Goal: Task Accomplishment & Management: Use online tool/utility

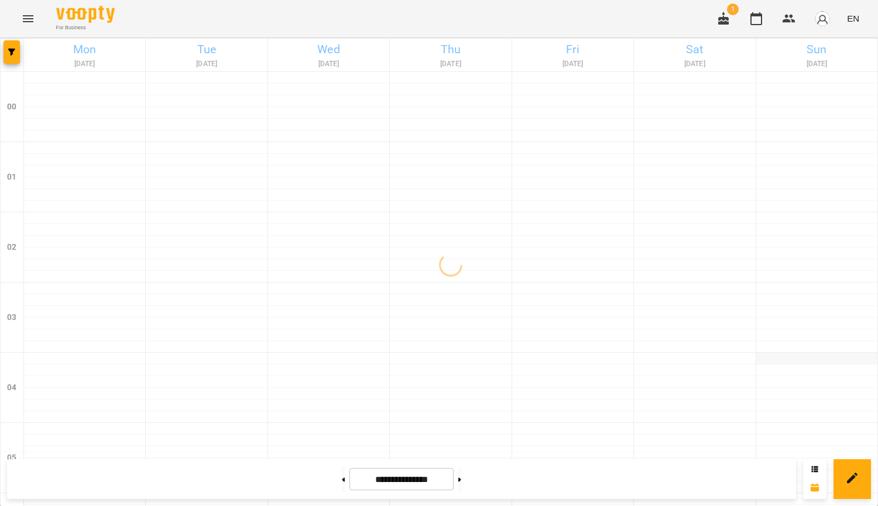
click at [827, 356] on div at bounding box center [816, 359] width 121 height 12
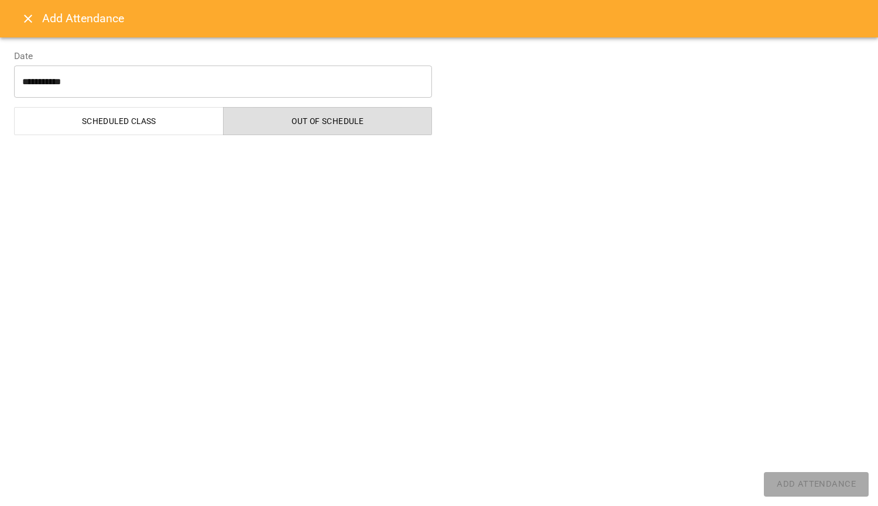
select select "**********"
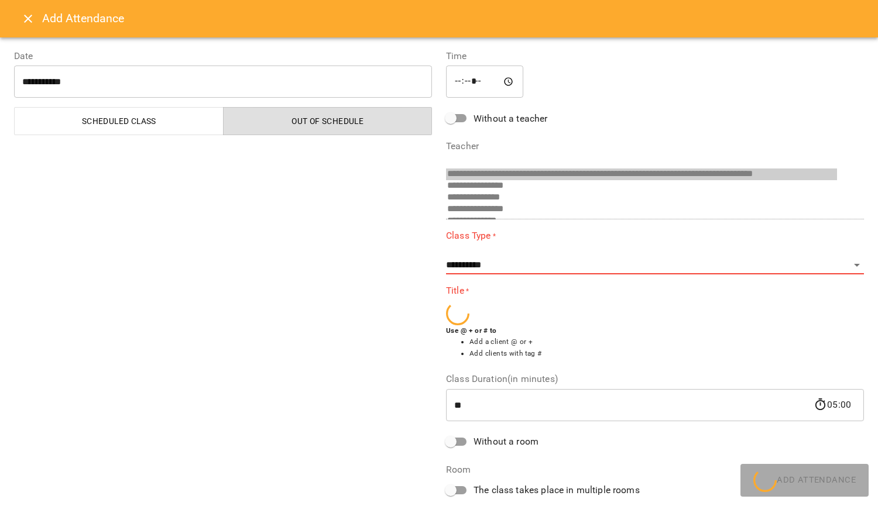
scroll to position [405, 0]
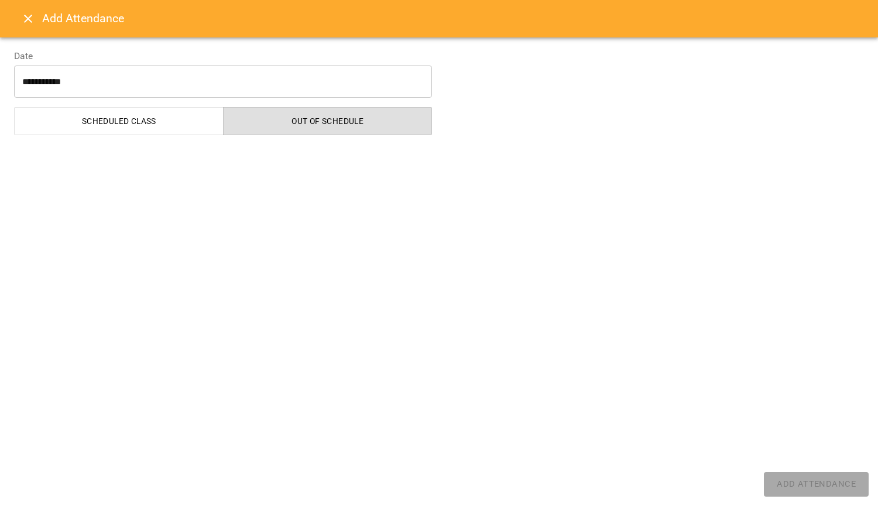
select select "**********"
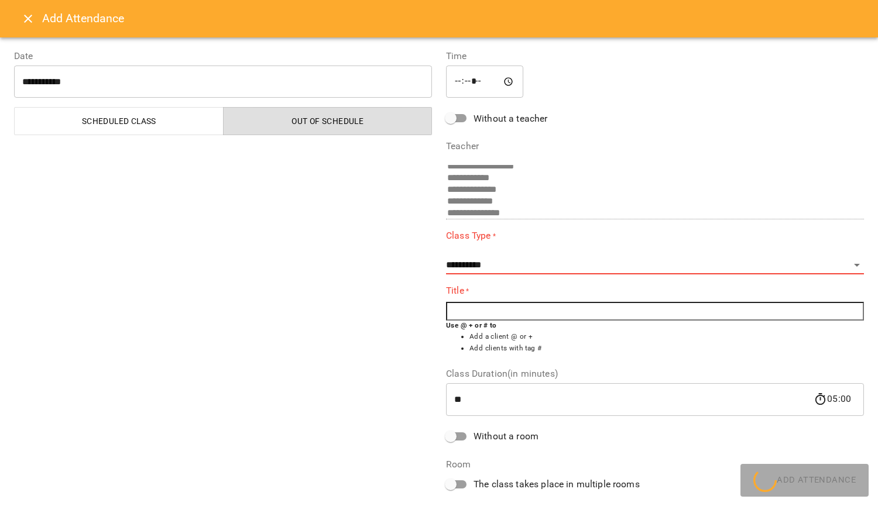
click at [25, 25] on icon "Close" at bounding box center [28, 19] width 14 height 14
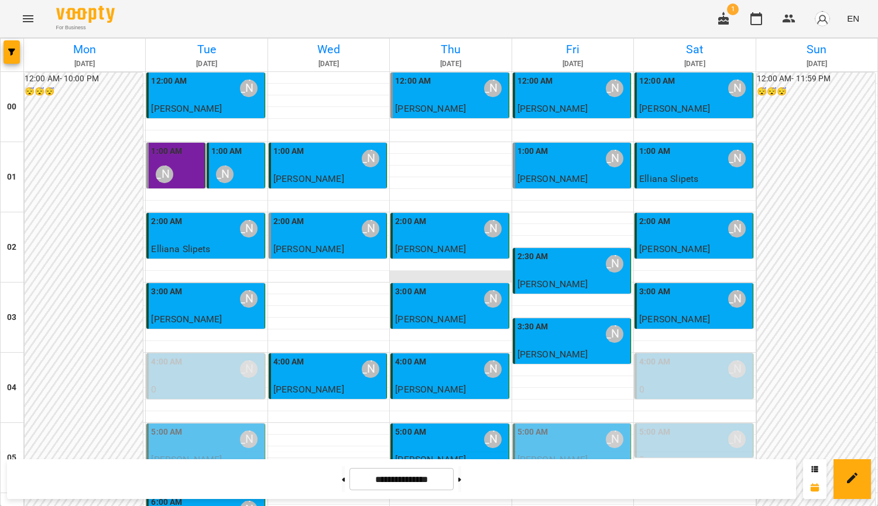
scroll to position [0, 0]
click at [22, 19] on icon "Menu" at bounding box center [28, 19] width 14 height 14
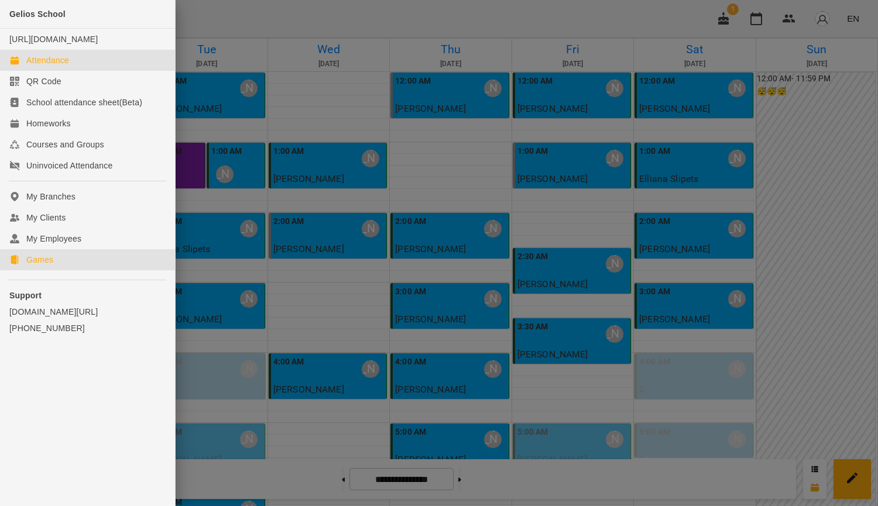
click at [70, 270] on link "Games" at bounding box center [87, 259] width 175 height 21
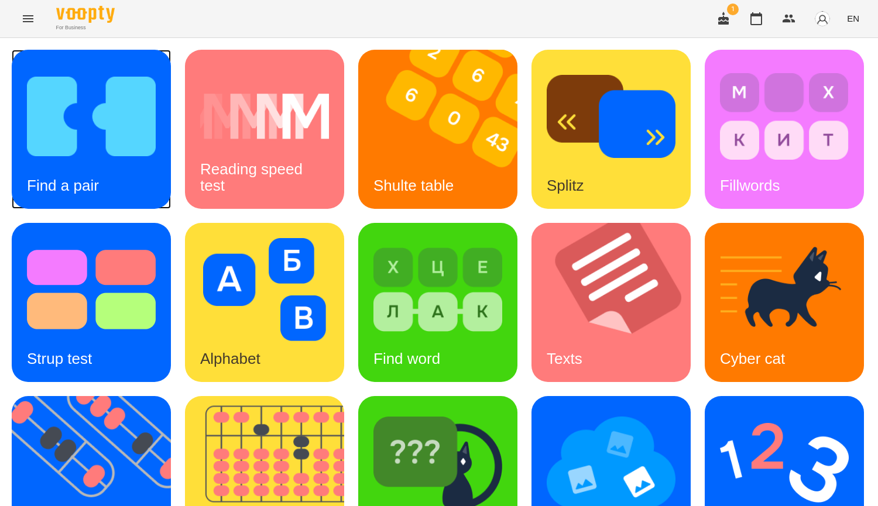
click at [118, 178] on div "Find a pair" at bounding box center [91, 129] width 159 height 159
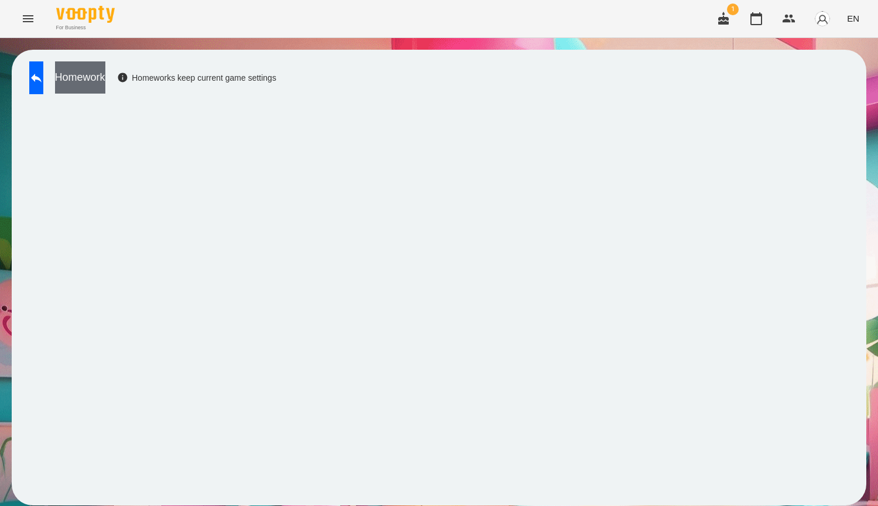
click at [105, 92] on button "Homework" at bounding box center [80, 77] width 50 height 32
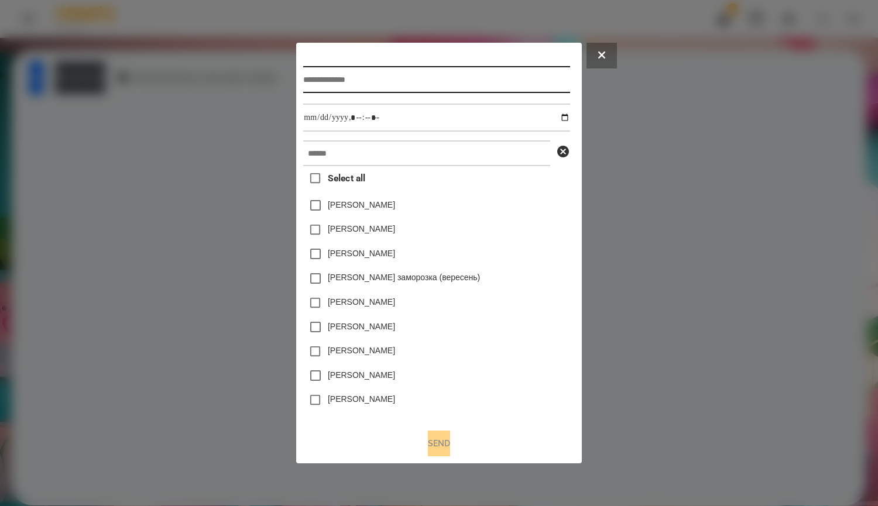
click at [339, 67] on input "text" at bounding box center [436, 79] width 266 height 27
type input "*****"
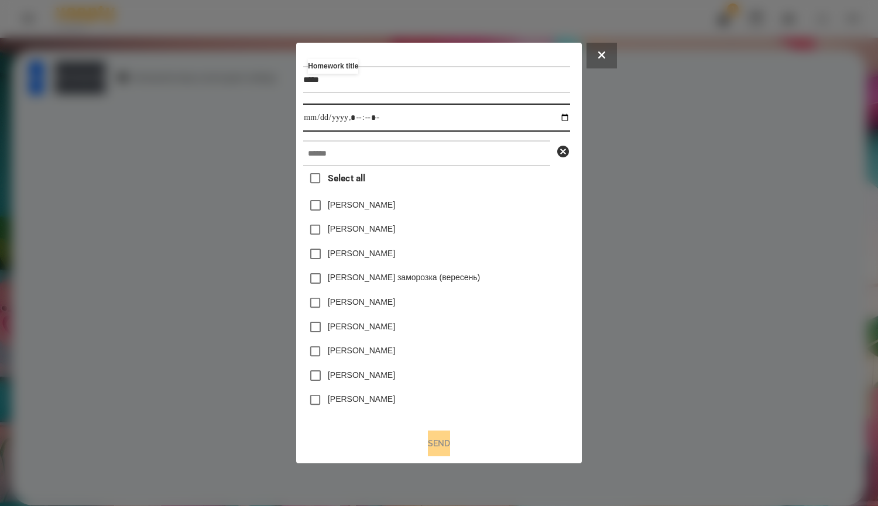
click at [569, 117] on input "datetime-local" at bounding box center [436, 118] width 266 height 28
type input "**********"
click at [545, 245] on div "[PERSON_NAME]" at bounding box center [436, 254] width 266 height 25
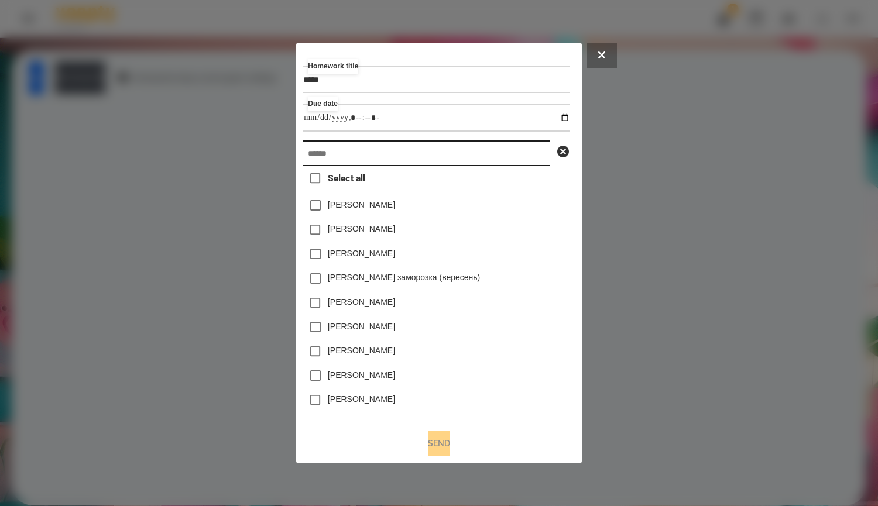
click at [417, 148] on input "text" at bounding box center [426, 153] width 247 height 26
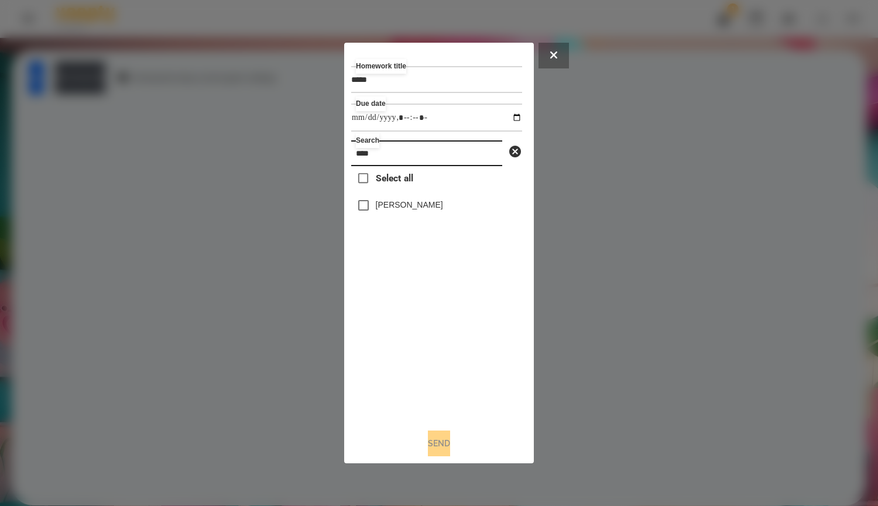
drag, startPoint x: 417, startPoint y: 148, endPoint x: 305, endPoint y: 148, distance: 111.2
click at [305, 148] on div "Homework title ***** Due date Search **** Select all Катерина Троценко Send" at bounding box center [439, 253] width 878 height 506
type input "****"
click at [443, 209] on label "[PERSON_NAME]" at bounding box center [409, 205] width 67 height 12
click at [450, 449] on button "Send" at bounding box center [439, 444] width 22 height 26
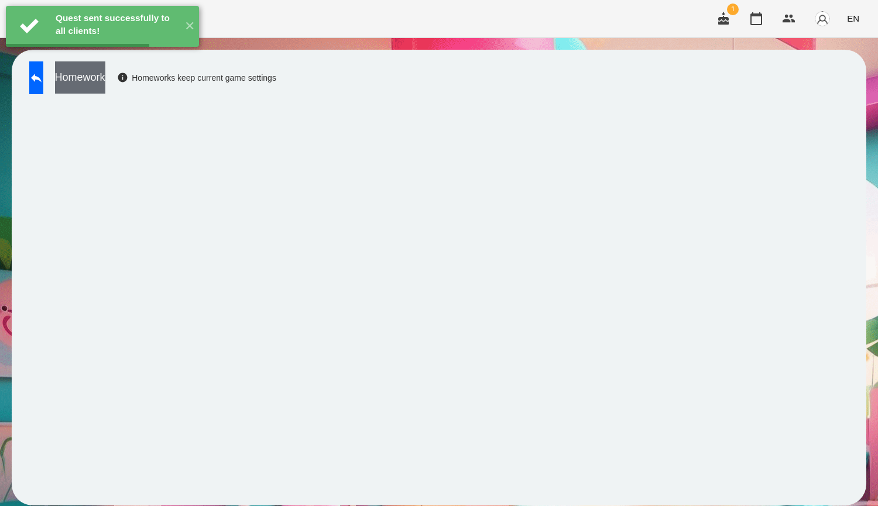
click at [105, 85] on button "Homework" at bounding box center [80, 77] width 50 height 32
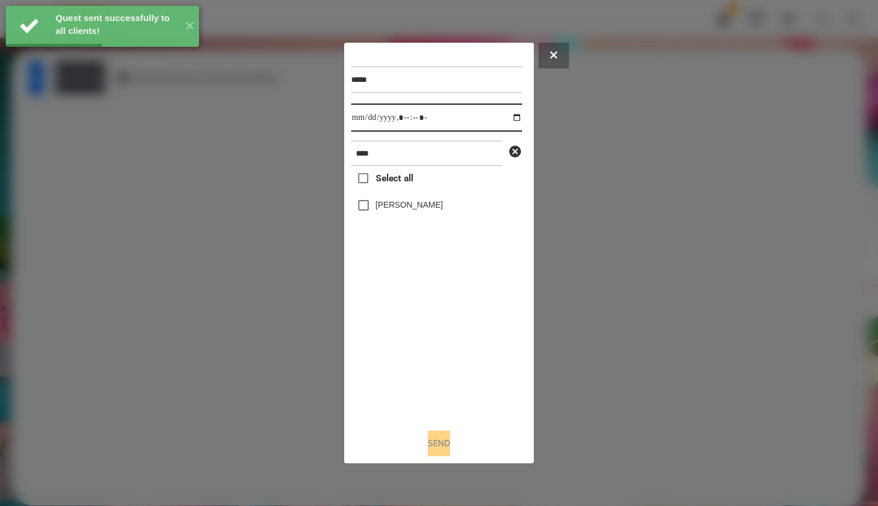
click at [511, 116] on input "datetime-local" at bounding box center [436, 118] width 171 height 28
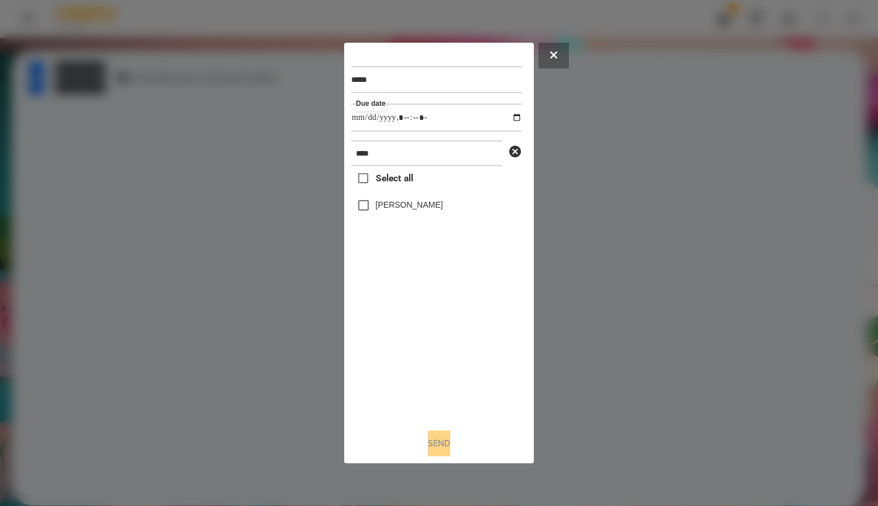
type input "**********"
click at [486, 339] on div "Select all Катерина Троценко" at bounding box center [436, 292] width 171 height 253
click at [389, 203] on label "[PERSON_NAME]" at bounding box center [409, 205] width 67 height 12
click at [449, 453] on button "Send" at bounding box center [439, 444] width 22 height 26
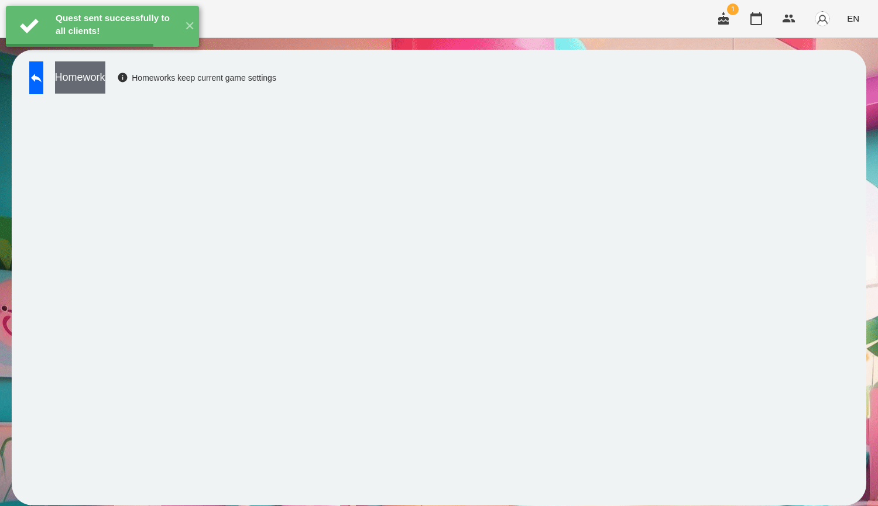
click at [105, 86] on button "Homework" at bounding box center [80, 77] width 50 height 32
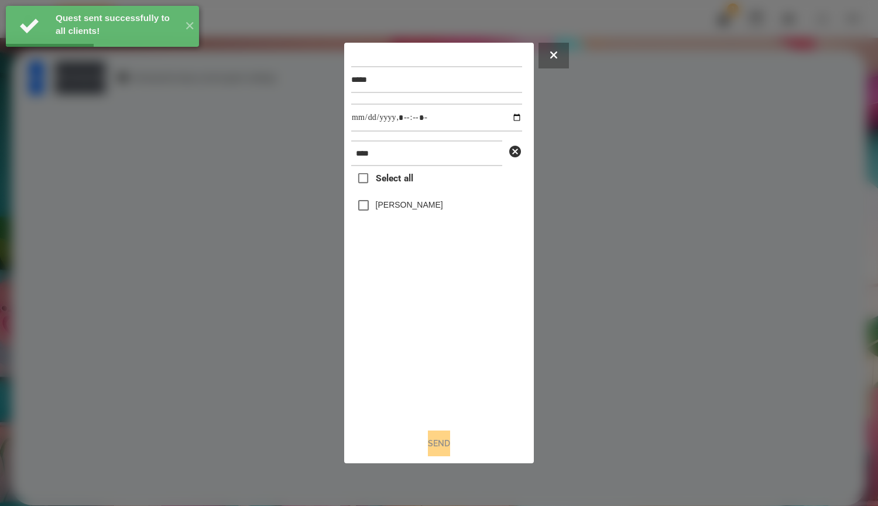
click at [389, 211] on label "[PERSON_NAME]" at bounding box center [409, 205] width 67 height 12
click at [503, 120] on input "datetime-local" at bounding box center [436, 118] width 171 height 28
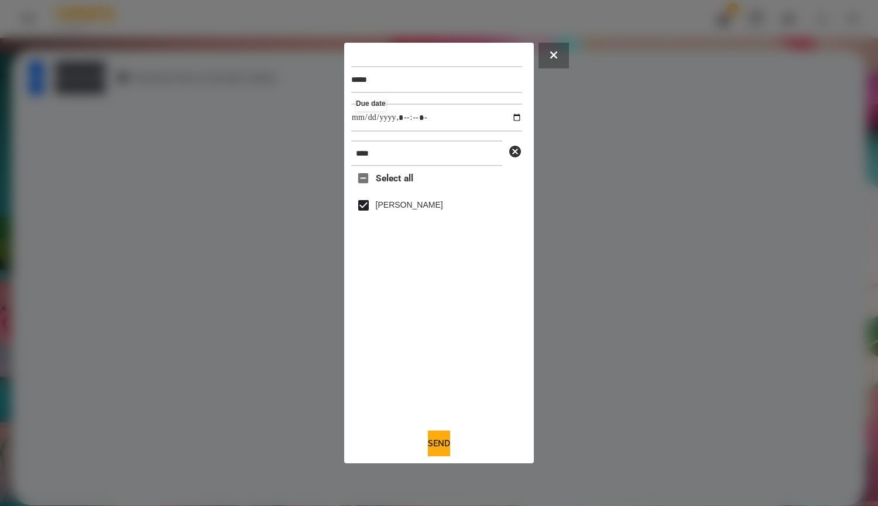
type input "**********"
click at [456, 317] on div "Select all Катерина Троценко" at bounding box center [436, 292] width 171 height 253
click at [450, 451] on button "Send" at bounding box center [439, 444] width 22 height 26
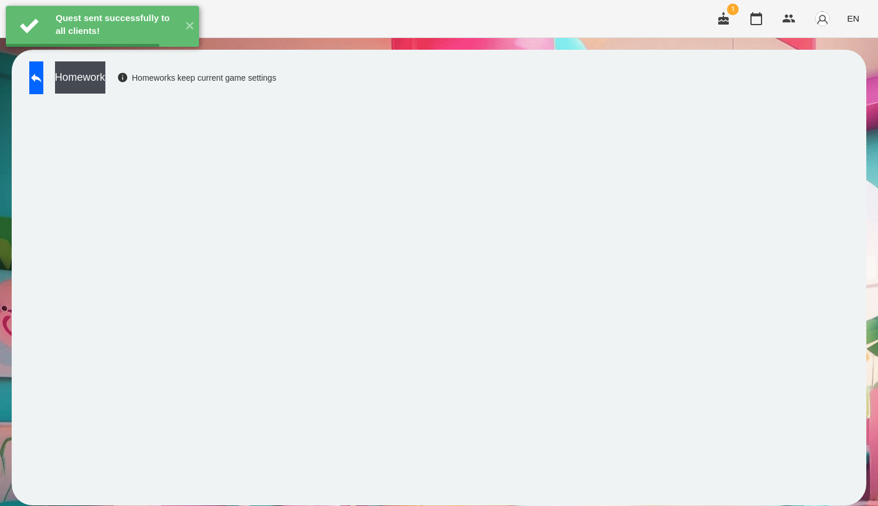
click at [105, 88] on button "Homework" at bounding box center [80, 77] width 50 height 32
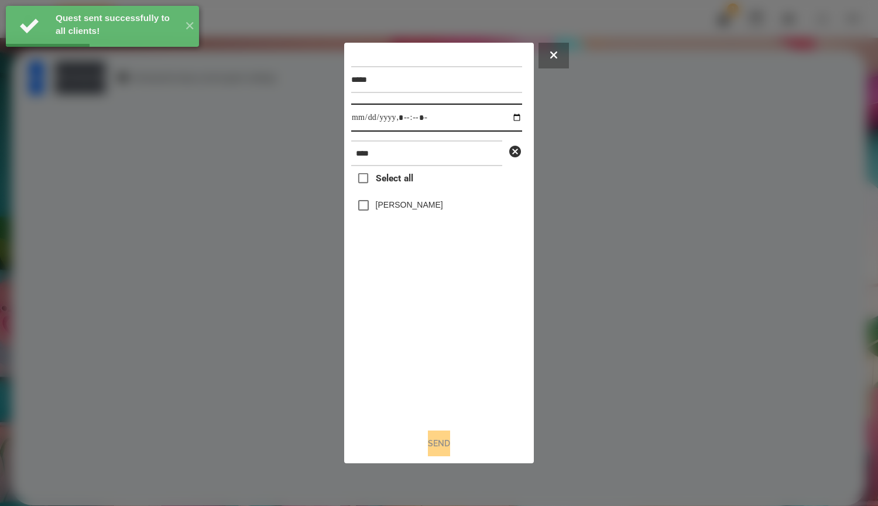
click at [503, 112] on input "datetime-local" at bounding box center [436, 118] width 171 height 28
type input "**********"
drag, startPoint x: 528, startPoint y: 367, endPoint x: 462, endPoint y: 294, distance: 98.2
click at [528, 367] on div "***** Due date **** Select all Катерина Троценко Send" at bounding box center [439, 253] width 190 height 421
click at [443, 211] on label "[PERSON_NAME]" at bounding box center [409, 205] width 67 height 12
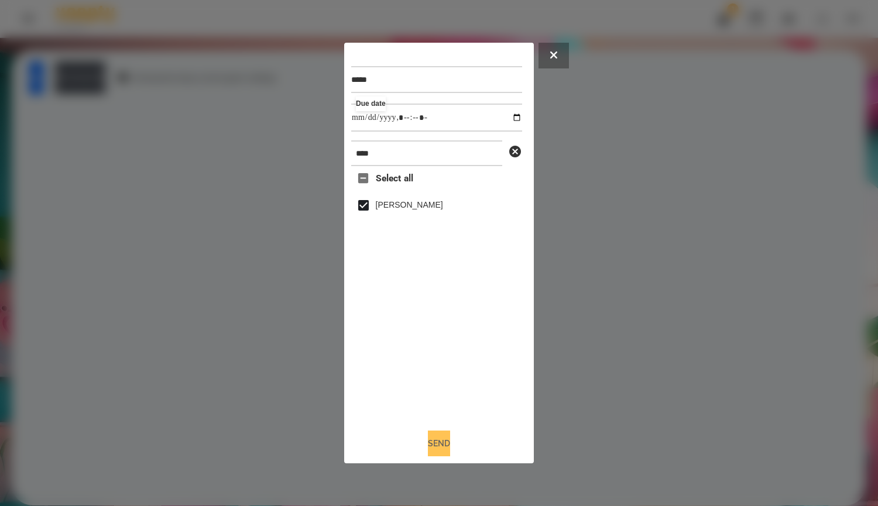
click at [450, 445] on button "Send" at bounding box center [439, 444] width 22 height 26
click at [105, 70] on button "Homework" at bounding box center [80, 77] width 50 height 32
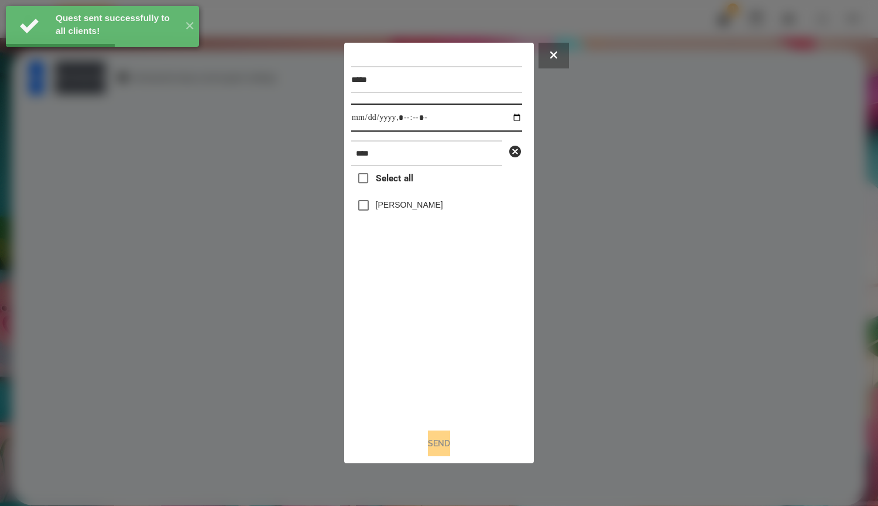
click at [511, 116] on input "datetime-local" at bounding box center [436, 118] width 171 height 28
type input "**********"
click at [432, 324] on div "Select all Катерина Троценко" at bounding box center [436, 292] width 171 height 253
click at [411, 196] on div "[PERSON_NAME]" at bounding box center [436, 205] width 171 height 25
click at [409, 209] on label "[PERSON_NAME]" at bounding box center [409, 205] width 67 height 12
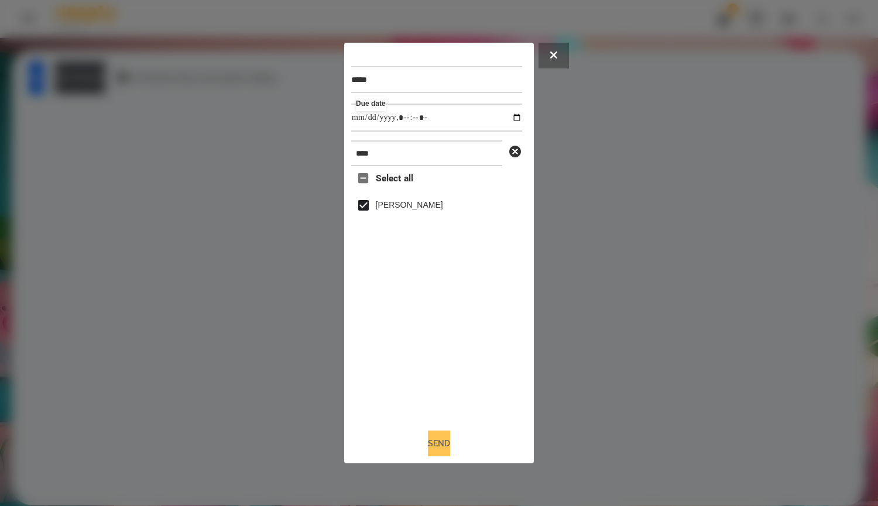
click at [430, 448] on button "Send" at bounding box center [439, 444] width 22 height 26
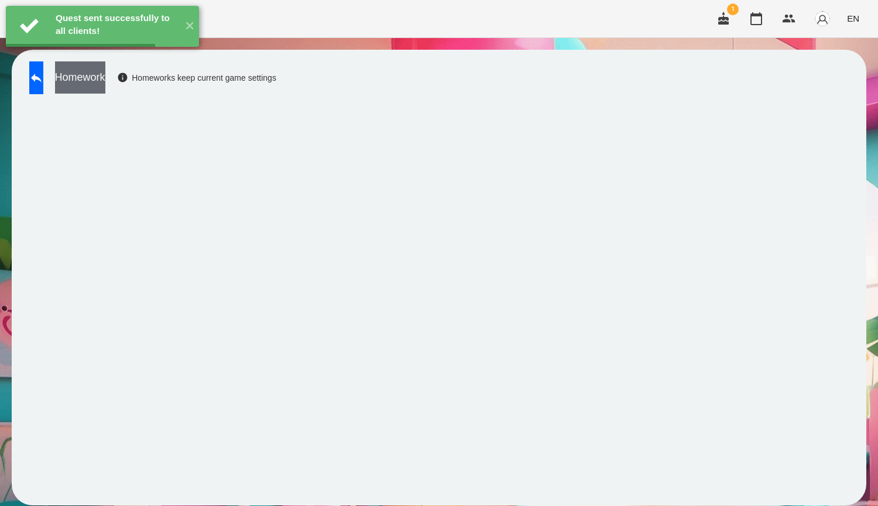
click at [105, 78] on button "Homework" at bounding box center [80, 77] width 50 height 32
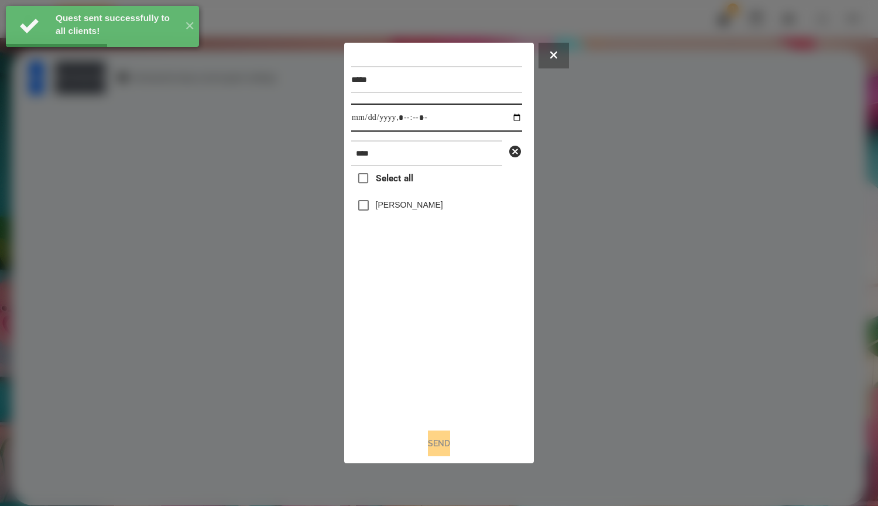
click at [510, 116] on input "datetime-local" at bounding box center [436, 118] width 171 height 28
type input "**********"
click at [477, 361] on div "Select all Катерина Троценко" at bounding box center [436, 292] width 171 height 253
click at [409, 207] on label "[PERSON_NAME]" at bounding box center [409, 205] width 67 height 12
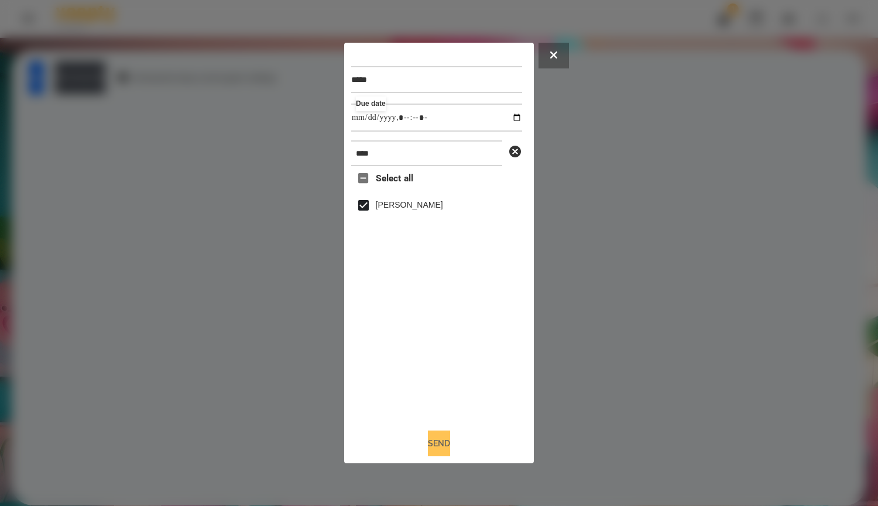
click at [441, 442] on button "Send" at bounding box center [439, 444] width 22 height 26
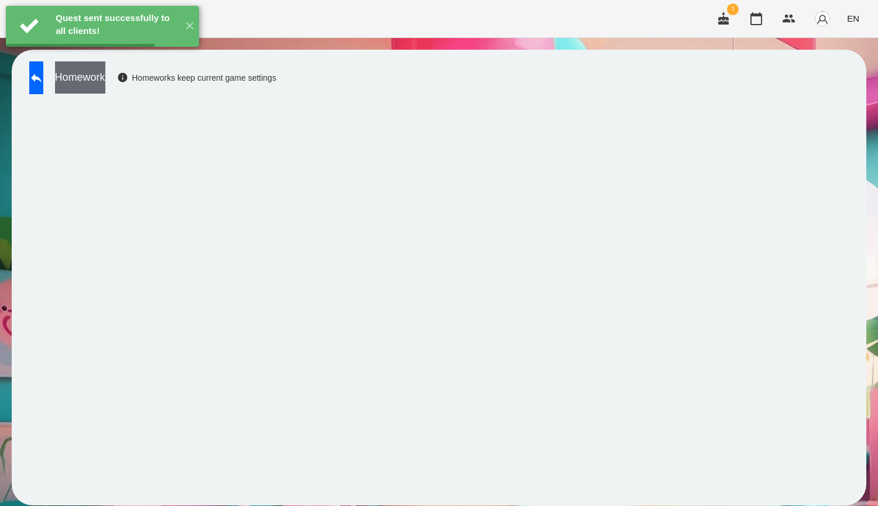
click at [105, 84] on button "Homework" at bounding box center [80, 77] width 50 height 32
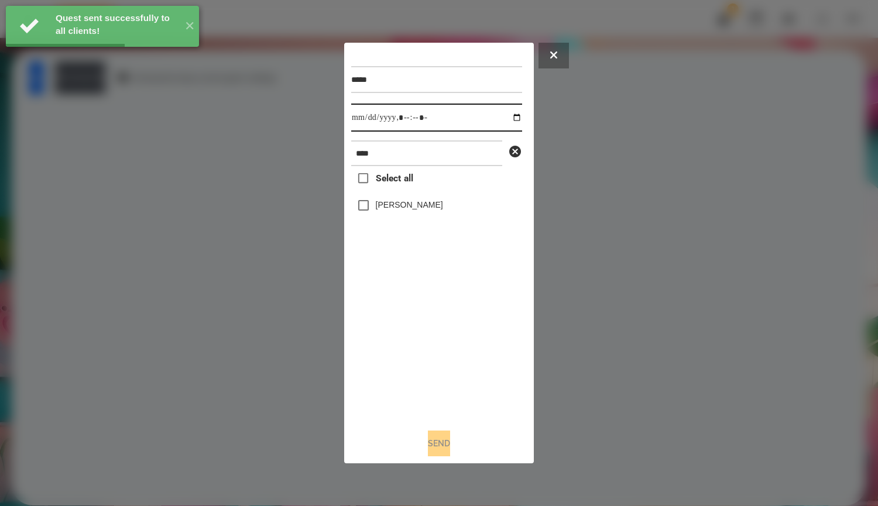
click at [515, 111] on input "datetime-local" at bounding box center [436, 118] width 171 height 28
click at [505, 116] on input "datetime-local" at bounding box center [436, 118] width 171 height 28
type input "**********"
click at [462, 346] on div "Select all Катерина Троценко" at bounding box center [436, 292] width 171 height 253
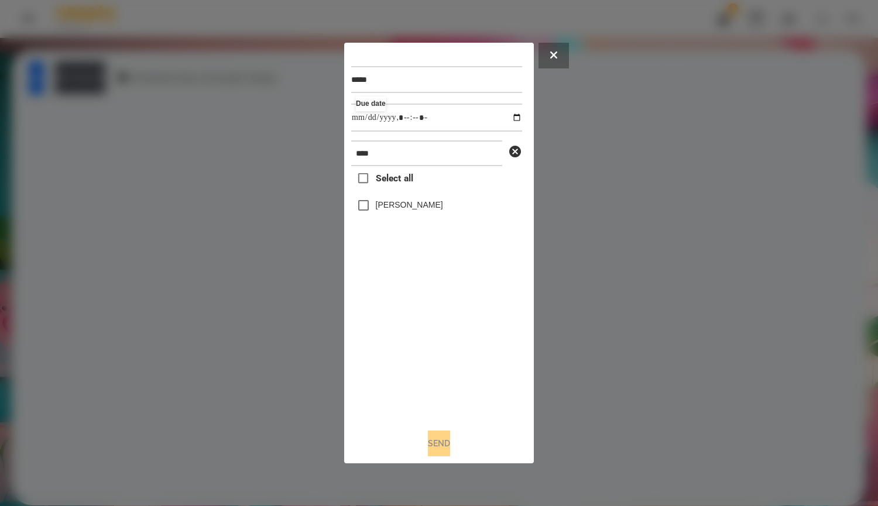
click at [389, 215] on div "[PERSON_NAME]" at bounding box center [436, 205] width 171 height 25
click at [390, 207] on label "[PERSON_NAME]" at bounding box center [409, 205] width 67 height 12
click at [438, 462] on div "***** Due date **** Select all Катерина Троценко Send" at bounding box center [439, 253] width 190 height 421
click at [434, 449] on button "Send" at bounding box center [439, 444] width 22 height 26
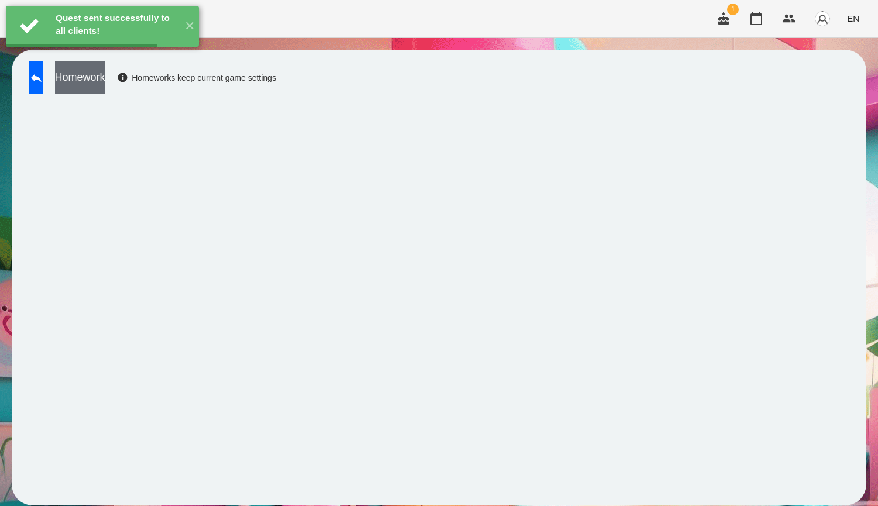
click at [99, 83] on button "Homework" at bounding box center [80, 77] width 50 height 32
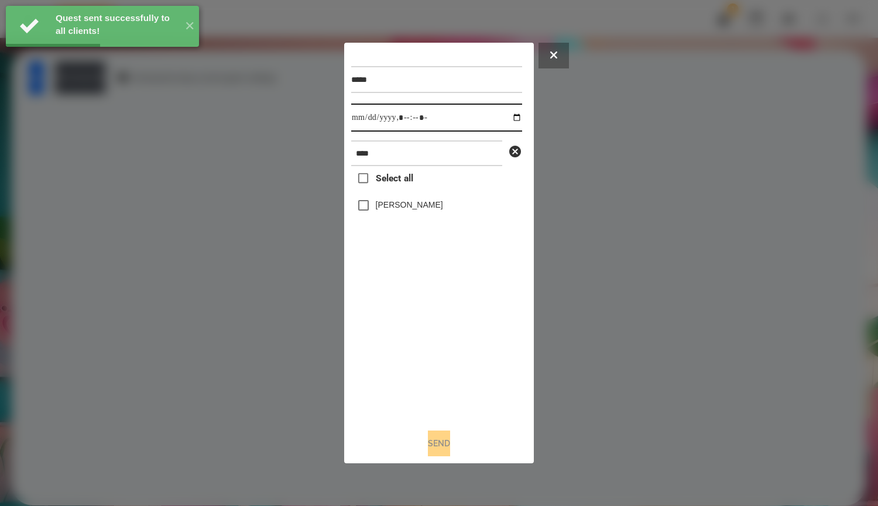
click at [504, 122] on input "datetime-local" at bounding box center [436, 118] width 171 height 28
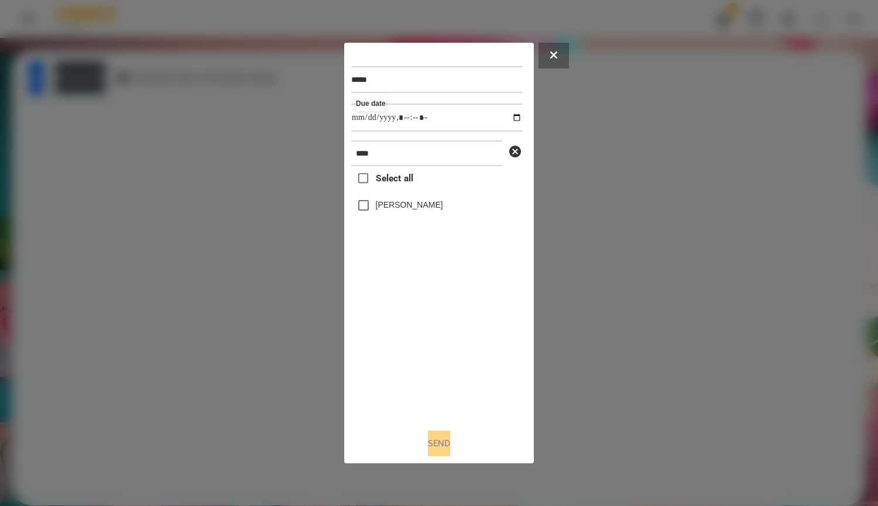
type input "**********"
click at [458, 343] on div "Select all Катерина Троценко" at bounding box center [436, 292] width 171 height 253
click at [548, 291] on div at bounding box center [439, 253] width 878 height 506
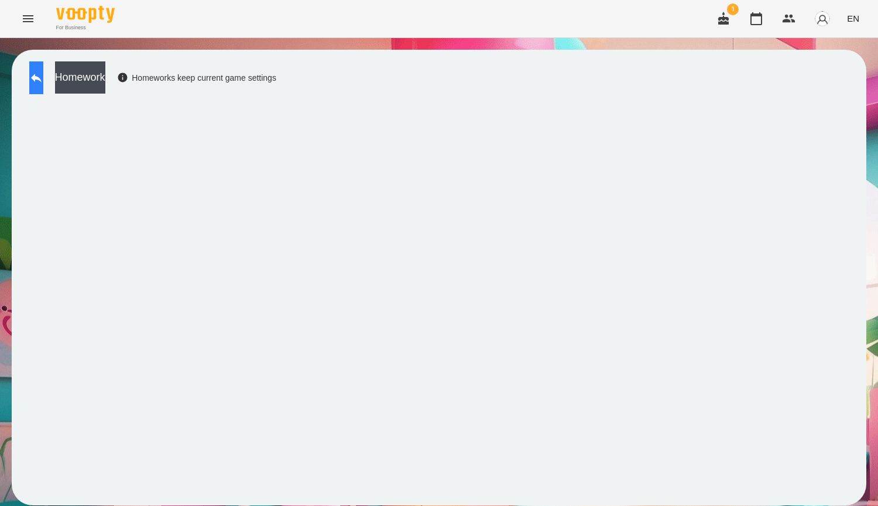
click at [43, 92] on button at bounding box center [36, 77] width 14 height 33
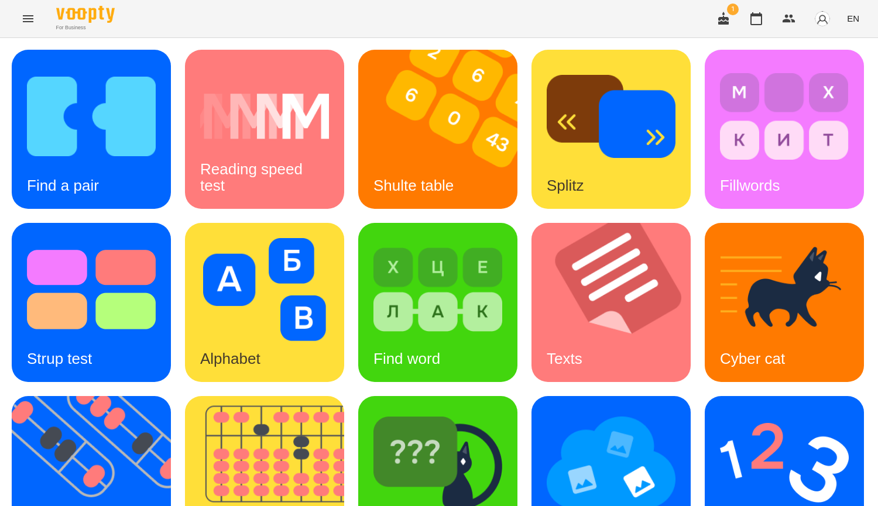
scroll to position [117, 0]
click at [531, 374] on img at bounding box center [618, 302] width 174 height 159
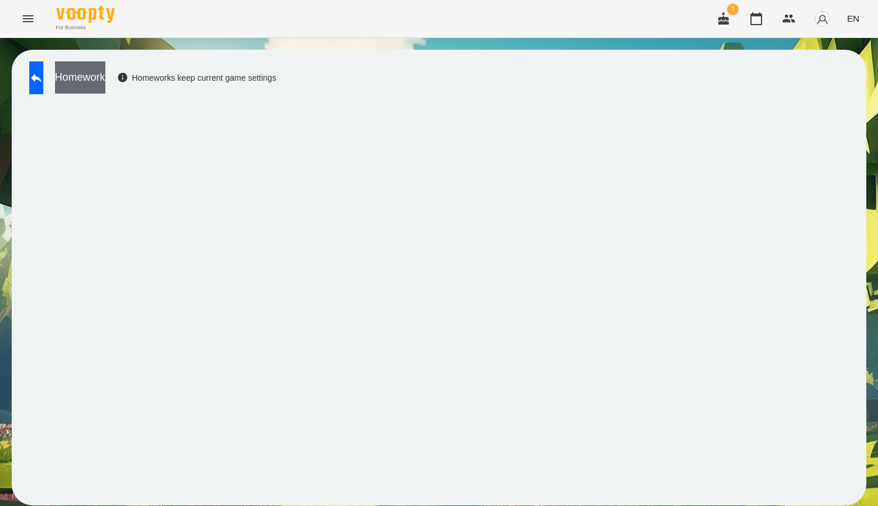
click at [105, 76] on button "Homework" at bounding box center [80, 77] width 50 height 32
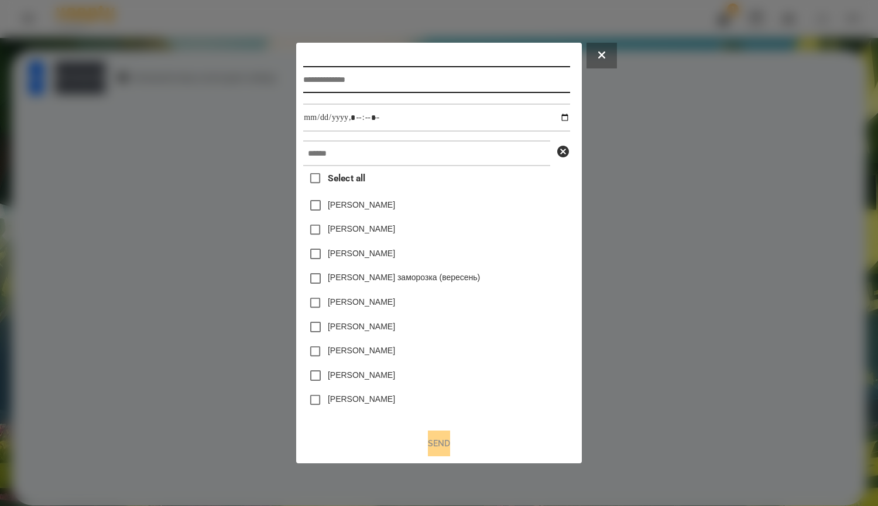
click at [376, 73] on input "text" at bounding box center [436, 79] width 266 height 27
type input "*****"
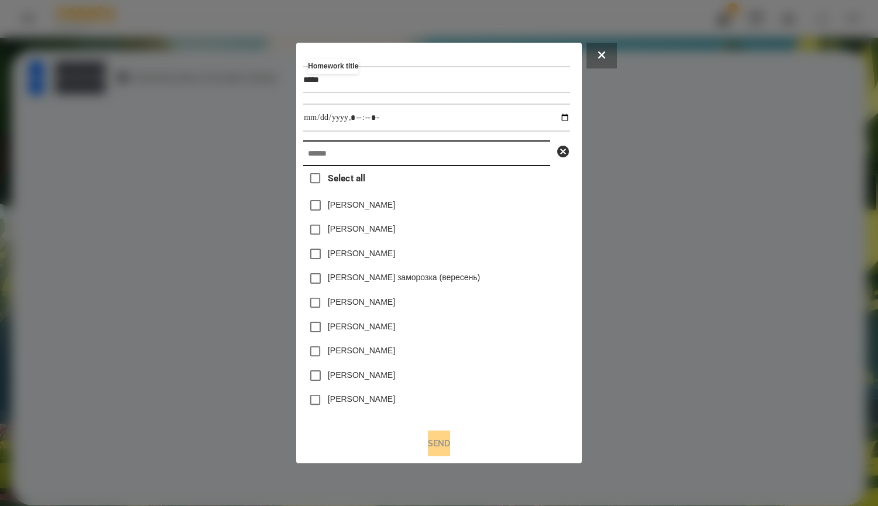
click at [418, 154] on input "text" at bounding box center [426, 153] width 247 height 26
paste input "****"
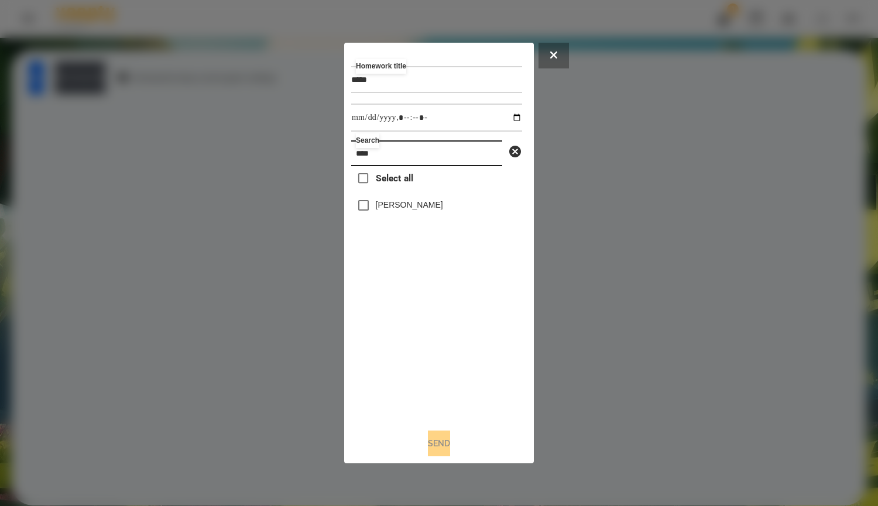
type input "****"
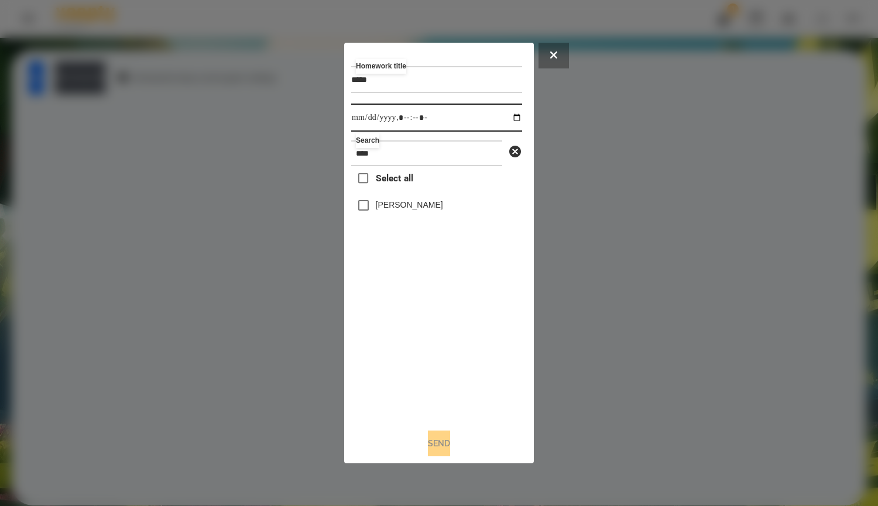
click at [513, 124] on input "datetime-local" at bounding box center [436, 118] width 171 height 28
click at [509, 118] on input "datetime-local" at bounding box center [436, 118] width 171 height 28
type input "**********"
click at [506, 307] on div "Select all Катерина Троценко" at bounding box center [436, 292] width 171 height 253
click at [389, 201] on label "[PERSON_NAME]" at bounding box center [409, 205] width 67 height 12
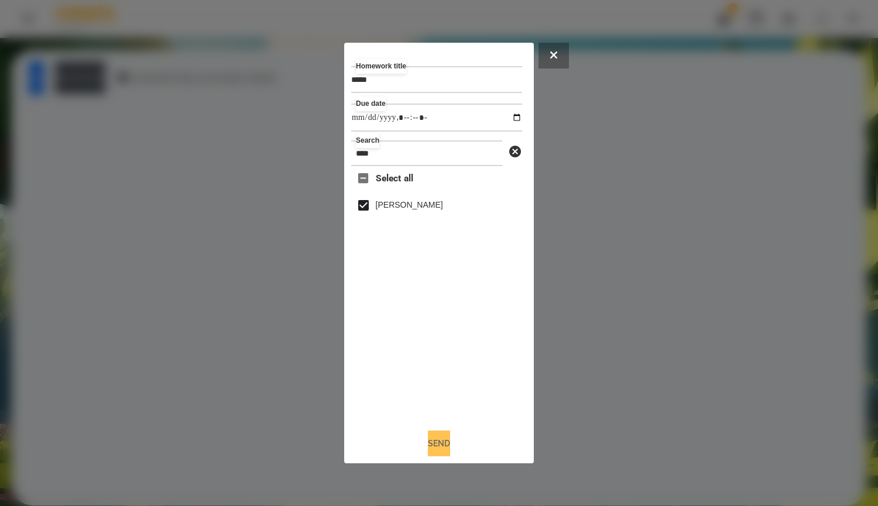
click at [449, 445] on button "Send" at bounding box center [439, 444] width 22 height 26
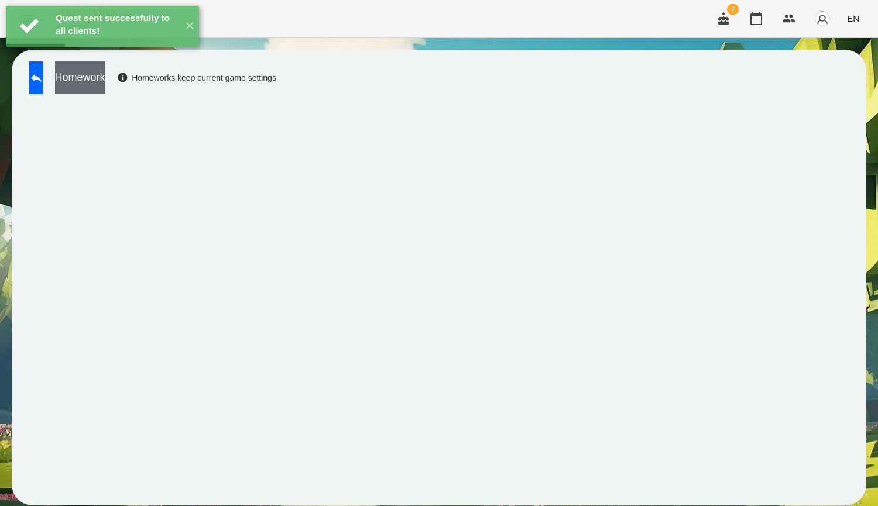
click at [99, 80] on button "Homework" at bounding box center [80, 77] width 50 height 32
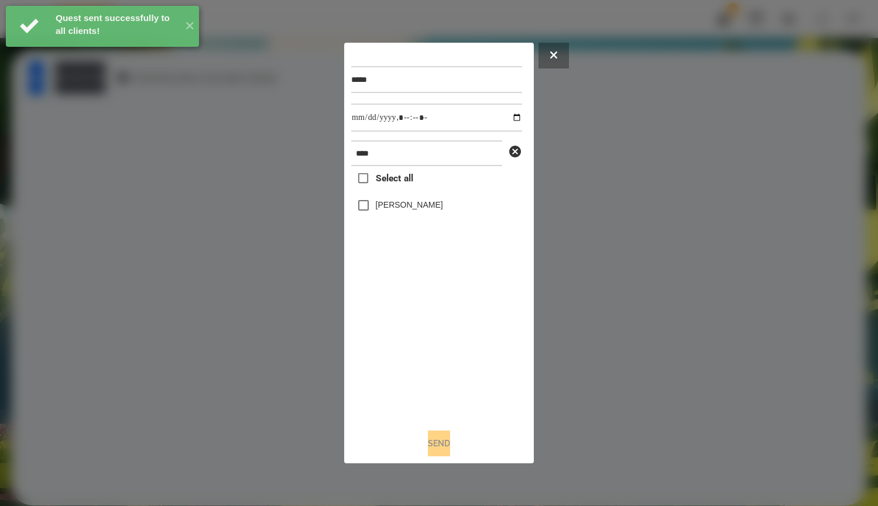
click at [403, 209] on label "[PERSON_NAME]" at bounding box center [409, 205] width 67 height 12
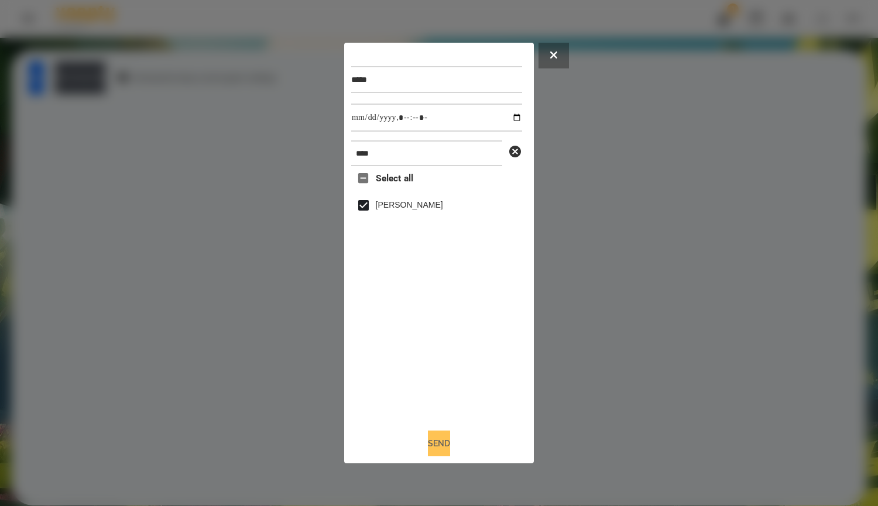
click at [444, 456] on button "Send" at bounding box center [439, 444] width 22 height 26
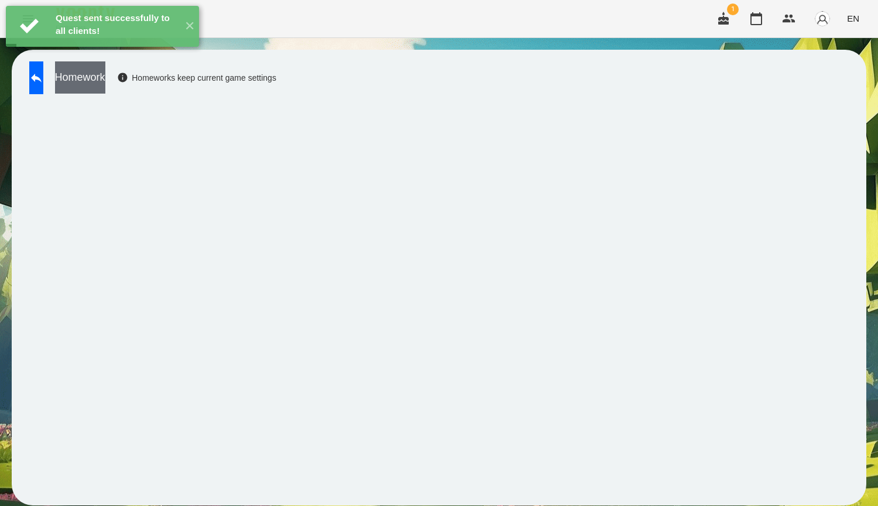
click at [105, 90] on button "Homework" at bounding box center [80, 77] width 50 height 32
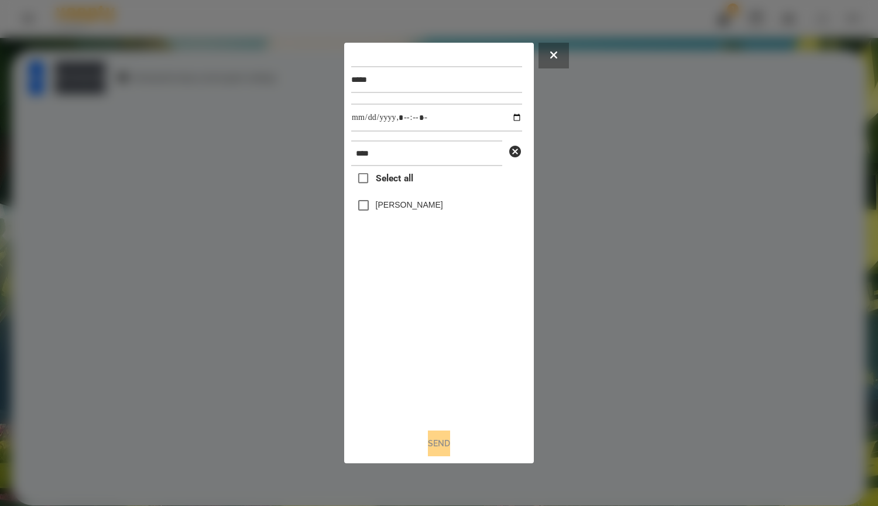
click at [389, 205] on label "[PERSON_NAME]" at bounding box center [409, 205] width 67 height 12
click at [435, 435] on button "Send" at bounding box center [439, 444] width 22 height 26
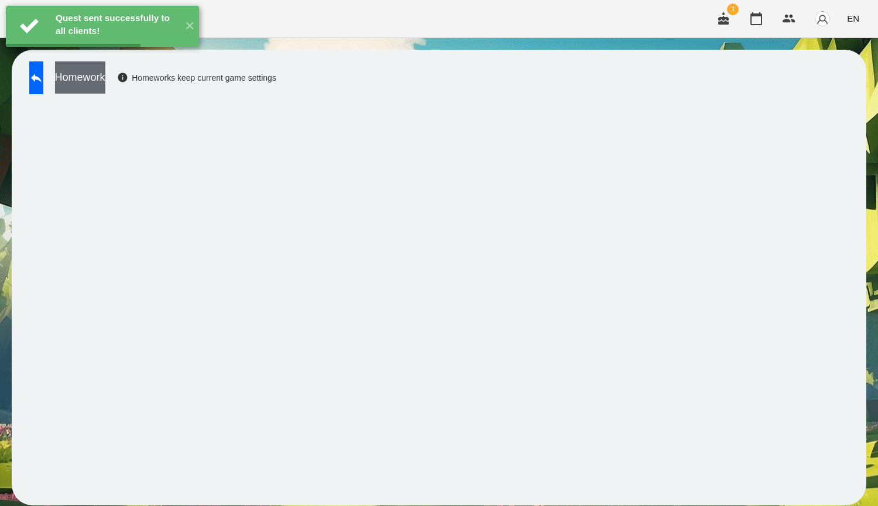
click at [105, 91] on button "Homework" at bounding box center [80, 77] width 50 height 32
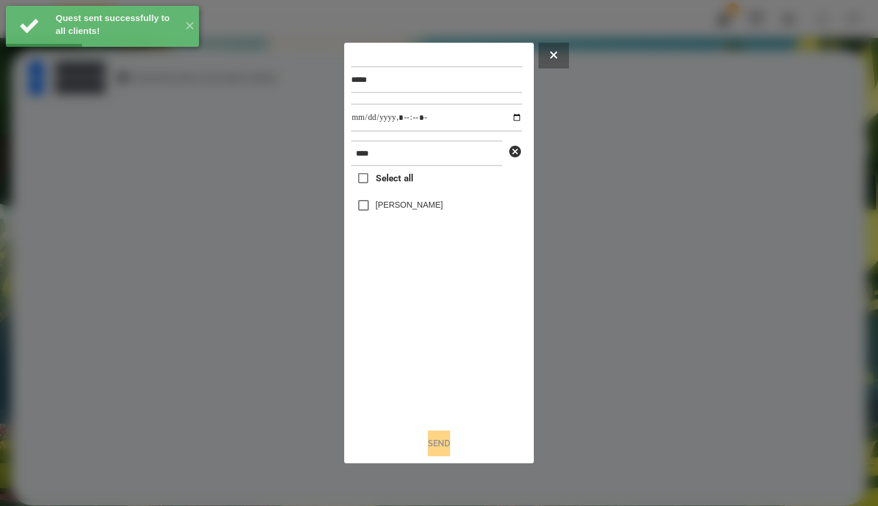
click at [316, 215] on div at bounding box center [439, 253] width 878 height 506
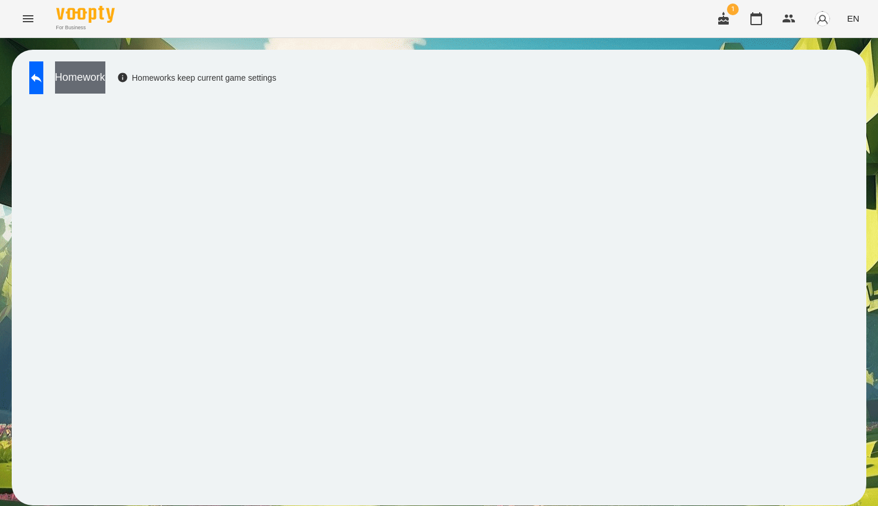
click at [99, 73] on button "Homework" at bounding box center [80, 77] width 50 height 32
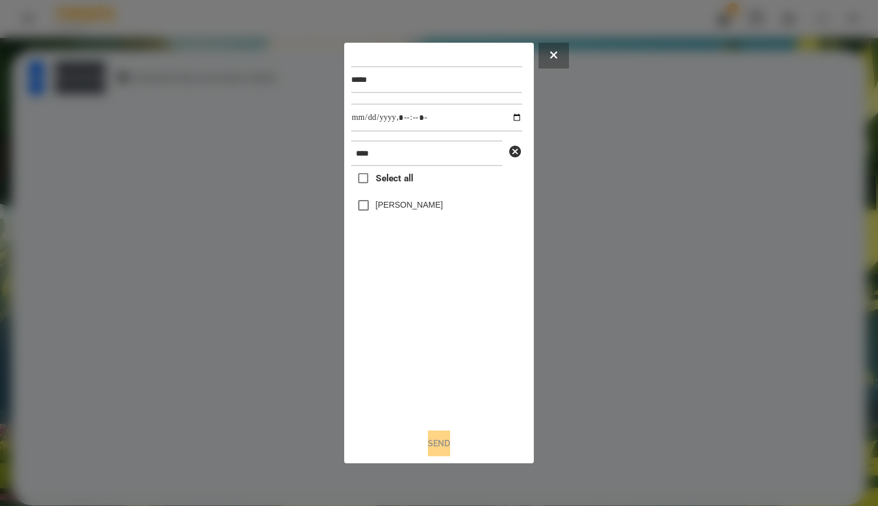
click at [415, 202] on label "[PERSON_NAME]" at bounding box center [409, 205] width 67 height 12
click at [446, 438] on button "Send" at bounding box center [439, 444] width 22 height 26
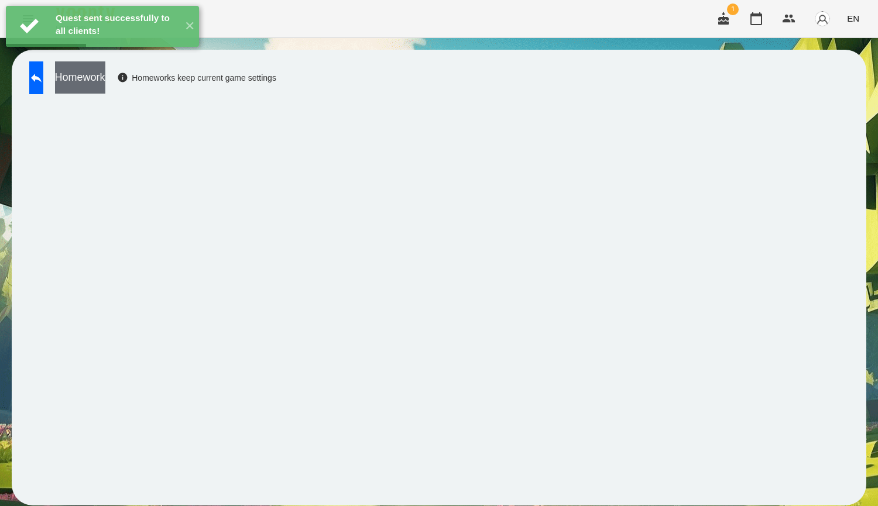
click at [105, 88] on button "Homework" at bounding box center [80, 77] width 50 height 32
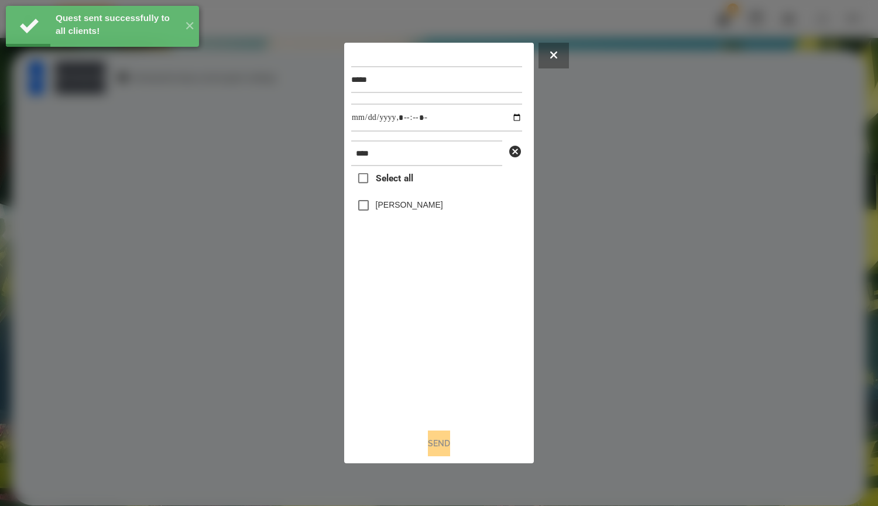
click at [420, 189] on div "Select all Катерина Троценко" at bounding box center [436, 292] width 171 height 253
click at [418, 199] on div "[PERSON_NAME]" at bounding box center [436, 205] width 171 height 25
click at [393, 181] on span "Select all" at bounding box center [394, 178] width 37 height 14
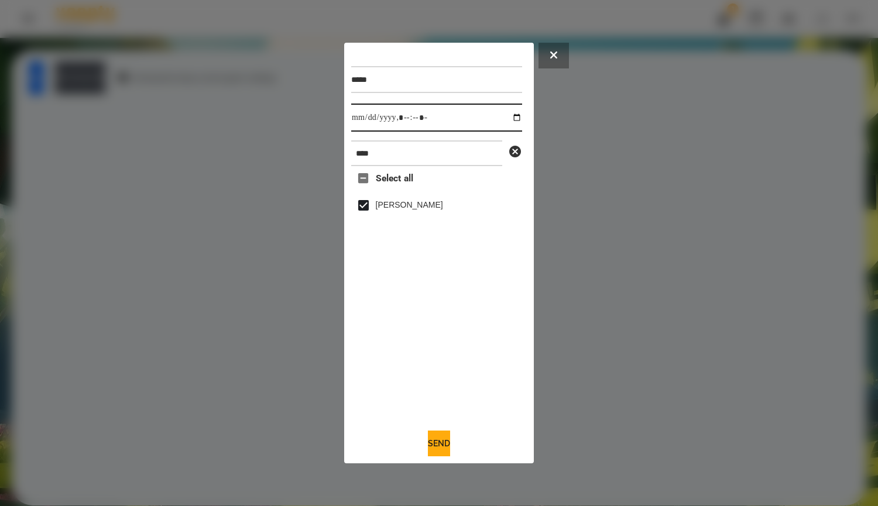
click at [496, 116] on input "datetime-local" at bounding box center [436, 118] width 171 height 28
click at [507, 116] on input "datetime-local" at bounding box center [436, 118] width 171 height 28
type input "**********"
click at [367, 335] on div "Select all Катерина Троценко" at bounding box center [436, 292] width 171 height 253
click at [441, 453] on button "Send" at bounding box center [439, 444] width 22 height 26
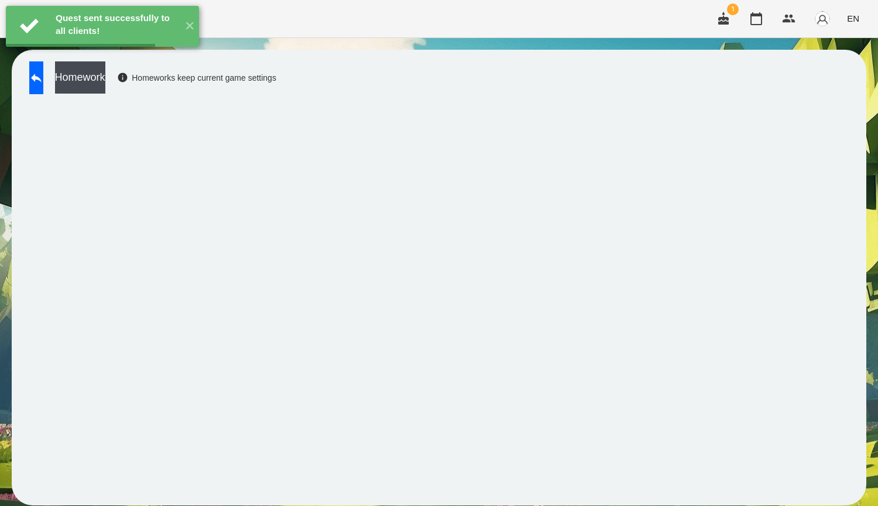
click at [105, 75] on button "Homework" at bounding box center [80, 77] width 50 height 32
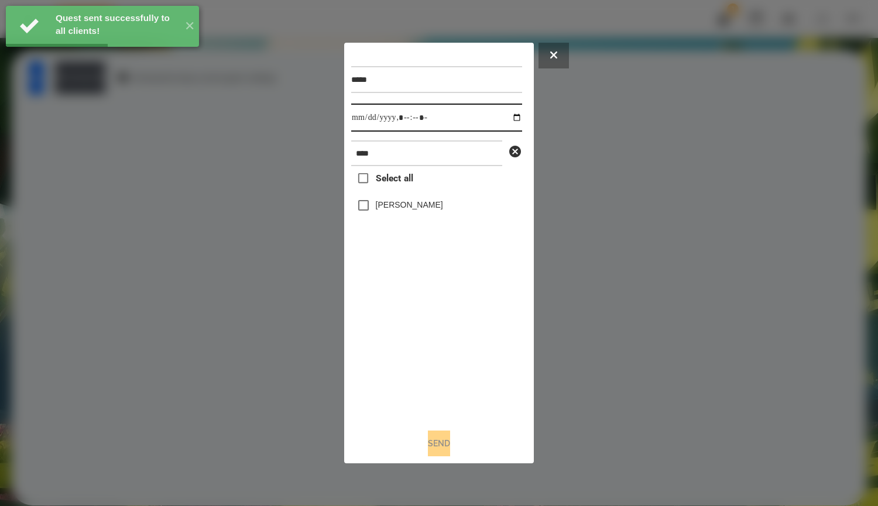
click at [520, 115] on input "datetime-local" at bounding box center [436, 118] width 171 height 28
click at [510, 118] on input "datetime-local" at bounding box center [436, 118] width 171 height 28
type input "**********"
click at [457, 336] on div "Select all Катерина Троценко" at bounding box center [436, 292] width 171 height 253
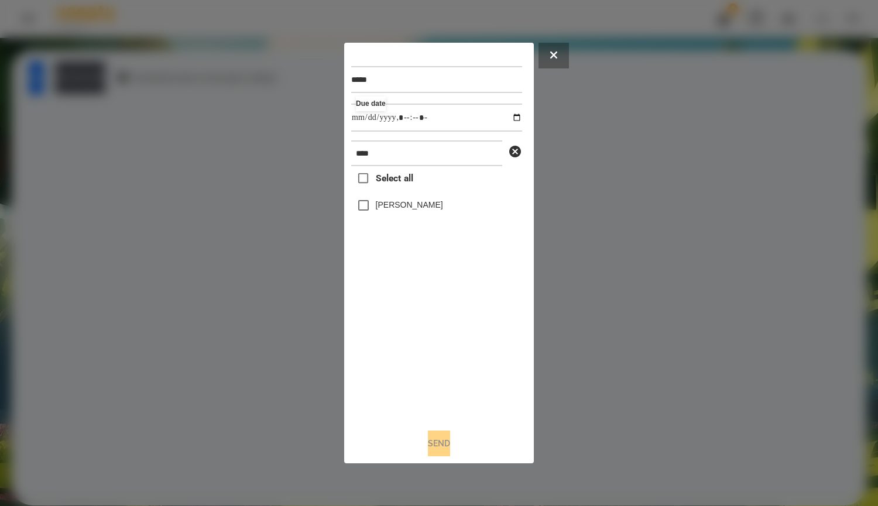
click at [407, 205] on label "[PERSON_NAME]" at bounding box center [409, 205] width 67 height 12
click at [560, 57] on button at bounding box center [553, 56] width 30 height 26
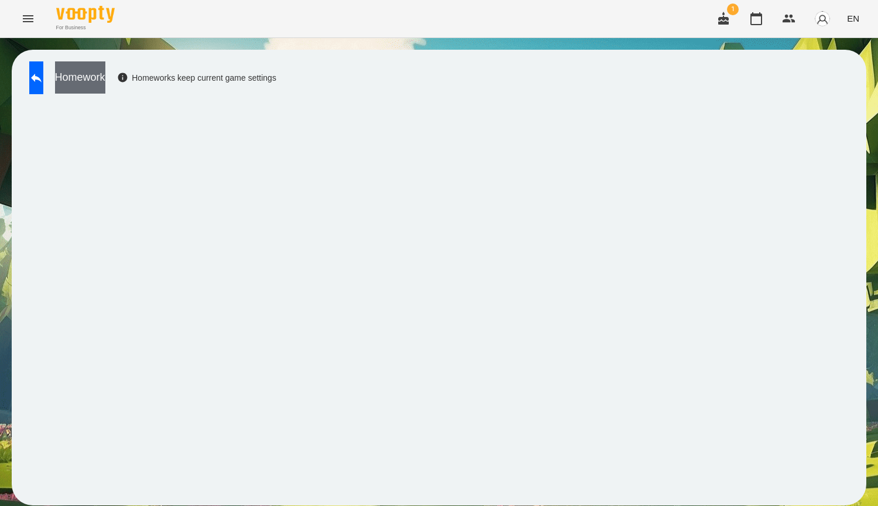
click at [105, 81] on button "Homework" at bounding box center [80, 77] width 50 height 32
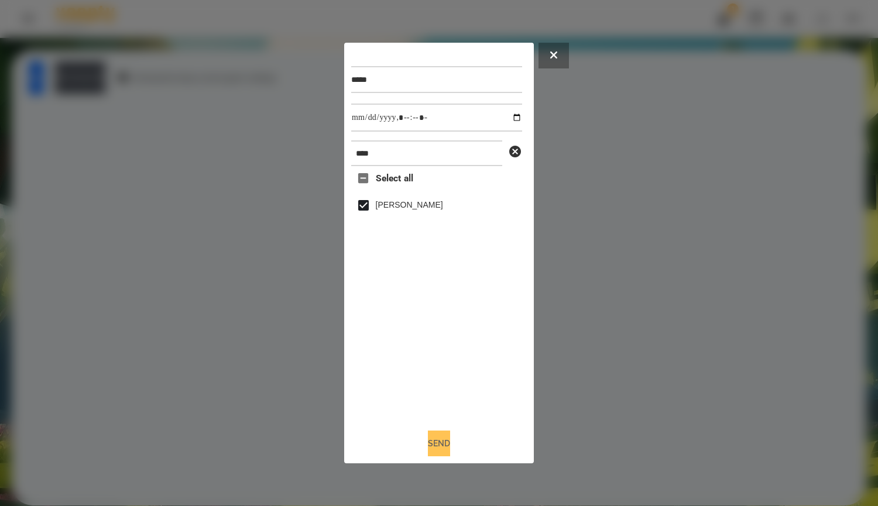
click at [428, 452] on button "Send" at bounding box center [439, 444] width 22 height 26
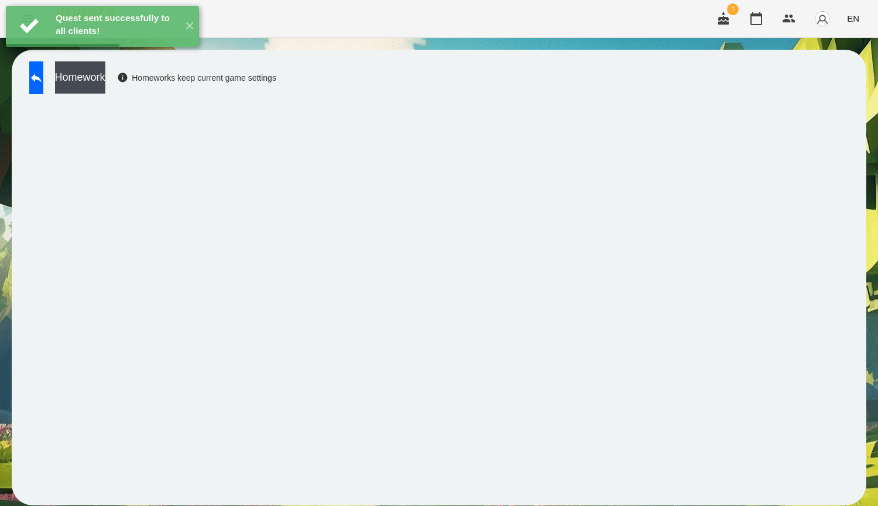
click at [115, 97] on div "Homework Homeworks keep current game settings" at bounding box center [149, 80] width 253 height 39
click at [105, 86] on button "Homework" at bounding box center [80, 77] width 50 height 32
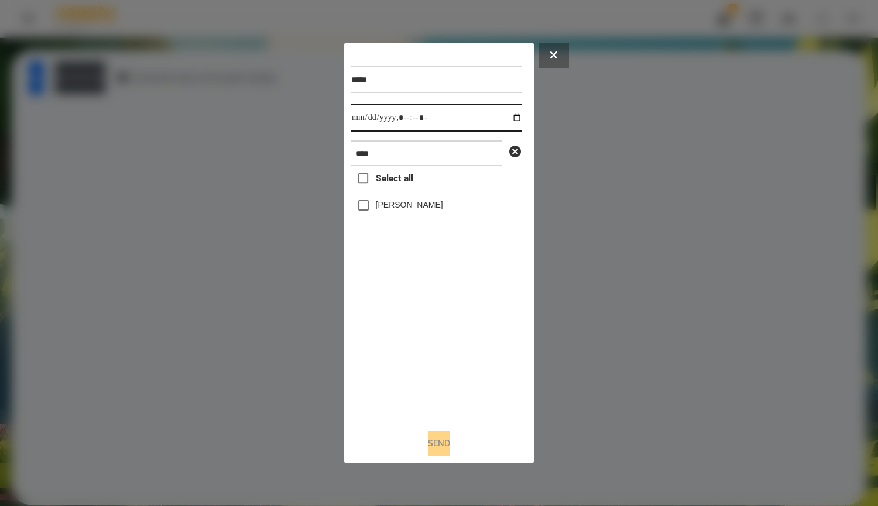
click at [504, 122] on input "datetime-local" at bounding box center [436, 118] width 171 height 28
type input "**********"
click at [474, 335] on div "Select all Катерина Троценко" at bounding box center [436, 292] width 171 height 253
click at [444, 228] on div "Select all Катерина Троценко" at bounding box center [436, 292] width 171 height 253
click at [442, 215] on div "[PERSON_NAME]" at bounding box center [436, 205] width 171 height 25
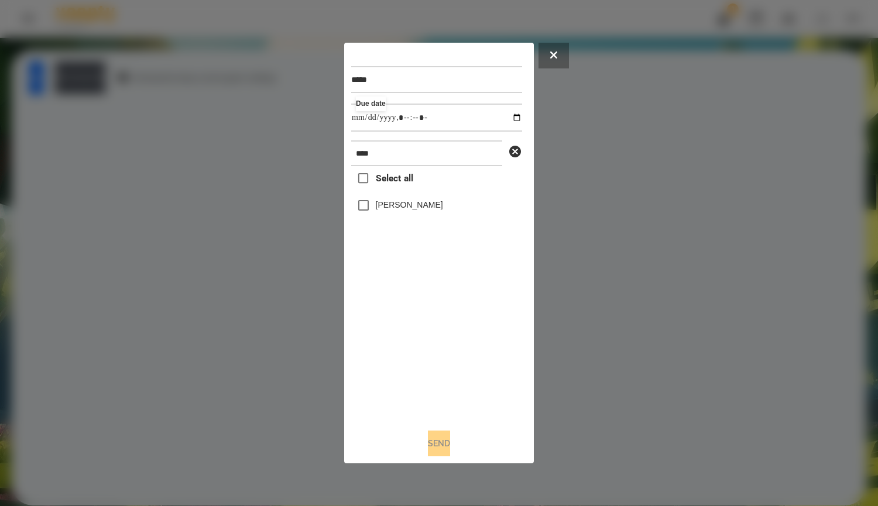
click at [443, 207] on label "[PERSON_NAME]" at bounding box center [409, 205] width 67 height 12
drag, startPoint x: 458, startPoint y: 440, endPoint x: 446, endPoint y: 413, distance: 29.6
click at [450, 440] on button "Send" at bounding box center [439, 444] width 22 height 26
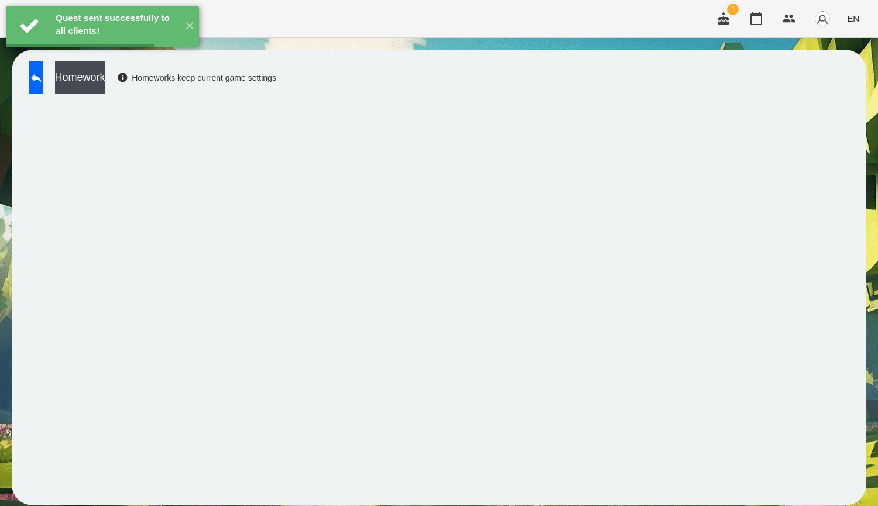
click at [105, 85] on button "Homework" at bounding box center [80, 77] width 50 height 32
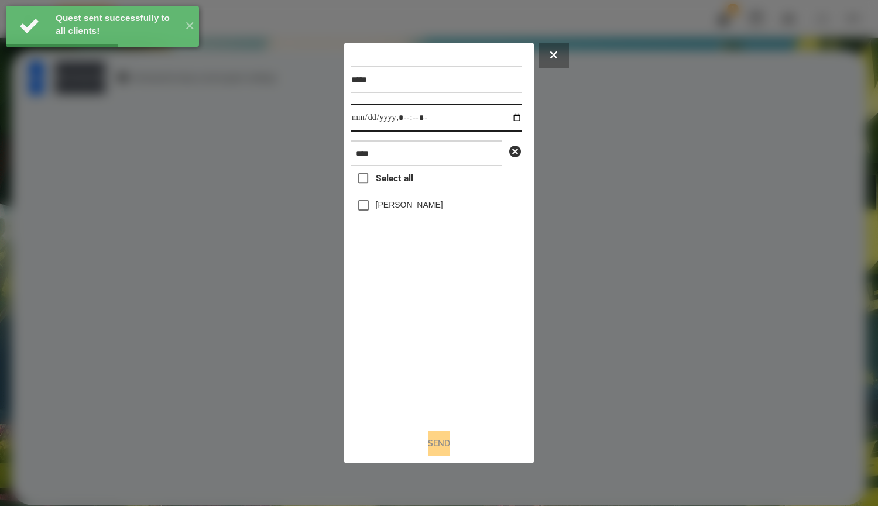
click at [518, 114] on input "datetime-local" at bounding box center [436, 118] width 171 height 28
click at [514, 115] on input "datetime-local" at bounding box center [436, 118] width 171 height 28
click at [504, 112] on input "datetime-local" at bounding box center [436, 118] width 171 height 28
type input "**********"
click at [463, 329] on div "Select all Катерина Троценко" at bounding box center [436, 292] width 171 height 253
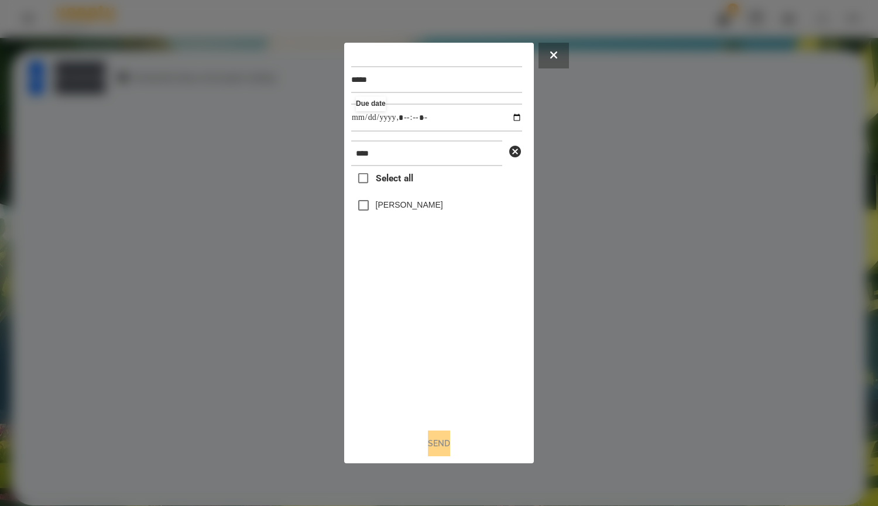
click at [428, 200] on div "[PERSON_NAME]" at bounding box center [436, 205] width 171 height 25
click at [430, 211] on label "[PERSON_NAME]" at bounding box center [409, 205] width 67 height 12
click at [453, 226] on div "Select all Катерина Троценко" at bounding box center [436, 292] width 171 height 253
click at [585, 240] on div at bounding box center [439, 253] width 878 height 506
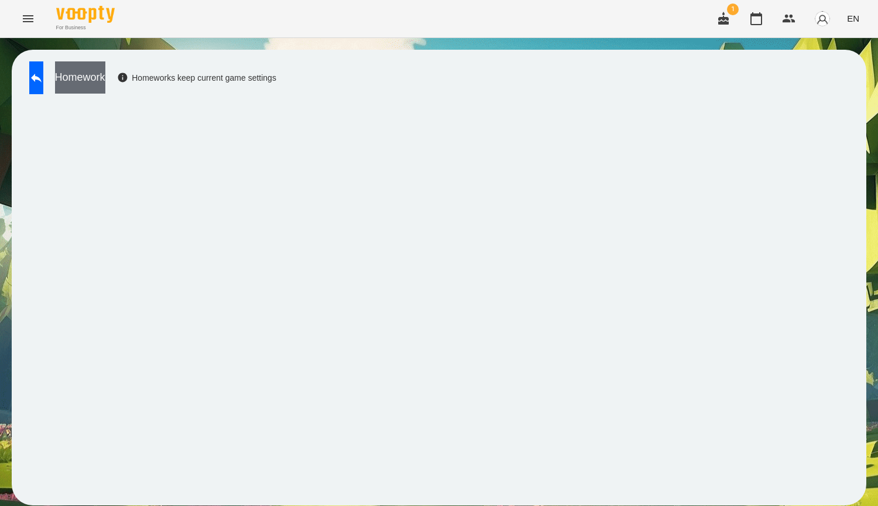
click at [105, 87] on button "Homework" at bounding box center [80, 77] width 50 height 32
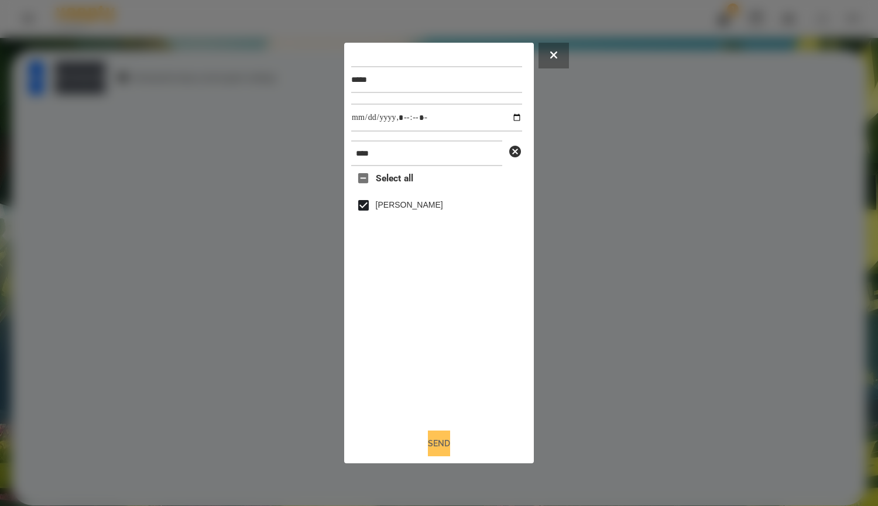
click at [448, 444] on button "Send" at bounding box center [439, 444] width 22 height 26
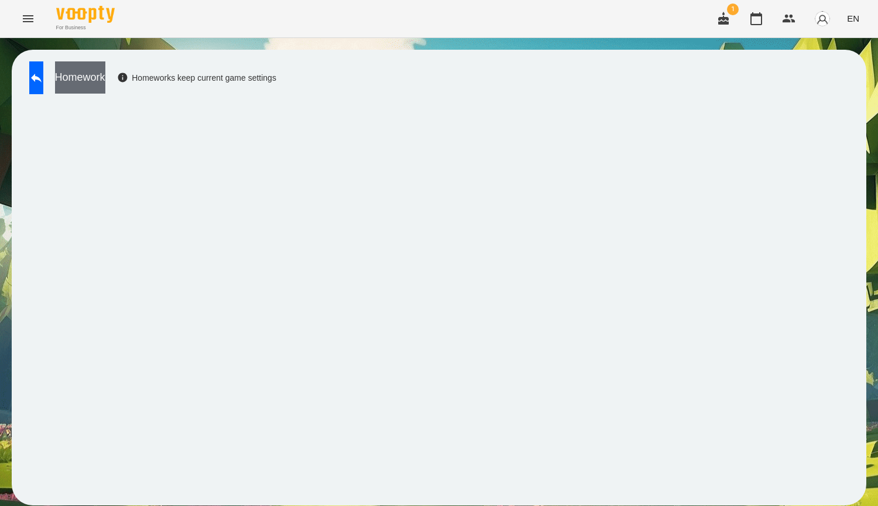
click at [105, 88] on button "Homework" at bounding box center [80, 77] width 50 height 32
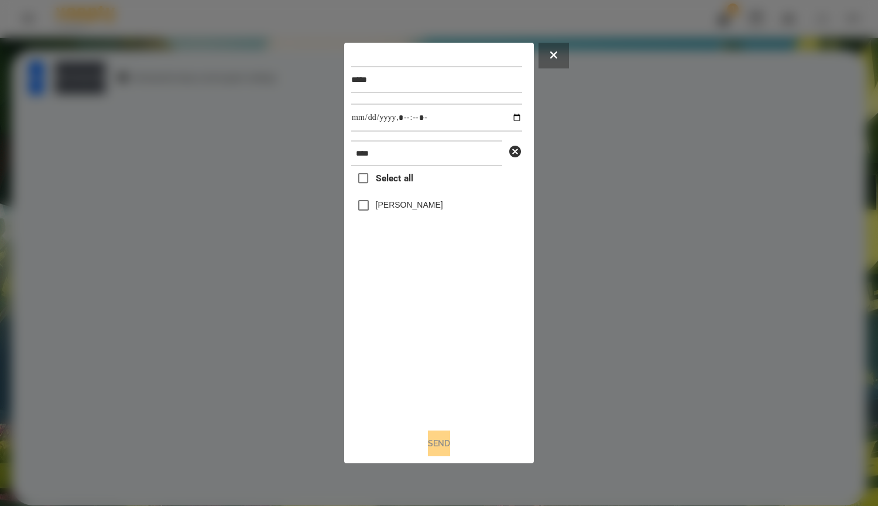
click at [422, 209] on label "[PERSON_NAME]" at bounding box center [409, 205] width 67 height 12
click at [512, 119] on input "datetime-local" at bounding box center [436, 118] width 171 height 28
type input "**********"
click at [463, 351] on div "Select all Катерина Троценко" at bounding box center [436, 292] width 171 height 253
click at [435, 444] on button "Send" at bounding box center [439, 444] width 22 height 26
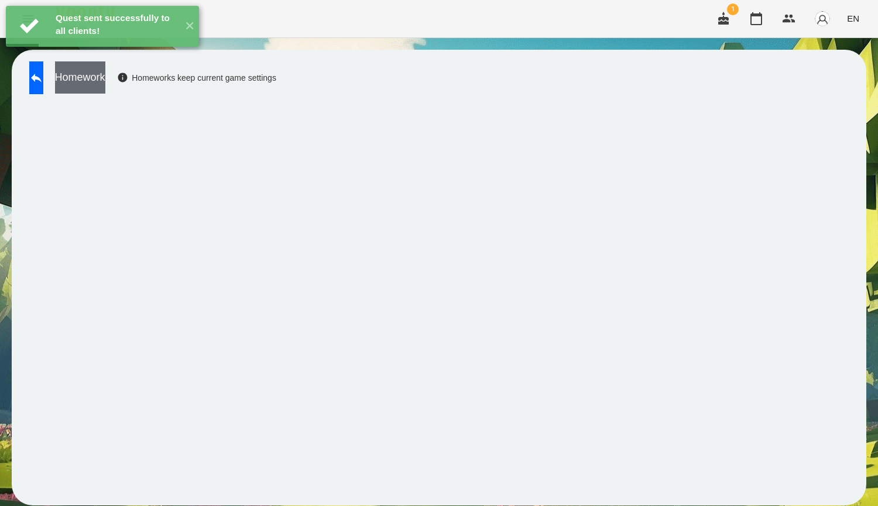
click at [105, 85] on button "Homework" at bounding box center [80, 77] width 50 height 32
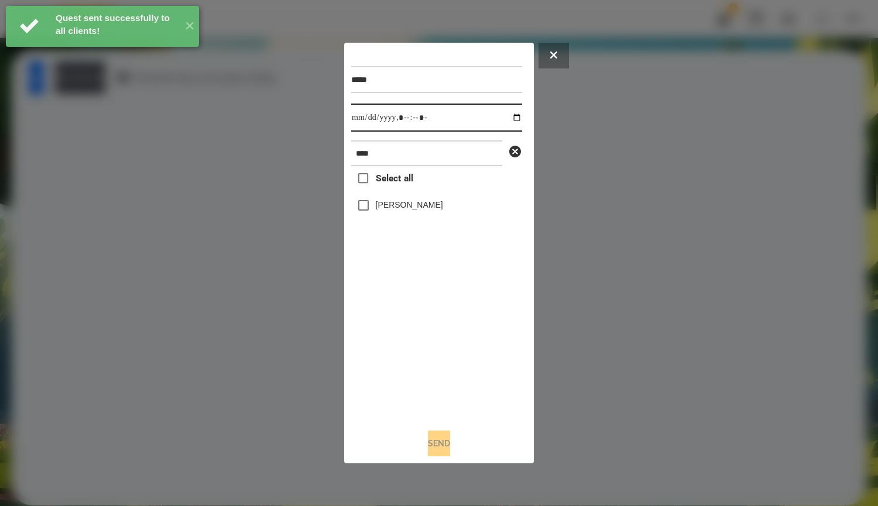
click at [520, 118] on input "datetime-local" at bounding box center [436, 118] width 171 height 28
click at [518, 118] on input "datetime-local" at bounding box center [436, 118] width 171 height 28
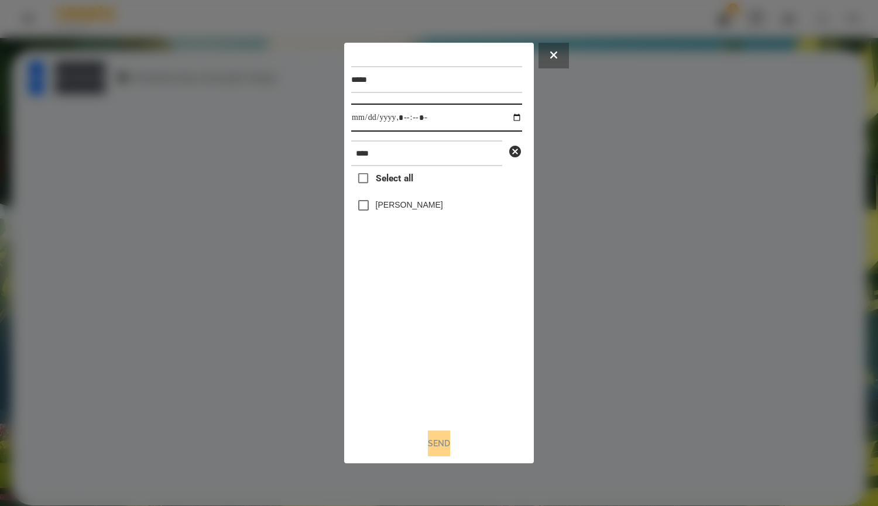
click at [511, 117] on input "datetime-local" at bounding box center [436, 118] width 171 height 28
type input "**********"
click at [499, 374] on div "Select all Катерина Троценко" at bounding box center [436, 292] width 171 height 253
click at [388, 205] on label "[PERSON_NAME]" at bounding box center [409, 205] width 67 height 12
click at [450, 452] on button "Send" at bounding box center [439, 444] width 22 height 26
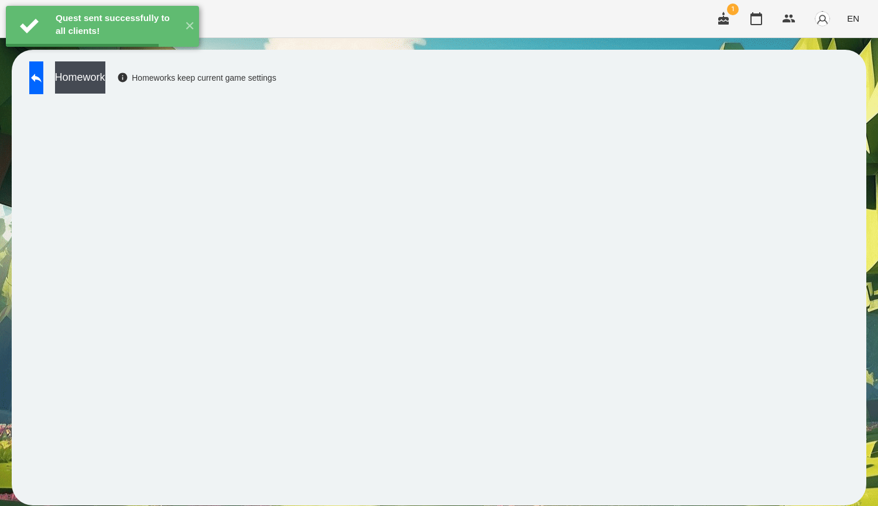
click at [43, 83] on icon at bounding box center [36, 78] width 14 height 14
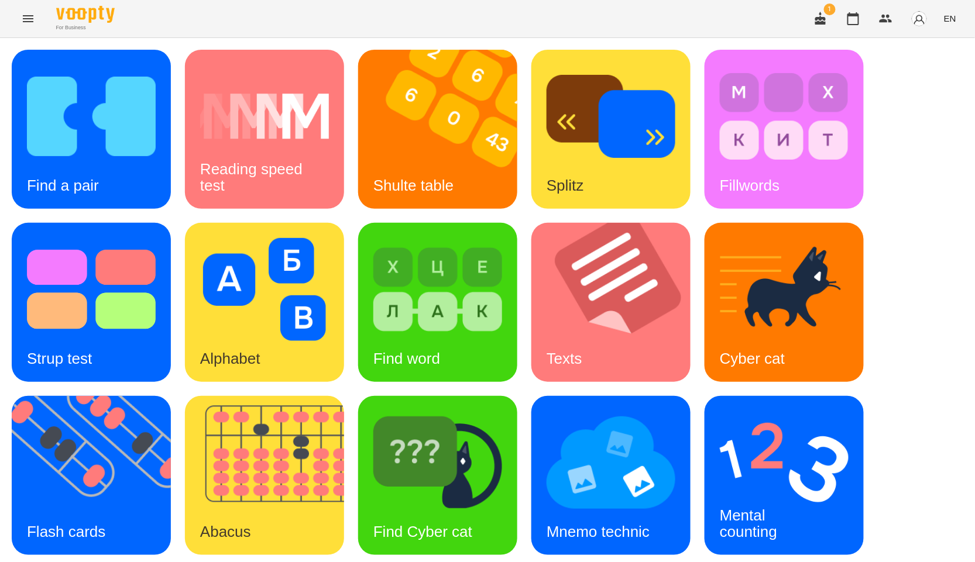
scroll to position [130, 0]
click at [449, 411] on img at bounding box center [437, 462] width 129 height 103
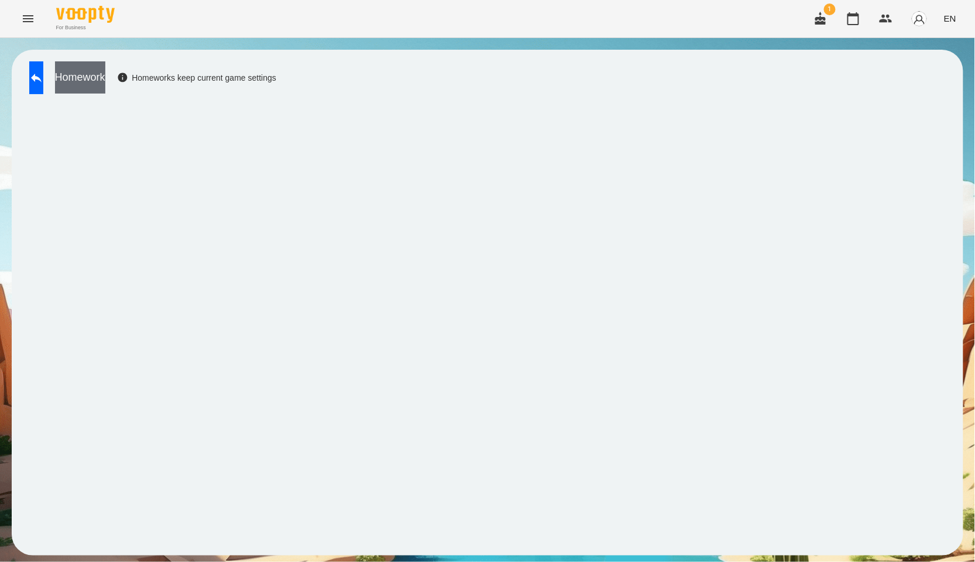
click at [97, 79] on button "Homework" at bounding box center [80, 77] width 50 height 32
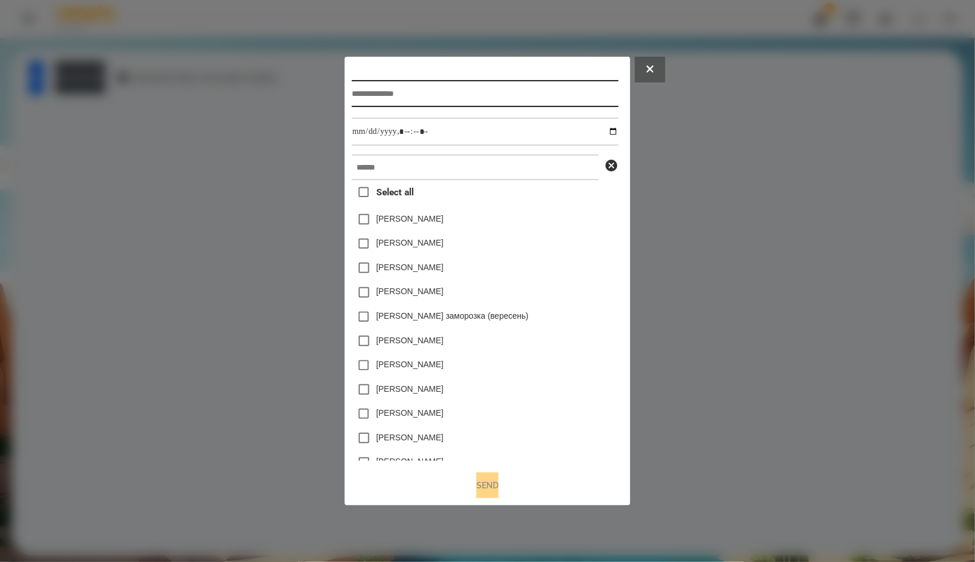
click at [484, 86] on input "text" at bounding box center [485, 93] width 266 height 27
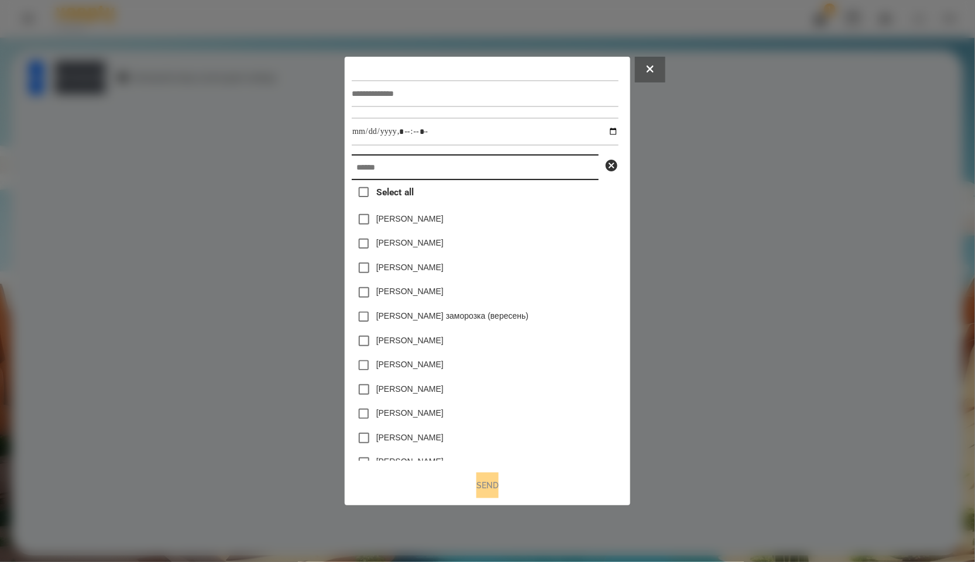
click at [449, 165] on input "text" at bounding box center [475, 167] width 247 height 26
paste input "****"
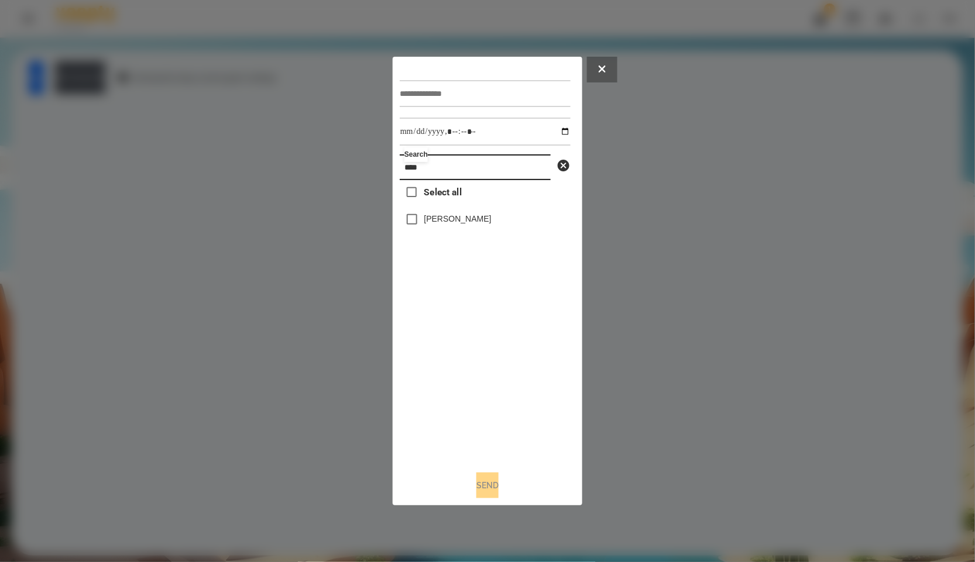
type input "****"
click at [460, 82] on input "text" at bounding box center [485, 93] width 171 height 27
type input "*"
type input "*****"
click at [559, 126] on input "datetime-local" at bounding box center [485, 132] width 171 height 28
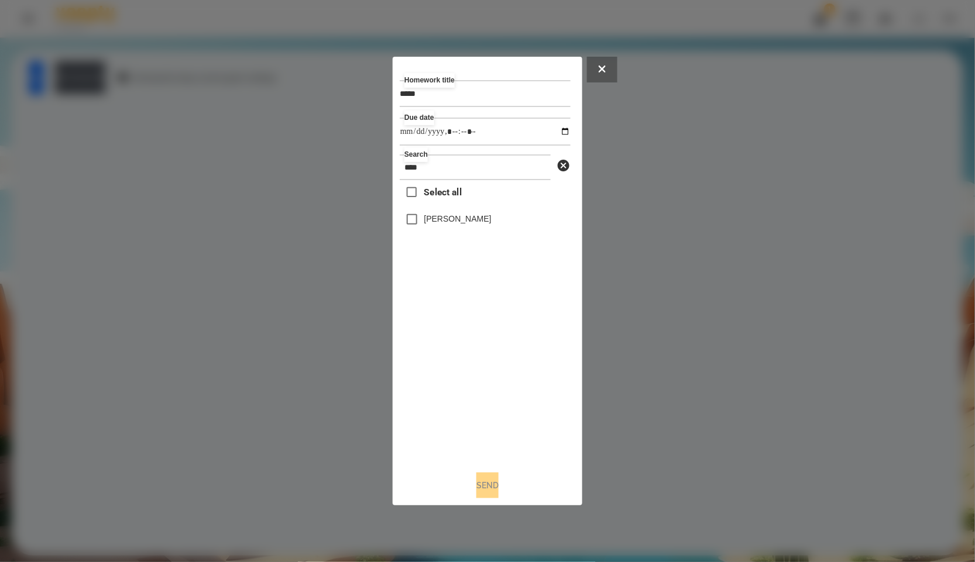
type input "**********"
click at [524, 352] on div "Select all Катерина Троценко" at bounding box center [485, 320] width 171 height 281
click at [499, 496] on button "Send" at bounding box center [487, 486] width 22 height 26
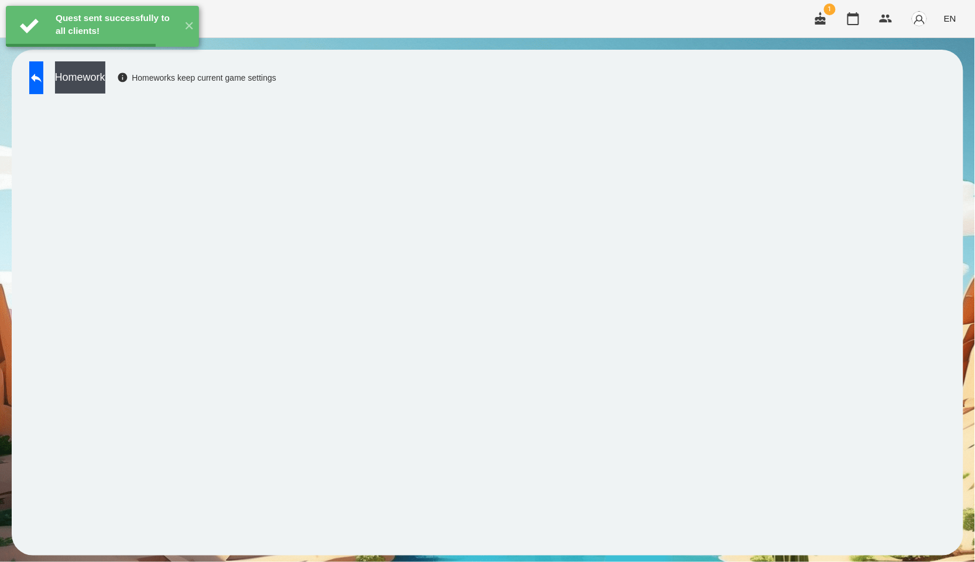
click at [105, 77] on button "Homework" at bounding box center [80, 77] width 50 height 32
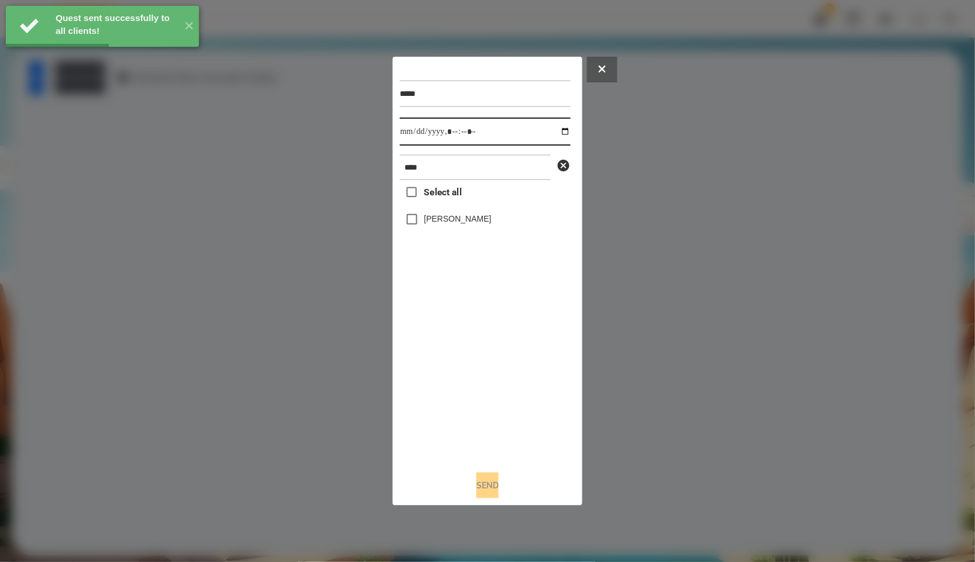
click at [565, 130] on input "datetime-local" at bounding box center [485, 132] width 171 height 28
click at [563, 130] on input "datetime-local" at bounding box center [485, 132] width 171 height 28
click at [555, 129] on input "datetime-local" at bounding box center [485, 132] width 171 height 28
type input "**********"
drag, startPoint x: 532, startPoint y: 338, endPoint x: 525, endPoint y: 320, distance: 18.9
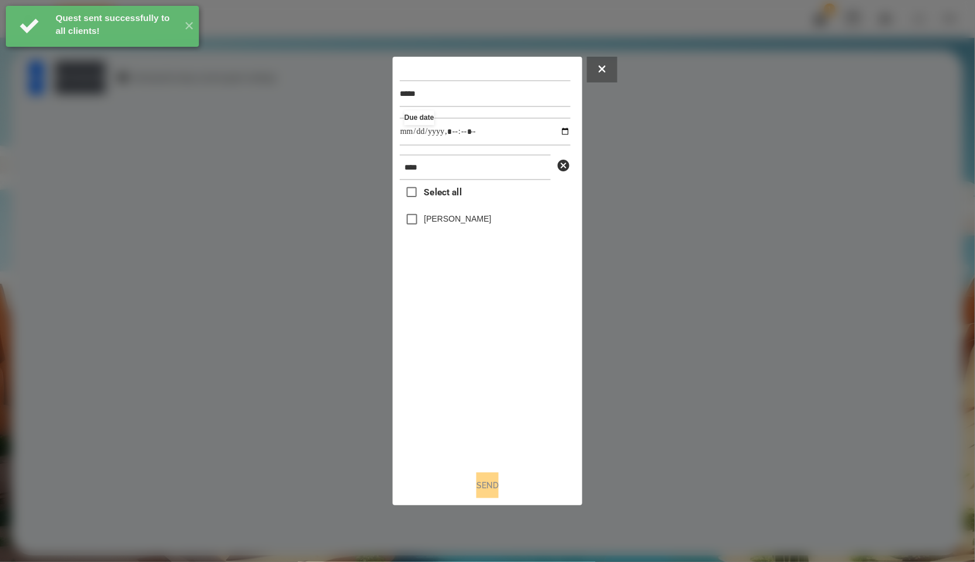
click at [532, 335] on div "Select all Катерина Троценко" at bounding box center [485, 320] width 171 height 281
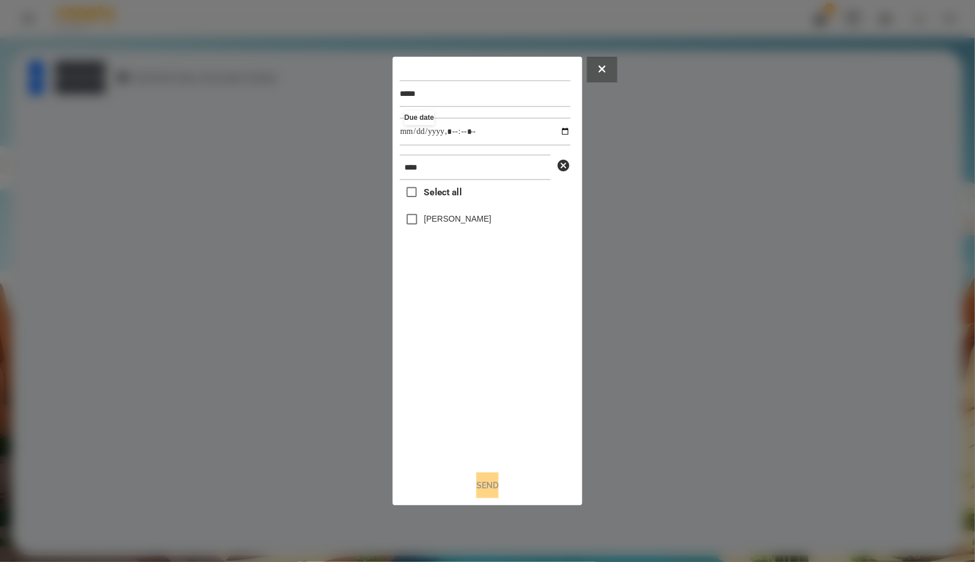
click at [445, 207] on div "Select all Катерина Троценко" at bounding box center [485, 320] width 171 height 281
click at [445, 222] on label "[PERSON_NAME]" at bounding box center [457, 219] width 67 height 12
click at [499, 486] on button "Send" at bounding box center [487, 486] width 22 height 26
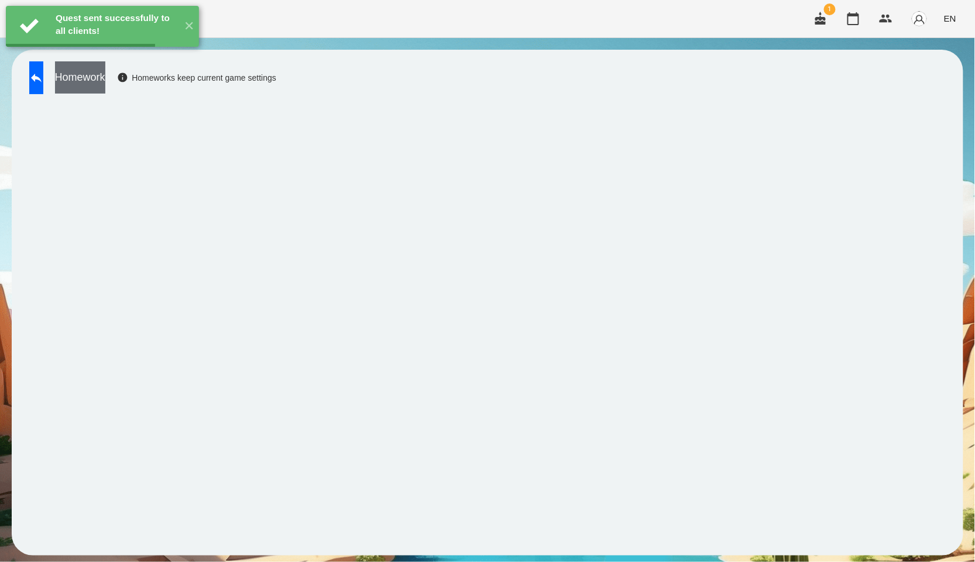
click at [105, 87] on button "Homework" at bounding box center [80, 77] width 50 height 32
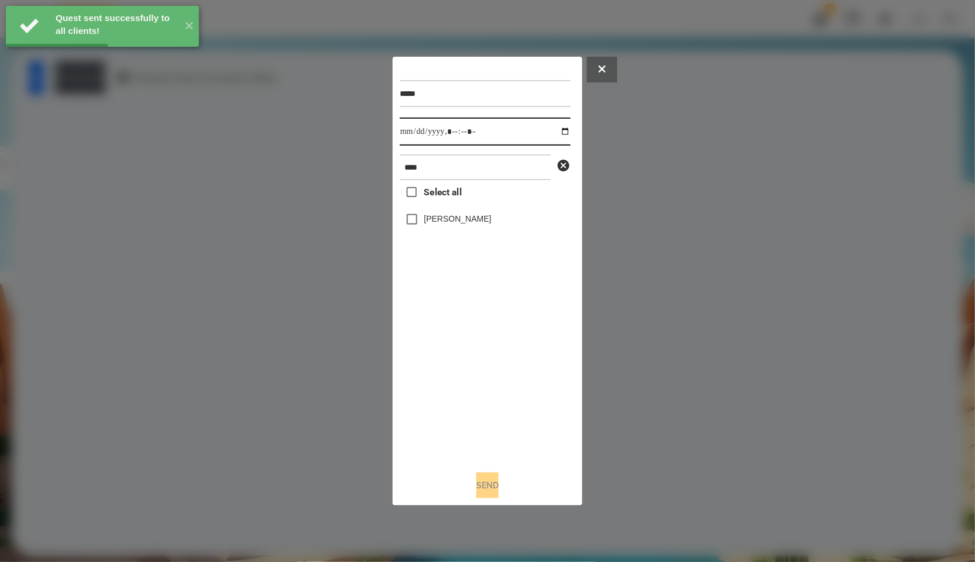
click at [559, 130] on input "datetime-local" at bounding box center [485, 132] width 171 height 28
type input "**********"
click at [496, 330] on div "Select all Катерина Троценко" at bounding box center [485, 320] width 171 height 281
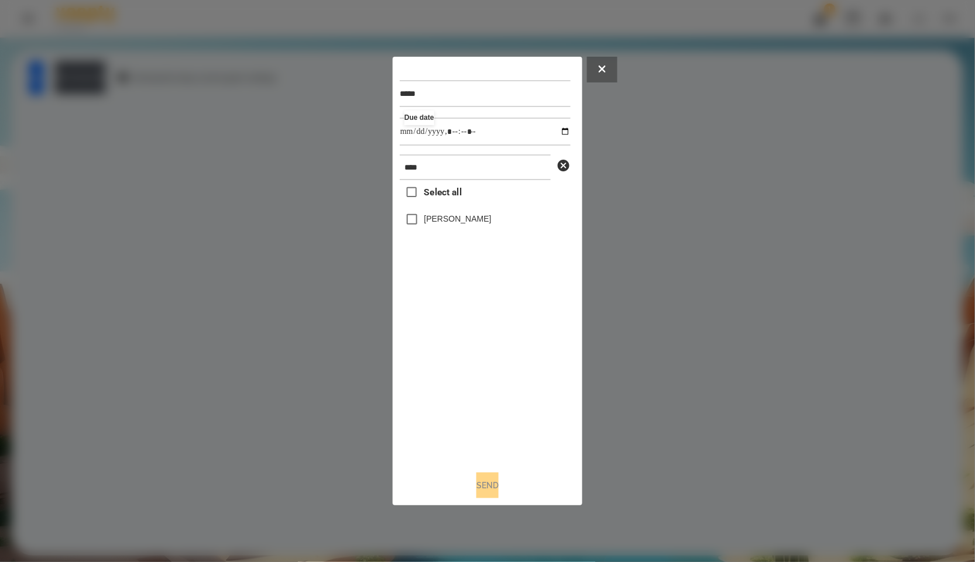
click at [444, 230] on div "[PERSON_NAME]" at bounding box center [485, 219] width 171 height 25
click at [442, 215] on label "[PERSON_NAME]" at bounding box center [457, 219] width 67 height 12
click at [486, 493] on button "Send" at bounding box center [487, 486] width 22 height 26
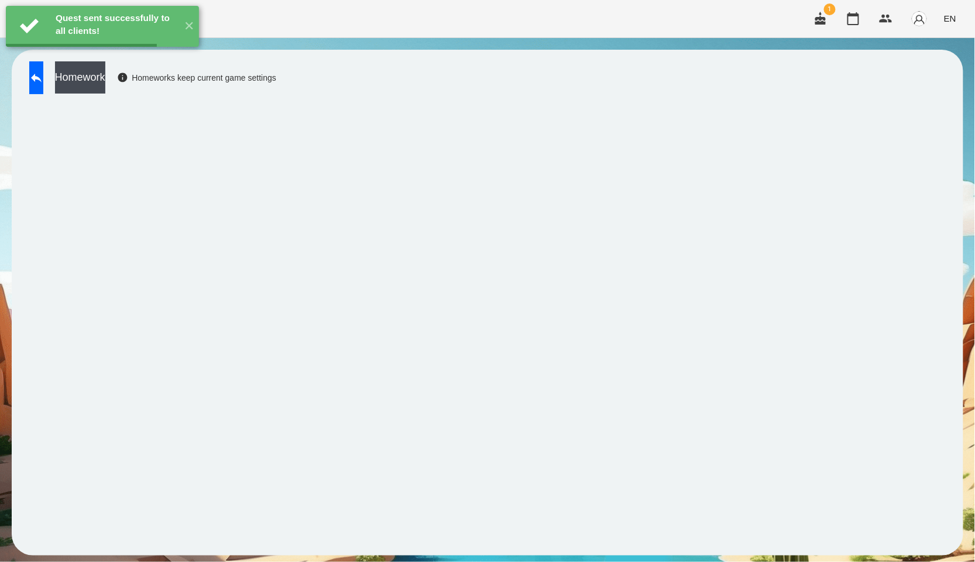
click at [105, 82] on button "Homework" at bounding box center [80, 77] width 50 height 32
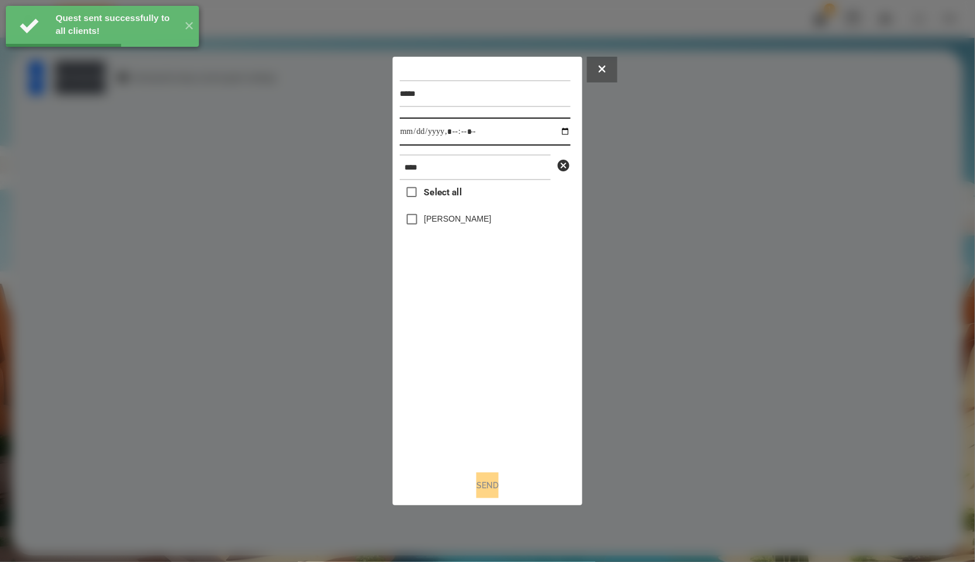
click at [554, 127] on input "datetime-local" at bounding box center [485, 132] width 171 height 28
type input "**********"
click at [556, 380] on div "Select all Катерина Троценко" at bounding box center [485, 320] width 171 height 281
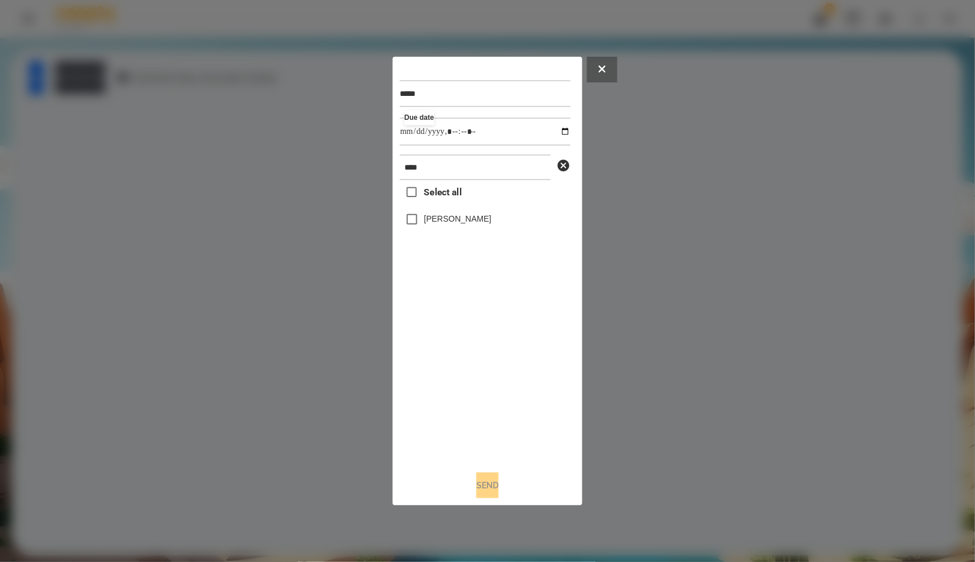
click at [492, 225] on label "[PERSON_NAME]" at bounding box center [457, 219] width 67 height 12
click at [483, 473] on div "***** Due date **** Select all Катерина Троценко Send" at bounding box center [488, 281] width 176 height 435
click at [494, 483] on button "Send" at bounding box center [487, 486] width 22 height 26
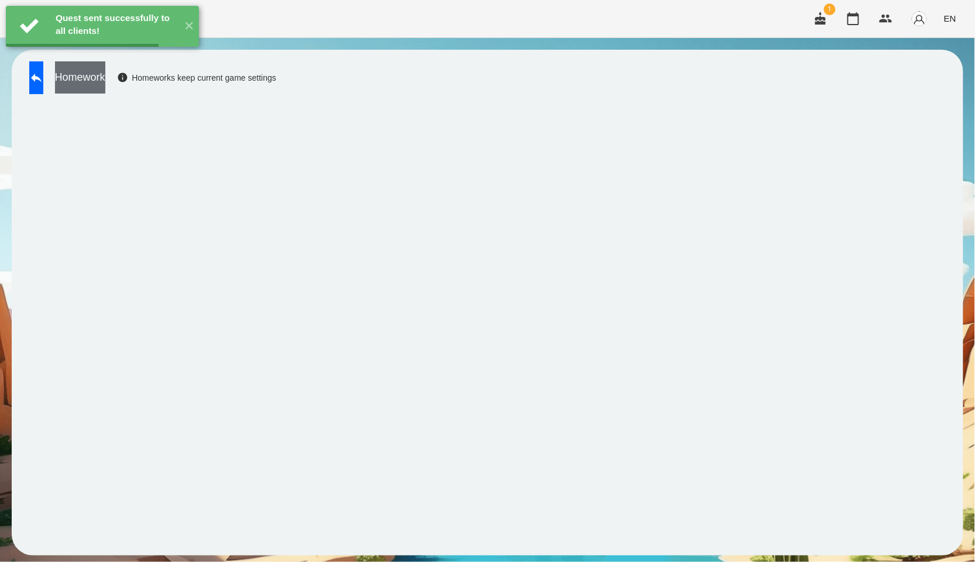
click at [81, 73] on button "Homework" at bounding box center [80, 77] width 50 height 32
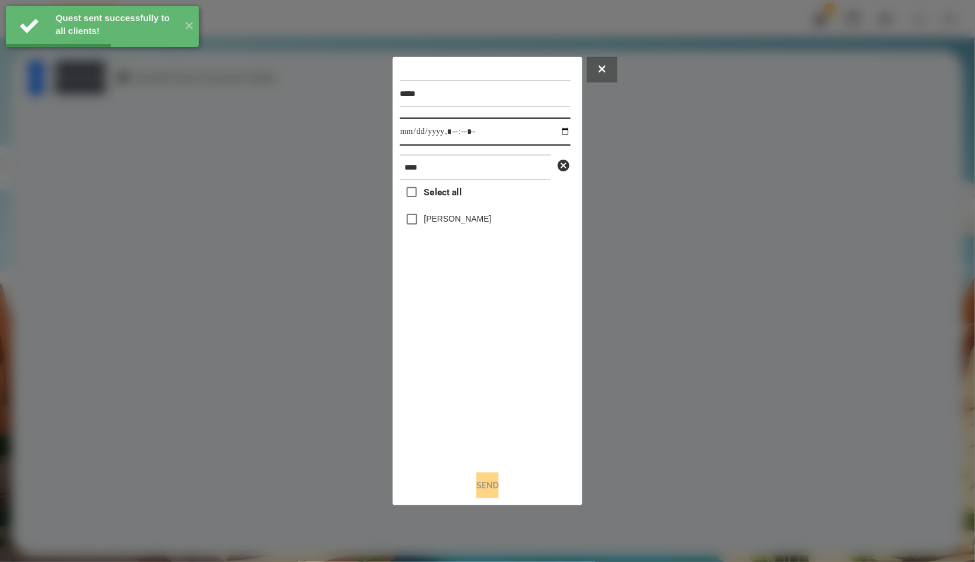
click at [551, 135] on input "datetime-local" at bounding box center [485, 132] width 171 height 28
type input "**********"
click at [509, 372] on div "Select all Катерина Троценко" at bounding box center [485, 320] width 171 height 281
click at [460, 224] on label "[PERSON_NAME]" at bounding box center [457, 219] width 67 height 12
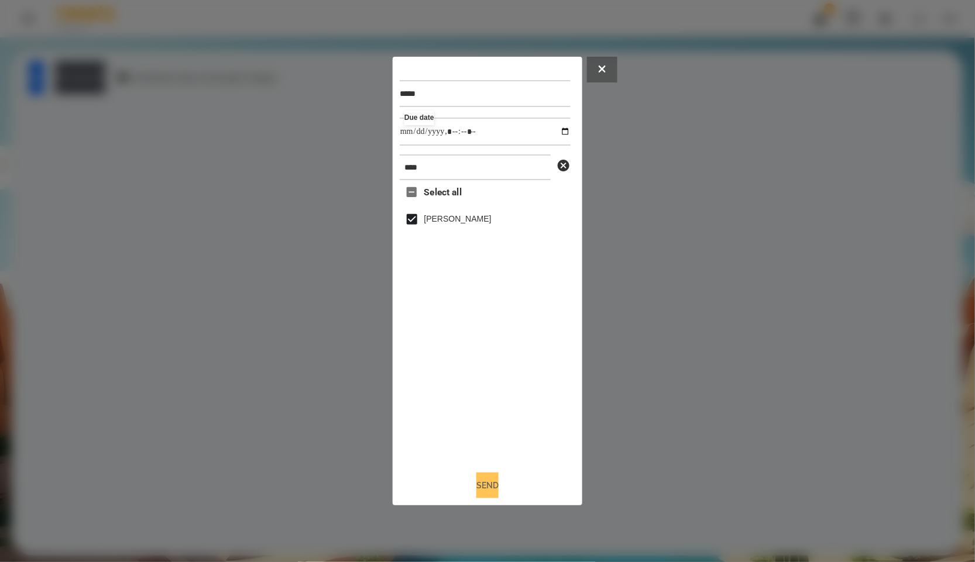
click at [490, 494] on button "Send" at bounding box center [487, 486] width 22 height 26
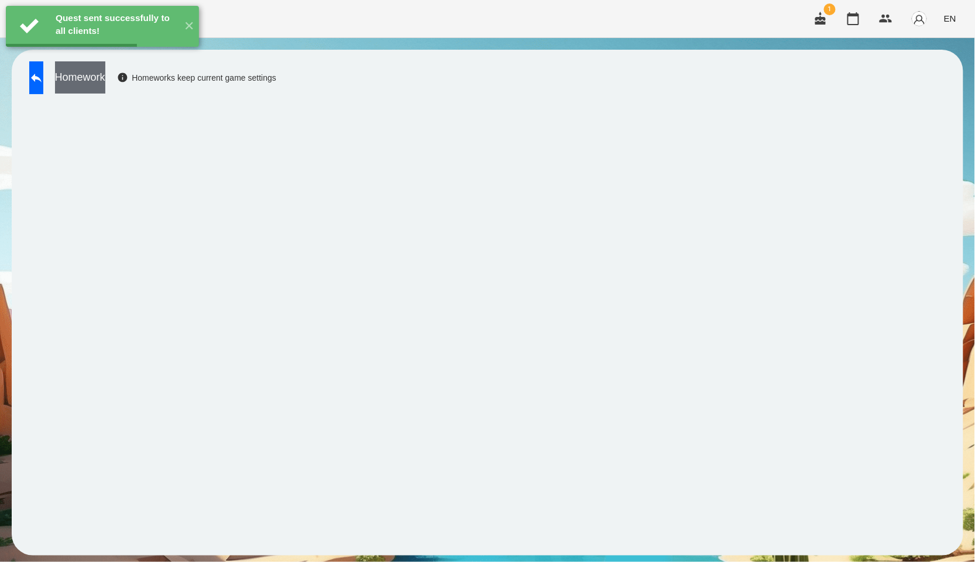
click at [105, 91] on button "Homework" at bounding box center [80, 77] width 50 height 32
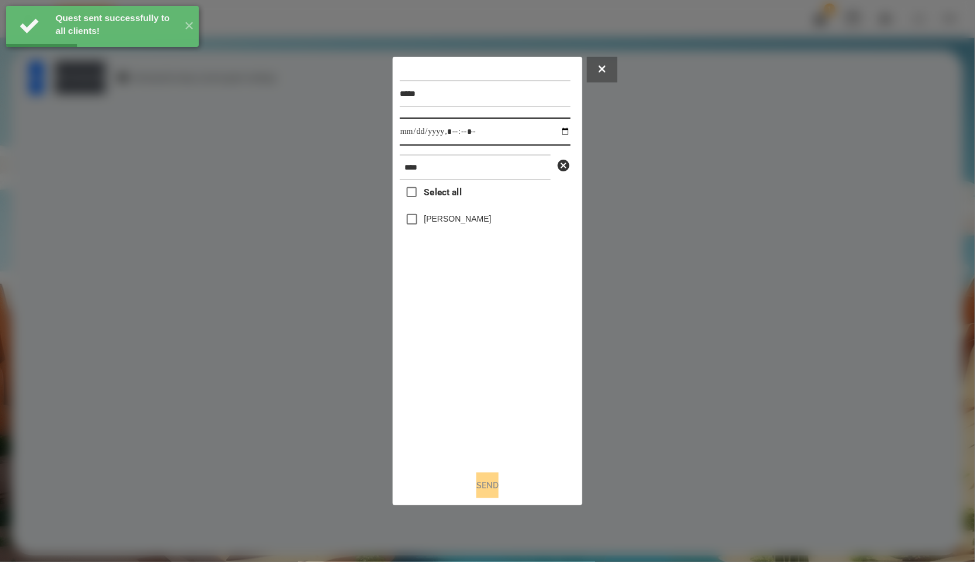
click at [561, 129] on input "datetime-local" at bounding box center [485, 132] width 171 height 28
type input "**********"
drag, startPoint x: 554, startPoint y: 417, endPoint x: 459, endPoint y: 263, distance: 180.4
click at [554, 417] on div "Select all Катерина Троценко" at bounding box center [485, 320] width 171 height 281
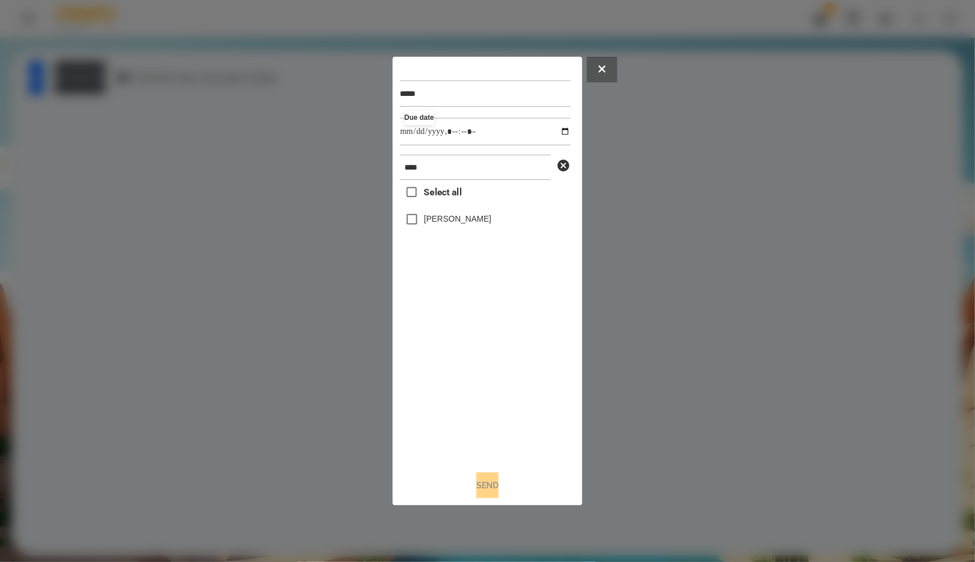
click at [455, 219] on label "[PERSON_NAME]" at bounding box center [457, 219] width 67 height 12
click at [493, 492] on button "Send" at bounding box center [487, 486] width 22 height 26
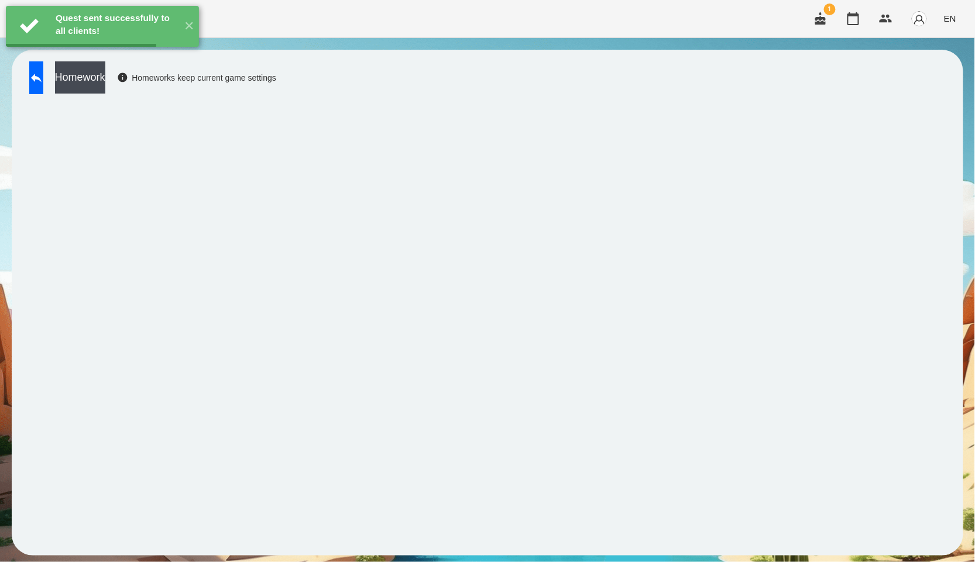
click at [105, 90] on button "Homework" at bounding box center [80, 77] width 50 height 32
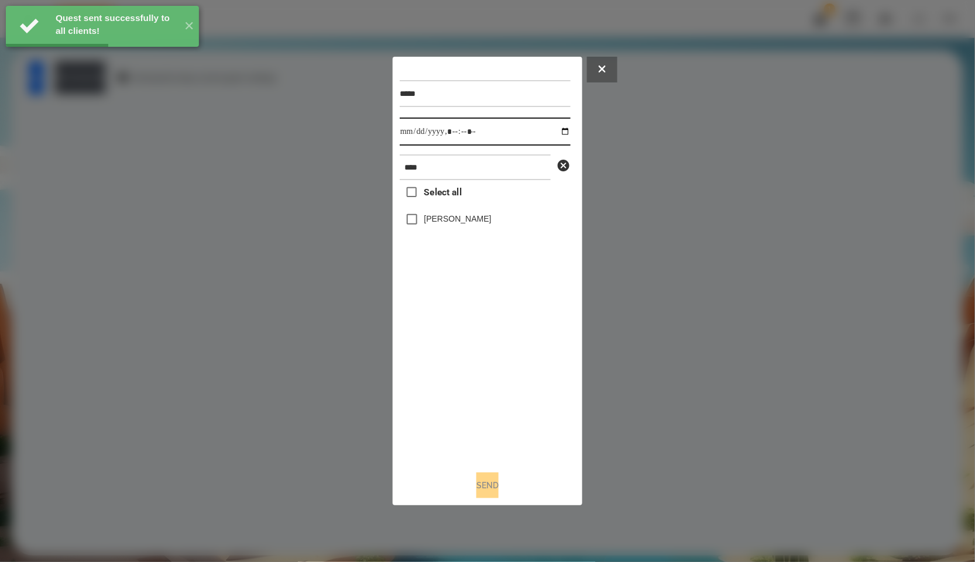
click at [559, 126] on input "datetime-local" at bounding box center [485, 132] width 171 height 28
type input "**********"
click at [549, 378] on div "Select all Катерина Троценко" at bounding box center [485, 320] width 171 height 281
click at [463, 223] on label "[PERSON_NAME]" at bounding box center [457, 219] width 67 height 12
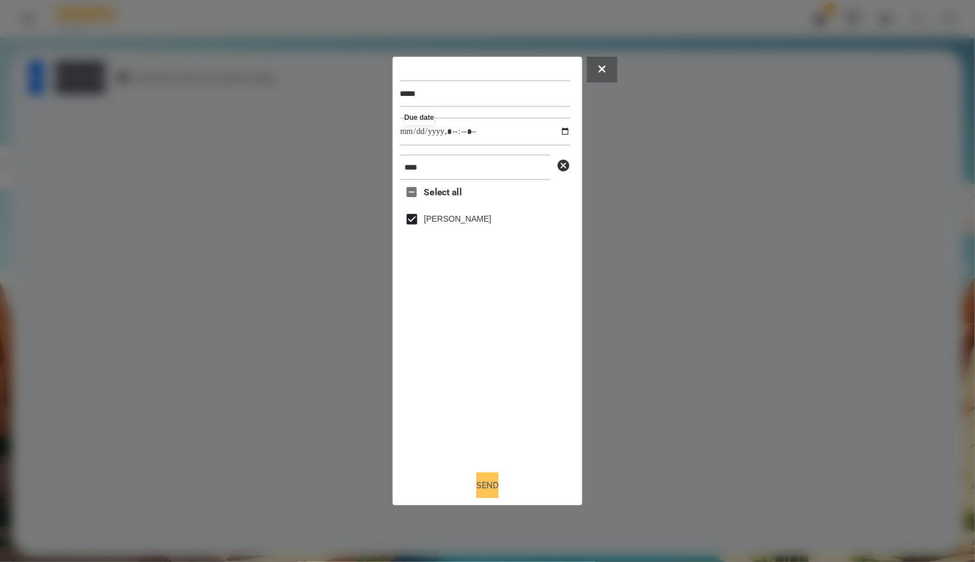
click at [483, 483] on button "Send" at bounding box center [487, 486] width 22 height 26
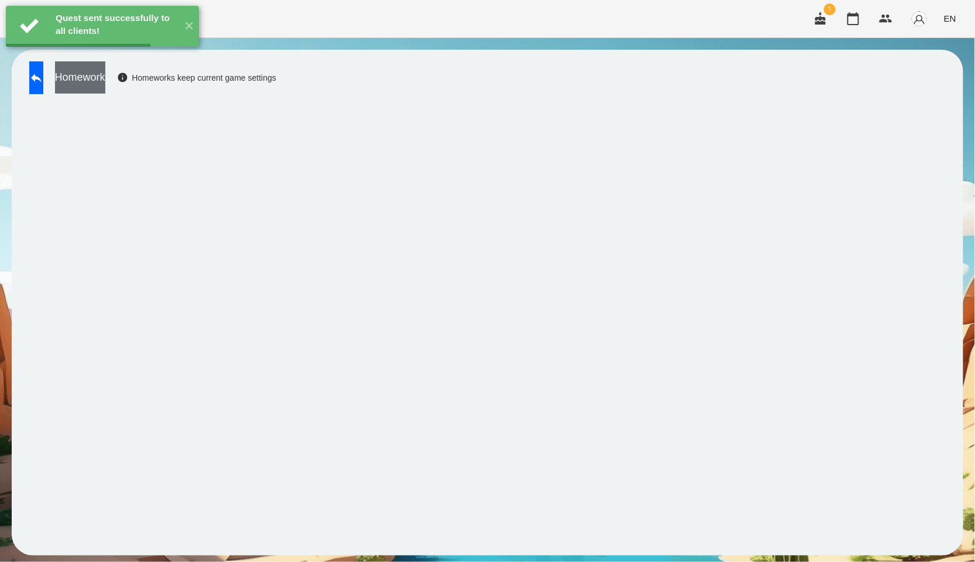
click at [105, 83] on button "Homework" at bounding box center [80, 77] width 50 height 32
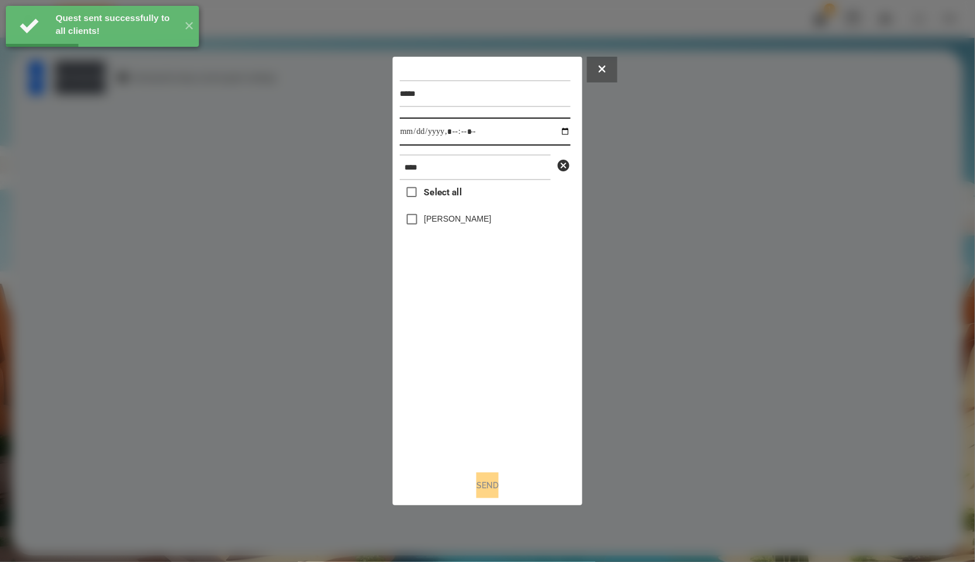
click at [568, 132] on input "datetime-local" at bounding box center [485, 132] width 171 height 28
click at [556, 128] on input "datetime-local" at bounding box center [485, 132] width 171 height 28
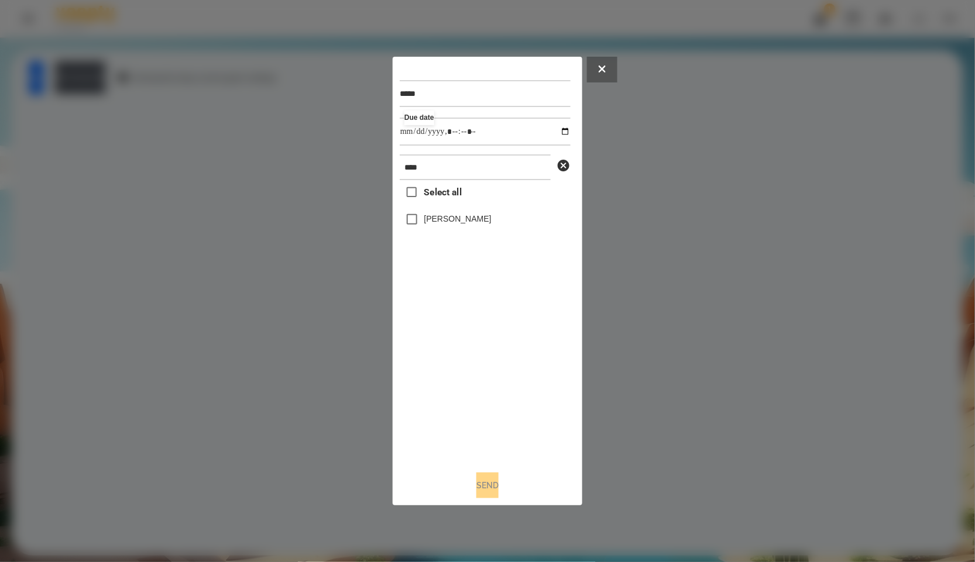
type input "**********"
click at [463, 362] on div "Select all Катерина Троценко" at bounding box center [485, 320] width 171 height 281
click at [440, 223] on label "[PERSON_NAME]" at bounding box center [457, 219] width 67 height 12
click at [492, 492] on button "Send" at bounding box center [487, 486] width 22 height 26
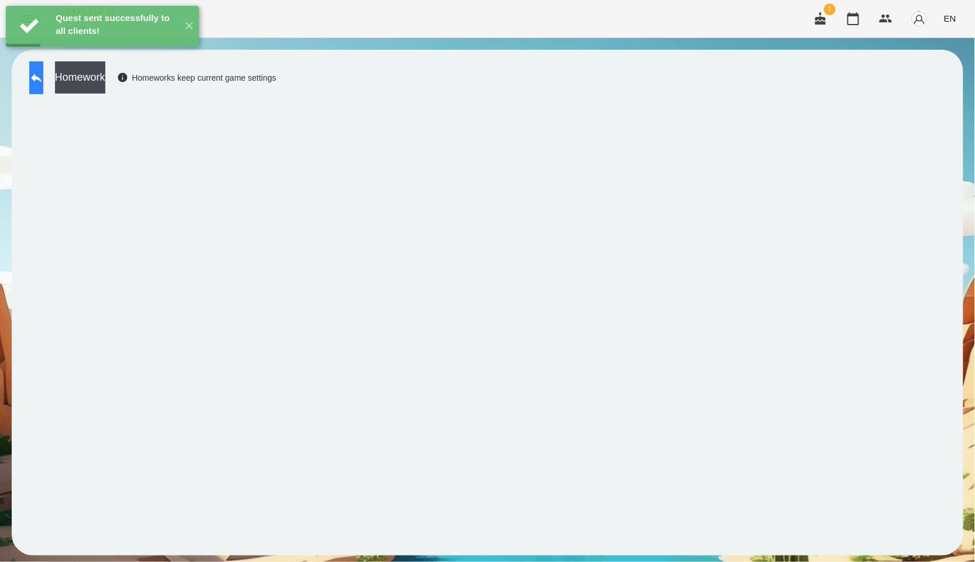
click at [43, 92] on button at bounding box center [36, 77] width 14 height 33
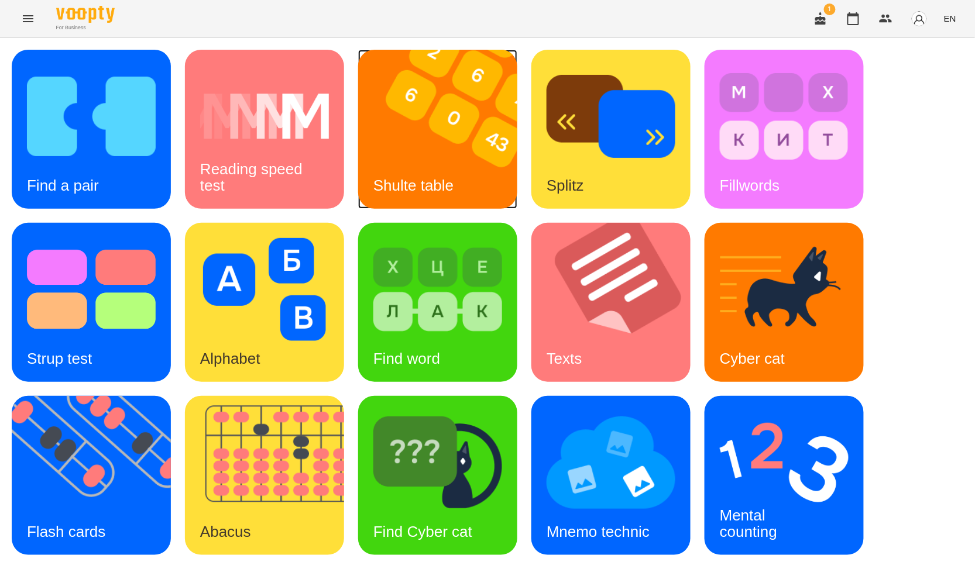
click at [451, 198] on div "Shulte table" at bounding box center [413, 186] width 111 height 46
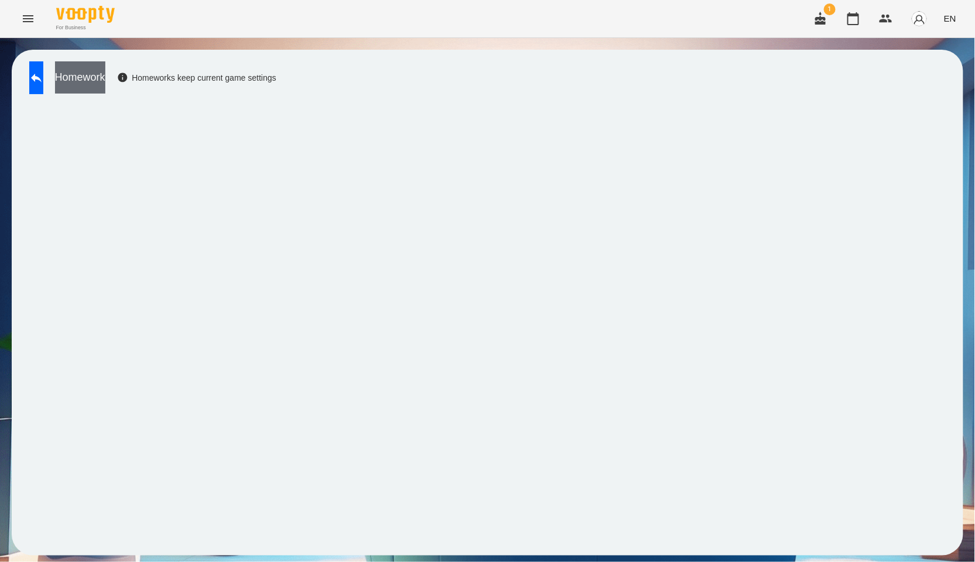
click at [105, 64] on button "Homework" at bounding box center [80, 77] width 50 height 32
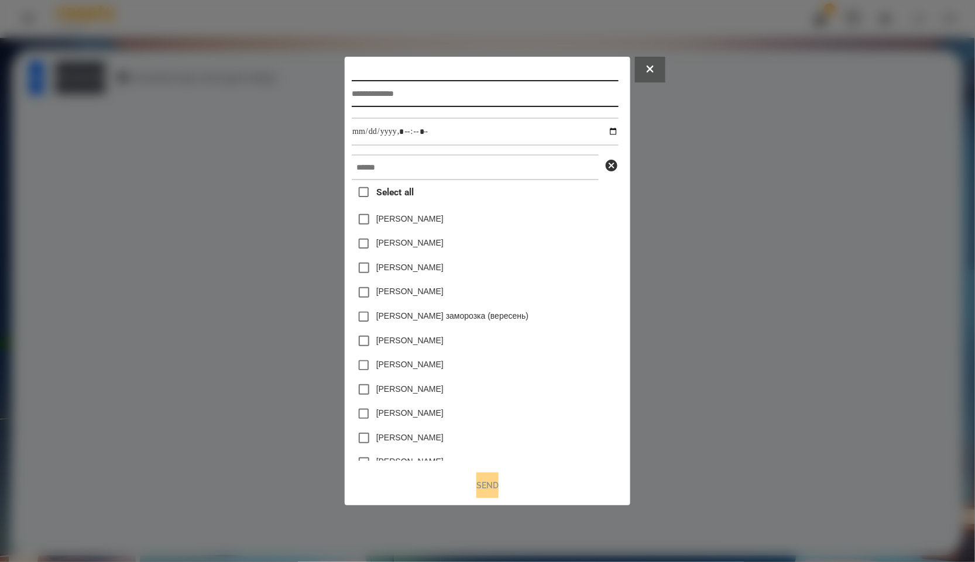
click at [385, 80] on input "text" at bounding box center [485, 93] width 266 height 27
type input "*****"
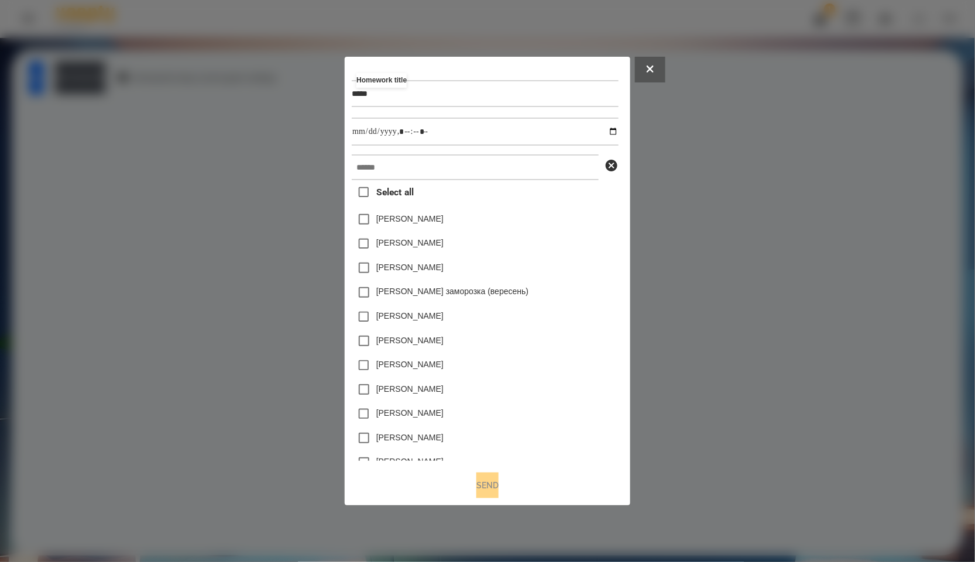
click at [401, 154] on div "Homework title ***** Select all Коля Главач Емма Северен Яна Щербакова Злата Ми…" at bounding box center [487, 263] width 271 height 398
click at [401, 160] on input "text" at bounding box center [475, 167] width 247 height 26
paste input "****"
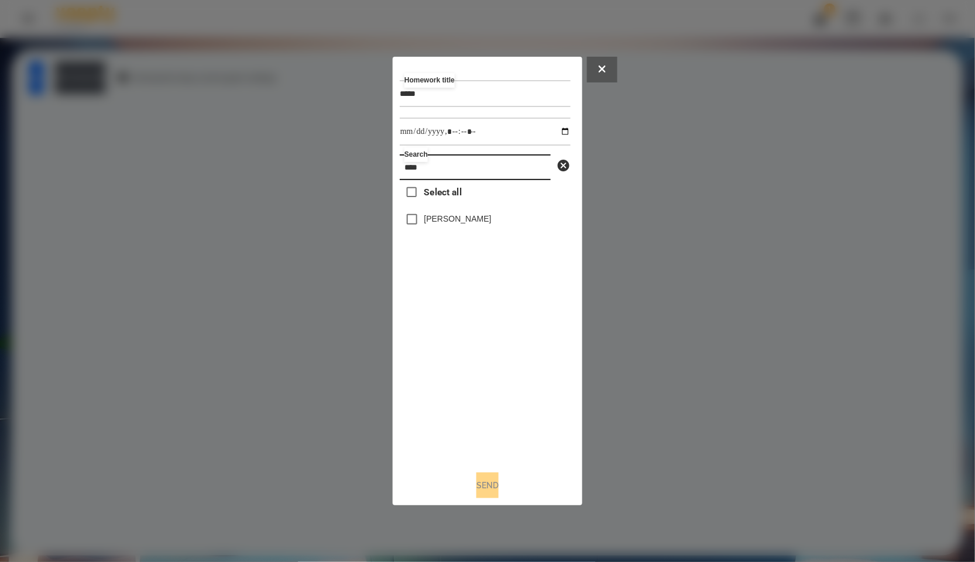
type input "****"
click at [551, 126] on input "datetime-local" at bounding box center [485, 132] width 171 height 28
type input "**********"
click at [493, 437] on div "Select all Катерина Троценко" at bounding box center [485, 320] width 171 height 281
click at [460, 211] on div "[PERSON_NAME]" at bounding box center [485, 219] width 171 height 25
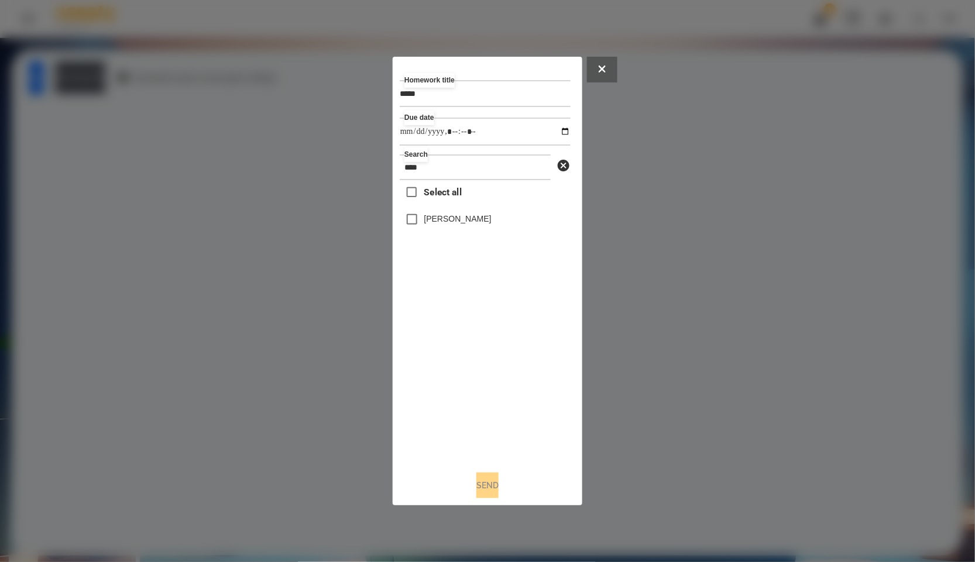
click at [458, 220] on label "[PERSON_NAME]" at bounding box center [457, 219] width 67 height 12
click at [476, 482] on button "Send" at bounding box center [487, 486] width 22 height 26
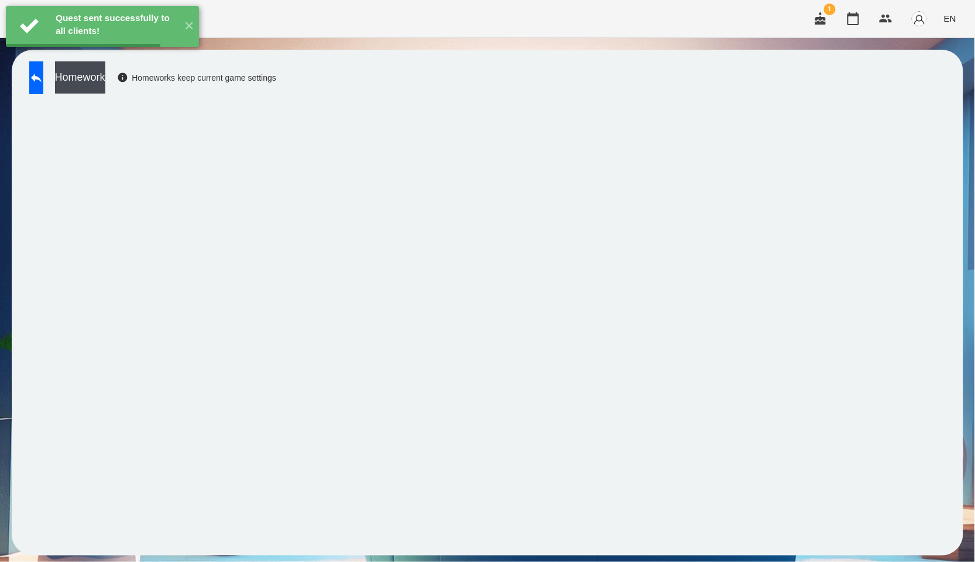
click at [105, 87] on button "Homework" at bounding box center [80, 77] width 50 height 32
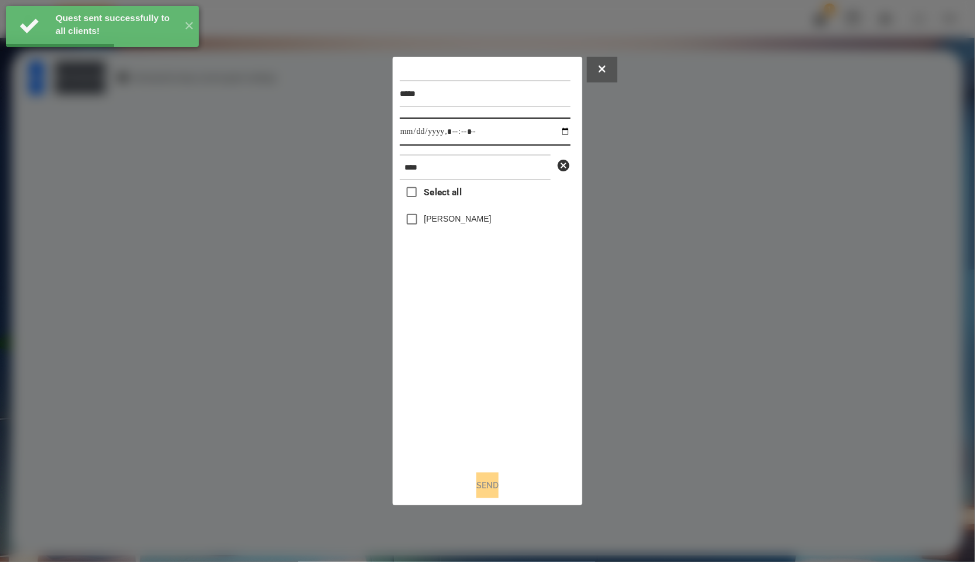
click at [556, 124] on input "datetime-local" at bounding box center [485, 132] width 171 height 28
click at [555, 132] on input "datetime-local" at bounding box center [485, 132] width 171 height 28
type input "**********"
drag, startPoint x: 495, startPoint y: 418, endPoint x: 496, endPoint y: 407, distance: 11.1
click at [495, 418] on div "Select all Катерина Троценко" at bounding box center [485, 320] width 171 height 281
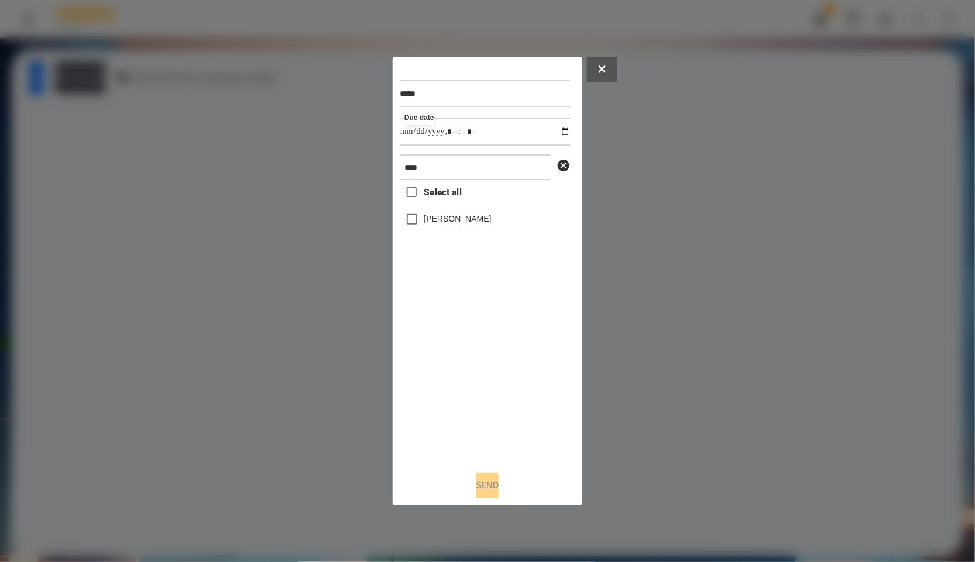
click at [487, 217] on label "[PERSON_NAME]" at bounding box center [457, 219] width 67 height 12
click at [476, 484] on button "Send" at bounding box center [487, 486] width 22 height 26
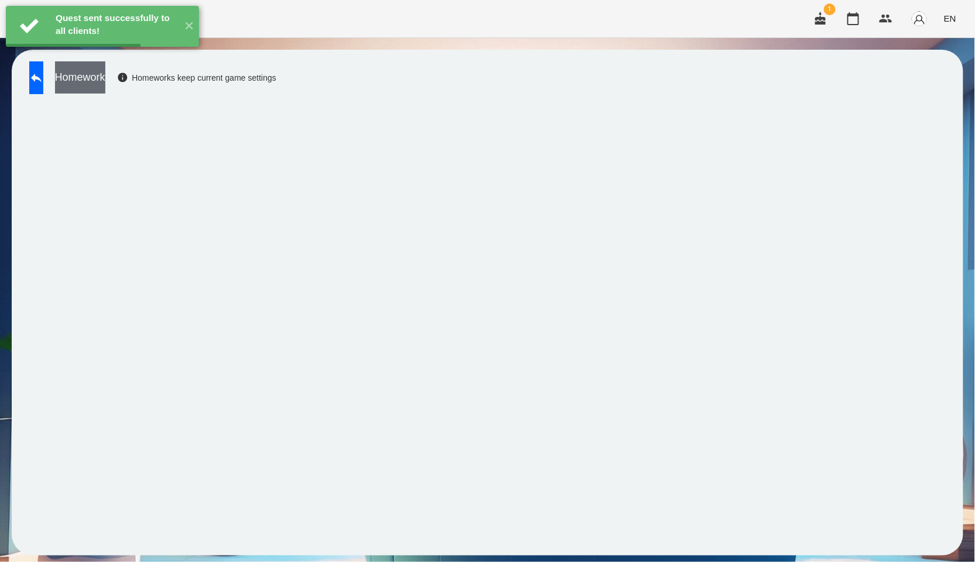
click at [105, 76] on button "Homework" at bounding box center [80, 77] width 50 height 32
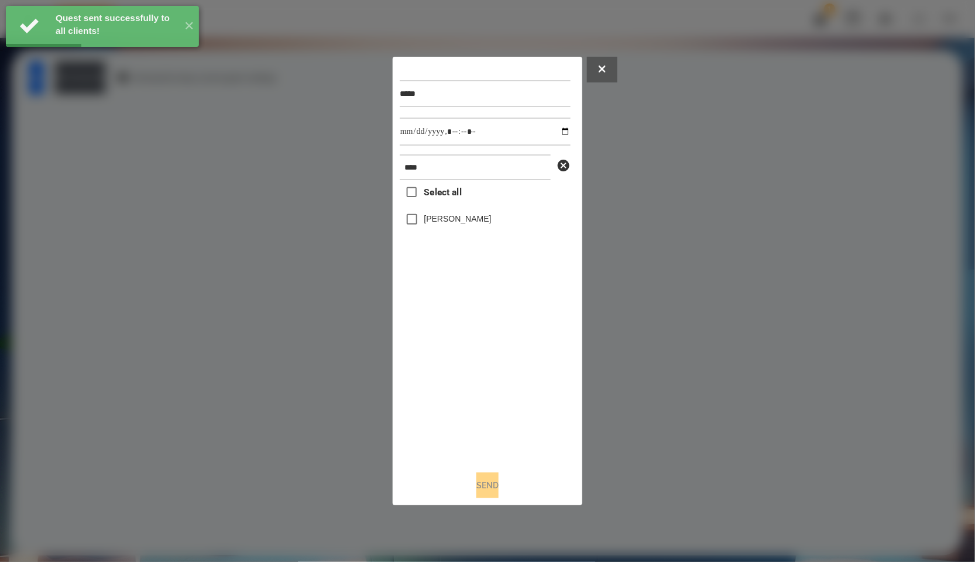
click at [500, 229] on div "[PERSON_NAME]" at bounding box center [485, 219] width 171 height 25
click at [492, 217] on label "[PERSON_NAME]" at bounding box center [457, 219] width 67 height 12
click at [556, 133] on input "datetime-local" at bounding box center [485, 132] width 171 height 28
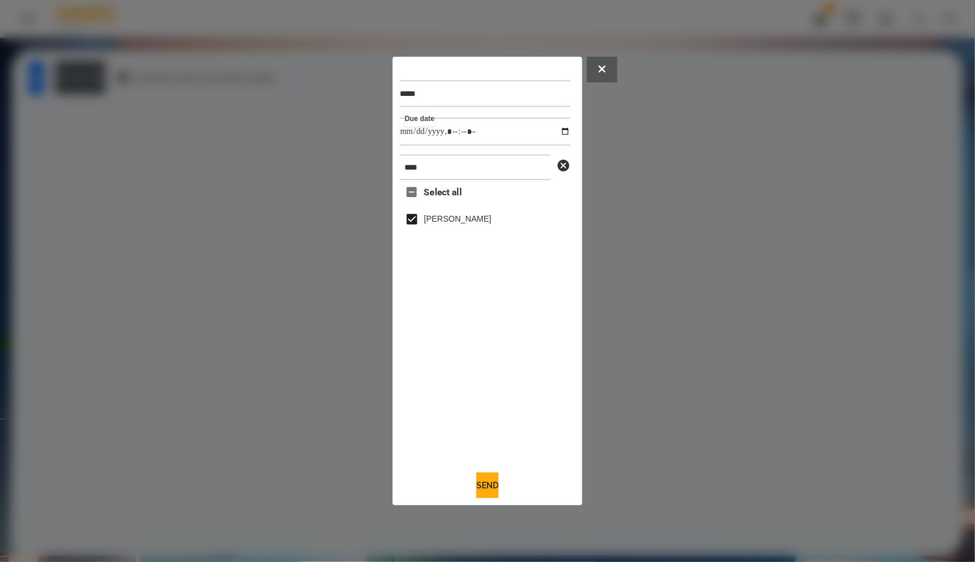
type input "**********"
click at [460, 375] on div "Select all Катерина Троценко" at bounding box center [485, 320] width 171 height 281
click at [496, 487] on button "Send" at bounding box center [487, 486] width 22 height 26
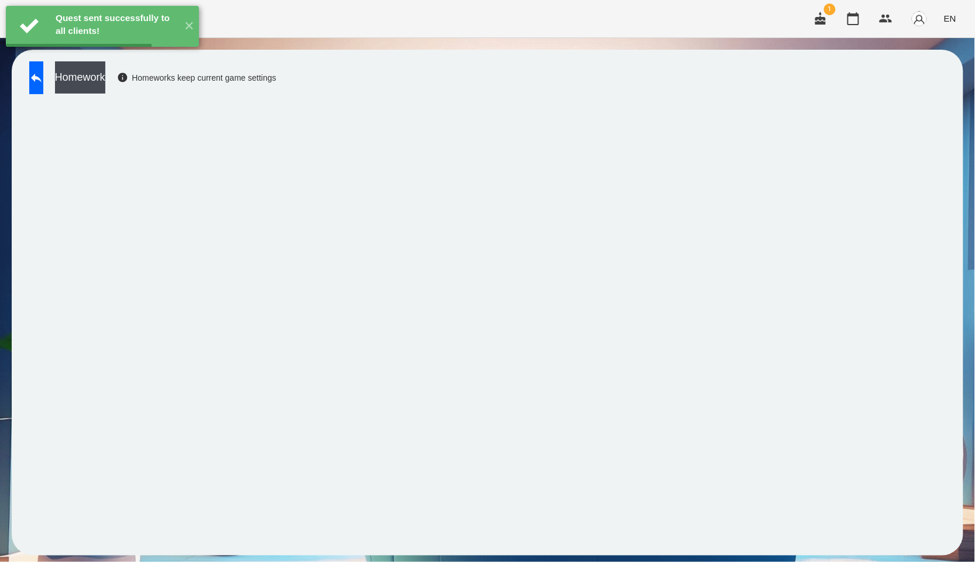
click at [105, 83] on button "Homework" at bounding box center [80, 77] width 50 height 32
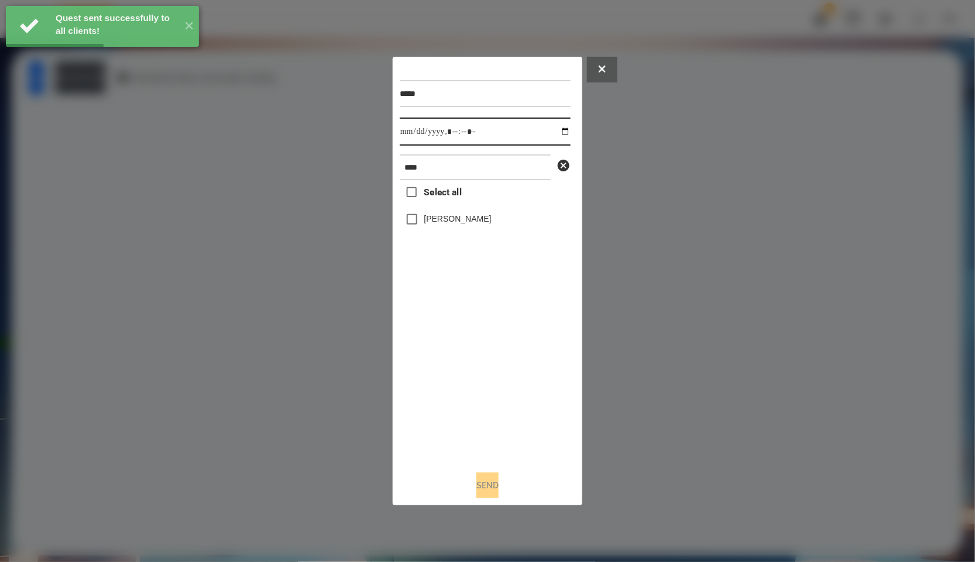
click at [560, 127] on input "datetime-local" at bounding box center [485, 132] width 171 height 28
type input "**********"
click at [507, 358] on div "Select all Катерина Троценко" at bounding box center [485, 320] width 171 height 281
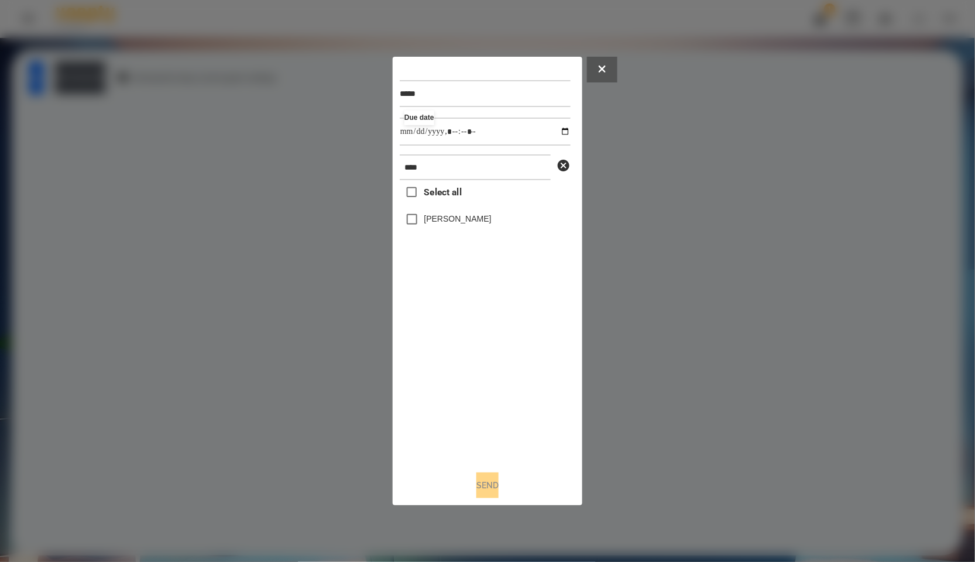
click at [459, 219] on label "[PERSON_NAME]" at bounding box center [457, 219] width 67 height 12
click at [490, 489] on button "Send" at bounding box center [487, 486] width 22 height 26
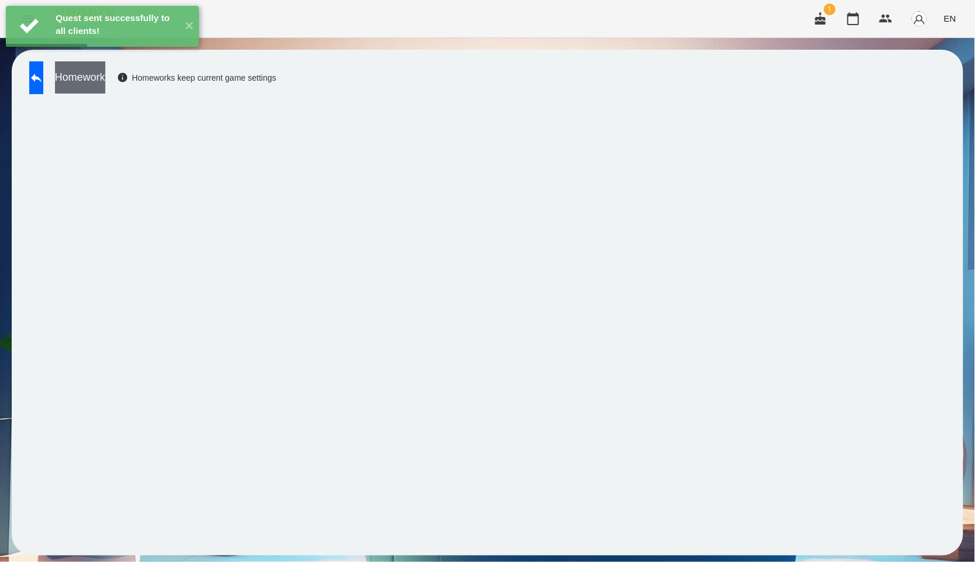
click at [105, 88] on button "Homework" at bounding box center [80, 77] width 50 height 32
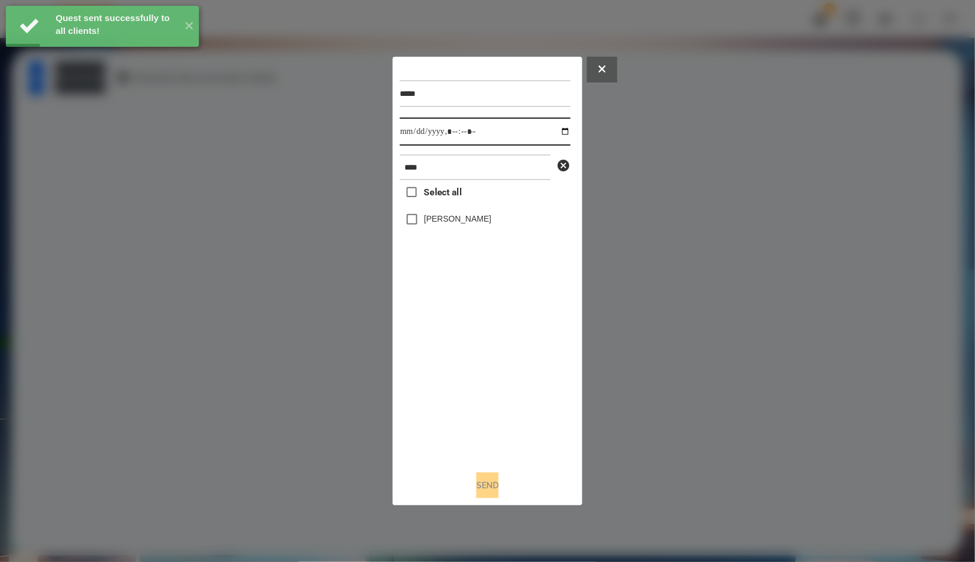
click at [557, 130] on input "datetime-local" at bounding box center [485, 132] width 171 height 28
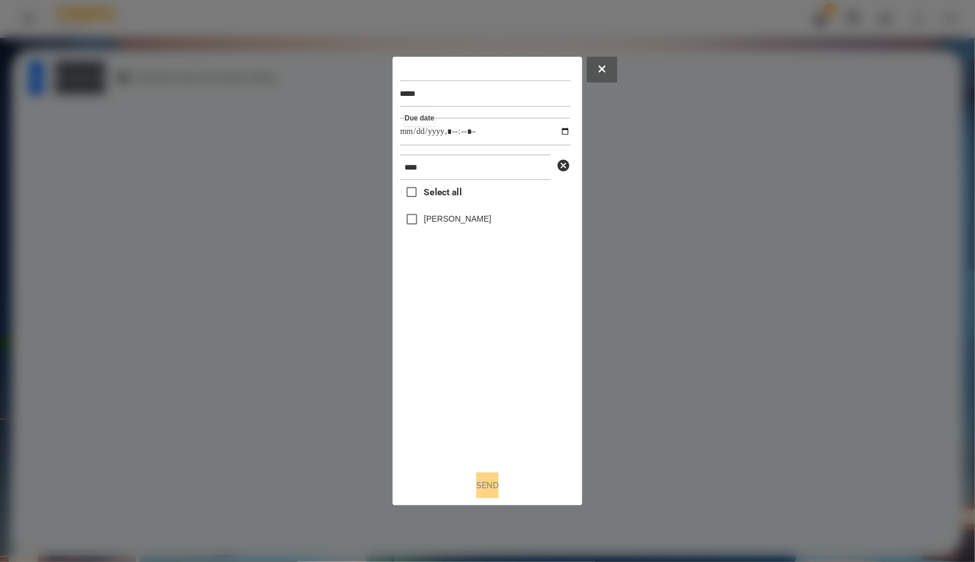
type input "**********"
click at [527, 398] on div "Select all Катерина Троценко" at bounding box center [485, 320] width 171 height 281
click at [446, 217] on label "[PERSON_NAME]" at bounding box center [457, 219] width 67 height 12
click at [476, 480] on button "Send" at bounding box center [487, 486] width 22 height 26
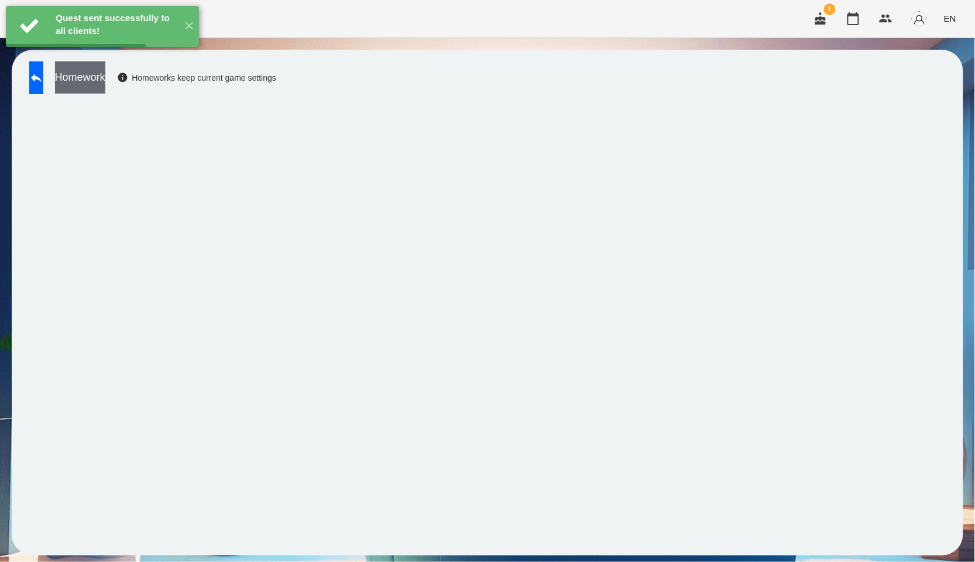
click at [105, 80] on button "Homework" at bounding box center [80, 77] width 50 height 32
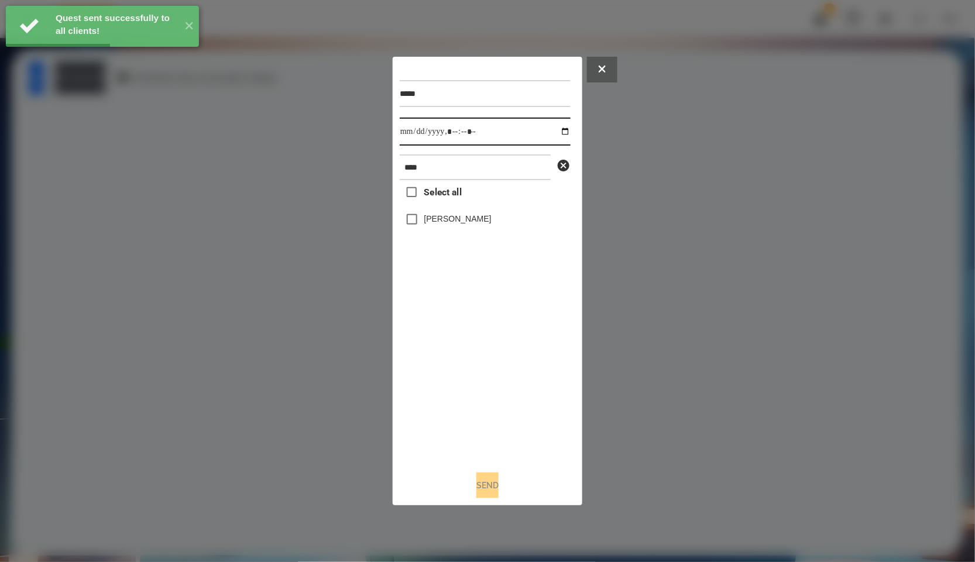
click at [556, 126] on input "datetime-local" at bounding box center [485, 132] width 171 height 28
type input "**********"
drag, startPoint x: 468, startPoint y: 413, endPoint x: 467, endPoint y: 307, distance: 105.9
click at [468, 413] on div "Select all Катерина Троценко" at bounding box center [485, 320] width 171 height 281
click at [467, 225] on label "[PERSON_NAME]" at bounding box center [457, 219] width 67 height 12
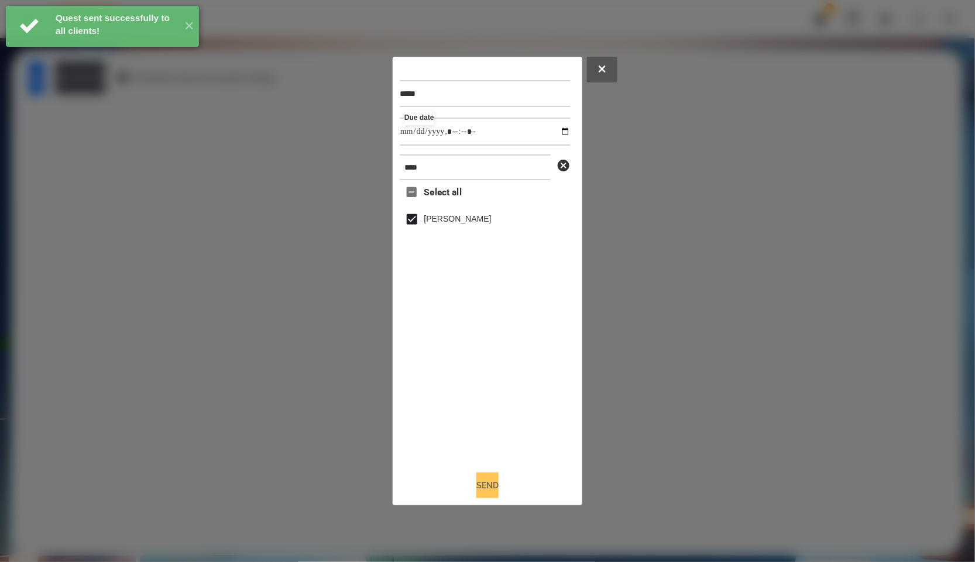
click at [476, 492] on button "Send" at bounding box center [487, 486] width 22 height 26
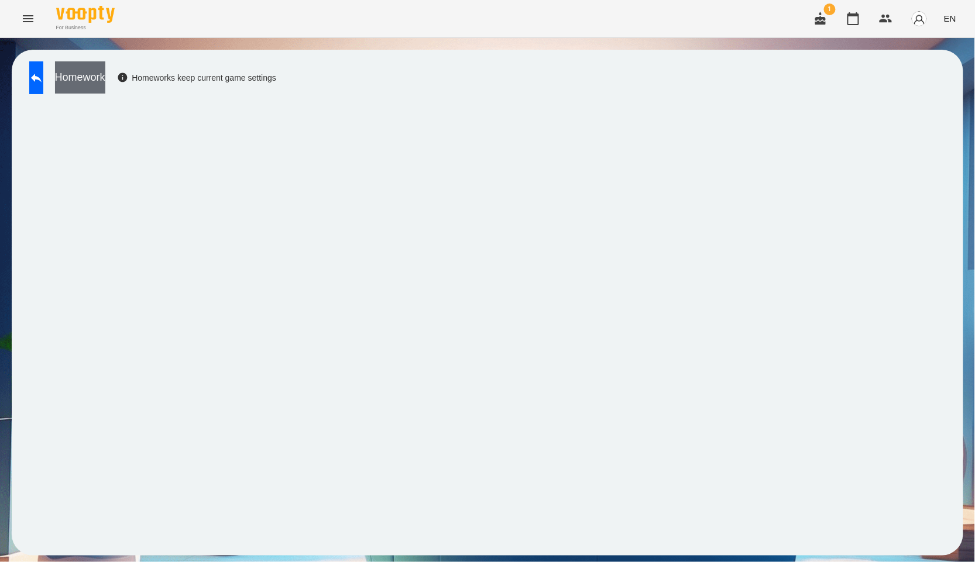
click at [105, 72] on button "Homework" at bounding box center [80, 77] width 50 height 32
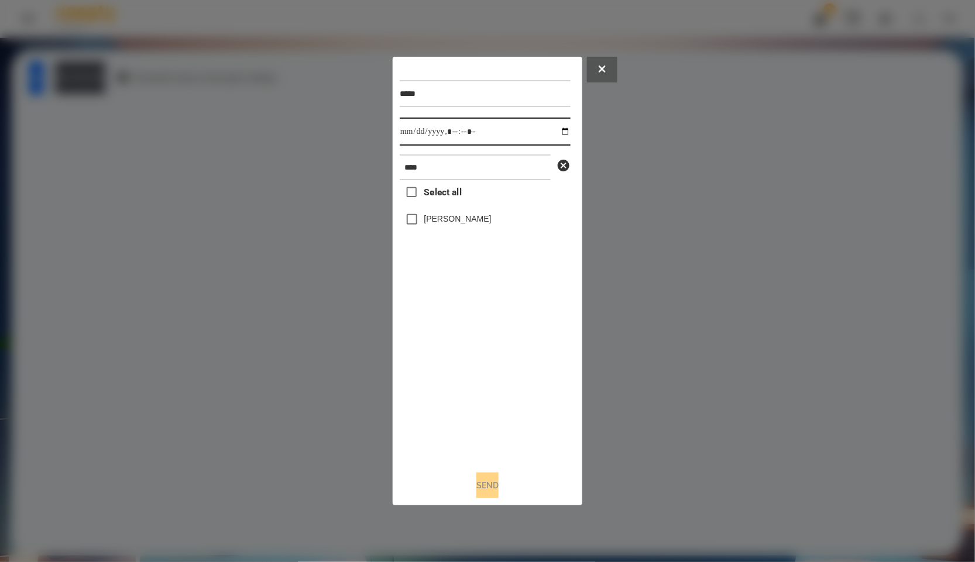
click at [547, 132] on input "datetime-local" at bounding box center [485, 132] width 171 height 28
click at [548, 132] on input "datetime-local" at bounding box center [485, 132] width 171 height 28
click at [559, 133] on input "datetime-local" at bounding box center [485, 132] width 171 height 28
type input "**********"
drag, startPoint x: 511, startPoint y: 399, endPoint x: 492, endPoint y: 324, distance: 77.3
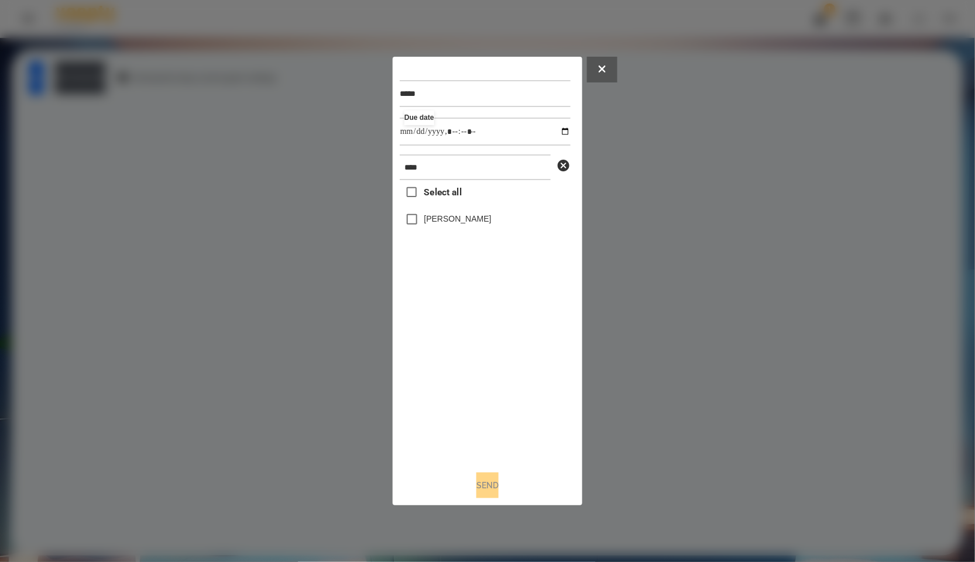
click at [511, 399] on div "Select all Катерина Троценко" at bounding box center [485, 320] width 171 height 281
click at [471, 218] on label "[PERSON_NAME]" at bounding box center [457, 219] width 67 height 12
click at [499, 477] on button "Send" at bounding box center [487, 486] width 22 height 26
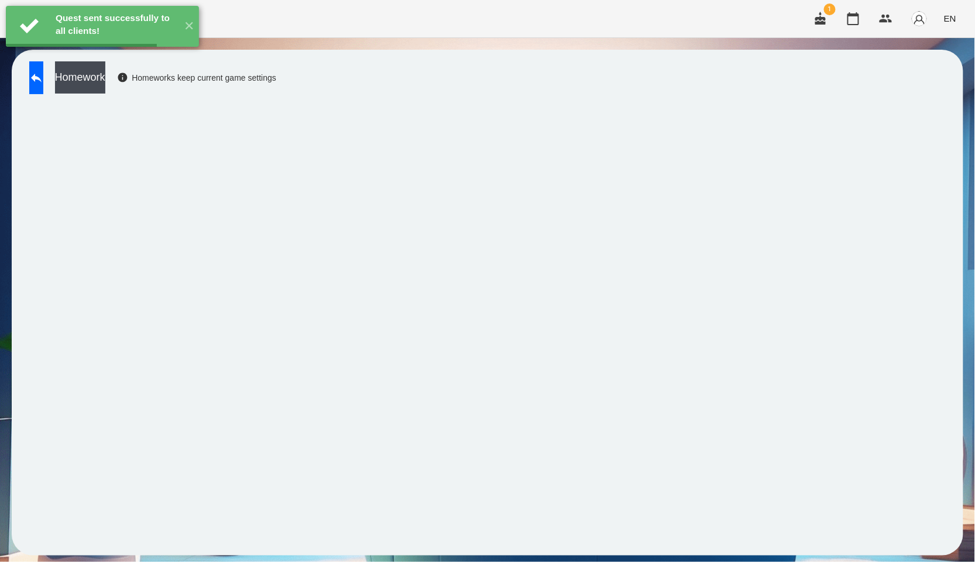
click at [105, 83] on button "Homework" at bounding box center [80, 77] width 50 height 32
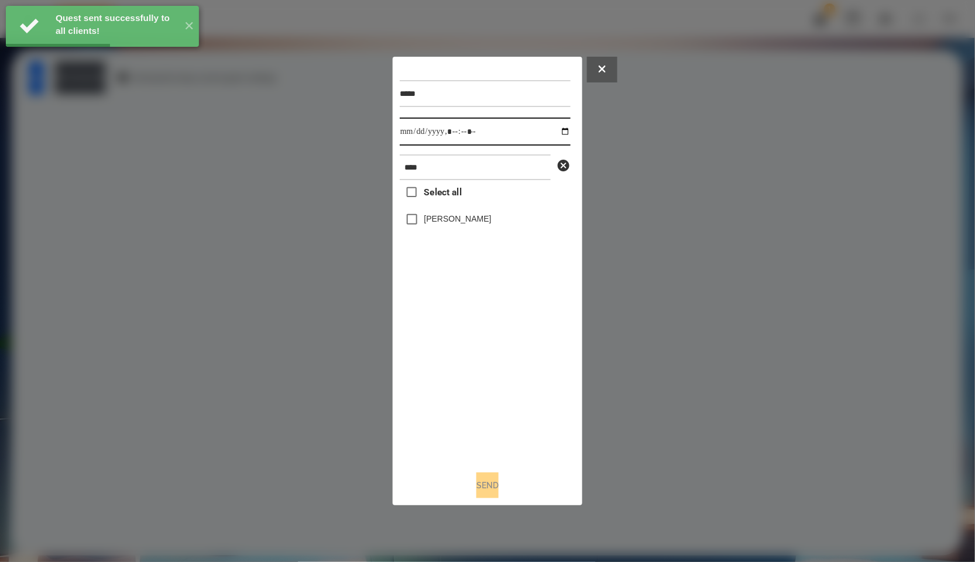
click at [558, 132] on input "datetime-local" at bounding box center [485, 132] width 171 height 28
type input "**********"
click at [498, 398] on div "Select all Катерина Троценко" at bounding box center [485, 320] width 171 height 281
click at [442, 211] on div "[PERSON_NAME]" at bounding box center [485, 219] width 171 height 25
click at [441, 224] on label "[PERSON_NAME]" at bounding box center [457, 219] width 67 height 12
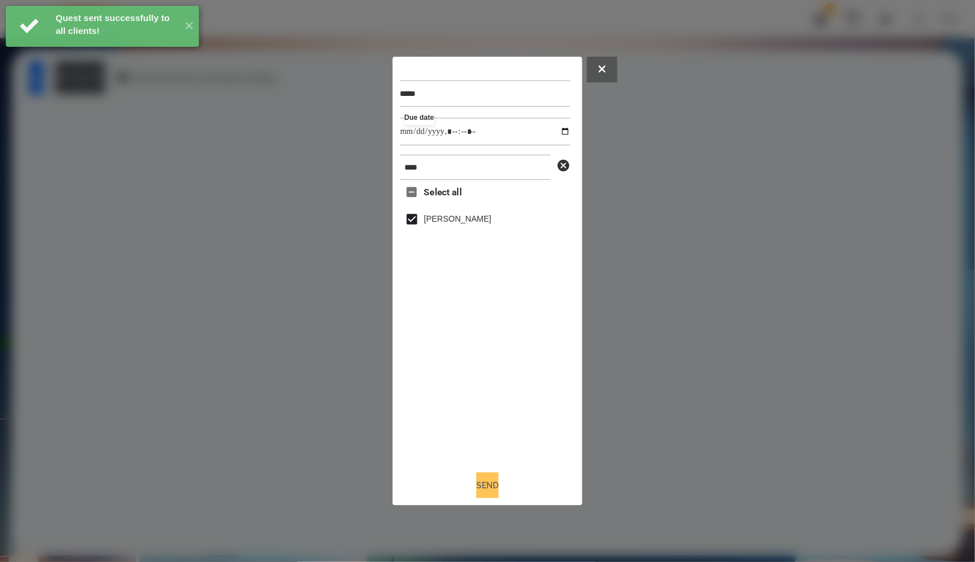
click at [476, 483] on button "Send" at bounding box center [487, 486] width 22 height 26
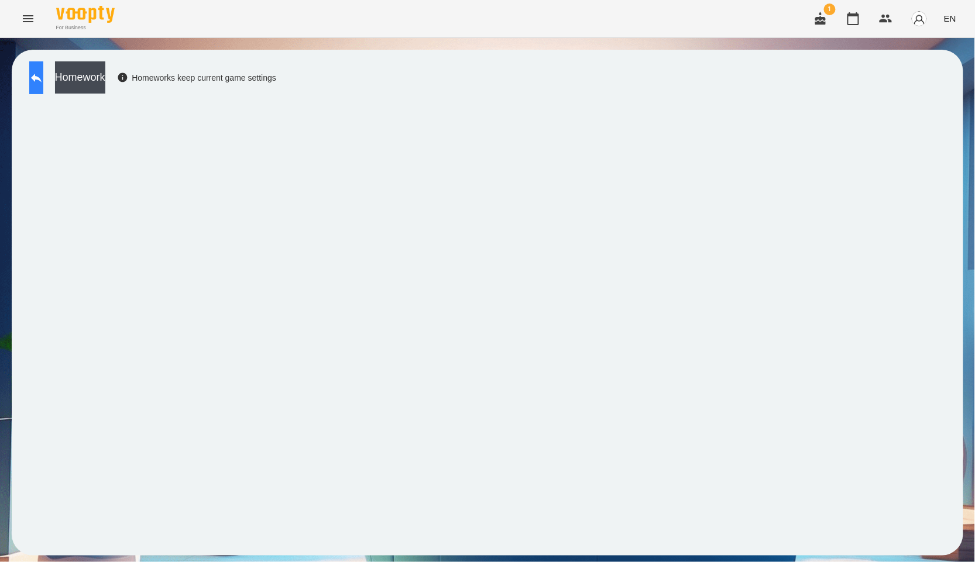
click at [43, 83] on button at bounding box center [36, 77] width 14 height 33
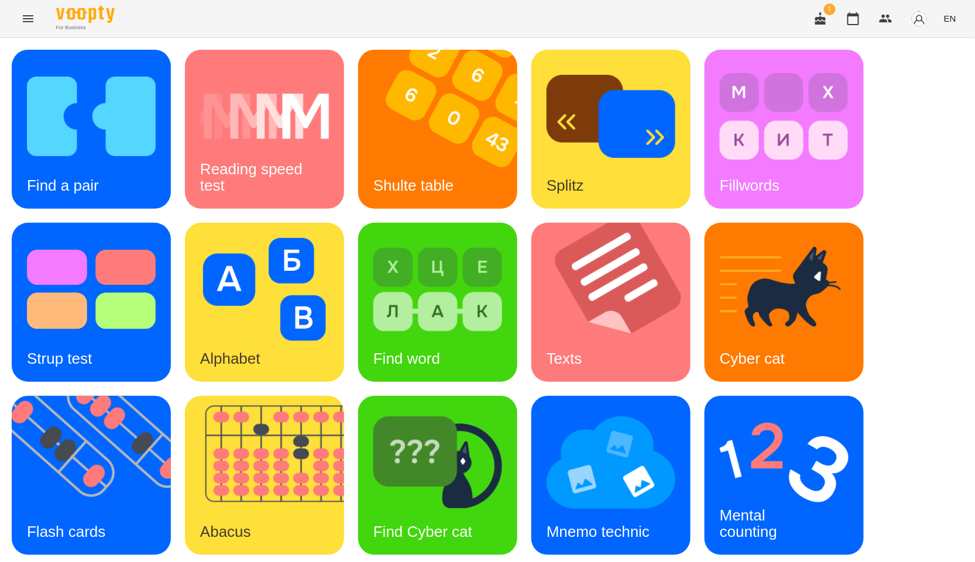
scroll to position [130, 0]
click at [114, 506] on div "Flash cards" at bounding box center [66, 532] width 109 height 46
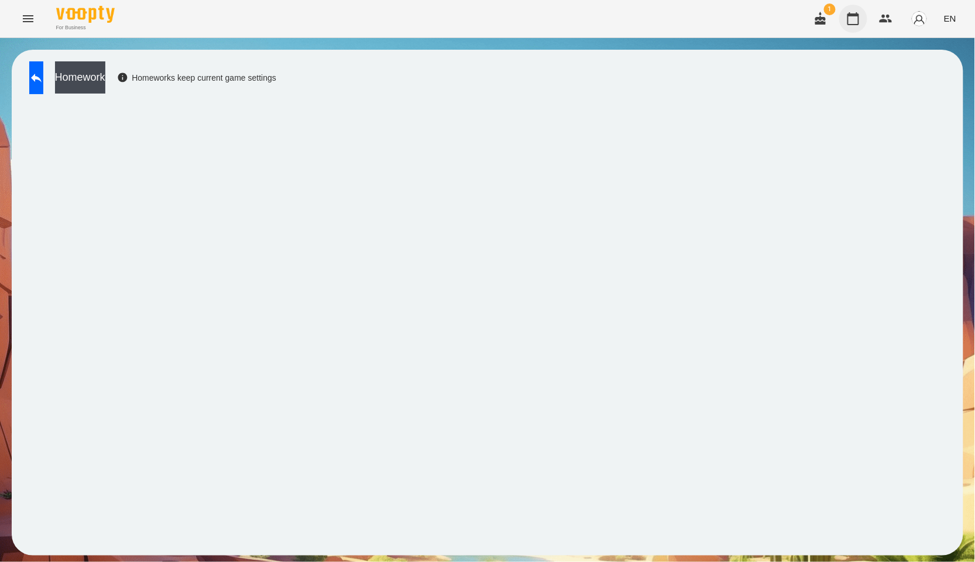
click at [859, 17] on icon "button" at bounding box center [853, 18] width 12 height 13
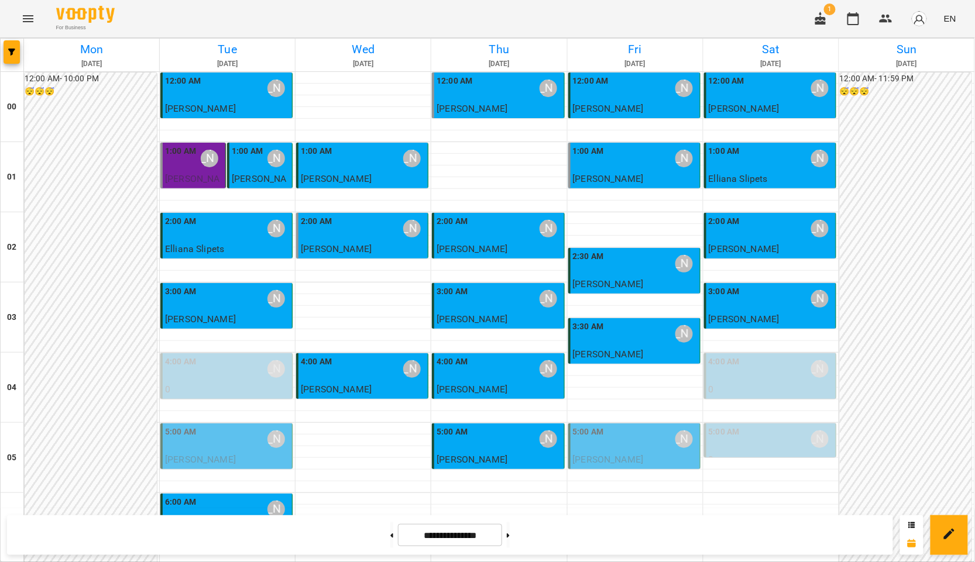
scroll to position [845, 0]
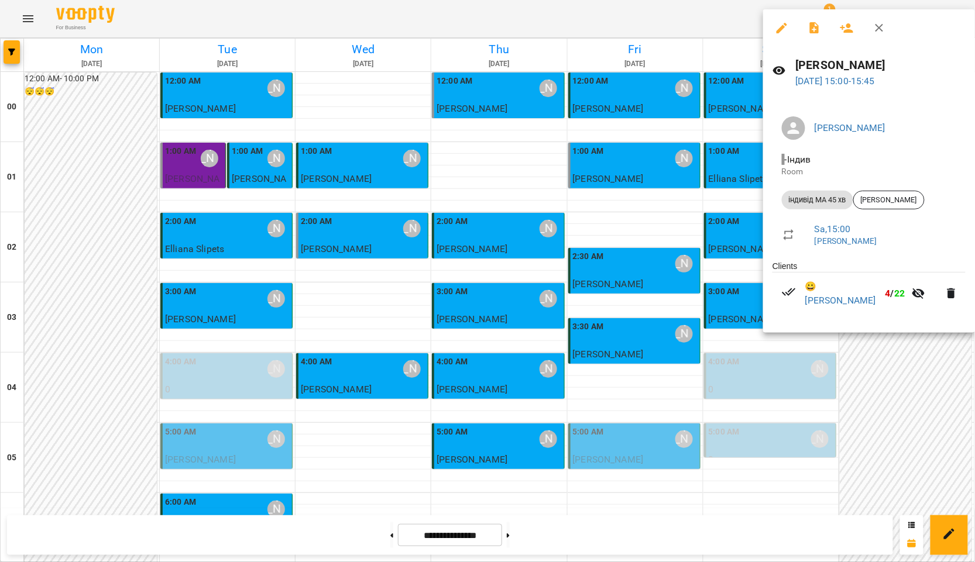
click at [864, 369] on div at bounding box center [487, 281] width 975 height 562
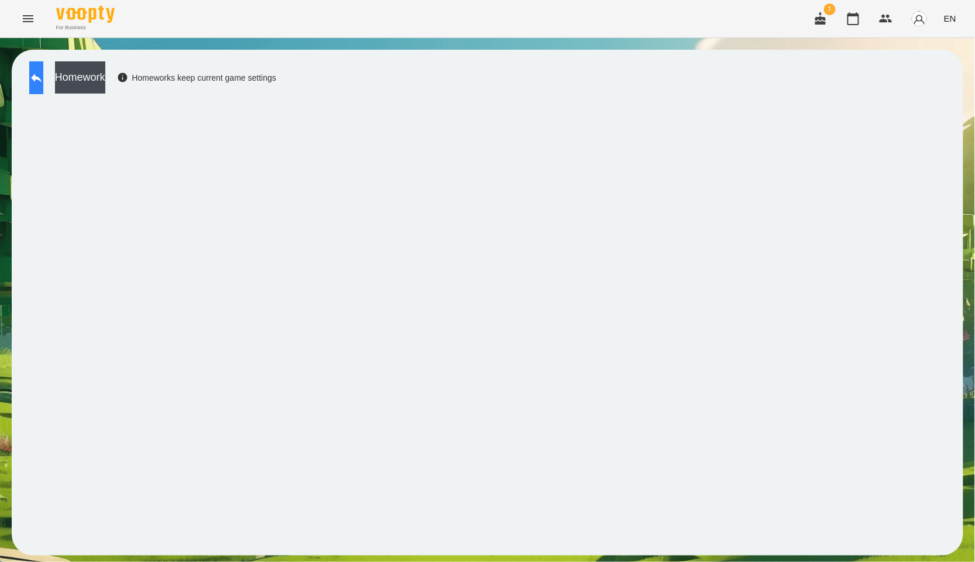
click at [40, 73] on button at bounding box center [36, 77] width 14 height 33
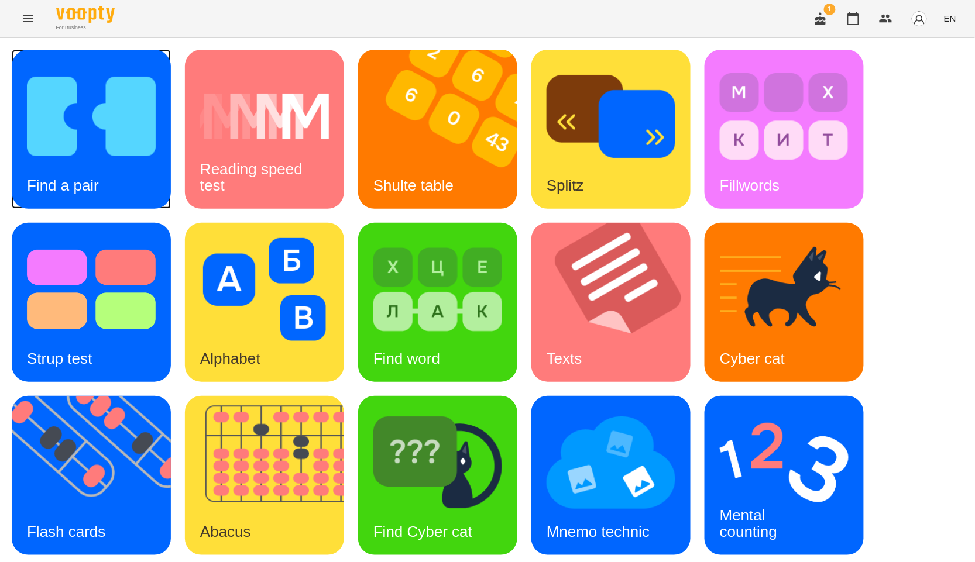
click at [102, 185] on div "Find a pair" at bounding box center [63, 186] width 102 height 46
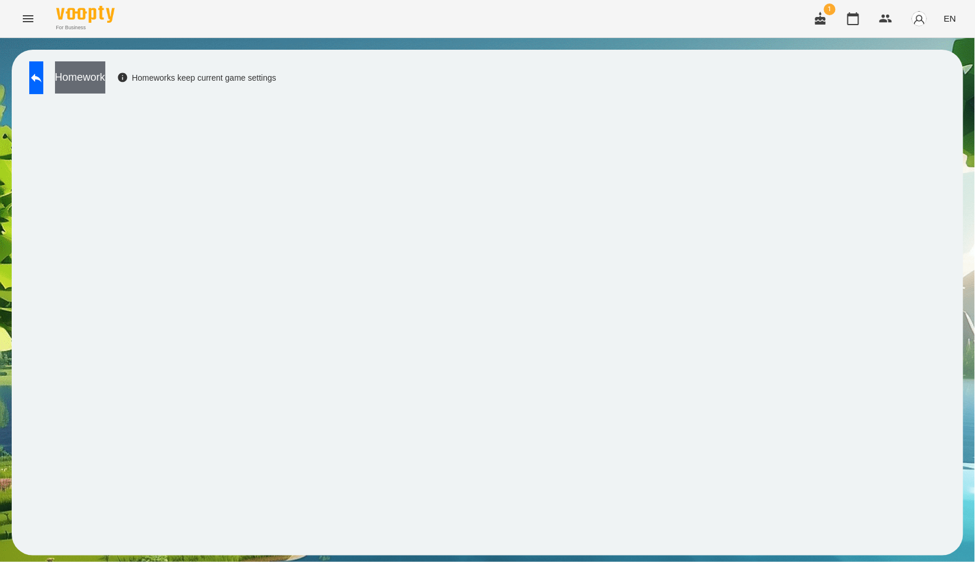
click at [105, 62] on button "Homework" at bounding box center [80, 77] width 50 height 32
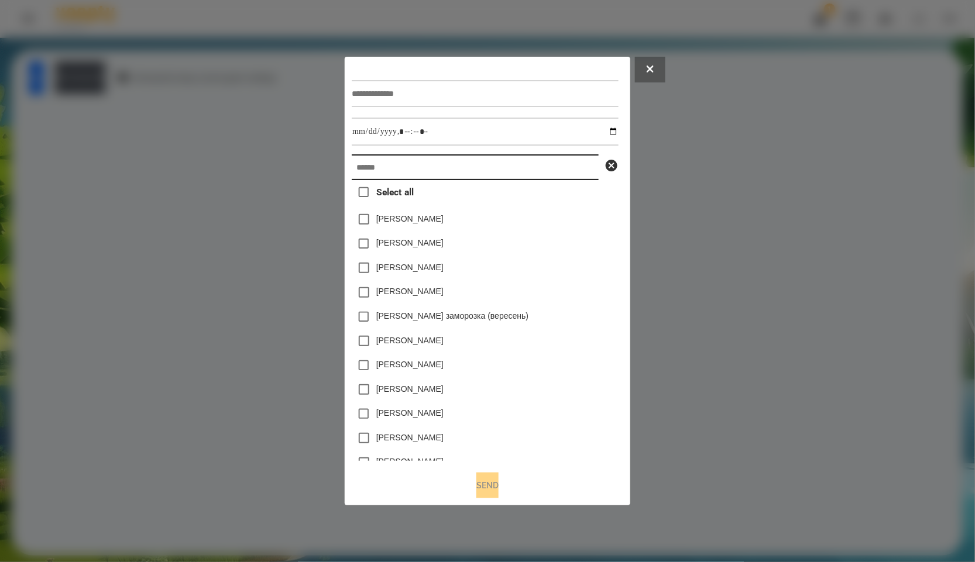
click at [428, 167] on input "text" at bounding box center [475, 167] width 247 height 26
paste input "****"
type input "****"
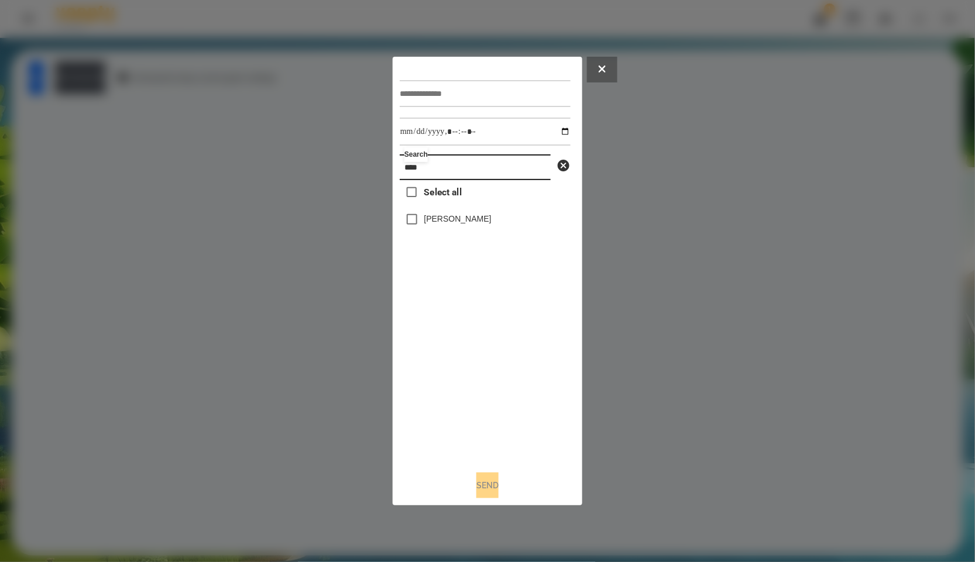
drag, startPoint x: 445, startPoint y: 167, endPoint x: 360, endPoint y: 170, distance: 84.9
click at [360, 170] on div "Search **** Select all [PERSON_NAME] Send" at bounding box center [487, 281] width 975 height 562
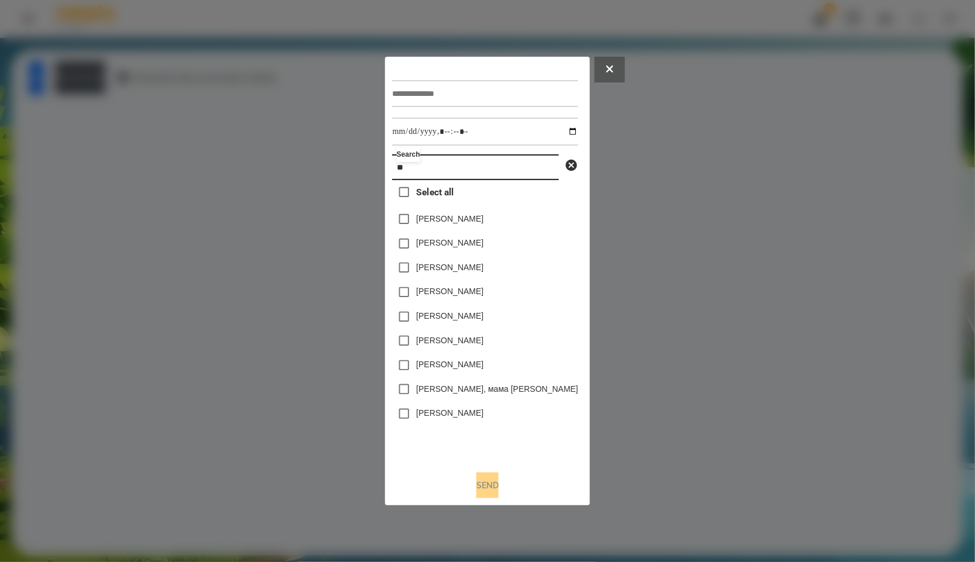
type input "*"
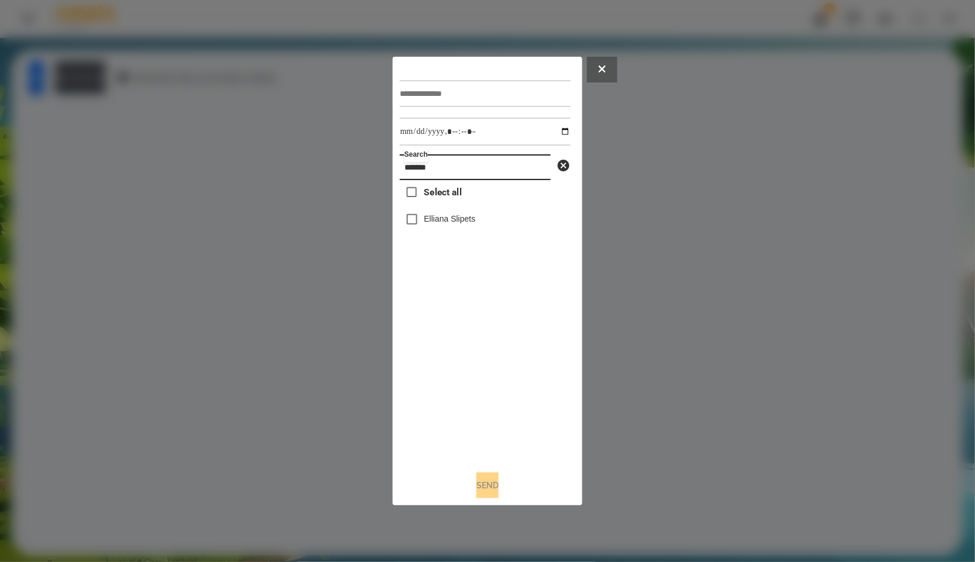
drag, startPoint x: 441, startPoint y: 169, endPoint x: 323, endPoint y: 168, distance: 117.6
click at [323, 168] on div "Search ******* Select all Elliana Slipets Send" at bounding box center [487, 281] width 975 height 562
type input "*******"
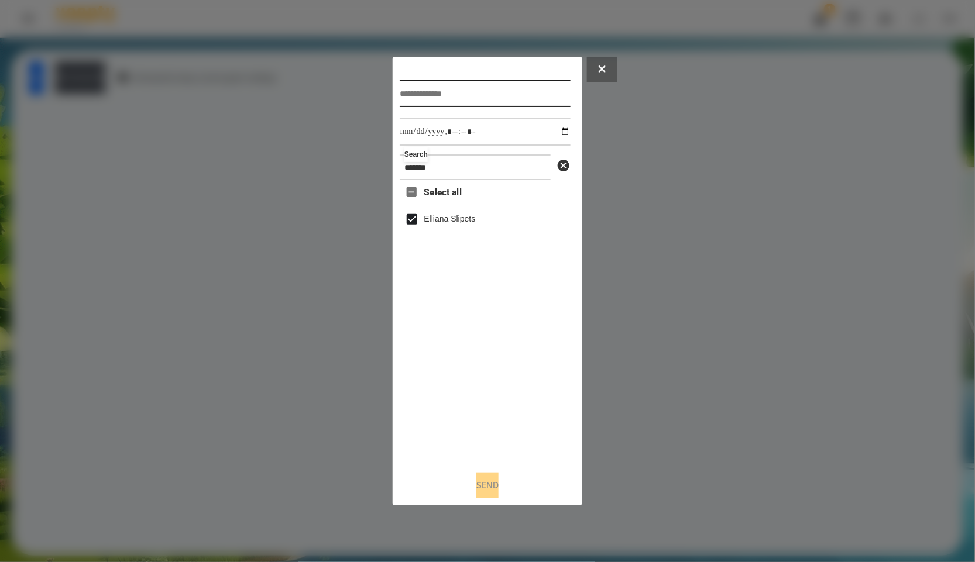
click at [429, 97] on input "text" at bounding box center [485, 93] width 171 height 27
type input "*****"
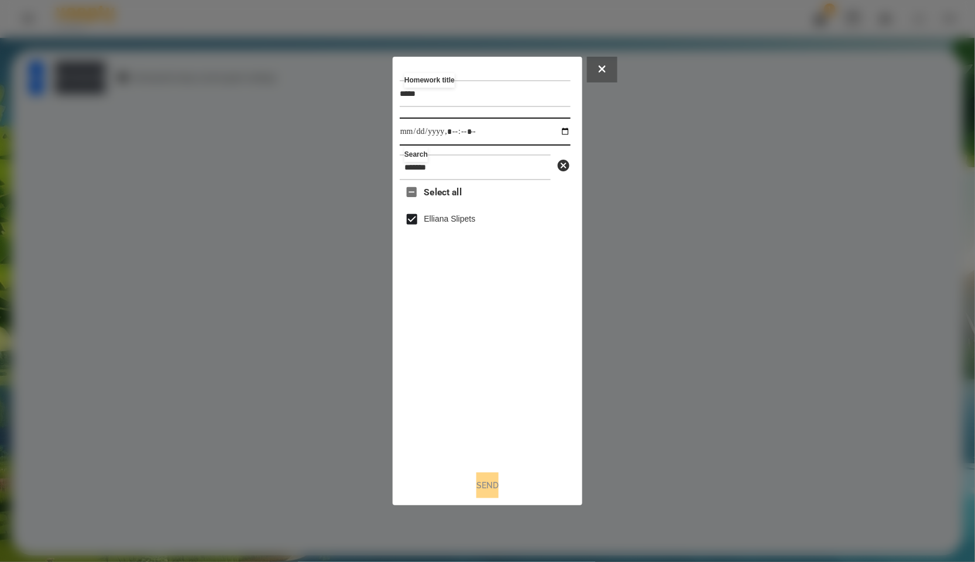
click at [566, 133] on input "datetime-local" at bounding box center [485, 132] width 171 height 28
click at [559, 133] on input "datetime-local" at bounding box center [485, 132] width 171 height 28
type input "**********"
click at [534, 362] on div "Select all Elliana Slipets" at bounding box center [485, 320] width 171 height 281
click at [480, 477] on button "Send" at bounding box center [487, 486] width 22 height 26
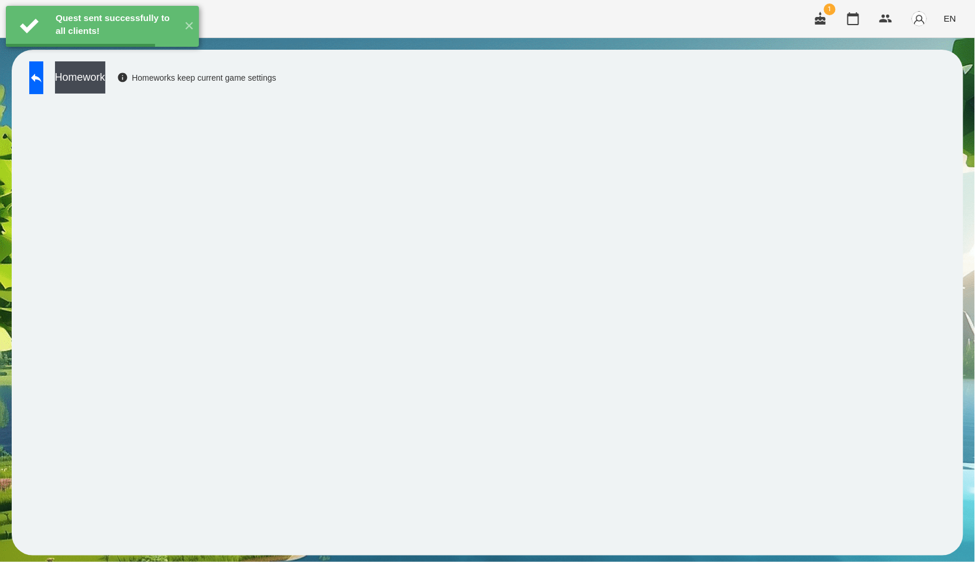
click at [105, 77] on button "Homework" at bounding box center [80, 77] width 50 height 32
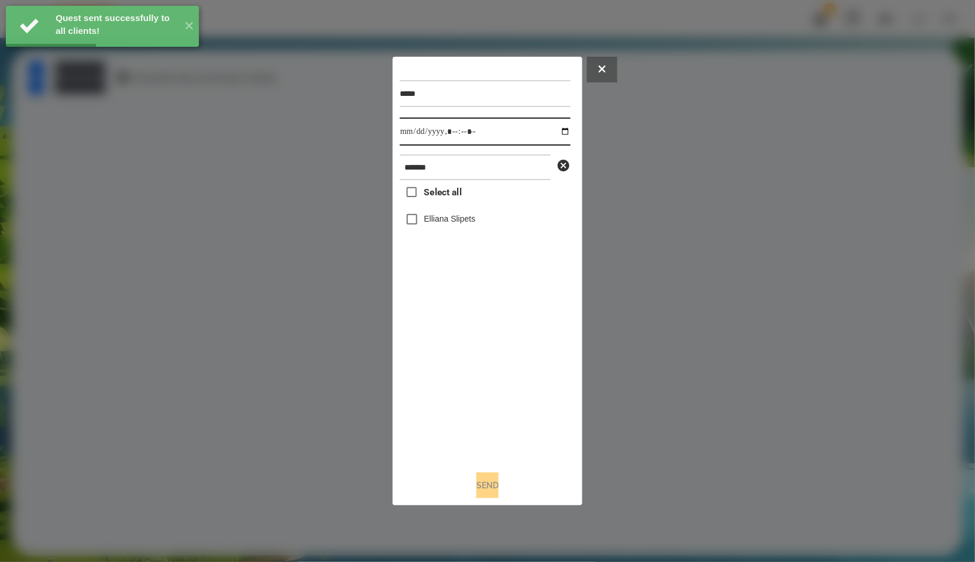
click at [554, 130] on input "datetime-local" at bounding box center [485, 132] width 171 height 28
type input "**********"
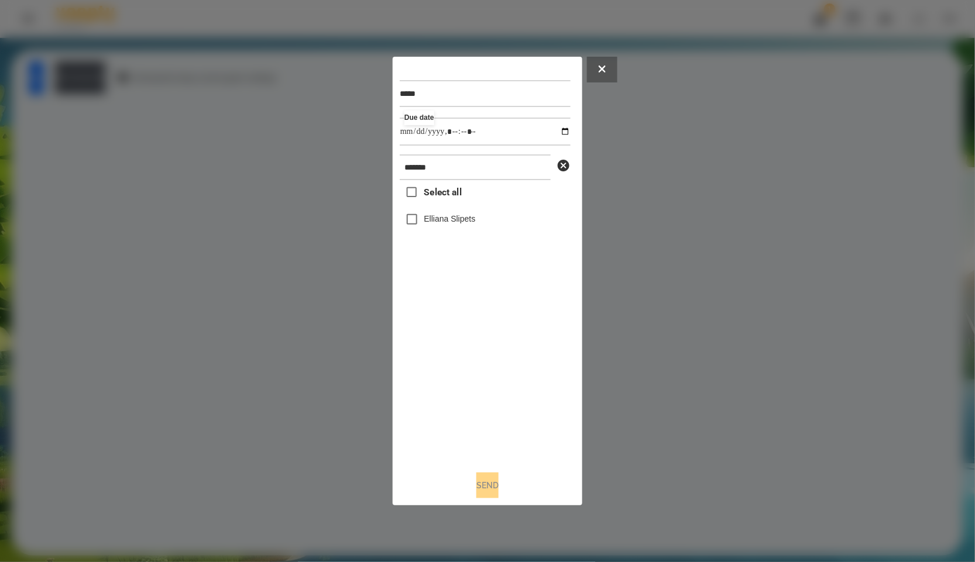
click at [496, 440] on div "Select all Elliana Slipets" at bounding box center [485, 320] width 171 height 281
click at [469, 222] on label "Elliana Slipets" at bounding box center [449, 219] width 51 height 12
click at [489, 484] on button "Send" at bounding box center [487, 486] width 22 height 26
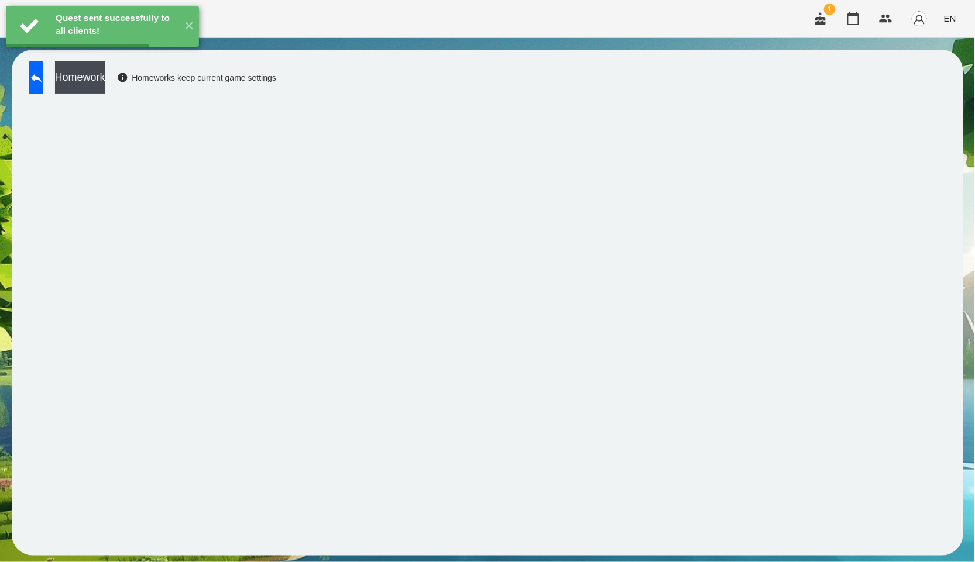
click at [105, 90] on button "Homework" at bounding box center [80, 77] width 50 height 32
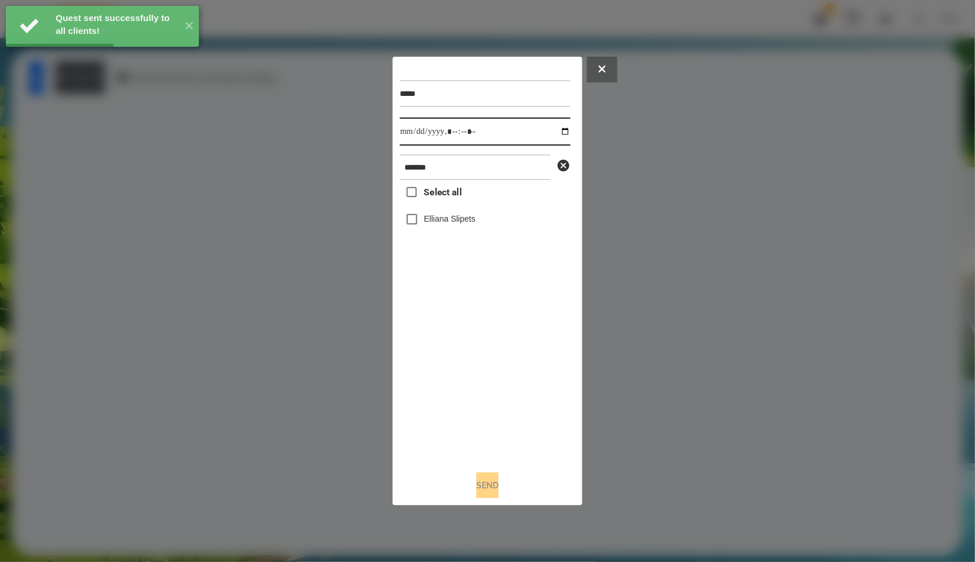
click at [554, 131] on input "datetime-local" at bounding box center [485, 132] width 171 height 28
type input "**********"
drag, startPoint x: 489, startPoint y: 384, endPoint x: 489, endPoint y: 408, distance: 24.0
click at [489, 384] on div "Select all Elliana Slipets" at bounding box center [485, 320] width 171 height 281
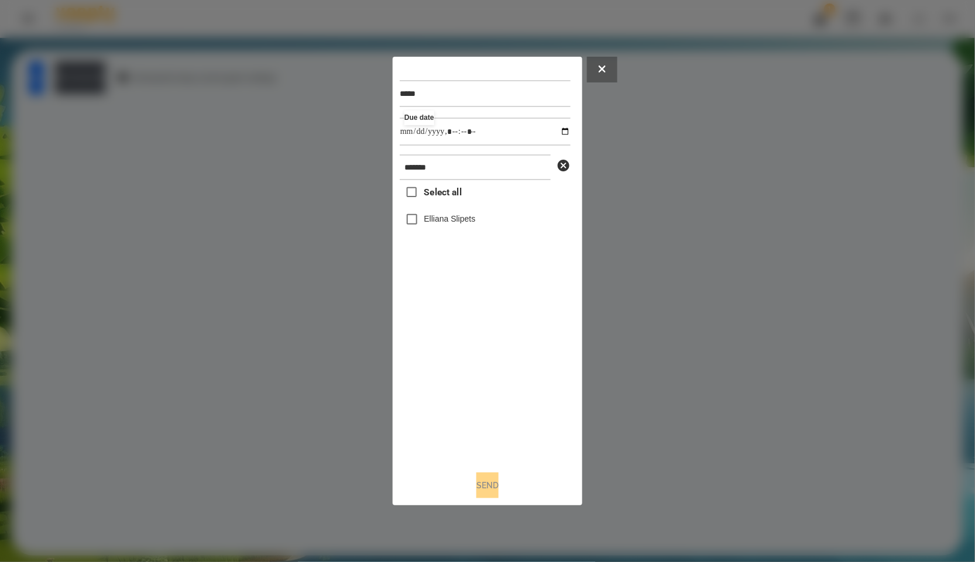
click at [427, 222] on label "Elliana Slipets" at bounding box center [449, 219] width 51 height 12
click at [494, 490] on button "Send" at bounding box center [487, 486] width 22 height 26
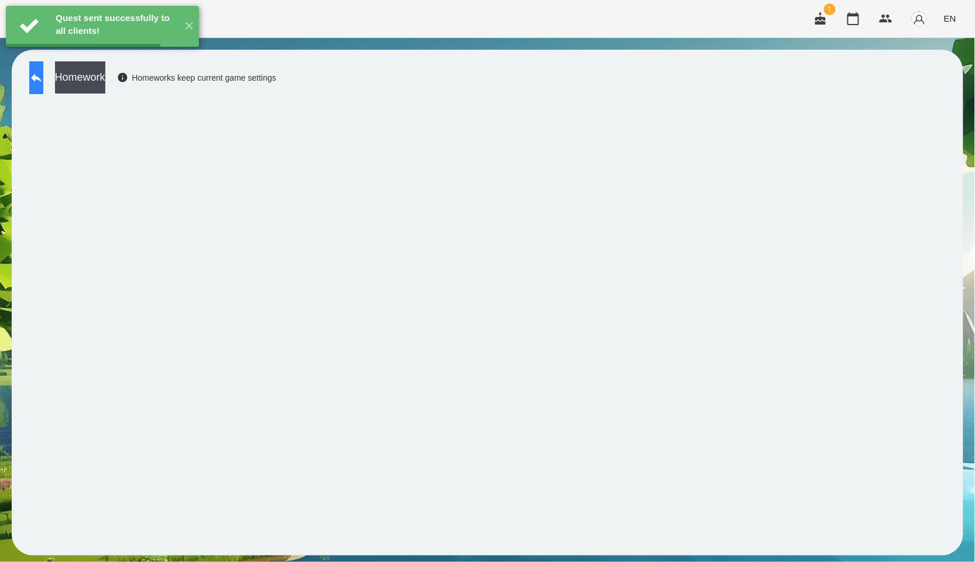
click at [43, 92] on button at bounding box center [36, 77] width 14 height 33
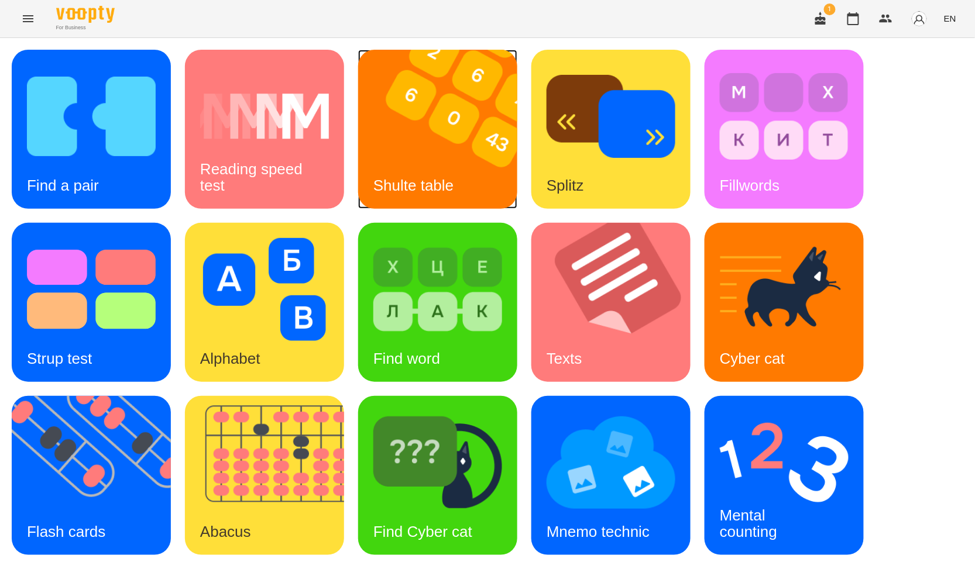
click at [440, 145] on img at bounding box center [445, 129] width 174 height 159
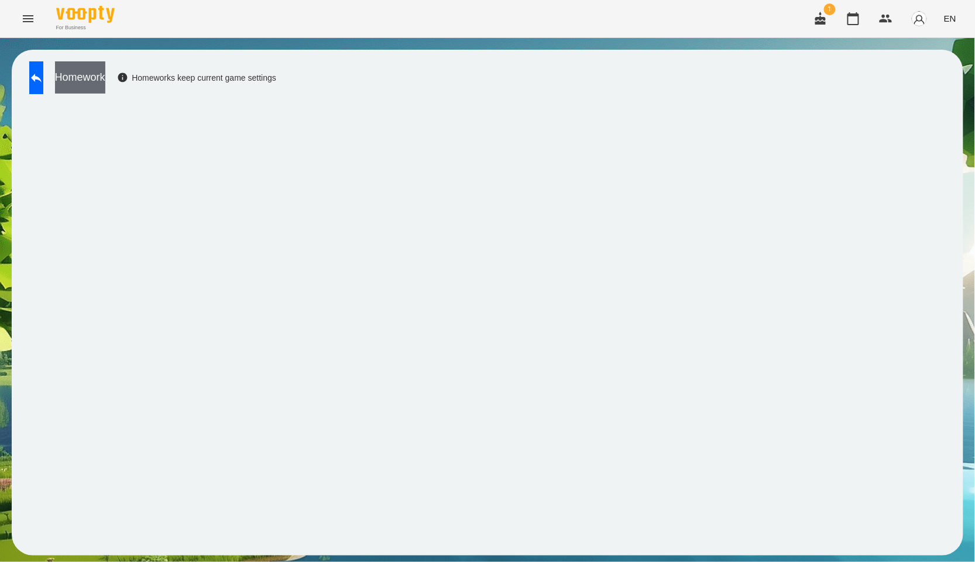
click at [105, 67] on button "Homework" at bounding box center [80, 77] width 50 height 32
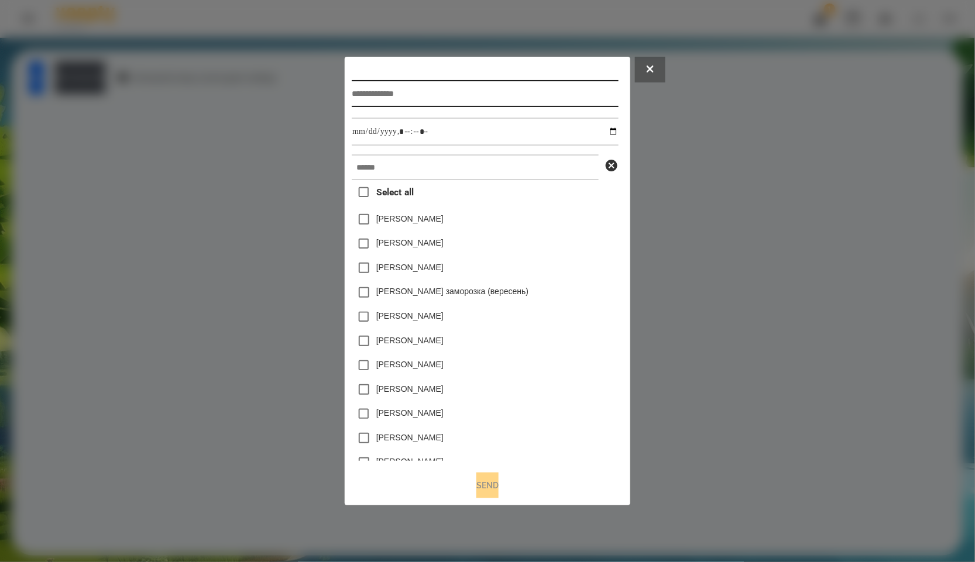
click at [438, 92] on input "text" at bounding box center [485, 93] width 266 height 27
type input "*****"
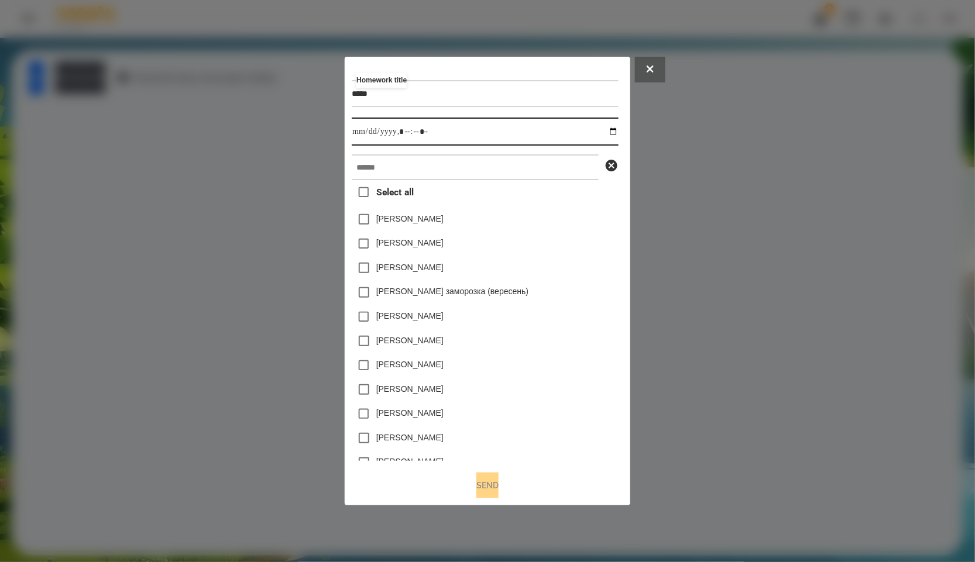
click at [610, 124] on input "datetime-local" at bounding box center [485, 132] width 266 height 28
click at [613, 126] on input "datetime-local" at bounding box center [485, 132] width 266 height 28
type input "**********"
click at [580, 223] on div "[PERSON_NAME]" at bounding box center [485, 219] width 266 height 25
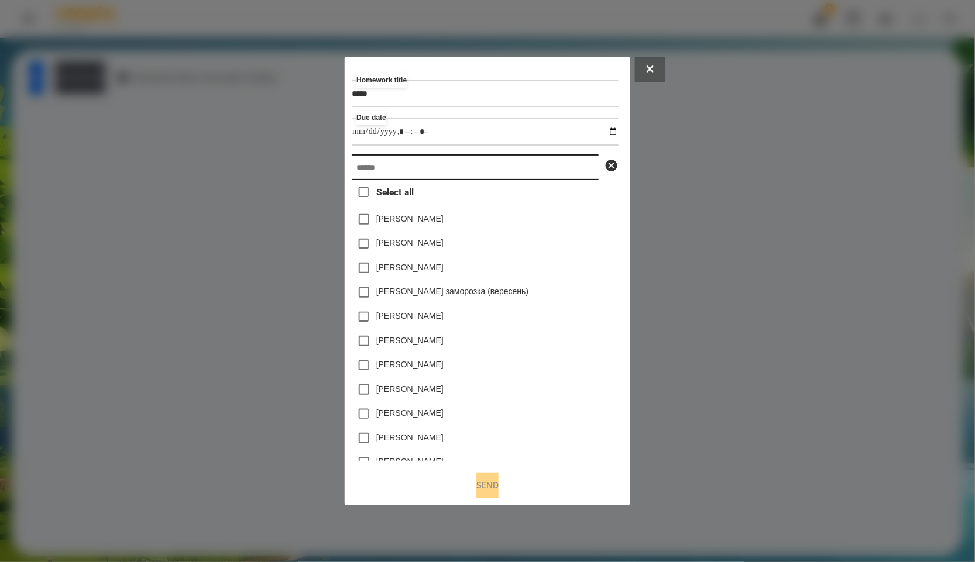
click at [503, 156] on input "text" at bounding box center [475, 167] width 247 height 26
paste input "*******"
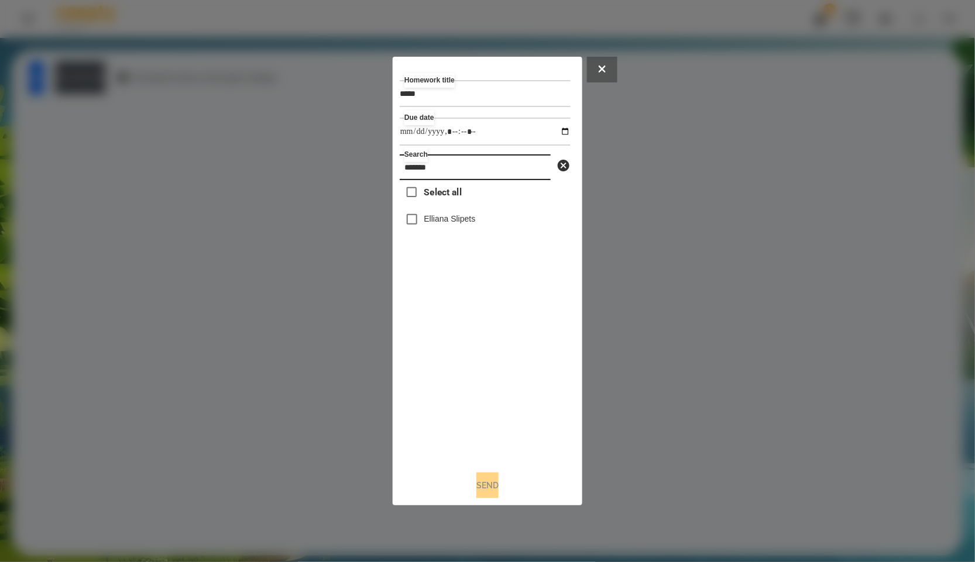
type input "*******"
click at [466, 217] on label "Elliana Slipets" at bounding box center [449, 219] width 51 height 12
click at [486, 485] on button "Send" at bounding box center [487, 486] width 22 height 26
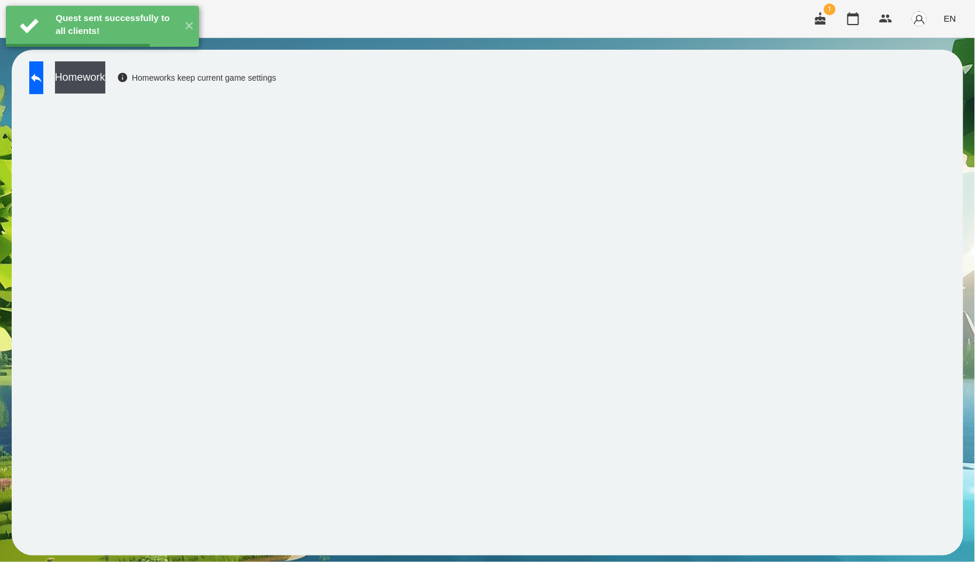
click at [105, 76] on button "Homework" at bounding box center [80, 77] width 50 height 32
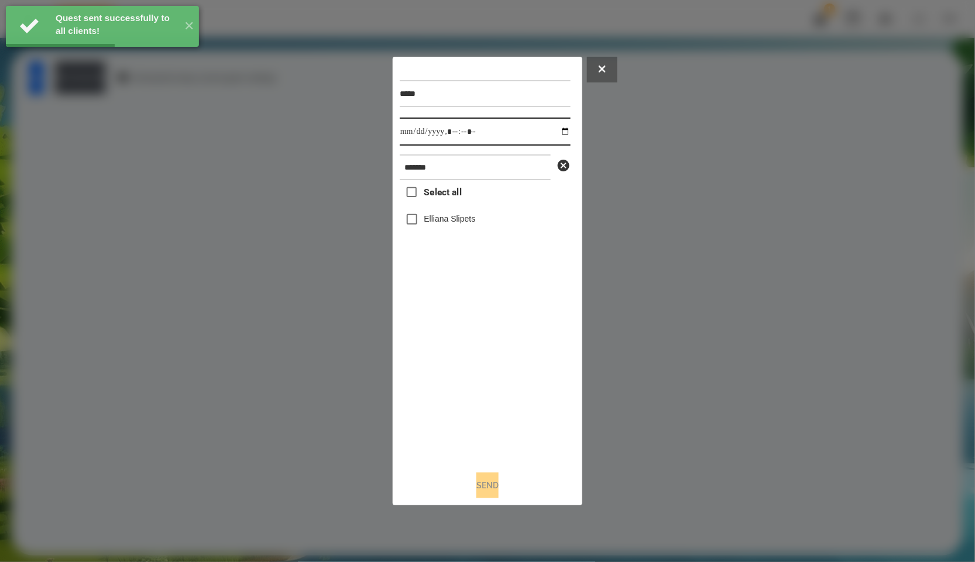
click at [559, 130] on input "datetime-local" at bounding box center [485, 132] width 171 height 28
type input "**********"
click at [524, 396] on div "Select all Elliana Slipets" at bounding box center [485, 320] width 171 height 281
drag, startPoint x: 442, startPoint y: 208, endPoint x: 443, endPoint y: 219, distance: 10.5
click at [442, 209] on div "Select all Elliana Slipets" at bounding box center [485, 320] width 171 height 281
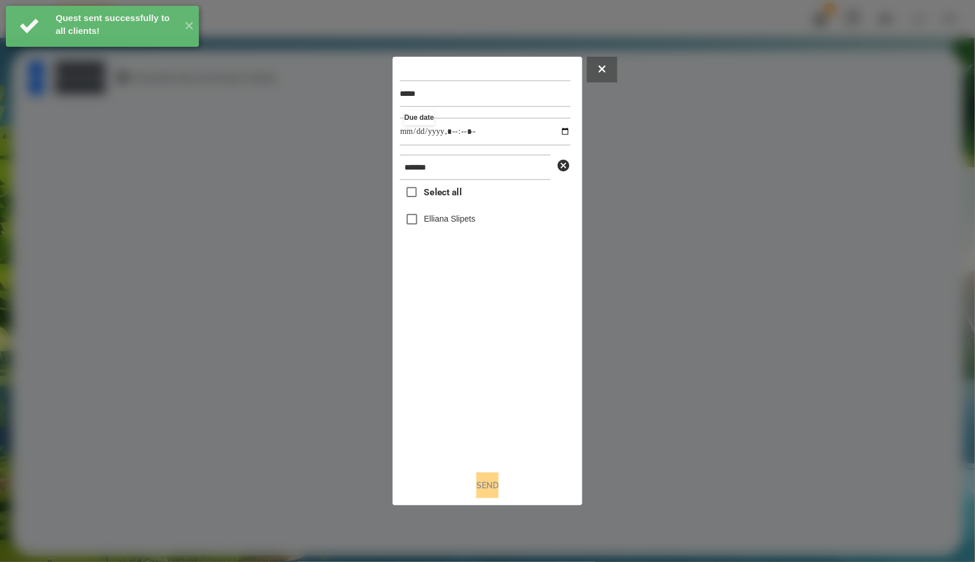
click at [444, 225] on label "Elliana Slipets" at bounding box center [449, 219] width 51 height 12
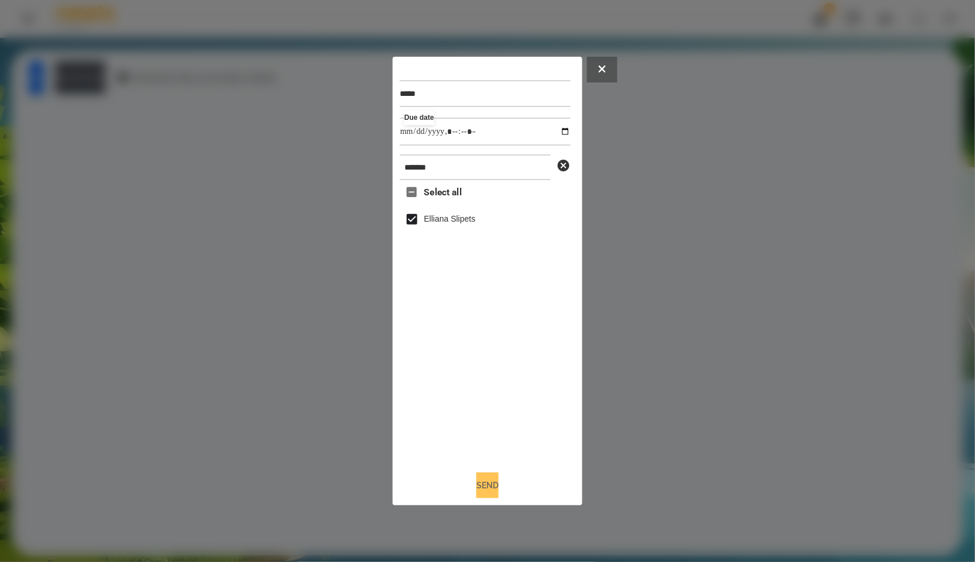
click at [484, 487] on button "Send" at bounding box center [487, 486] width 22 height 26
click at [112, 86] on div at bounding box center [487, 281] width 975 height 562
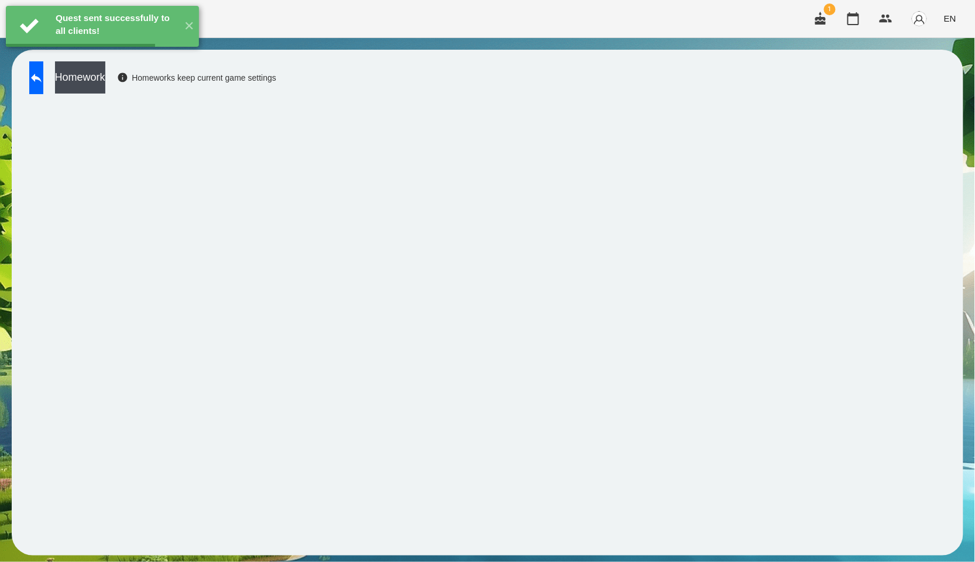
click at [105, 86] on button "Homework" at bounding box center [80, 77] width 50 height 32
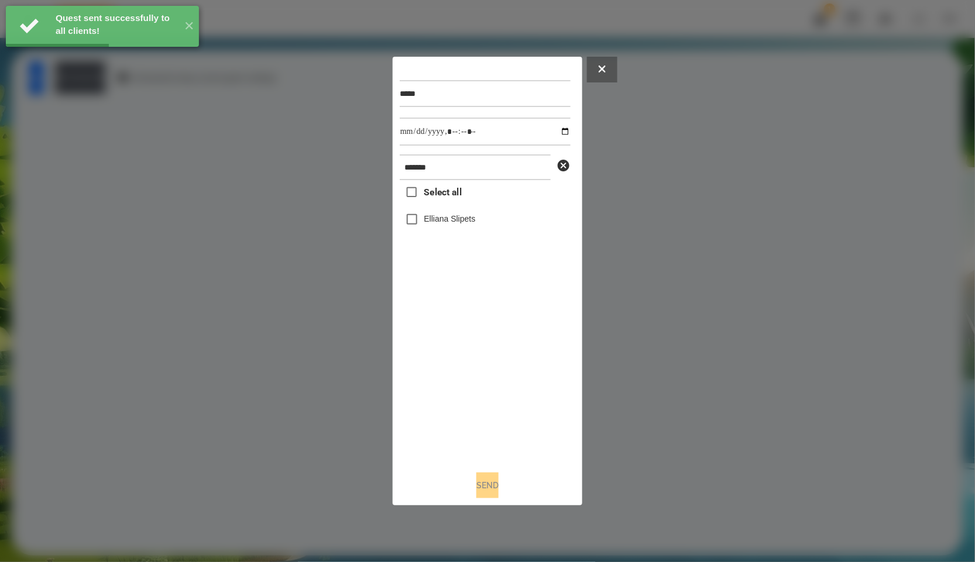
click at [446, 216] on label "Elliana Slipets" at bounding box center [449, 219] width 51 height 12
click at [547, 123] on input "datetime-local" at bounding box center [485, 132] width 171 height 28
click at [551, 132] on input "datetime-local" at bounding box center [485, 132] width 171 height 28
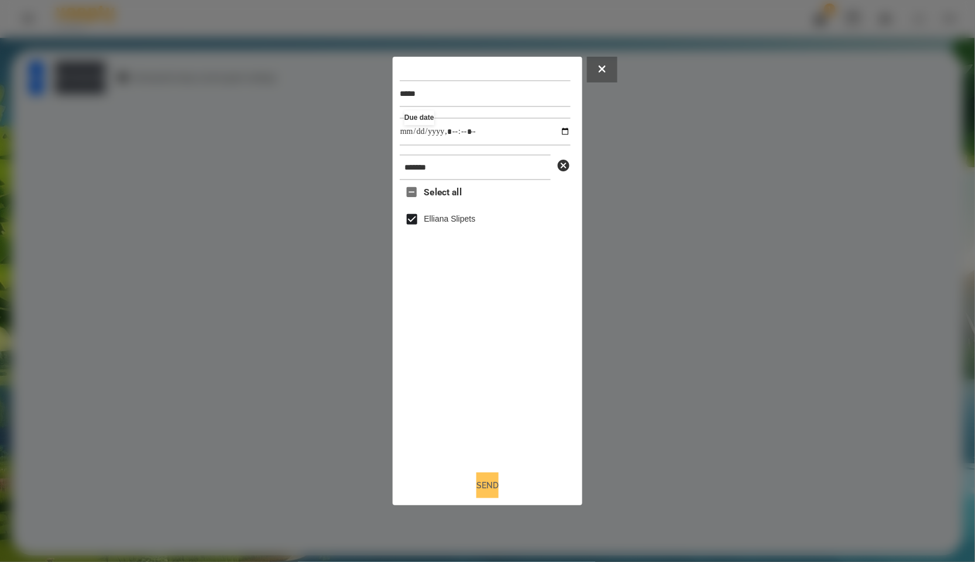
type input "**********"
drag, startPoint x: 490, startPoint y: 487, endPoint x: 209, endPoint y: 142, distance: 445.5
click at [490, 487] on button "Send" at bounding box center [487, 486] width 22 height 26
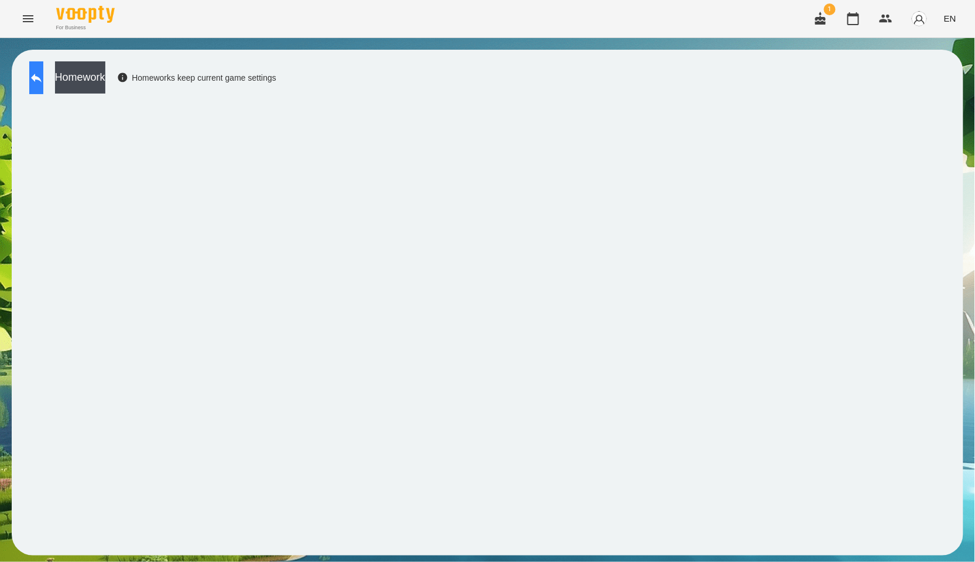
click at [42, 80] on icon at bounding box center [36, 78] width 11 height 9
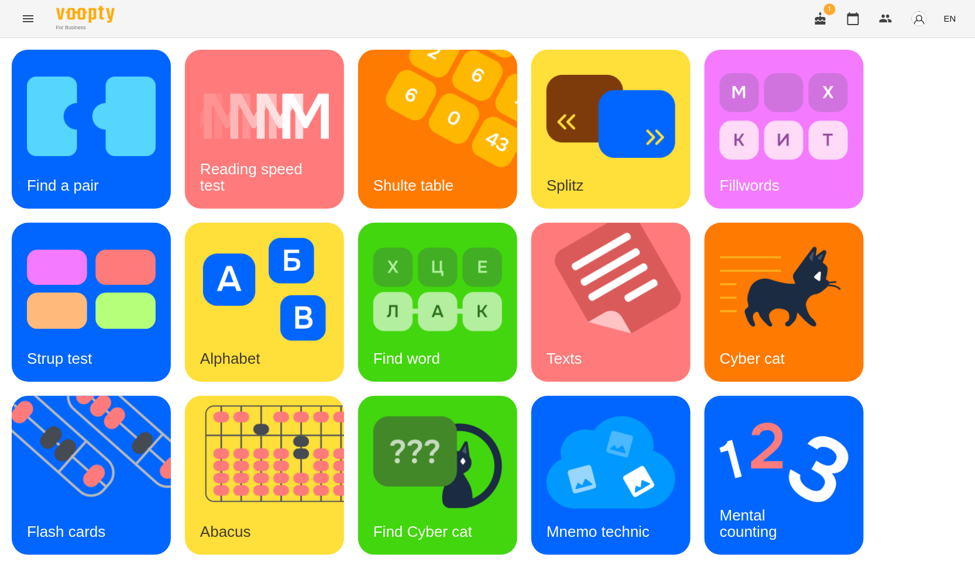
scroll to position [130, 0]
click at [92, 396] on img at bounding box center [99, 475] width 174 height 159
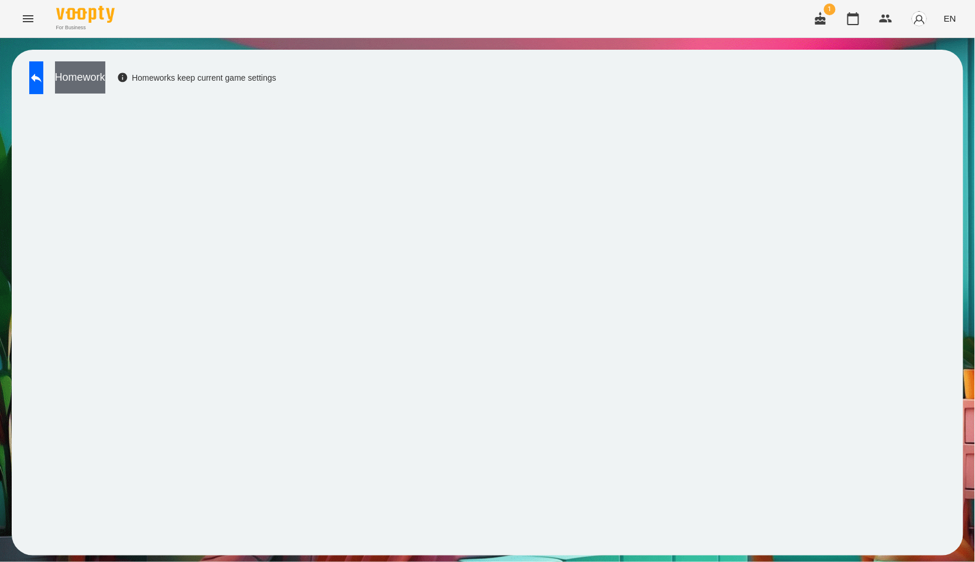
click at [98, 73] on button "Homework" at bounding box center [80, 77] width 50 height 32
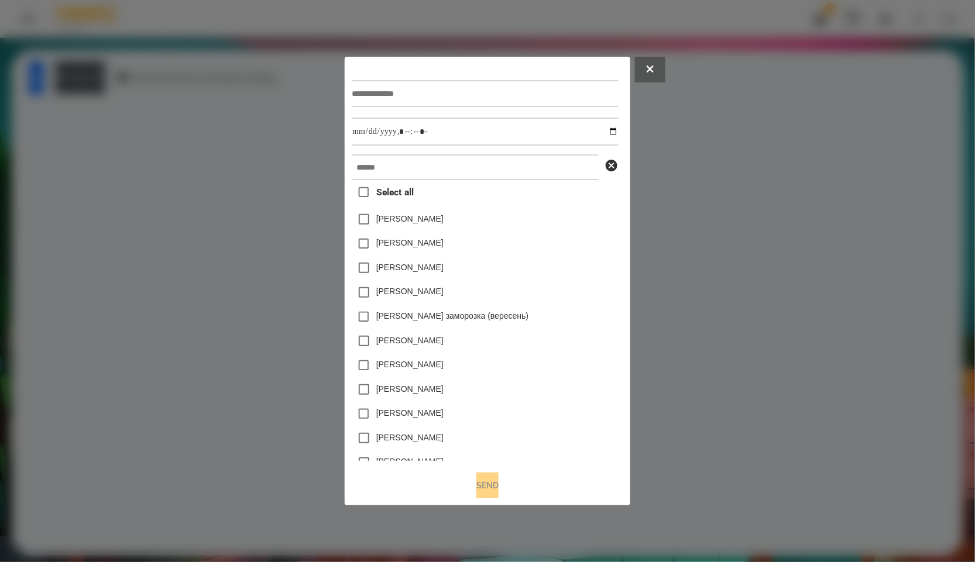
click at [401, 196] on span "Select all" at bounding box center [394, 192] width 37 height 14
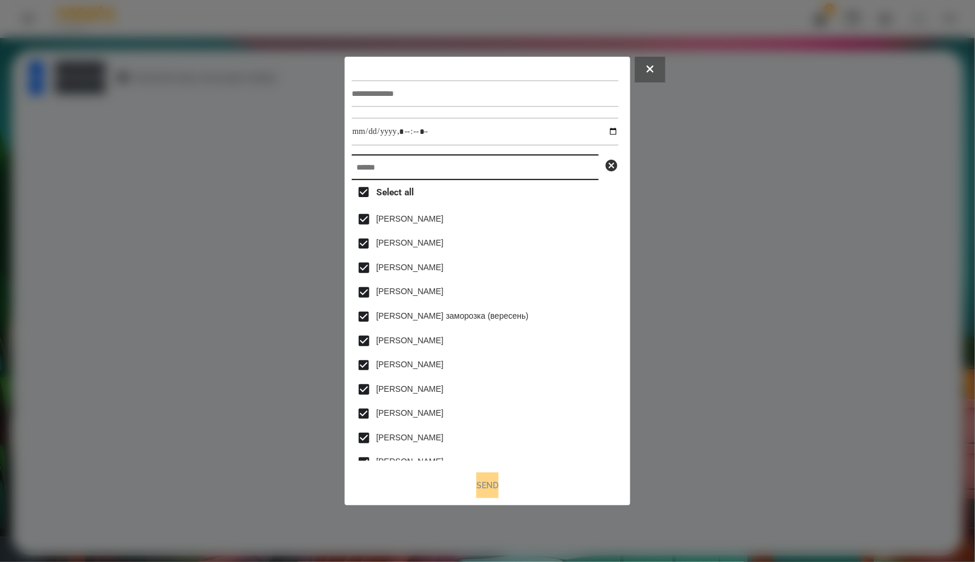
click at [402, 179] on input "text" at bounding box center [475, 167] width 247 height 26
click at [407, 160] on input "text" at bounding box center [475, 167] width 247 height 26
click at [382, 195] on span "Select all" at bounding box center [394, 192] width 37 height 14
click at [405, 173] on input "text" at bounding box center [475, 167] width 247 height 26
paste input "*******"
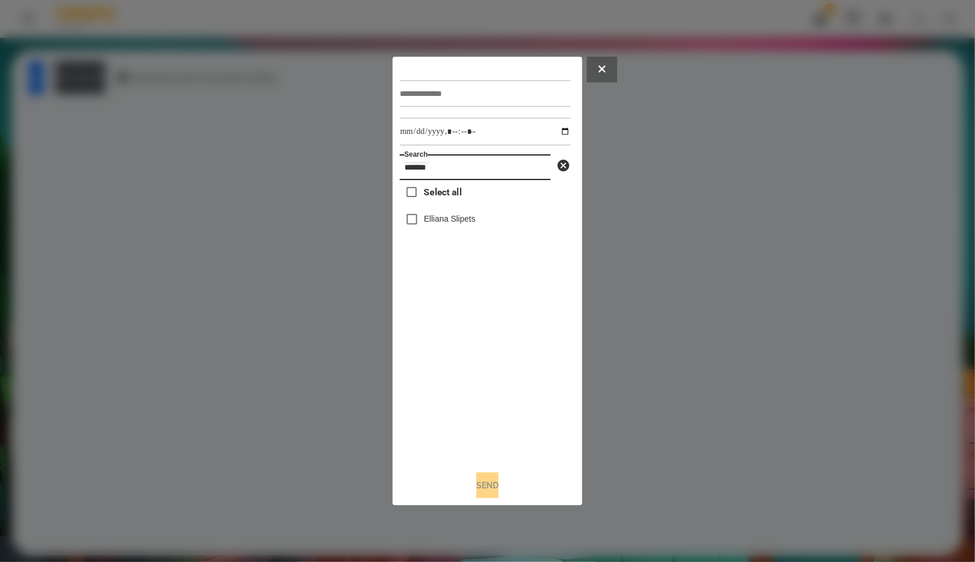
type input "*******"
click at [448, 70] on div at bounding box center [485, 94] width 171 height 48
click at [448, 90] on input "text" at bounding box center [485, 93] width 171 height 27
type input "*****"
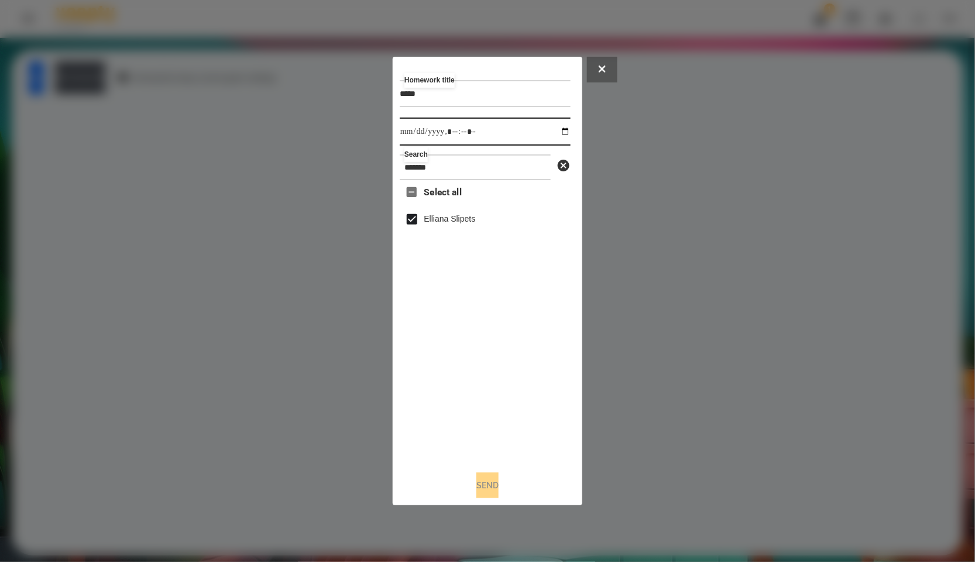
click at [561, 133] on input "datetime-local" at bounding box center [485, 132] width 171 height 28
type input "**********"
click at [465, 415] on div "Select all Elliana Slipets" at bounding box center [485, 320] width 171 height 281
click at [499, 489] on button "Send" at bounding box center [487, 486] width 22 height 26
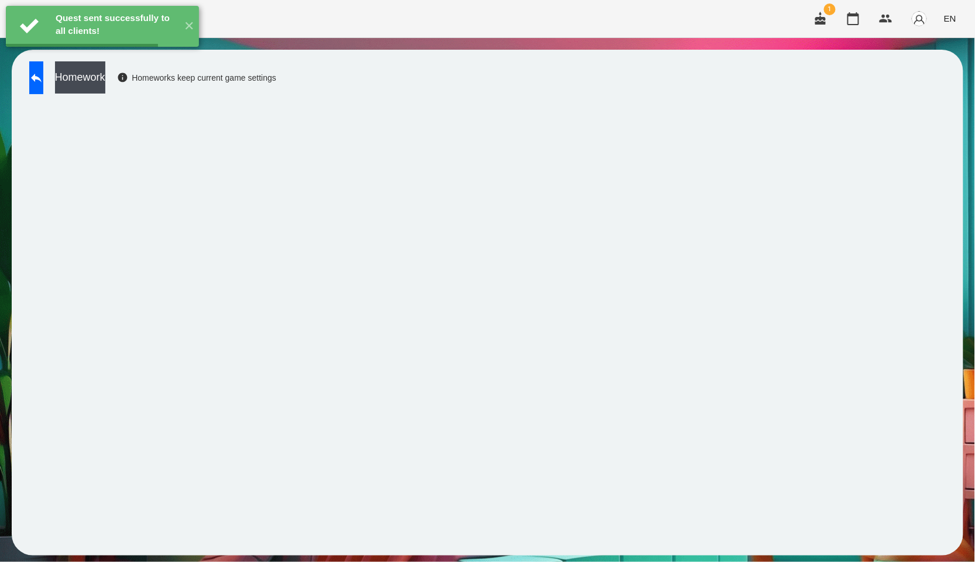
click at [103, 85] on button "Homework" at bounding box center [80, 77] width 50 height 32
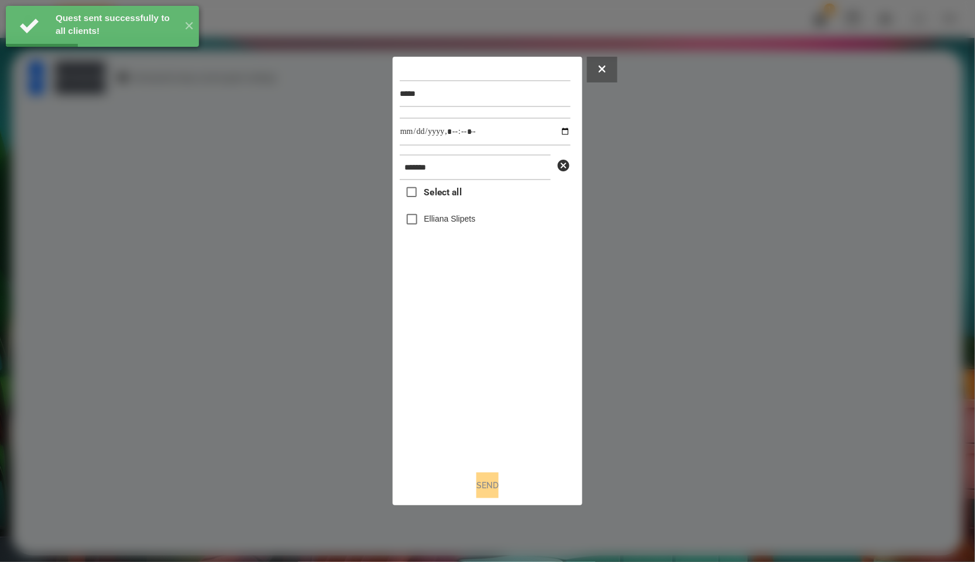
click at [476, 223] on label "Elliana Slipets" at bounding box center [449, 219] width 51 height 12
click at [568, 123] on input "datetime-local" at bounding box center [485, 132] width 171 height 28
click at [555, 140] on input "datetime-local" at bounding box center [485, 132] width 171 height 28
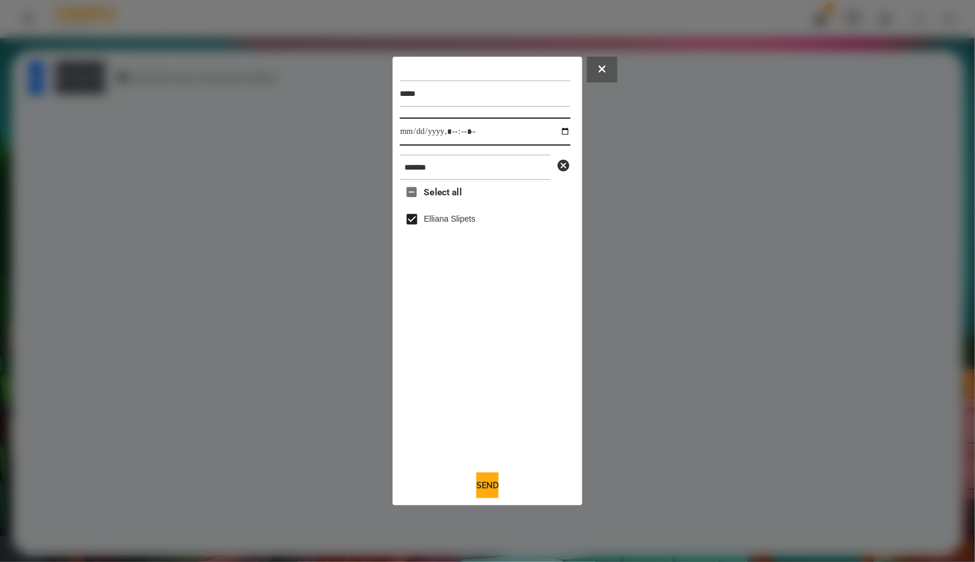
click at [555, 132] on input "datetime-local" at bounding box center [485, 132] width 171 height 28
type input "**********"
click at [501, 355] on div "Select all Elliana Slipets" at bounding box center [485, 320] width 171 height 281
click at [486, 499] on button "Send" at bounding box center [487, 486] width 22 height 26
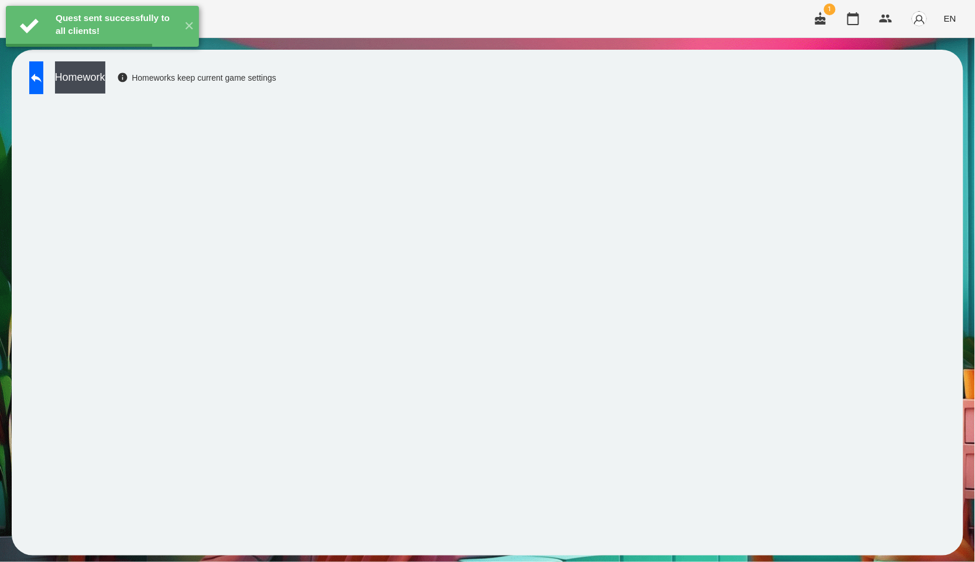
click at [105, 90] on button "Homework" at bounding box center [80, 77] width 50 height 32
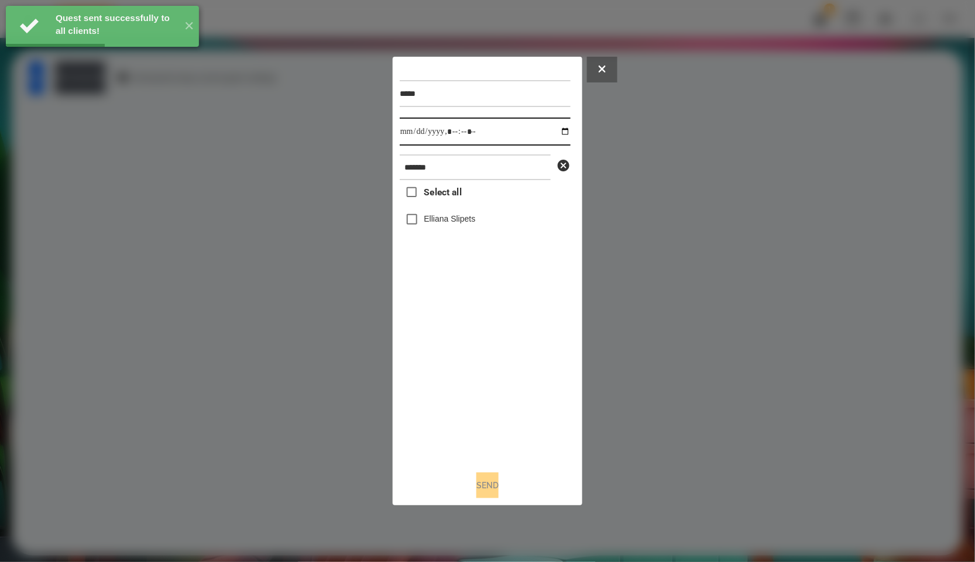
click at [559, 130] on input "datetime-local" at bounding box center [485, 132] width 171 height 28
type input "**********"
click at [503, 408] on div "Select all Elliana Slipets" at bounding box center [485, 320] width 171 height 281
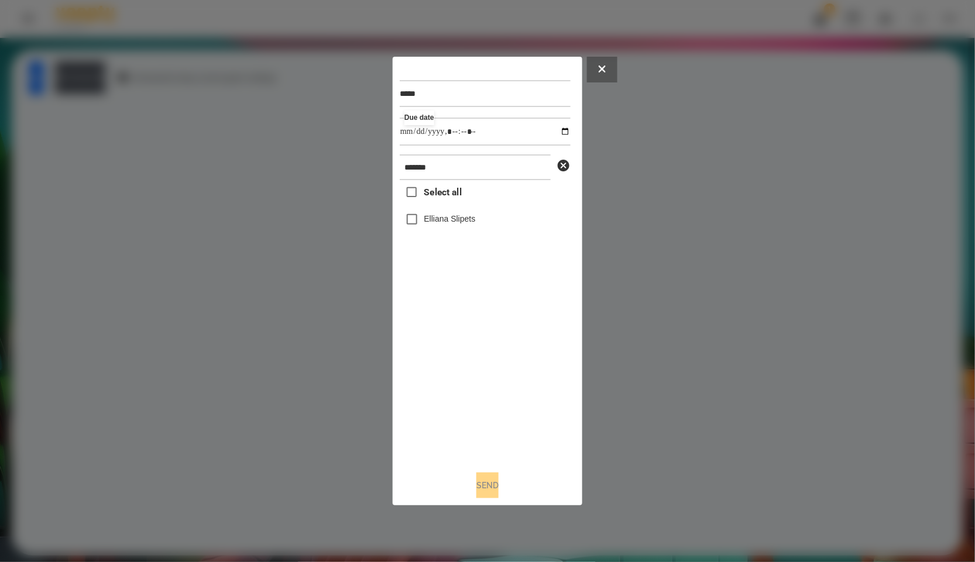
click at [442, 221] on label "Elliana Slipets" at bounding box center [449, 219] width 51 height 12
click at [481, 485] on button "Send" at bounding box center [487, 486] width 22 height 26
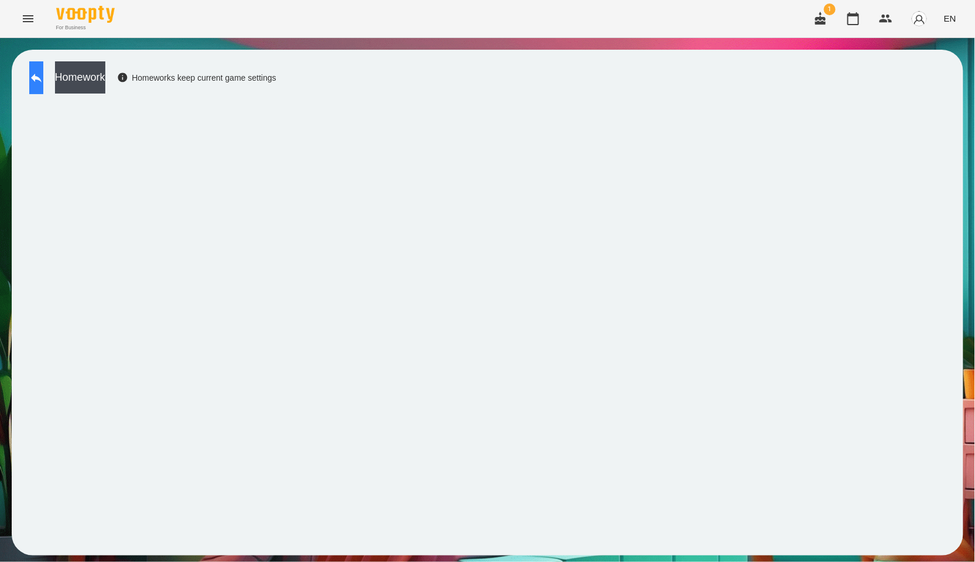
click at [43, 63] on button at bounding box center [36, 77] width 14 height 33
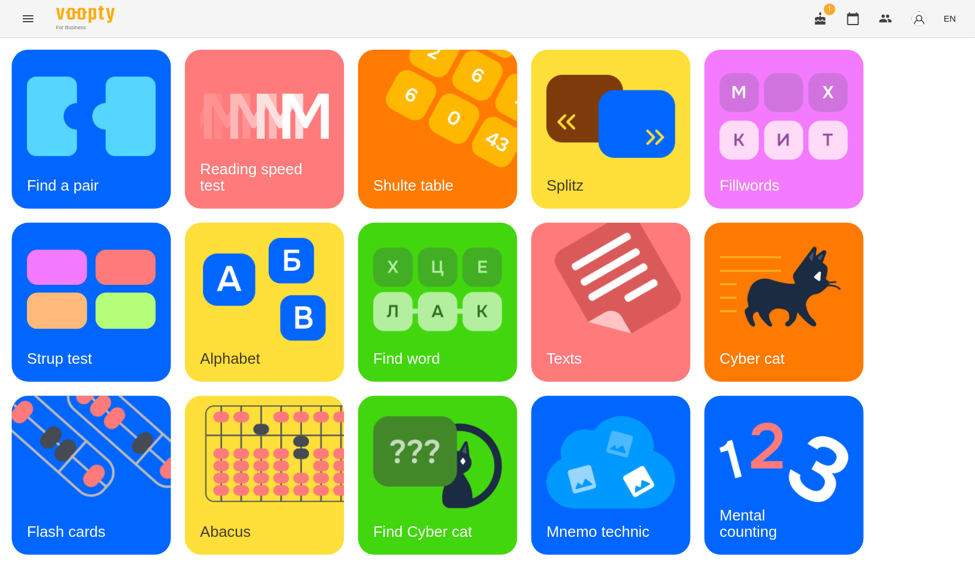
scroll to position [177, 0]
click at [723, 411] on img at bounding box center [784, 462] width 129 height 103
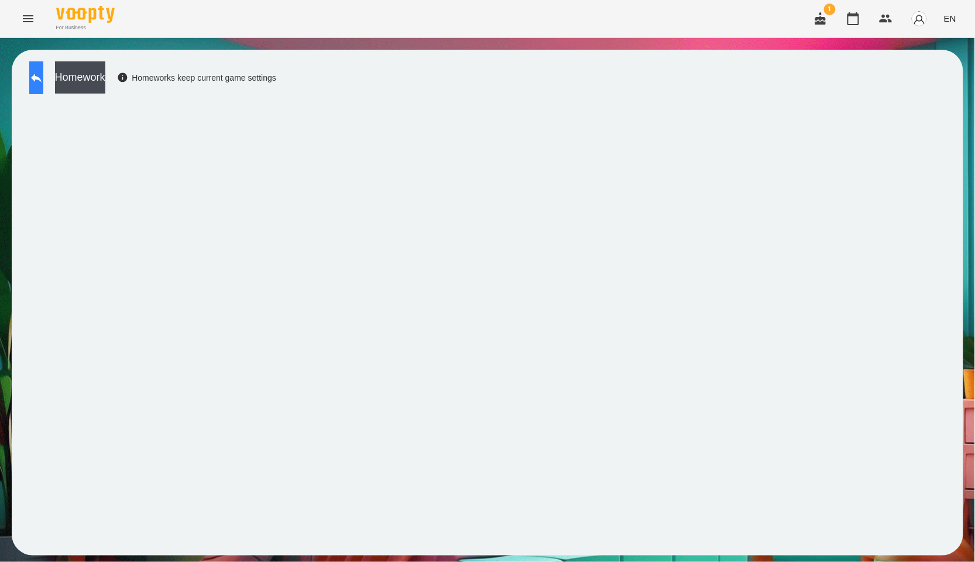
click at [43, 67] on button at bounding box center [36, 77] width 14 height 33
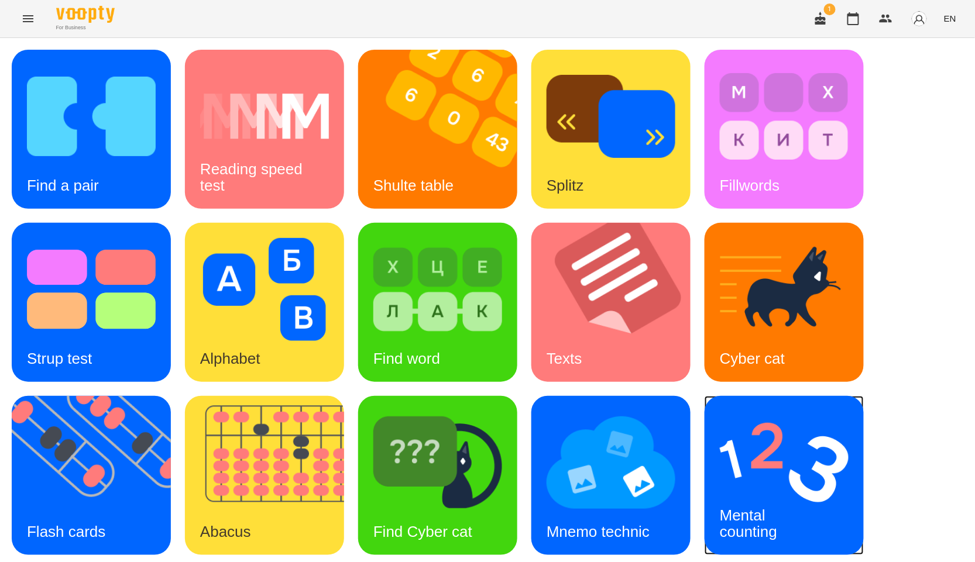
click at [734, 465] on img at bounding box center [784, 462] width 129 height 103
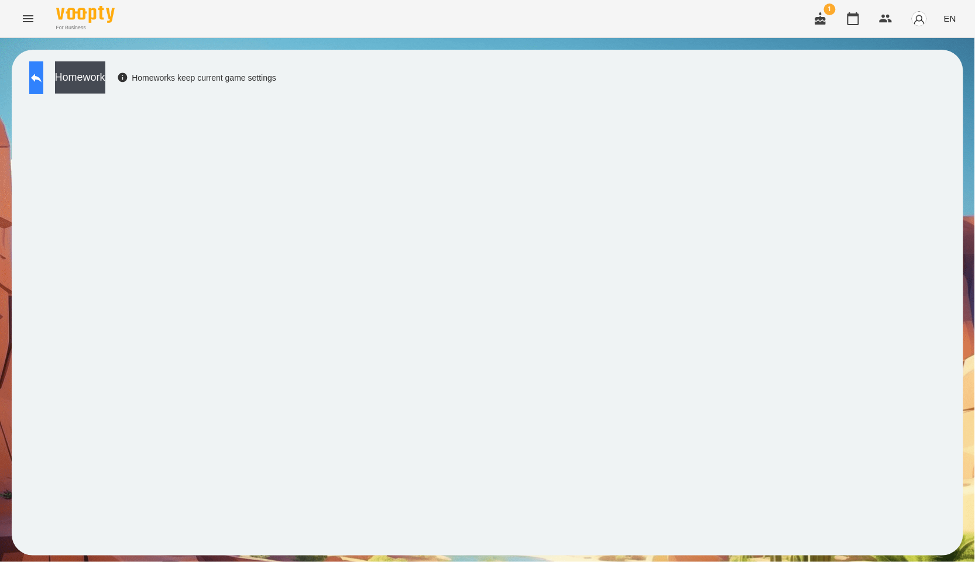
click at [43, 71] on icon at bounding box center [36, 78] width 14 height 14
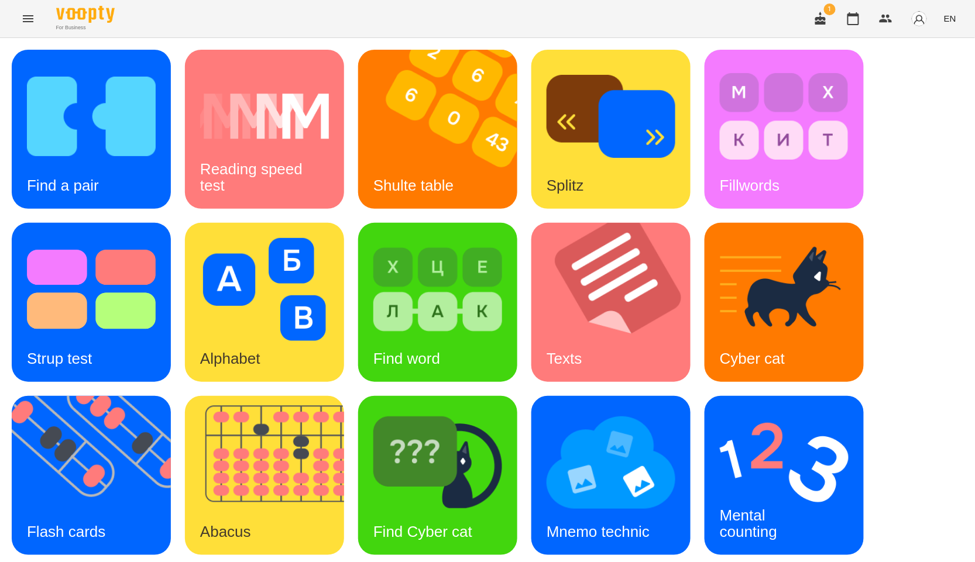
scroll to position [130, 0]
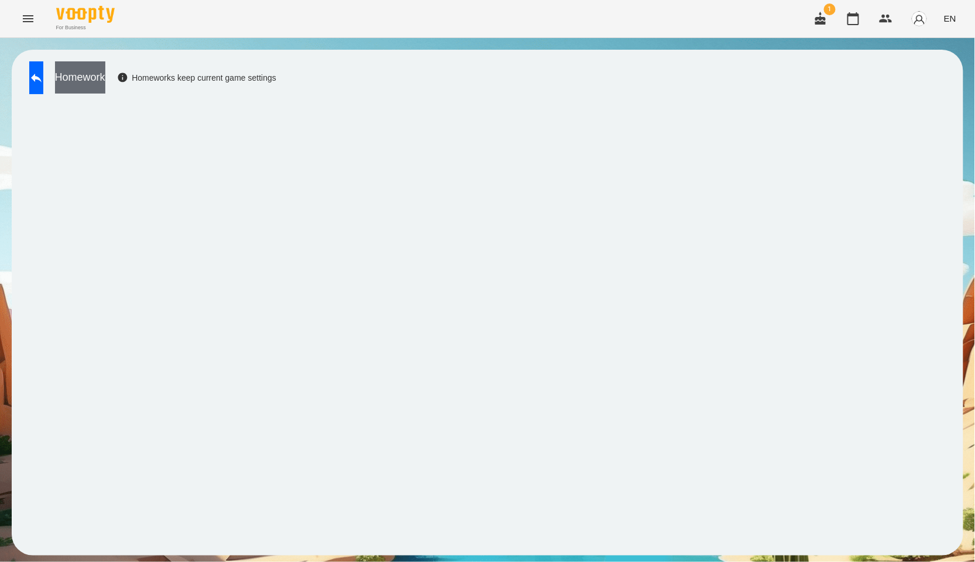
click at [105, 86] on button "Homework" at bounding box center [80, 77] width 50 height 32
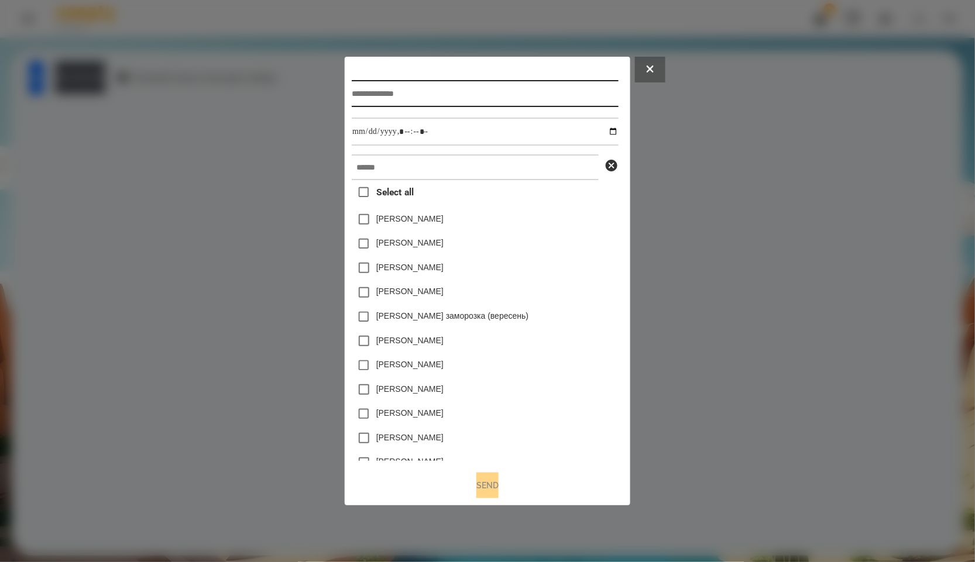
click at [471, 98] on input "text" at bounding box center [485, 93] width 266 height 27
type input "*****"
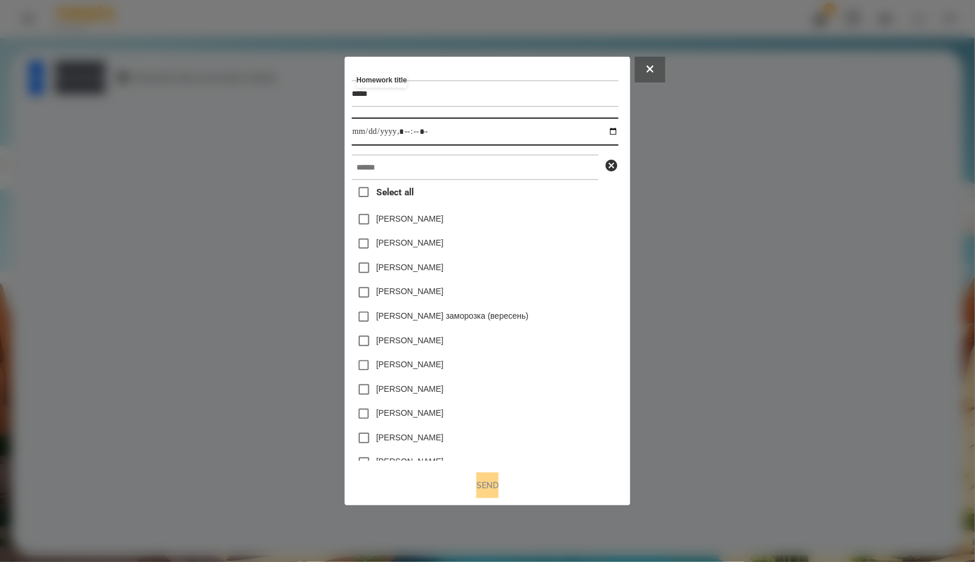
click at [612, 128] on input "datetime-local" at bounding box center [485, 132] width 266 height 28
type input "**********"
click at [539, 261] on div "[PERSON_NAME]" at bounding box center [485, 268] width 266 height 25
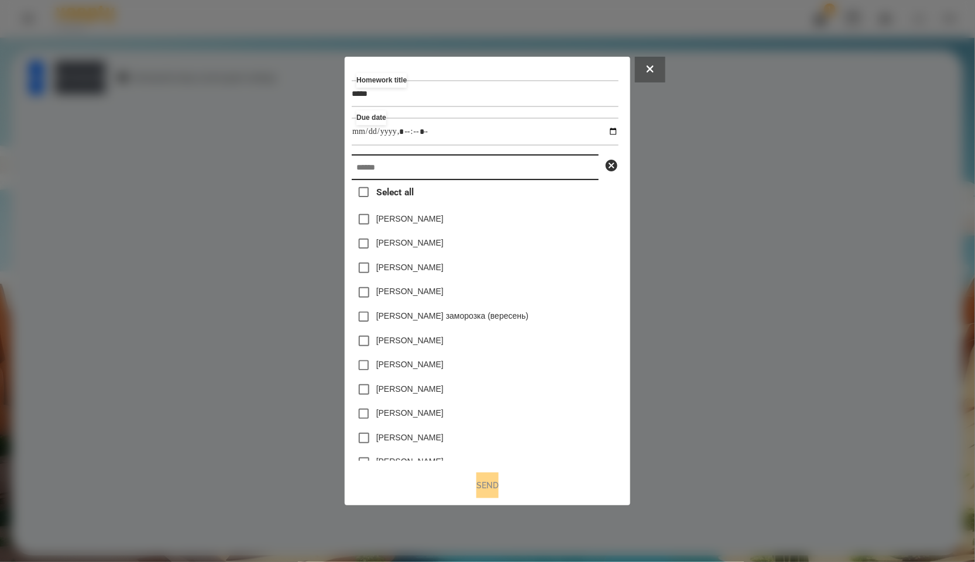
click at [380, 180] on input "text" at bounding box center [475, 167] width 247 height 26
paste input "*******"
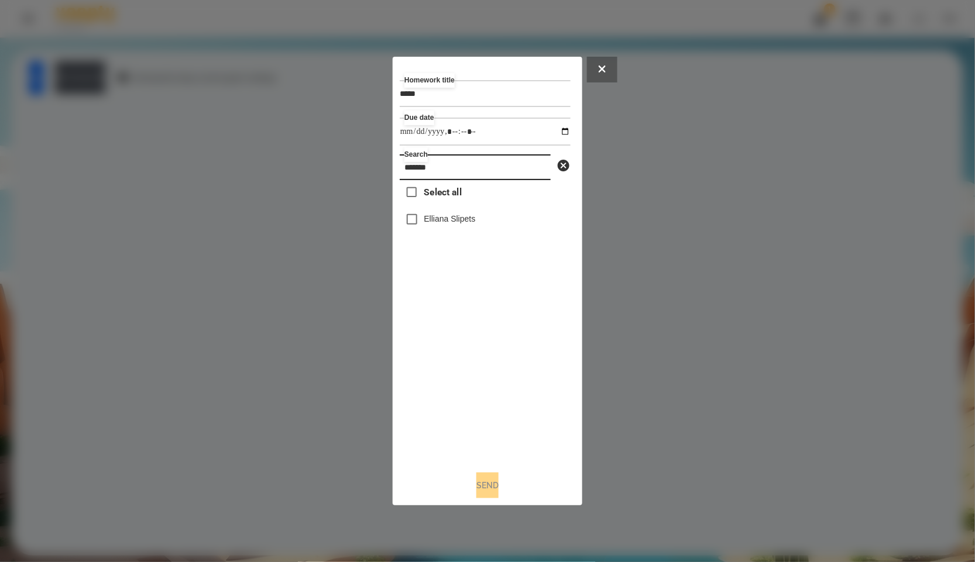
type input "*******"
click at [435, 218] on label "Elliana Slipets" at bounding box center [449, 219] width 51 height 12
click at [476, 482] on button "Send" at bounding box center [487, 486] width 22 height 26
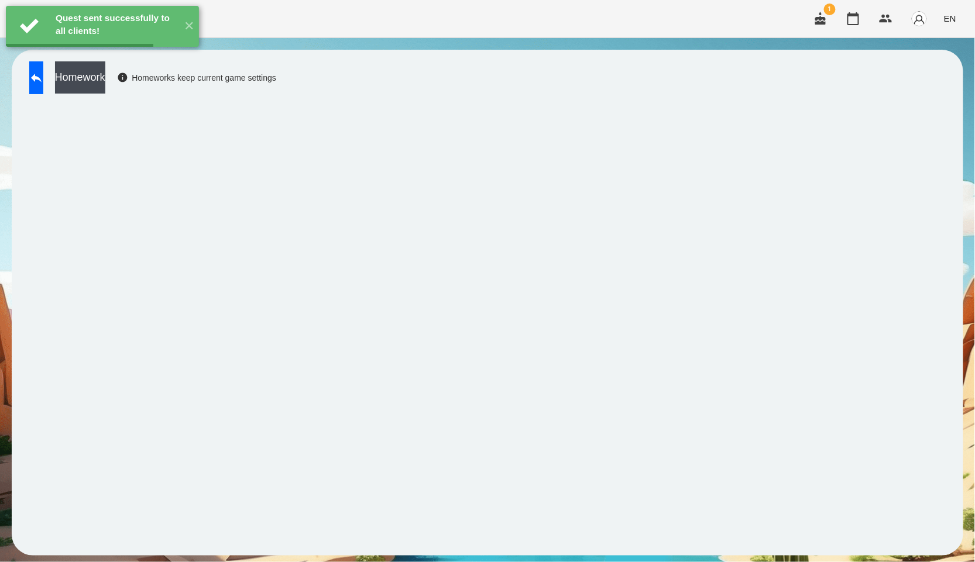
click at [105, 88] on button "Homework" at bounding box center [80, 77] width 50 height 32
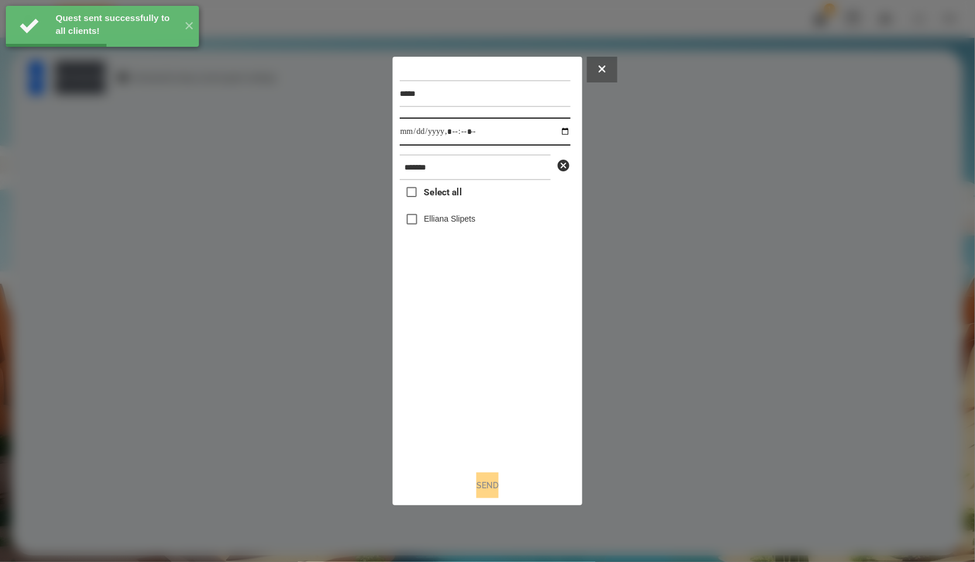
click at [559, 133] on input "datetime-local" at bounding box center [485, 132] width 171 height 28
type input "**********"
click at [493, 394] on div "Select all Elliana Slipets" at bounding box center [485, 320] width 171 height 281
click at [433, 225] on label "Elliana Slipets" at bounding box center [449, 219] width 51 height 12
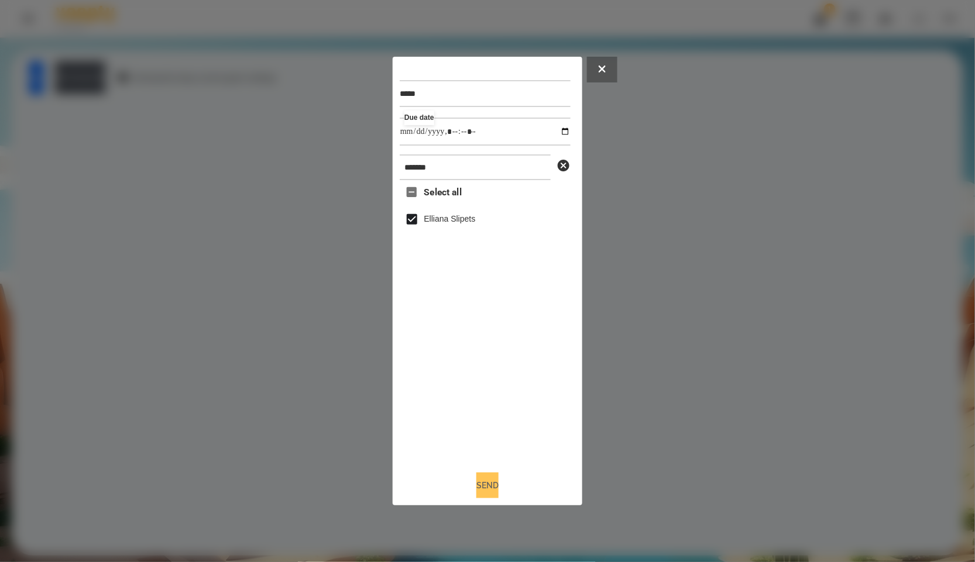
click at [486, 475] on button "Send" at bounding box center [487, 486] width 22 height 26
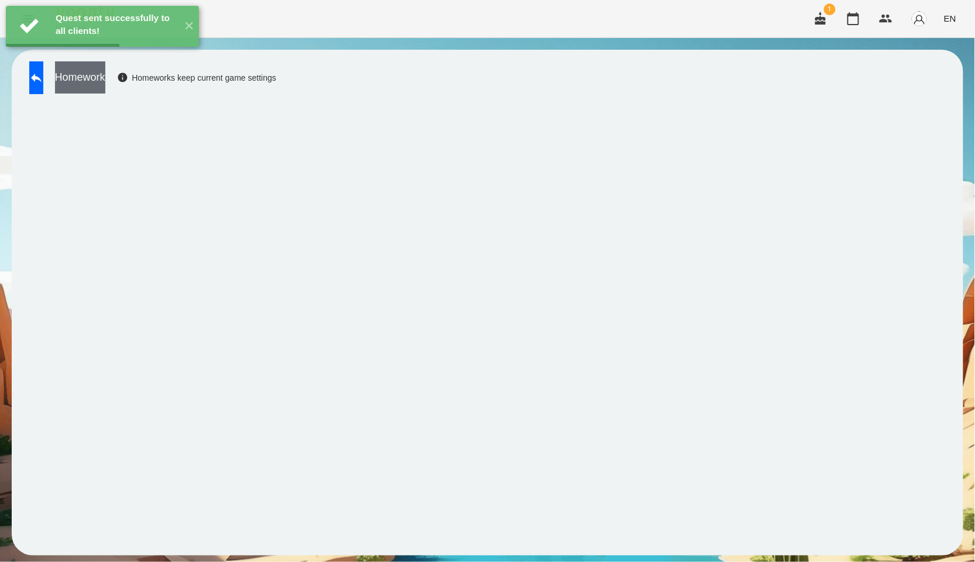
click at [105, 78] on button "Homework" at bounding box center [80, 77] width 50 height 32
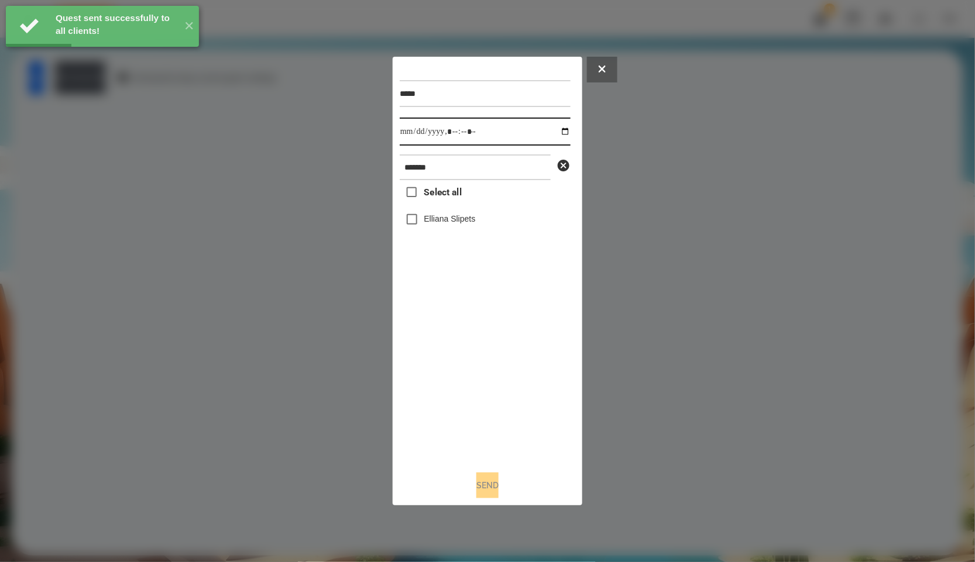
click at [538, 125] on input "datetime-local" at bounding box center [485, 132] width 171 height 28
click at [555, 127] on input "datetime-local" at bounding box center [485, 132] width 171 height 28
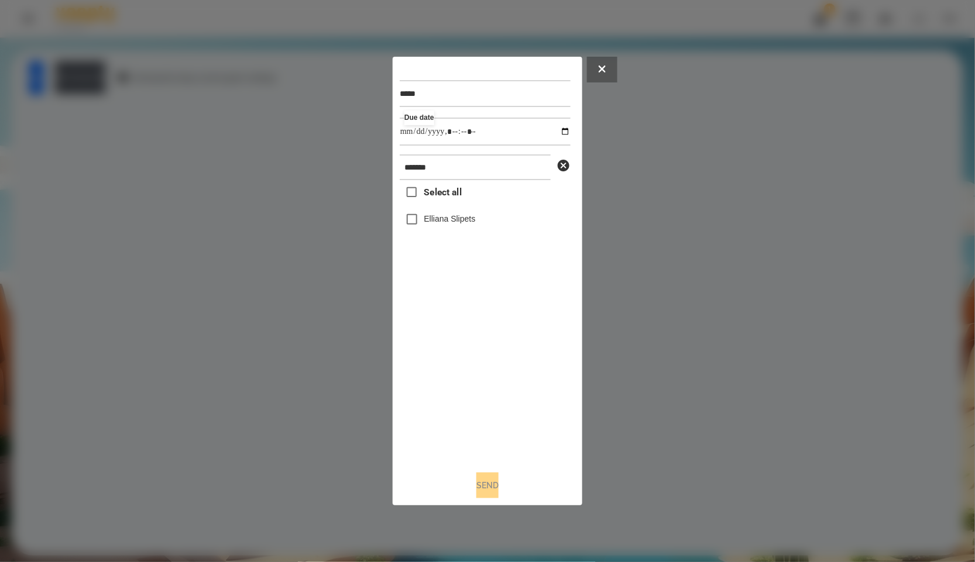
type input "**********"
click at [478, 397] on div "Select all Elliana Slipets" at bounding box center [485, 320] width 171 height 281
click at [467, 471] on div "***** Due date ******* Select all Elliana Slipets Send" at bounding box center [488, 281] width 176 height 435
click at [476, 479] on button "Send" at bounding box center [487, 486] width 22 height 26
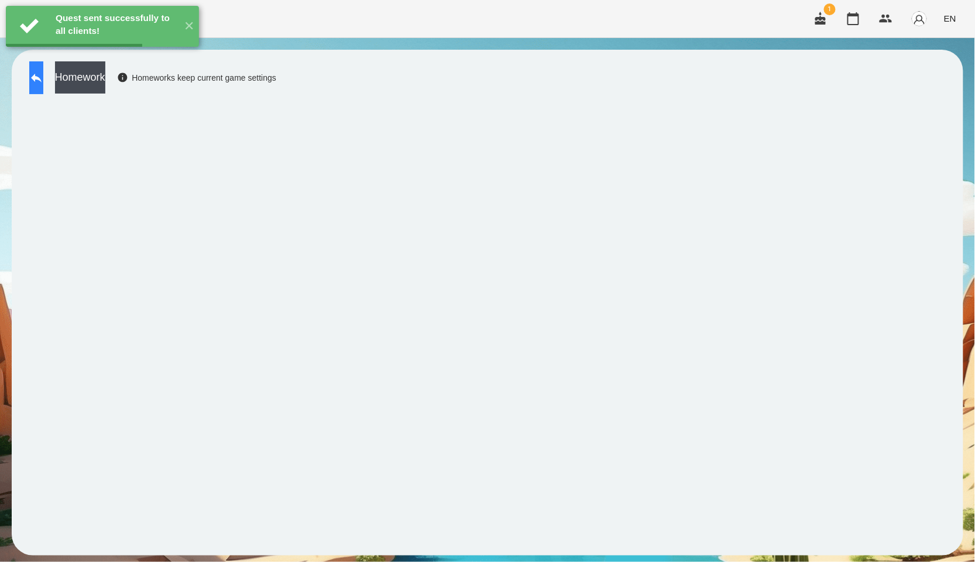
click at [43, 88] on button at bounding box center [36, 77] width 14 height 33
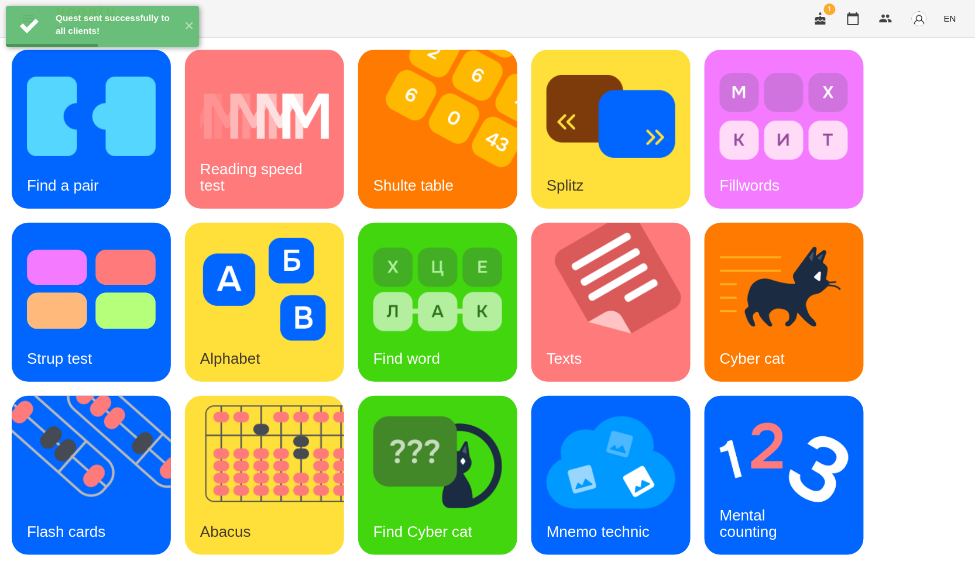
scroll to position [177, 0]
click at [432, 411] on img at bounding box center [437, 462] width 129 height 103
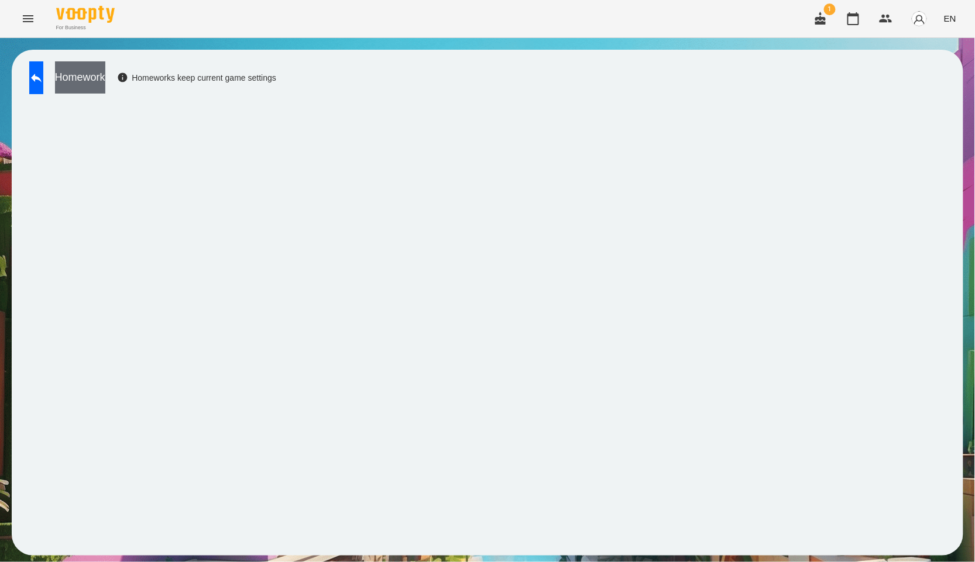
click at [97, 66] on button "Homework" at bounding box center [80, 77] width 50 height 32
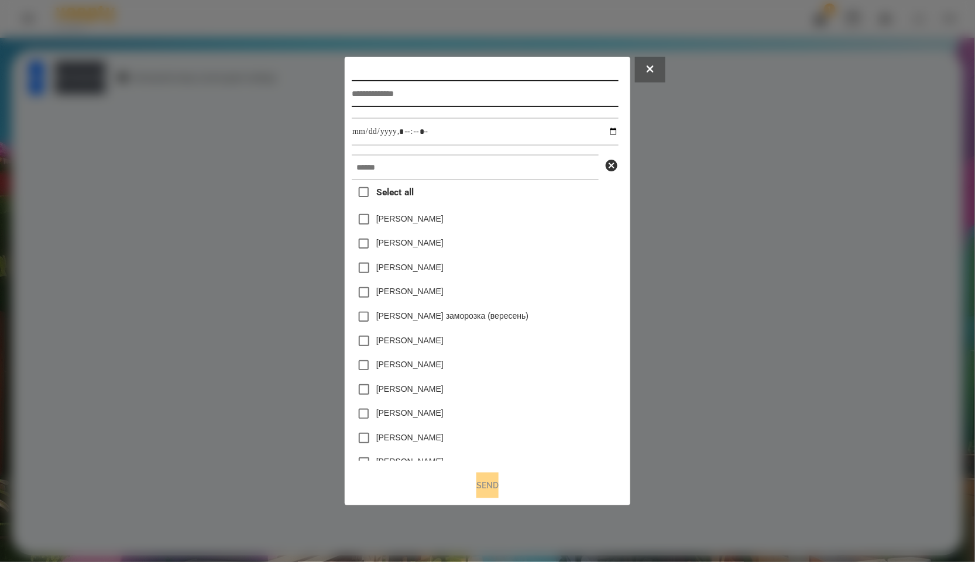
click at [422, 81] on input "text" at bounding box center [485, 93] width 266 height 27
type input "*****"
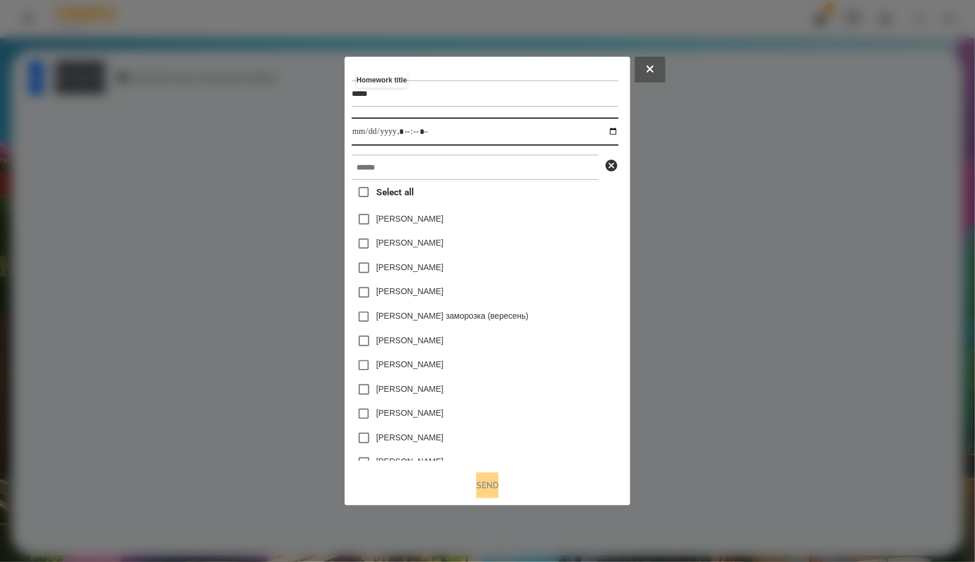
click at [609, 132] on input "datetime-local" at bounding box center [485, 132] width 266 height 28
click at [614, 132] on input "datetime-local" at bounding box center [485, 132] width 266 height 28
type input "**********"
drag, startPoint x: 621, startPoint y: 220, endPoint x: 597, endPoint y: 191, distance: 37.4
click at [618, 220] on div "[PERSON_NAME]" at bounding box center [485, 219] width 266 height 25
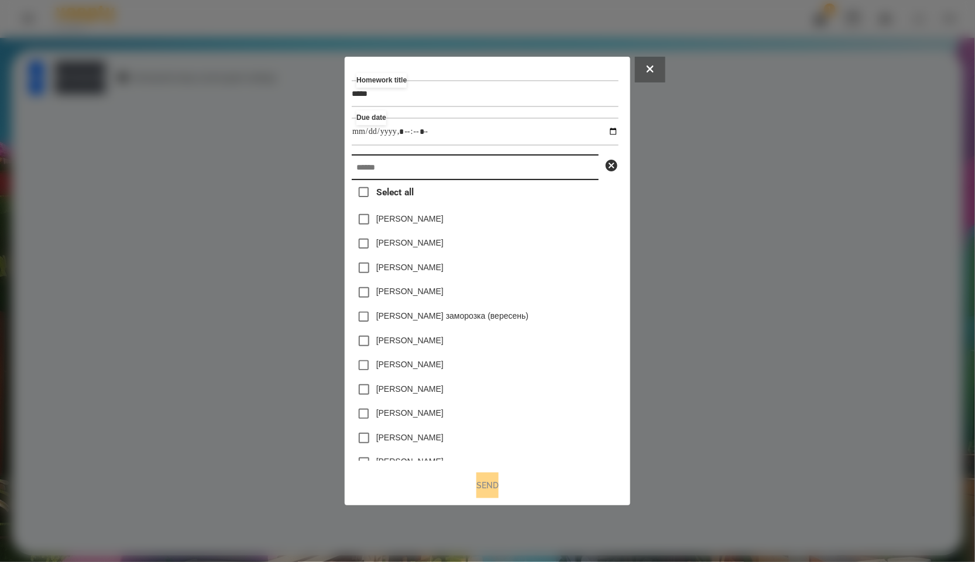
click at [560, 166] on input "text" at bounding box center [475, 167] width 247 height 26
paste input "*******"
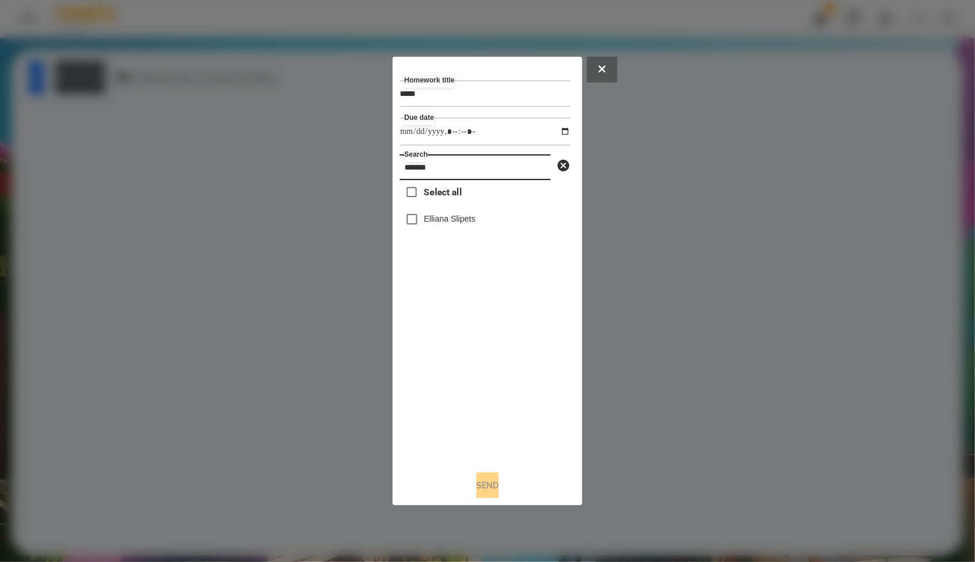
type input "*******"
click at [439, 221] on label "Elliana Slipets" at bounding box center [449, 219] width 51 height 12
click at [483, 482] on button "Send" at bounding box center [487, 486] width 22 height 26
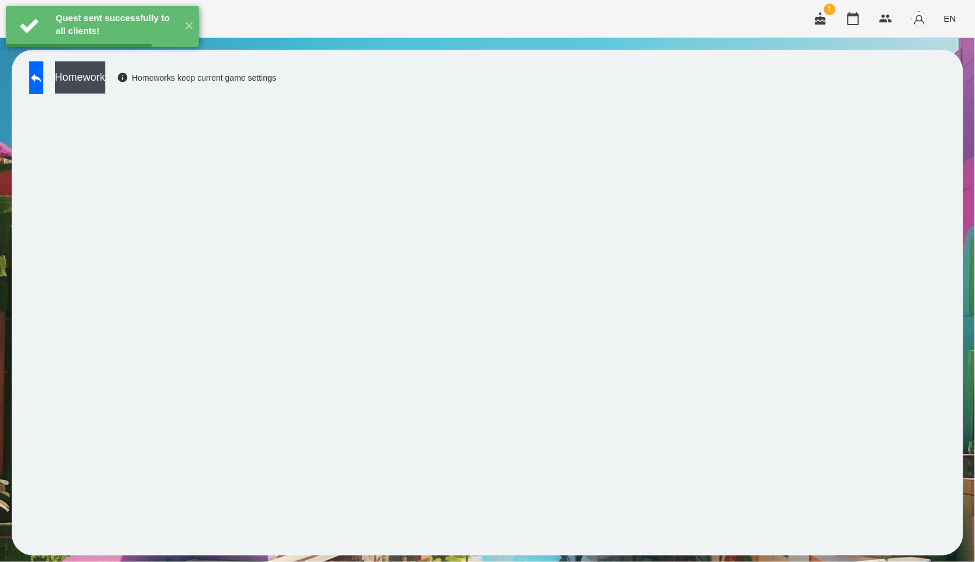
click at [105, 85] on button "Homework" at bounding box center [80, 77] width 50 height 32
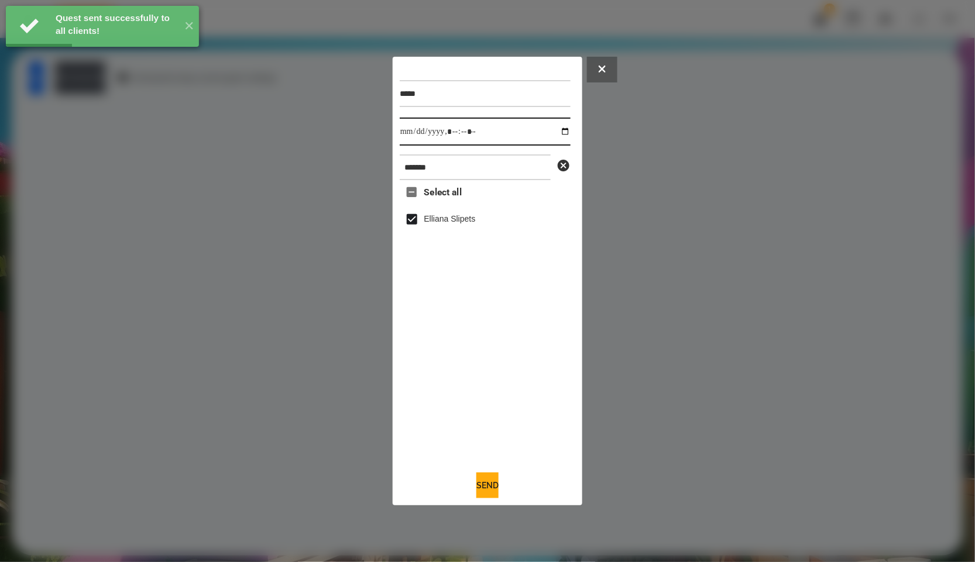
click at [558, 130] on input "datetime-local" at bounding box center [485, 132] width 171 height 28
type input "**********"
drag, startPoint x: 475, startPoint y: 377, endPoint x: 452, endPoint y: 293, distance: 87.3
click at [475, 377] on div "Select all Elliana Slipets" at bounding box center [485, 320] width 171 height 281
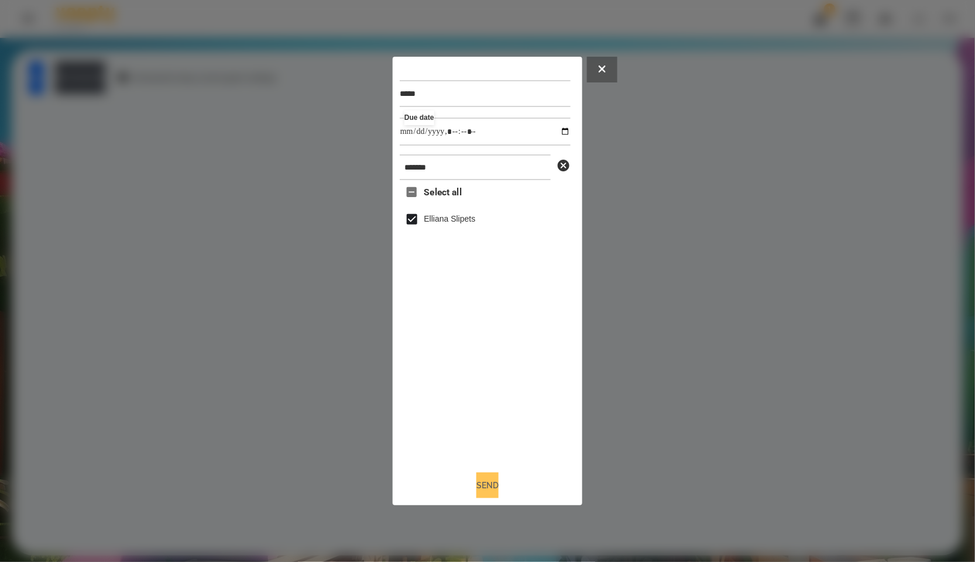
click at [492, 475] on div "Send" at bounding box center [488, 486] width 176 height 26
click at [98, 84] on div at bounding box center [487, 281] width 975 height 562
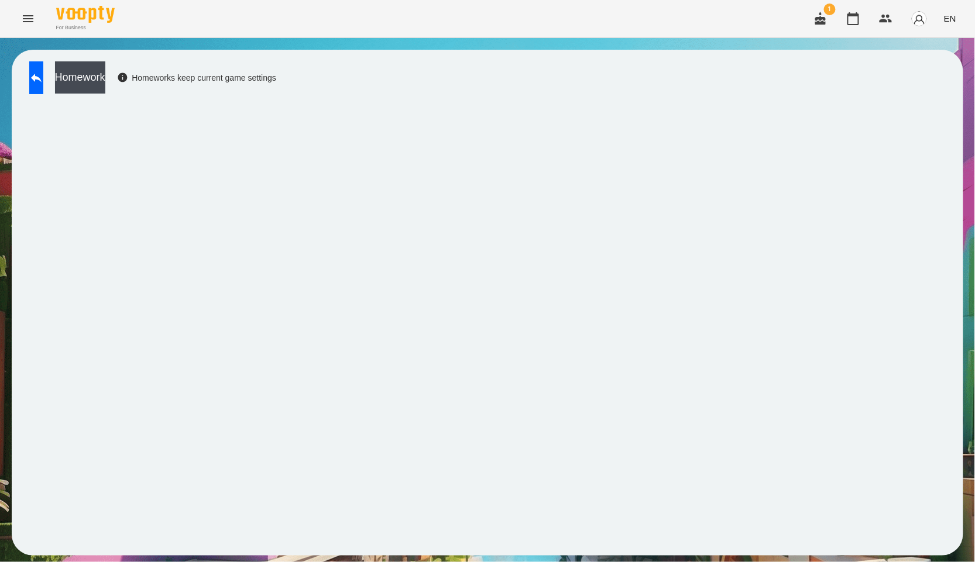
click at [98, 84] on button "Homework" at bounding box center [80, 77] width 50 height 32
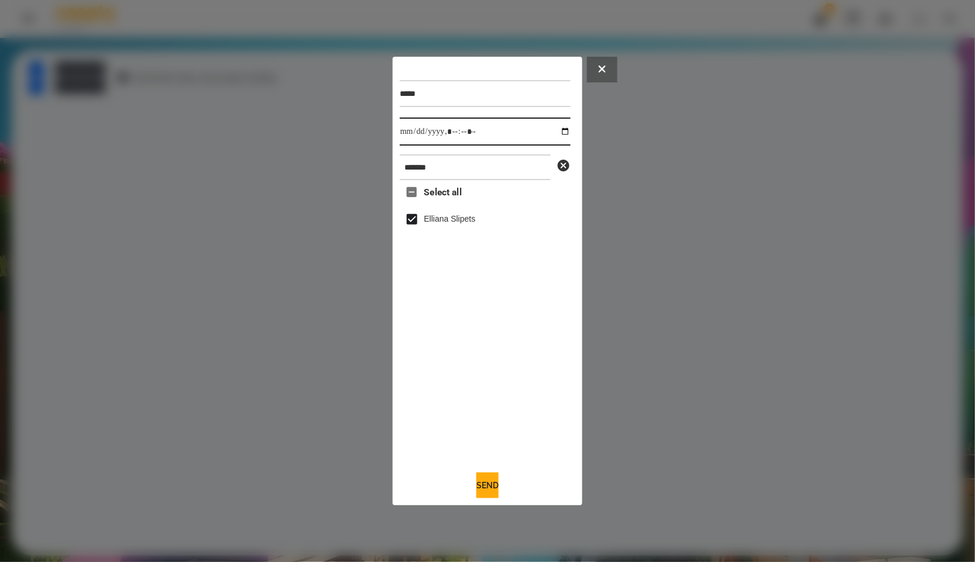
click at [563, 138] on input "datetime-local" at bounding box center [485, 132] width 171 height 28
click at [559, 136] on input "datetime-local" at bounding box center [485, 132] width 171 height 28
type input "**********"
click at [522, 400] on div "Select all Elliana Slipets" at bounding box center [485, 320] width 171 height 281
click at [495, 482] on button "Send" at bounding box center [487, 486] width 22 height 26
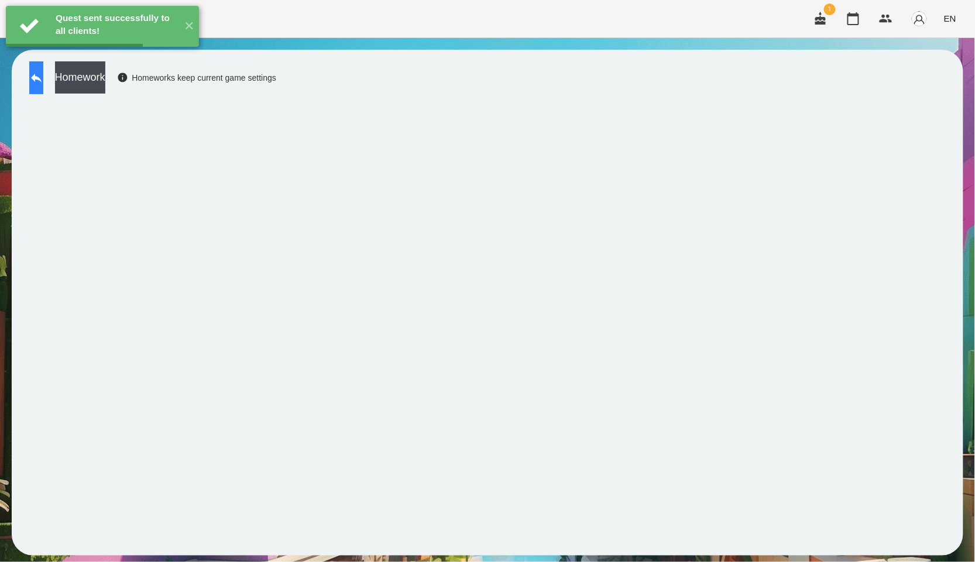
click at [42, 87] on button at bounding box center [36, 77] width 14 height 33
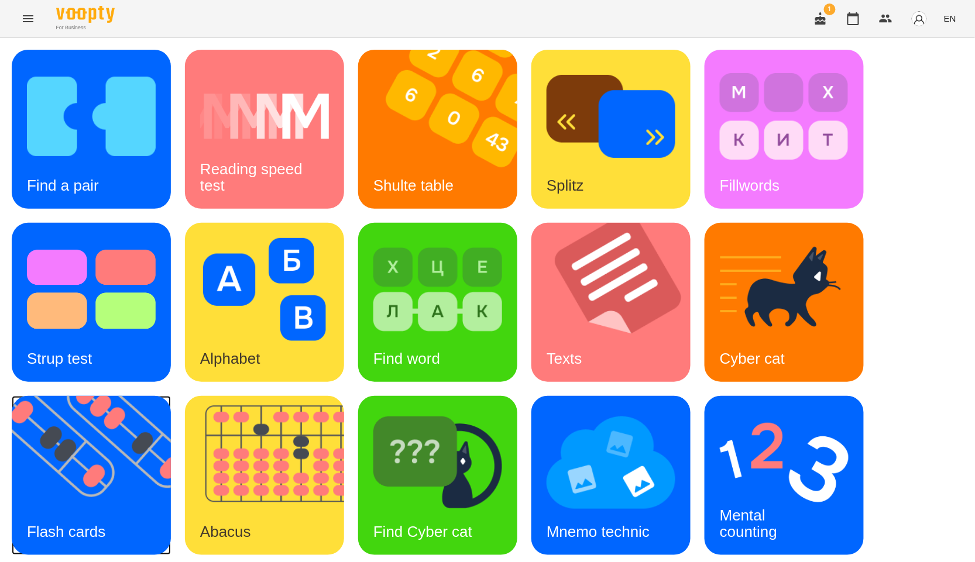
click at [41, 456] on img at bounding box center [99, 475] width 174 height 159
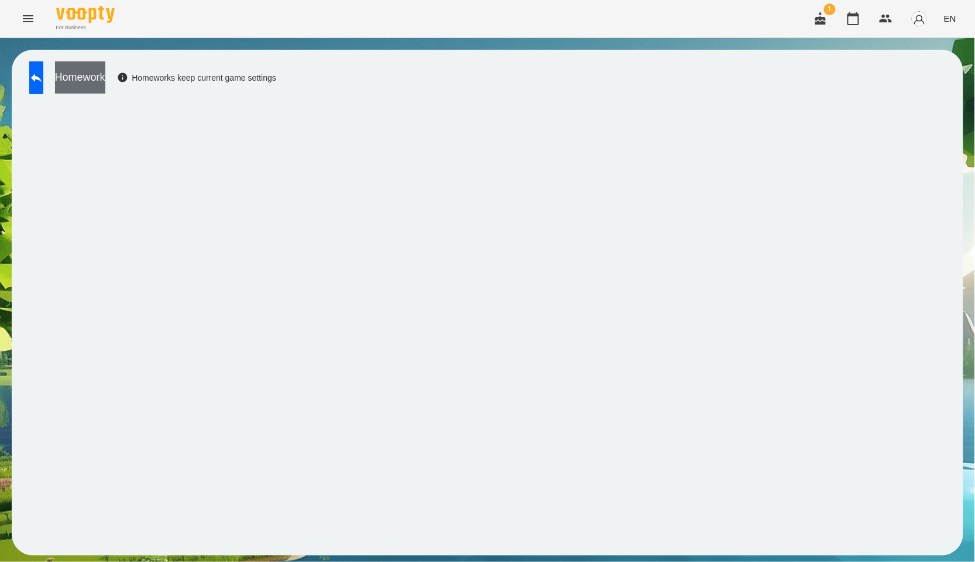
drag, startPoint x: 123, startPoint y: 94, endPoint x: 120, endPoint y: 84, distance: 10.9
click at [123, 94] on div "Homework Homeworks keep current game settings" at bounding box center [149, 80] width 253 height 39
click at [105, 83] on button "Homework" at bounding box center [80, 77] width 50 height 32
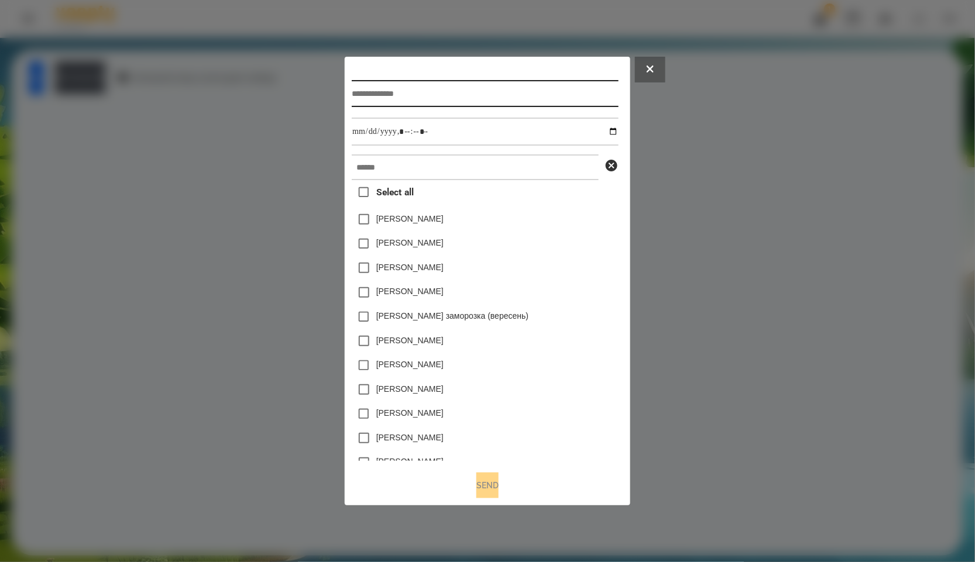
click at [408, 90] on input "text" at bounding box center [485, 93] width 266 height 27
type input "*****"
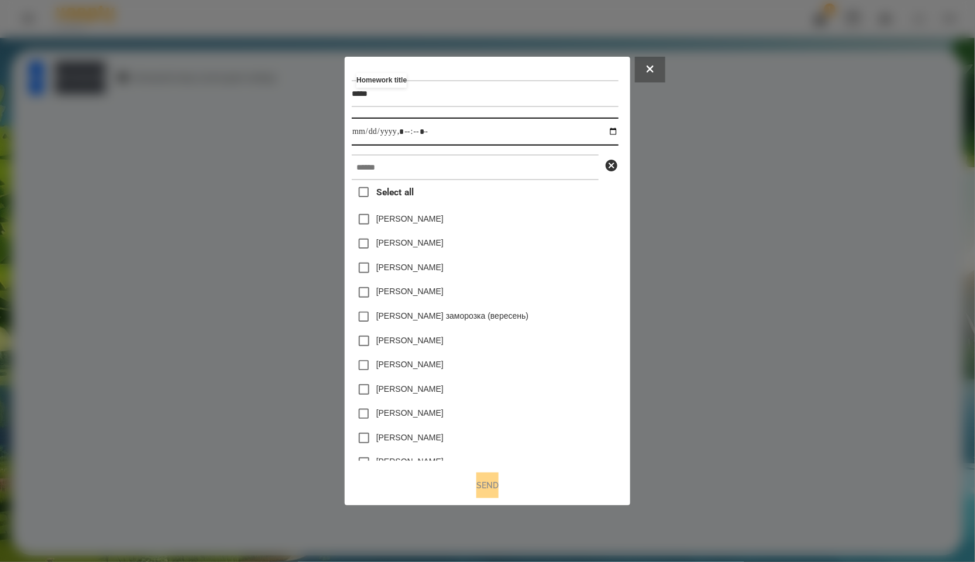
click at [614, 133] on input "datetime-local" at bounding box center [485, 132] width 266 height 28
type input "**********"
click at [542, 214] on div "[PERSON_NAME]" at bounding box center [485, 219] width 266 height 25
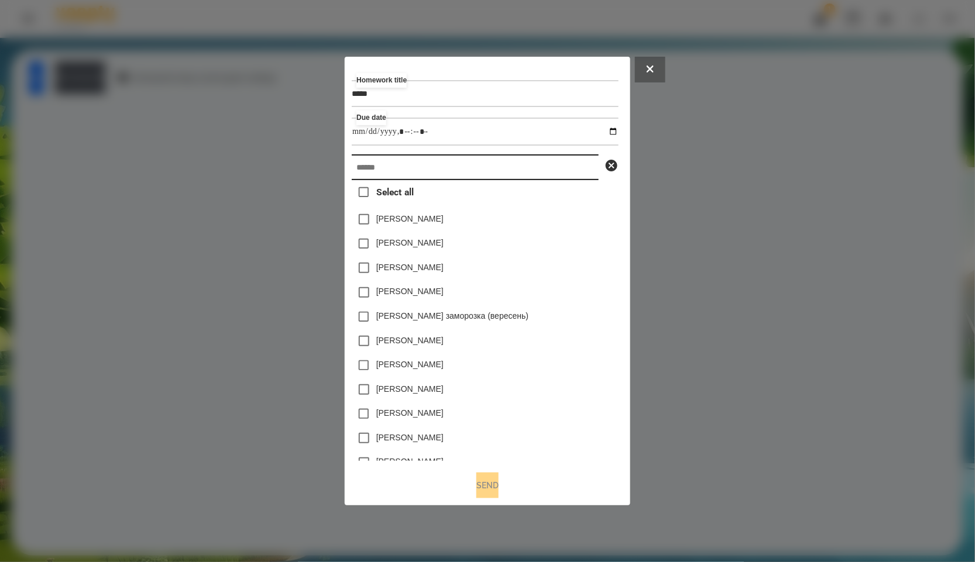
click at [413, 174] on input "text" at bounding box center [475, 167] width 247 height 26
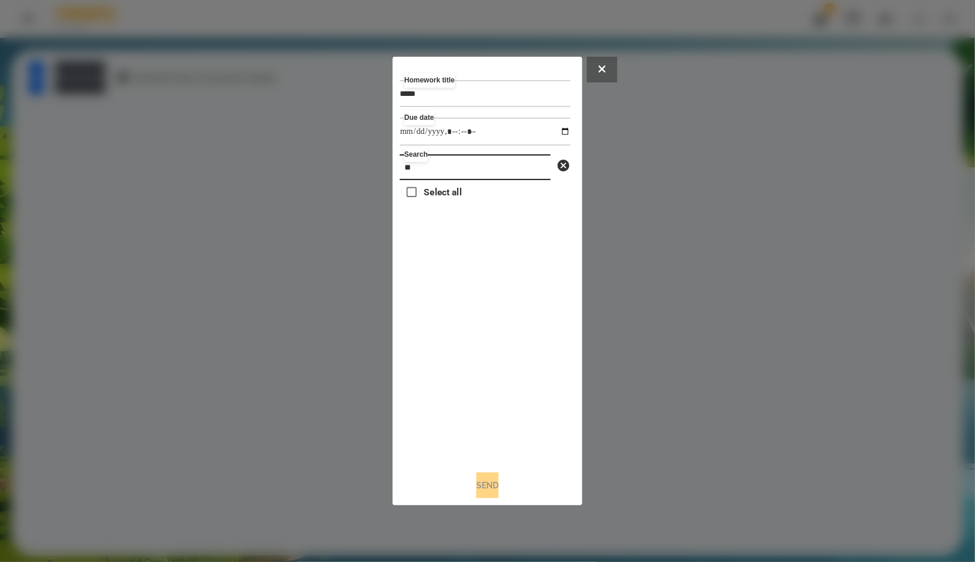
type input "*"
drag, startPoint x: 460, startPoint y: 176, endPoint x: 390, endPoint y: 171, distance: 70.3
click at [390, 171] on div "Homework title ***** Due date Search ***** Select all [PERSON_NAME] [PERSON_NAM…" at bounding box center [487, 281] width 975 height 562
type input "*****"
click at [451, 199] on span "Select all" at bounding box center [442, 192] width 37 height 14
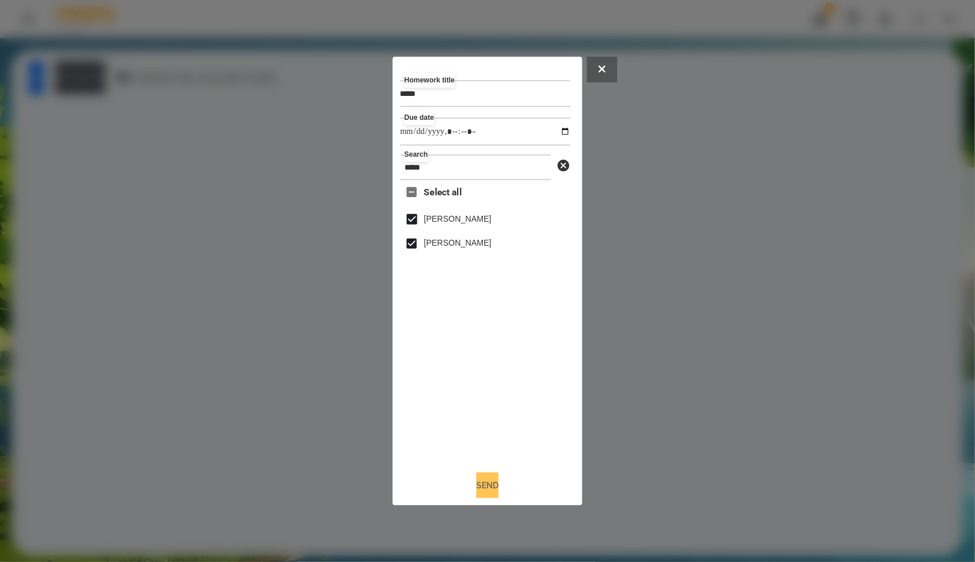
click at [480, 487] on button "Send" at bounding box center [487, 486] width 22 height 26
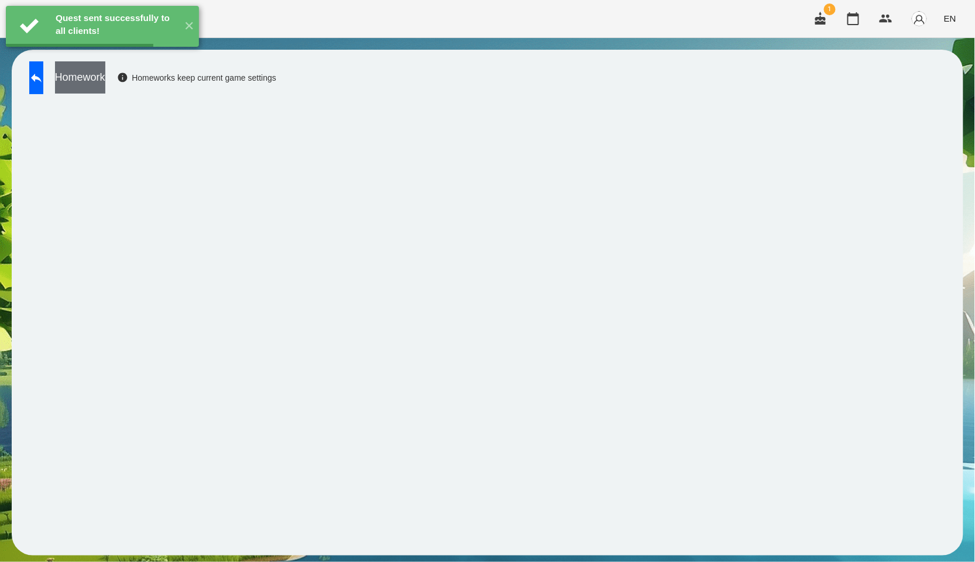
click at [105, 85] on button "Homework" at bounding box center [80, 77] width 50 height 32
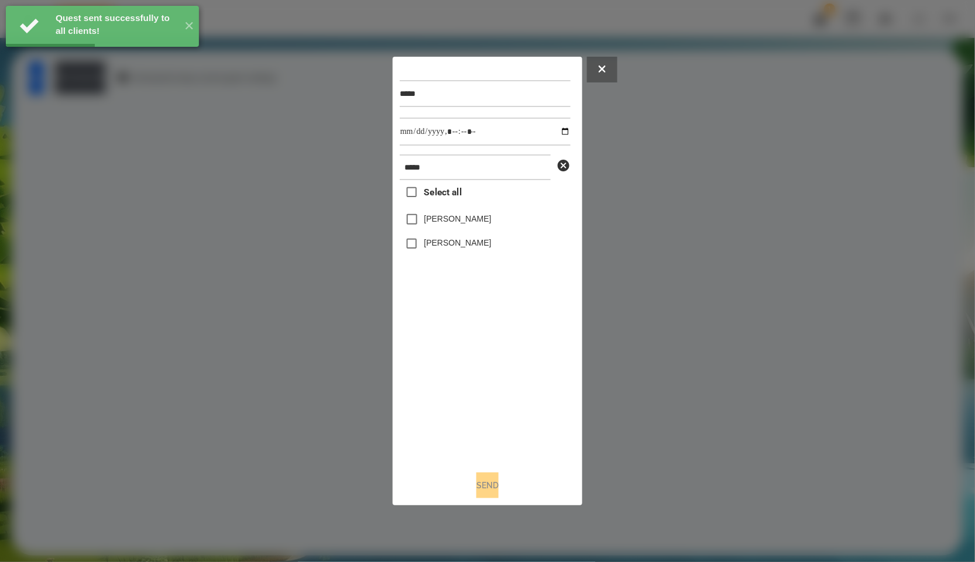
click at [443, 208] on div "Select all [PERSON_NAME] [PERSON_NAME]" at bounding box center [485, 320] width 171 height 281
click at [443, 203] on label "Select all" at bounding box center [431, 192] width 62 height 25
click at [481, 487] on button "Send" at bounding box center [487, 486] width 22 height 26
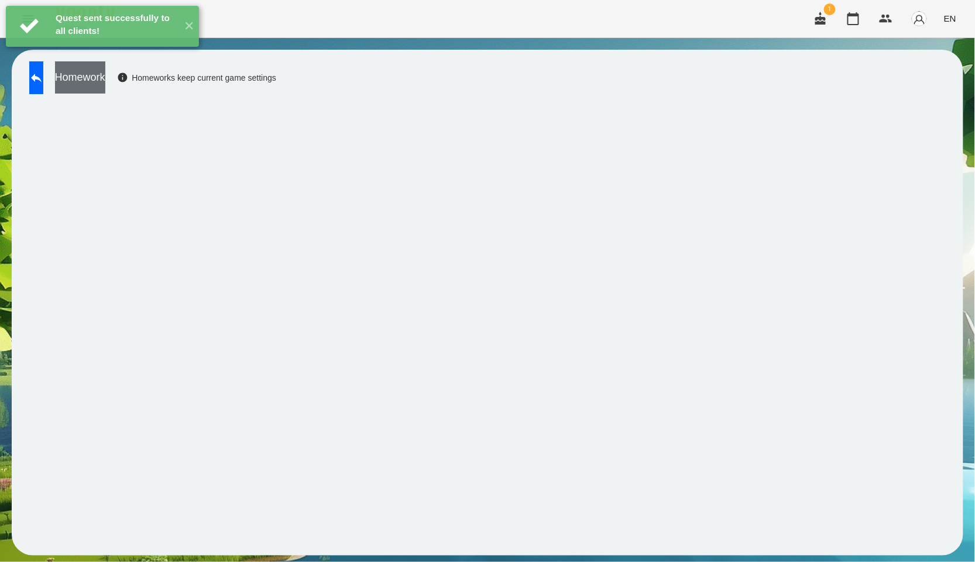
click at [105, 82] on button "Homework" at bounding box center [80, 77] width 50 height 32
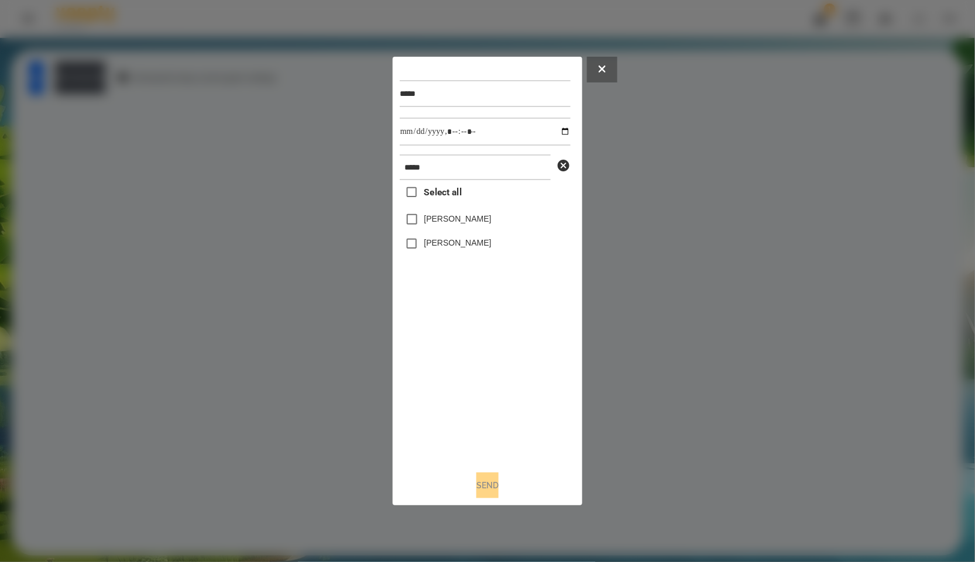
click at [571, 122] on div "***** ***** Select all [PERSON_NAME] [PERSON_NAME]" at bounding box center [488, 263] width 176 height 398
click at [562, 125] on input "datetime-local" at bounding box center [485, 132] width 171 height 28
click at [564, 121] on input "datetime-local" at bounding box center [485, 132] width 171 height 28
click at [562, 127] on input "datetime-local" at bounding box center [485, 132] width 171 height 28
type input "**********"
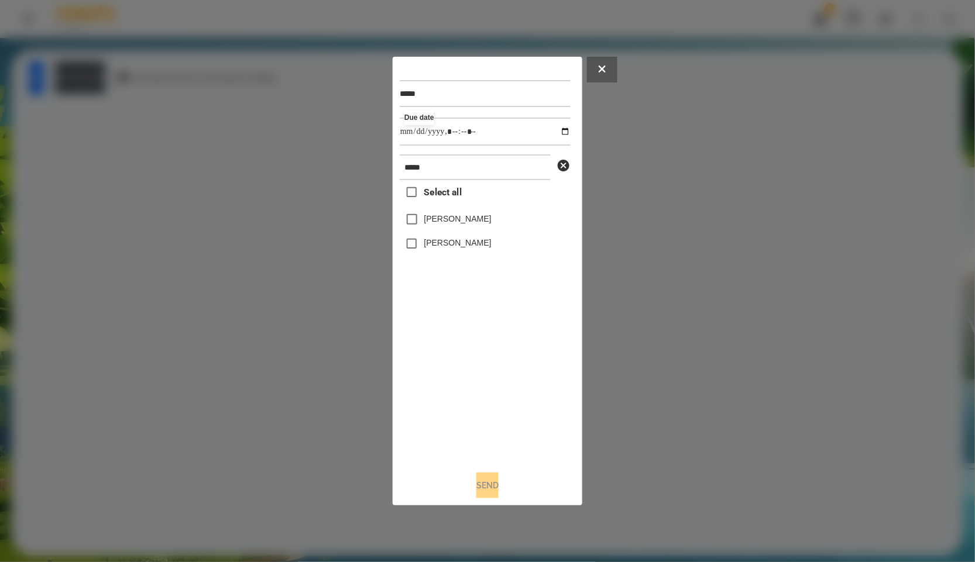
drag, startPoint x: 502, startPoint y: 355, endPoint x: 504, endPoint y: 284, distance: 71.4
click at [502, 356] on div "Select all [PERSON_NAME] [PERSON_NAME]" at bounding box center [485, 320] width 171 height 281
click at [473, 214] on label "[PERSON_NAME]" at bounding box center [457, 219] width 67 height 12
click at [435, 186] on label "Select all" at bounding box center [431, 192] width 62 height 25
click at [497, 483] on button "Send" at bounding box center [487, 486] width 22 height 26
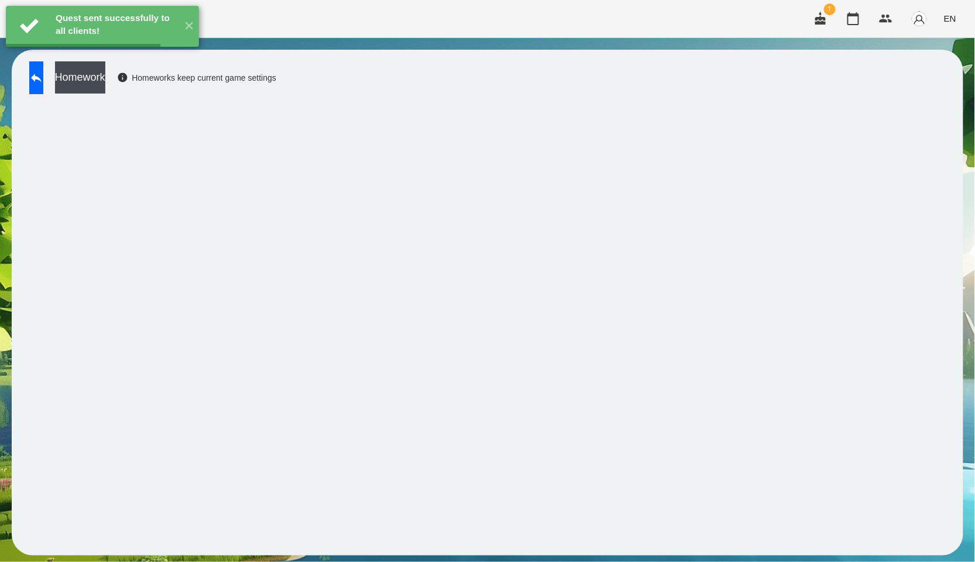
click at [95, 72] on button "Homework" at bounding box center [80, 77] width 50 height 32
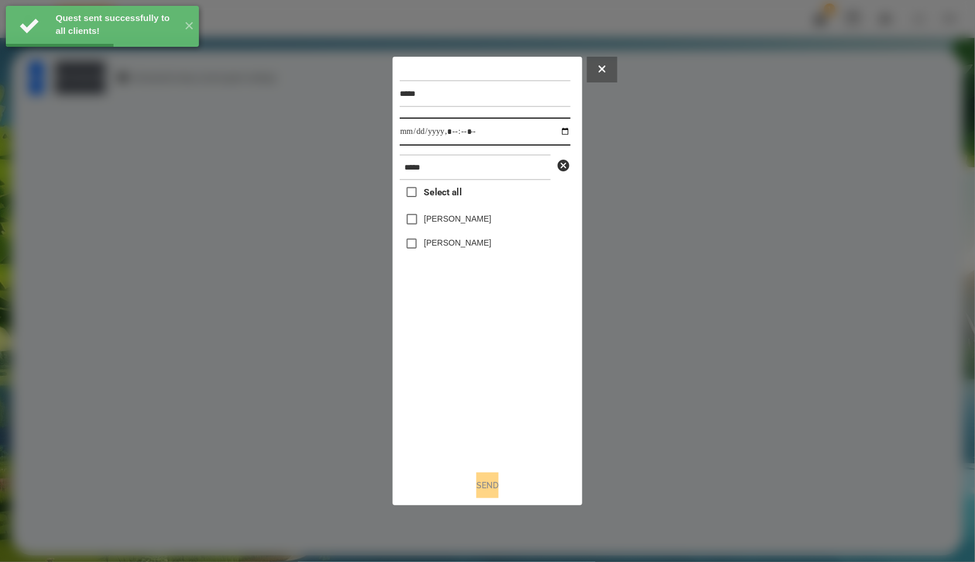
click at [563, 142] on input "datetime-local" at bounding box center [485, 132] width 171 height 28
click at [554, 135] on input "datetime-local" at bounding box center [485, 132] width 171 height 28
type input "**********"
click at [466, 424] on div "Select all [PERSON_NAME] [PERSON_NAME]" at bounding box center [485, 320] width 171 height 281
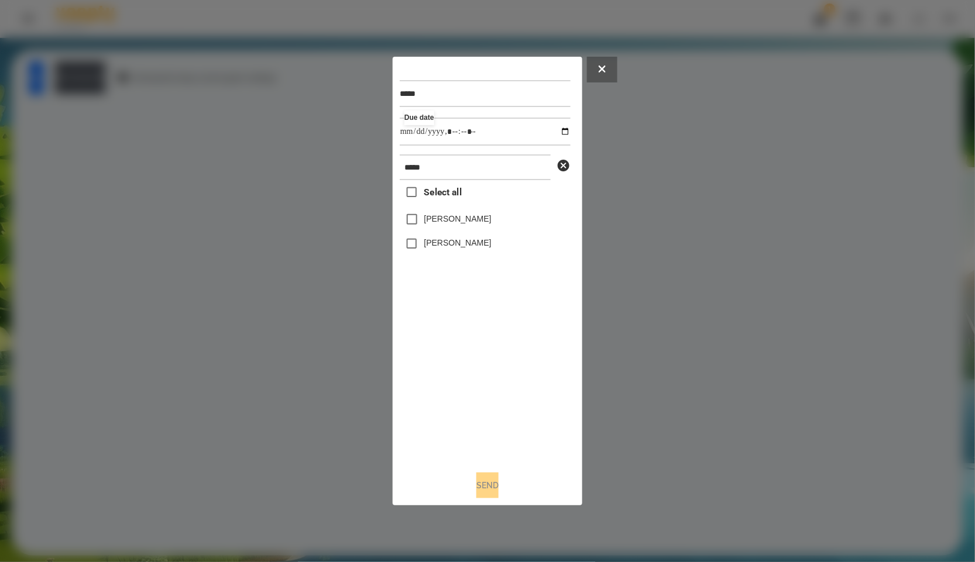
click at [463, 195] on div "Select all [PERSON_NAME] [PERSON_NAME]" at bounding box center [485, 320] width 171 height 281
click at [449, 193] on span "Select all" at bounding box center [442, 192] width 37 height 14
click at [496, 484] on button "Send" at bounding box center [487, 486] width 22 height 26
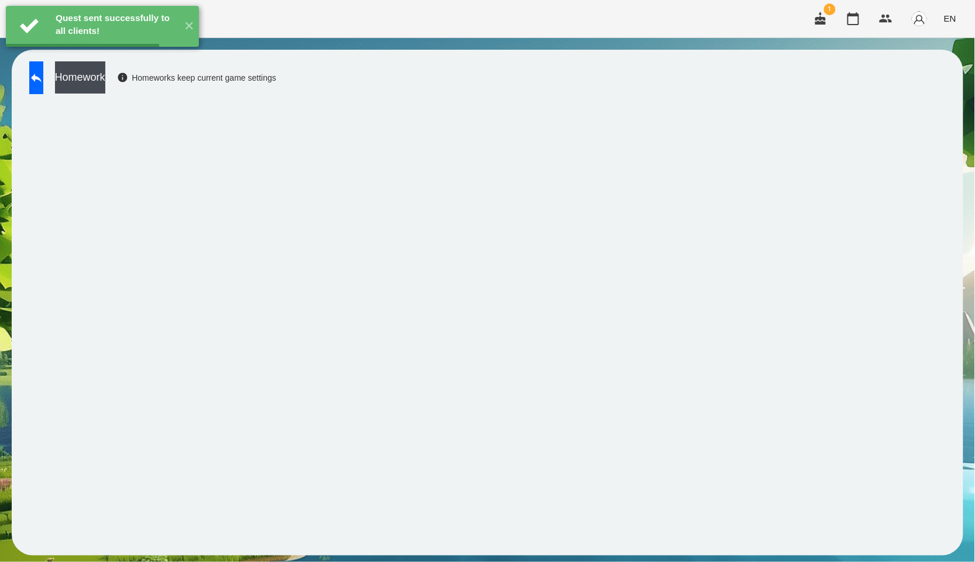
click at [105, 83] on button "Homework" at bounding box center [80, 77] width 50 height 32
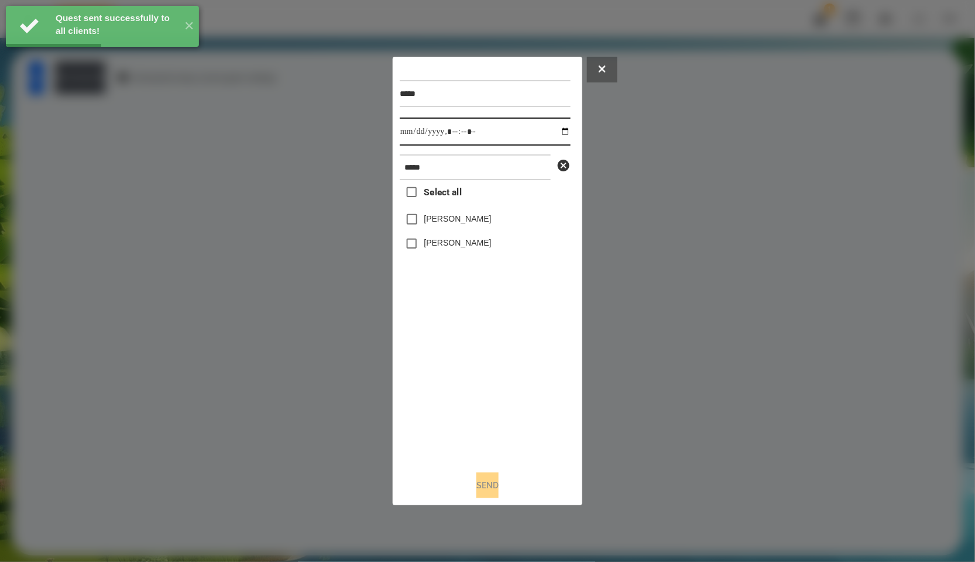
click at [559, 131] on input "datetime-local" at bounding box center [485, 132] width 171 height 28
type input "**********"
click at [511, 432] on div "Select all [PERSON_NAME] [PERSON_NAME]" at bounding box center [485, 320] width 171 height 281
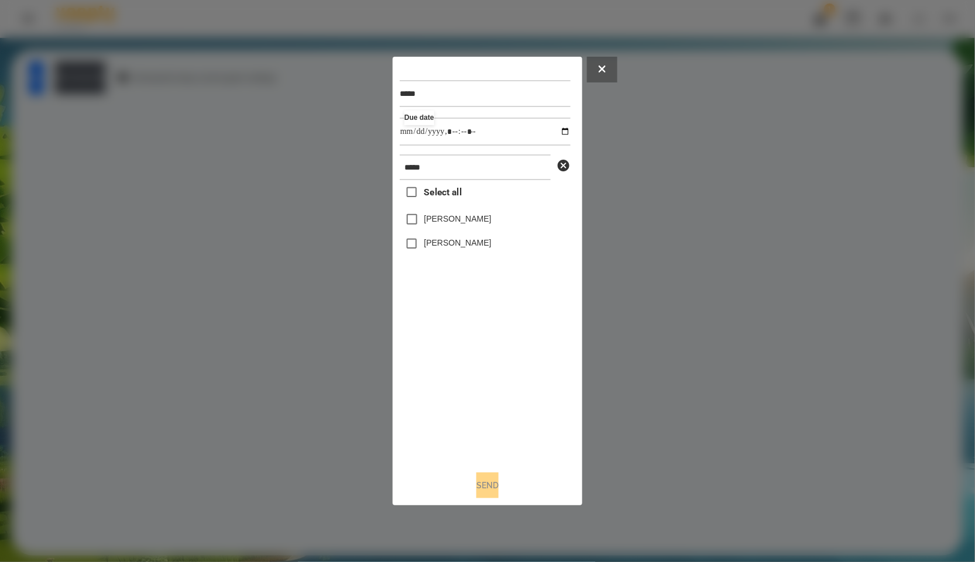
click at [461, 193] on span "Select all" at bounding box center [442, 192] width 37 height 14
drag, startPoint x: 482, startPoint y: 487, endPoint x: 466, endPoint y: 473, distance: 21.1
click at [481, 487] on button "Send" at bounding box center [487, 486] width 22 height 26
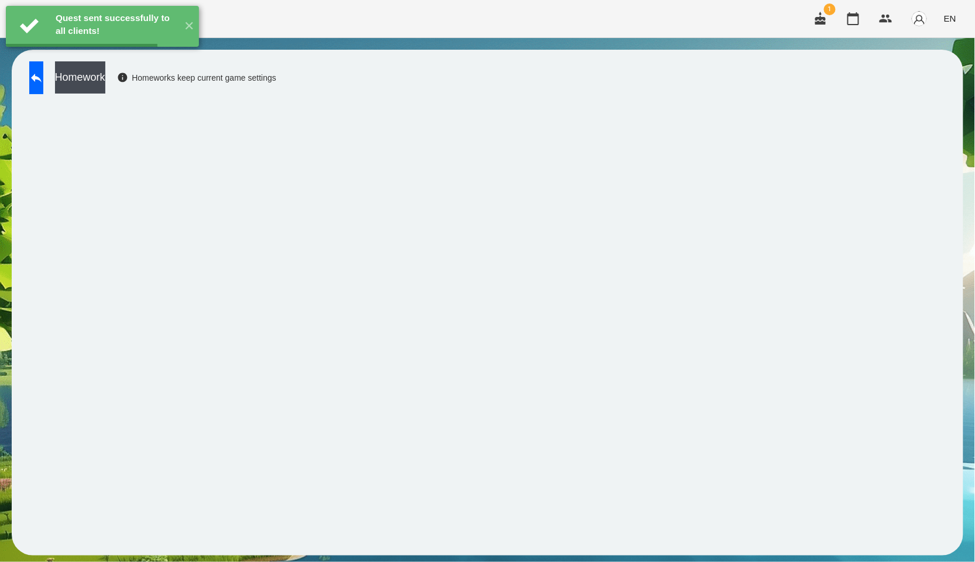
click at [105, 75] on button "Homework" at bounding box center [80, 77] width 50 height 32
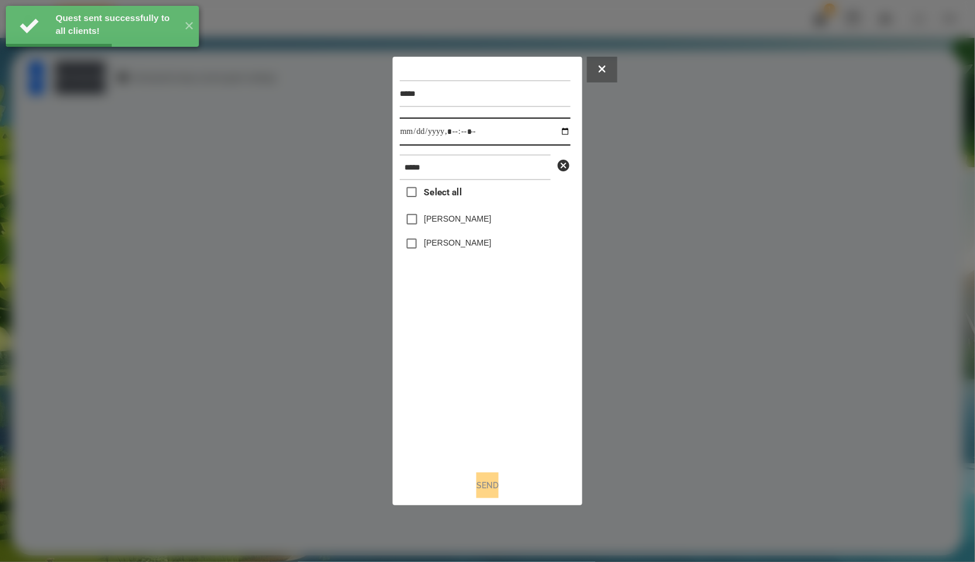
click at [554, 132] on input "datetime-local" at bounding box center [485, 132] width 171 height 28
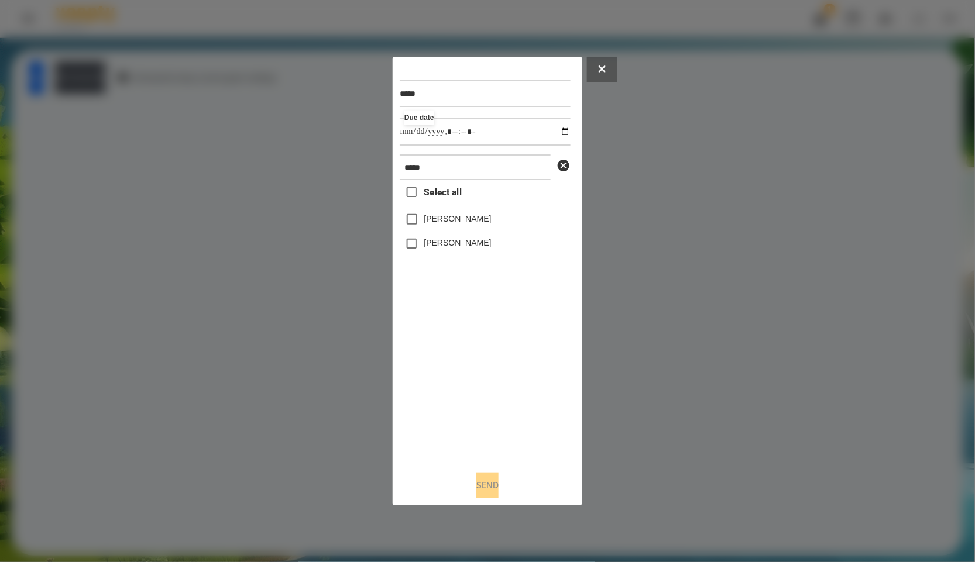
type input "**********"
drag, startPoint x: 486, startPoint y: 380, endPoint x: 414, endPoint y: 269, distance: 132.4
click at [486, 380] on div "Select all [PERSON_NAME] [PERSON_NAME]" at bounding box center [485, 320] width 171 height 281
click at [430, 196] on span "Select all" at bounding box center [442, 192] width 37 height 14
click at [486, 476] on button "Send" at bounding box center [487, 486] width 22 height 26
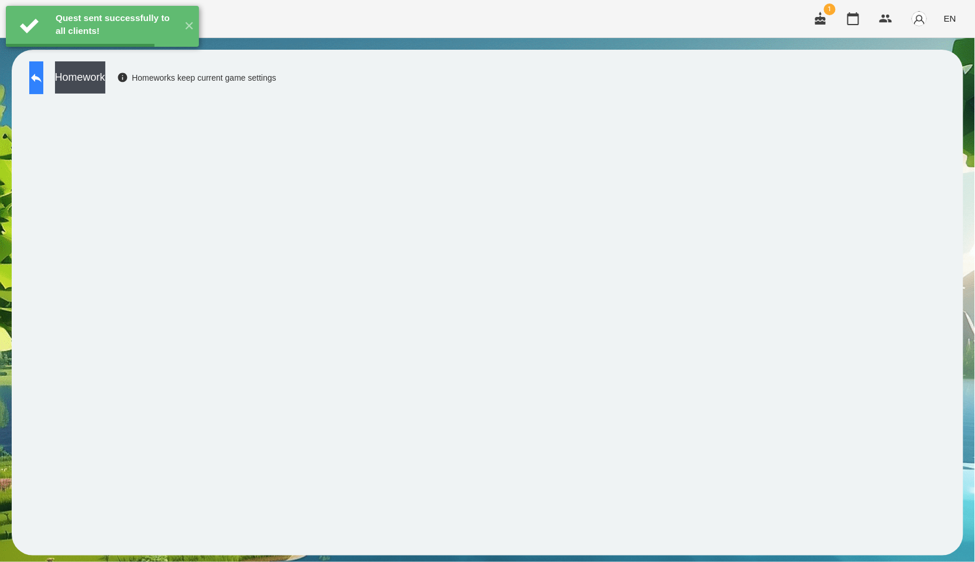
click at [37, 78] on button at bounding box center [36, 77] width 14 height 33
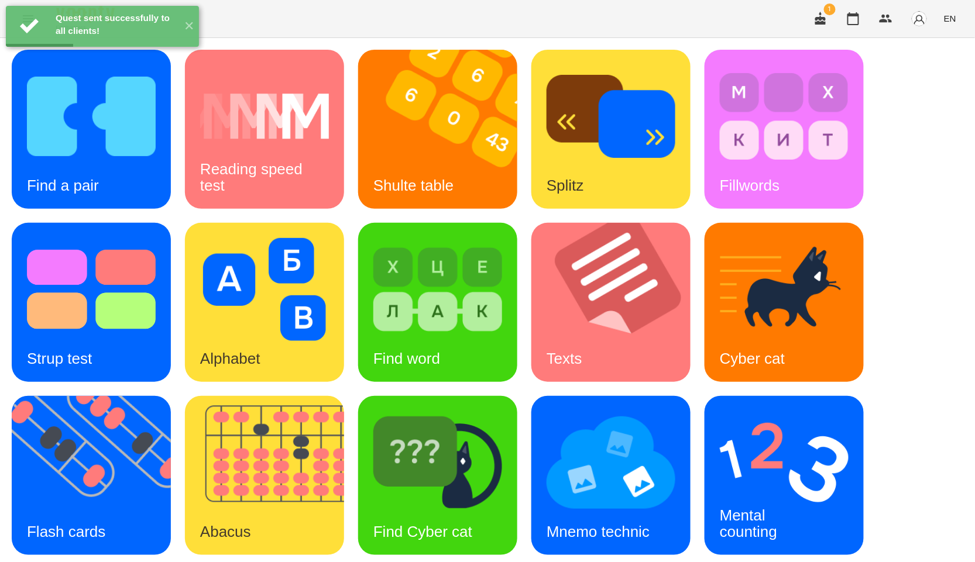
scroll to position [177, 0]
click at [745, 411] on img at bounding box center [784, 462] width 129 height 103
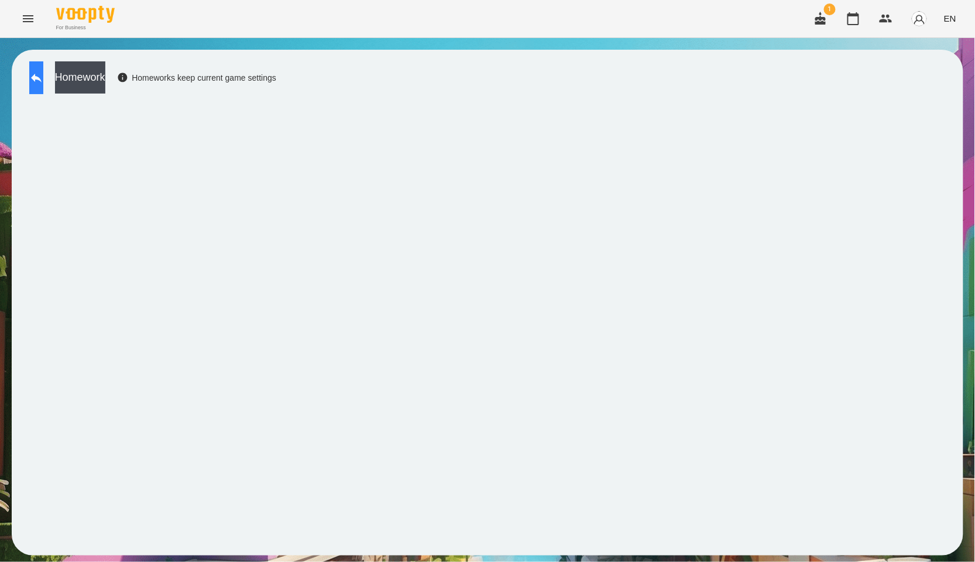
click at [43, 83] on icon at bounding box center [36, 78] width 14 height 14
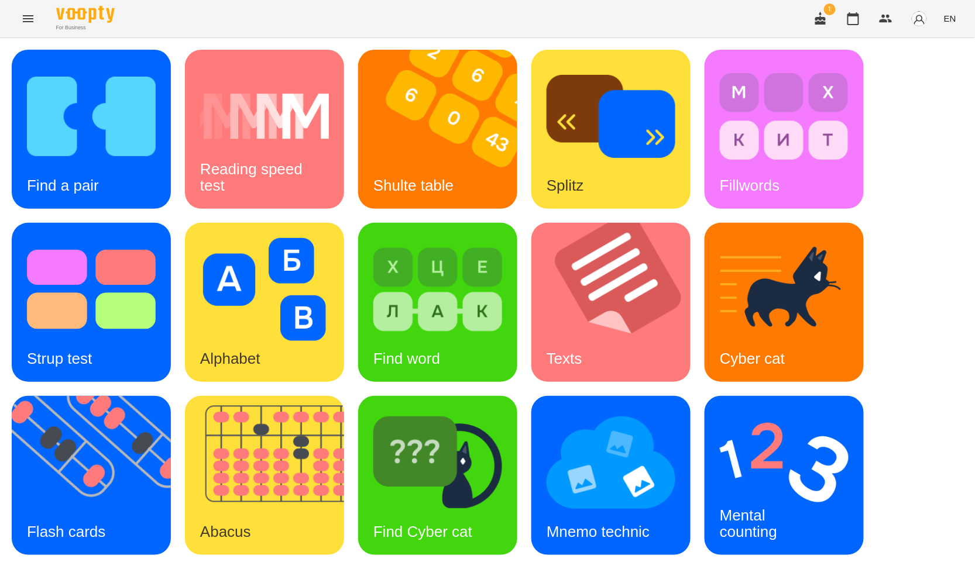
scroll to position [177, 0]
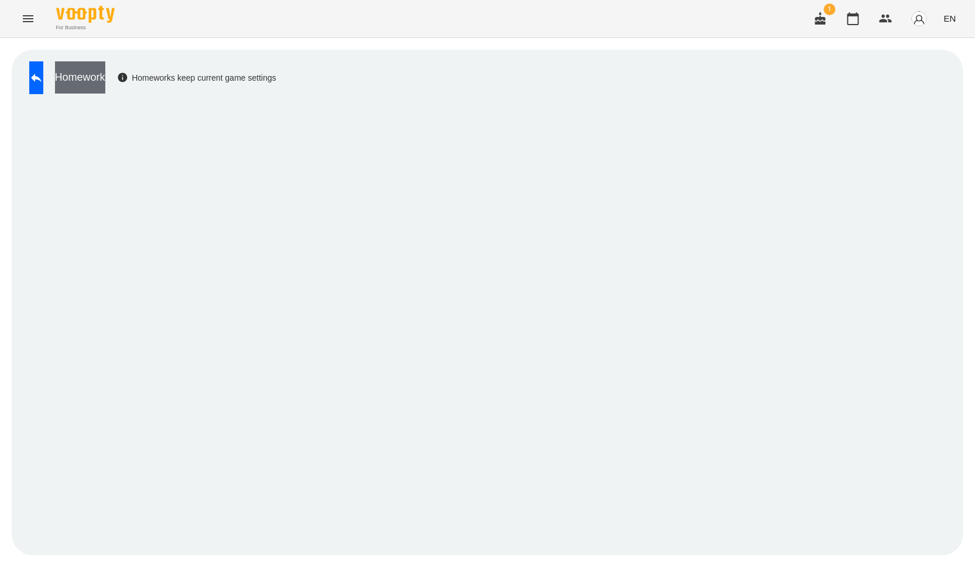
click at [105, 70] on button "Homework" at bounding box center [80, 77] width 50 height 32
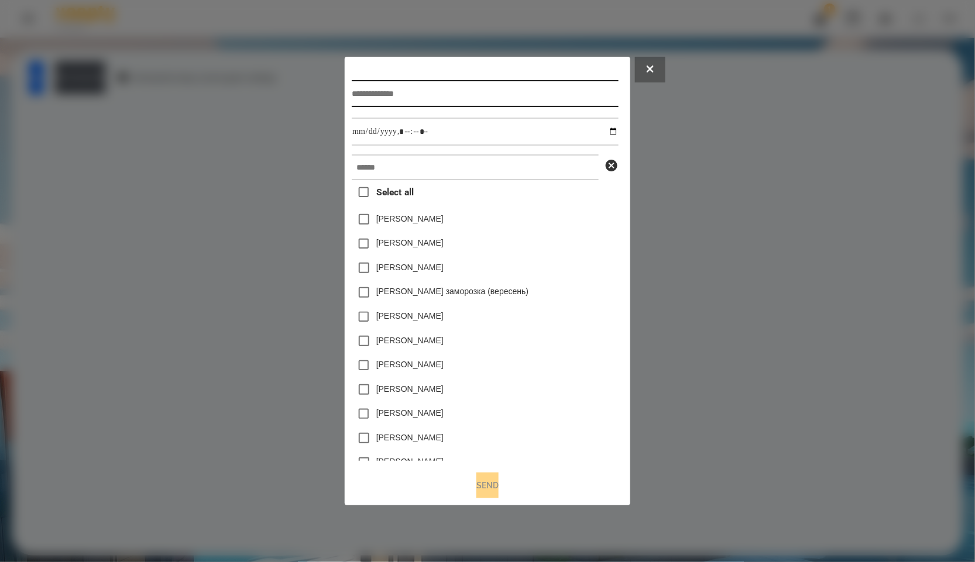
click at [389, 84] on input "text" at bounding box center [485, 93] width 266 height 27
type input "*****"
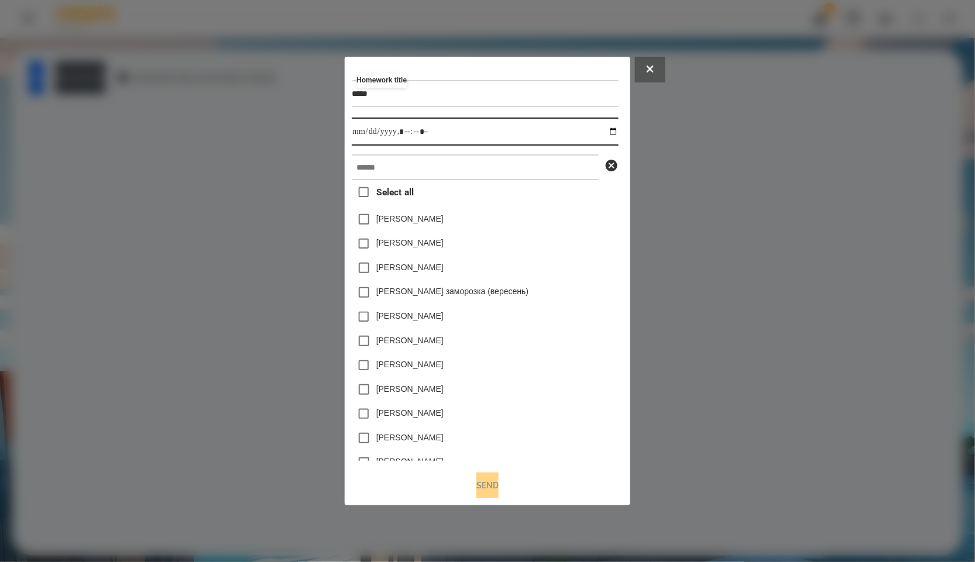
click at [618, 129] on input "datetime-local" at bounding box center [485, 132] width 266 height 28
type input "**********"
click at [586, 234] on div "[PERSON_NAME]" at bounding box center [485, 244] width 266 height 25
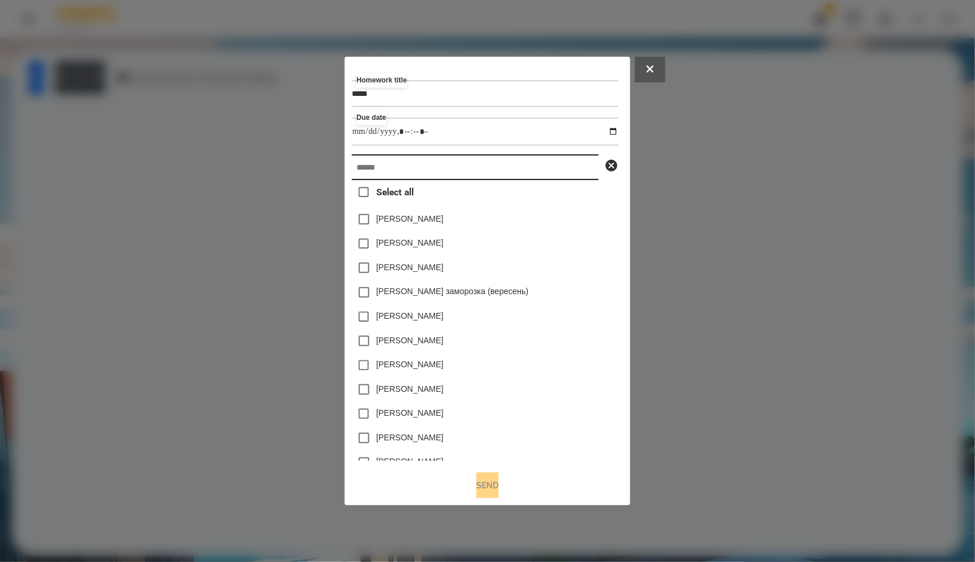
click at [442, 174] on input "text" at bounding box center [475, 167] width 247 height 26
paste input "*****"
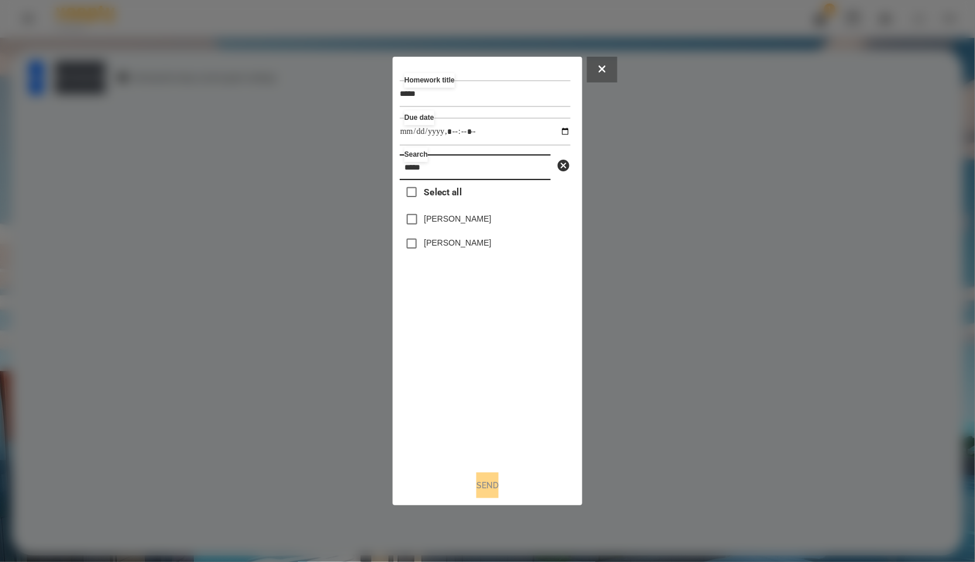
type input "*****"
click at [431, 194] on span "Select all" at bounding box center [442, 192] width 37 height 14
click at [478, 487] on button "Send" at bounding box center [487, 486] width 22 height 26
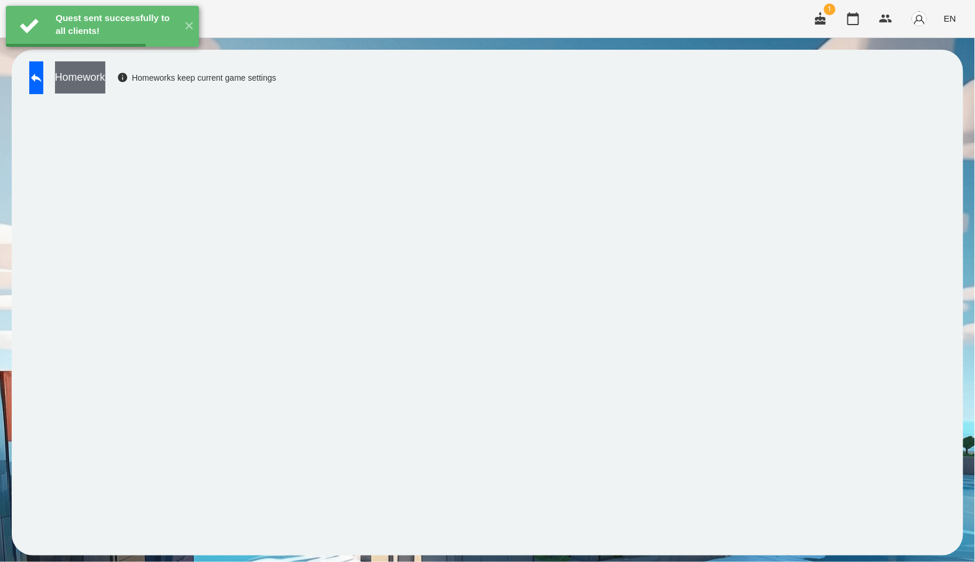
click at [105, 80] on button "Homework" at bounding box center [80, 77] width 50 height 32
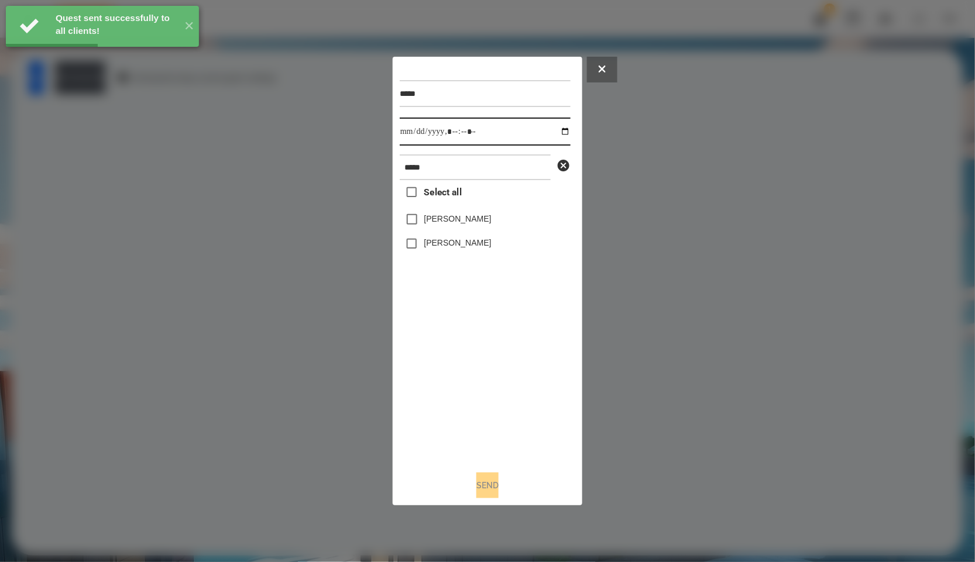
click at [554, 138] on input "datetime-local" at bounding box center [485, 132] width 171 height 28
click at [557, 119] on input "datetime-local" at bounding box center [485, 132] width 171 height 28
click at [558, 127] on input "datetime-local" at bounding box center [485, 132] width 171 height 28
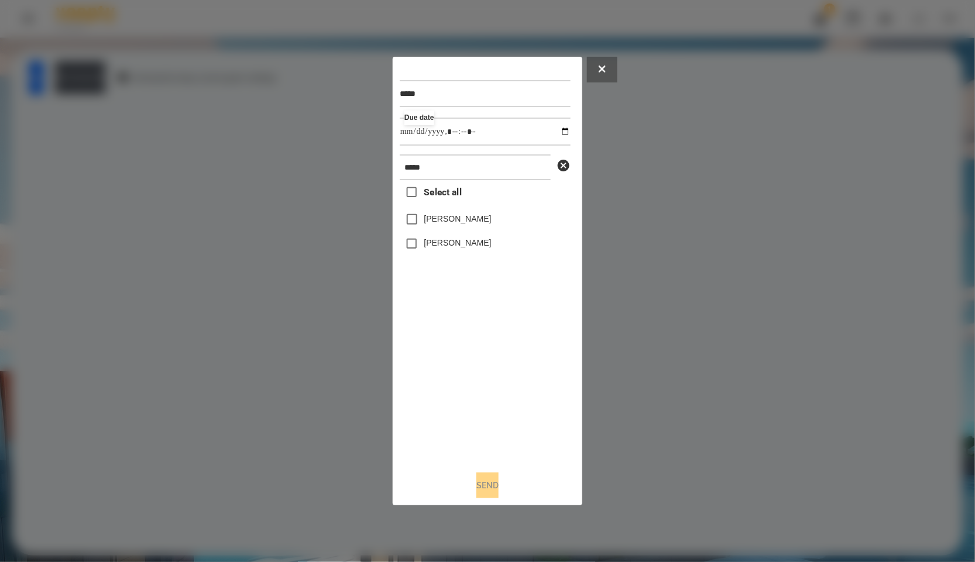
type input "**********"
click at [499, 446] on div "Select all [PERSON_NAME] [PERSON_NAME]" at bounding box center [485, 320] width 171 height 281
click at [438, 193] on span "Select all" at bounding box center [442, 192] width 37 height 14
click at [497, 488] on button "Send" at bounding box center [487, 486] width 22 height 26
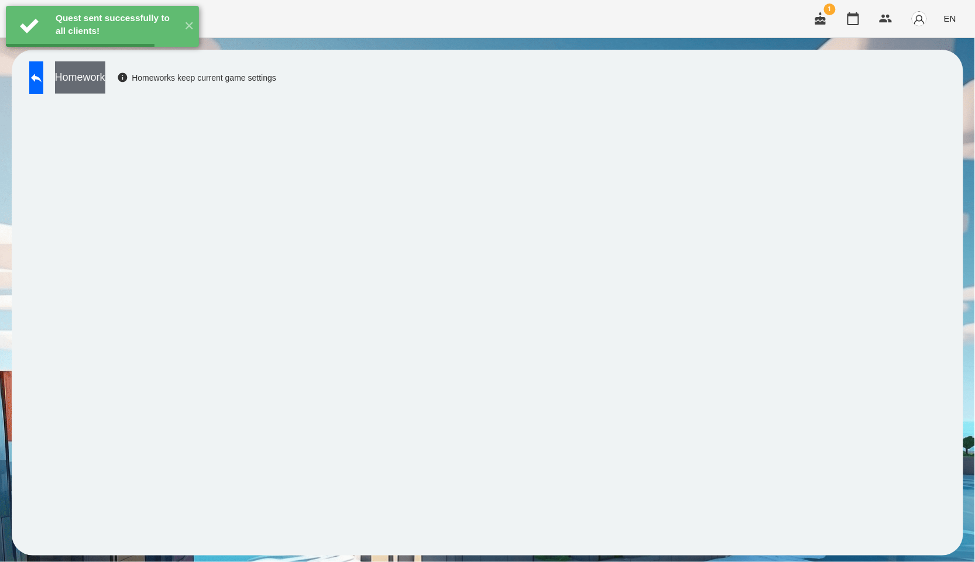
click at [105, 75] on button "Homework" at bounding box center [80, 77] width 50 height 32
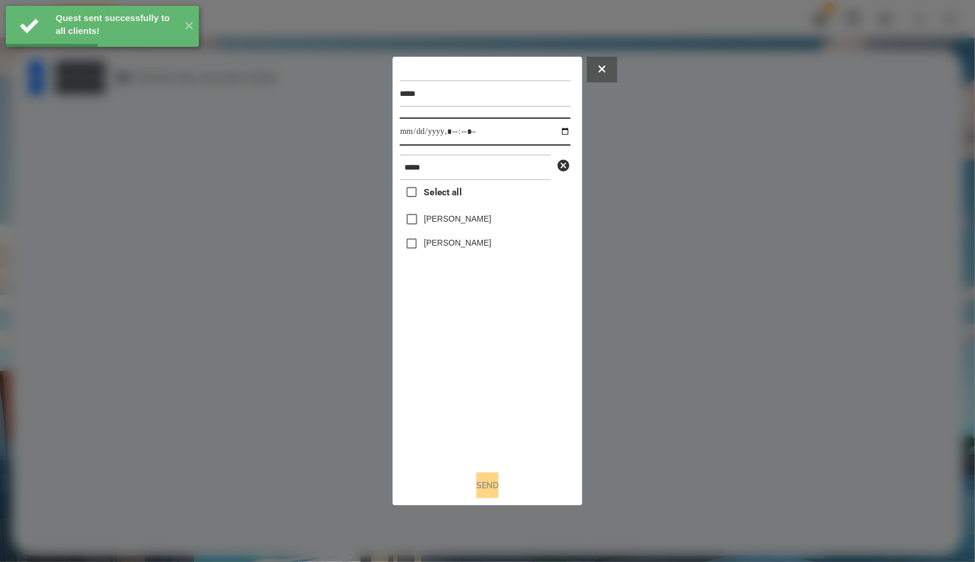
click at [557, 129] on input "datetime-local" at bounding box center [485, 132] width 171 height 28
type input "**********"
drag, startPoint x: 540, startPoint y: 408, endPoint x: 497, endPoint y: 230, distance: 182.9
click at [540, 408] on div "Select all [PERSON_NAME] [PERSON_NAME]" at bounding box center [485, 320] width 171 height 281
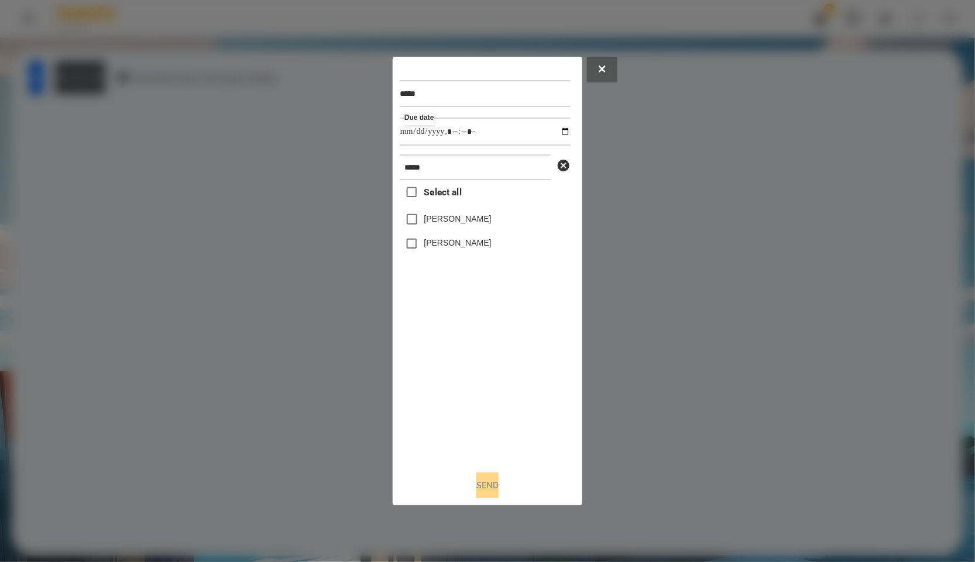
click at [448, 194] on span "Select all" at bounding box center [442, 192] width 37 height 14
click at [494, 489] on button "Send" at bounding box center [487, 486] width 22 height 26
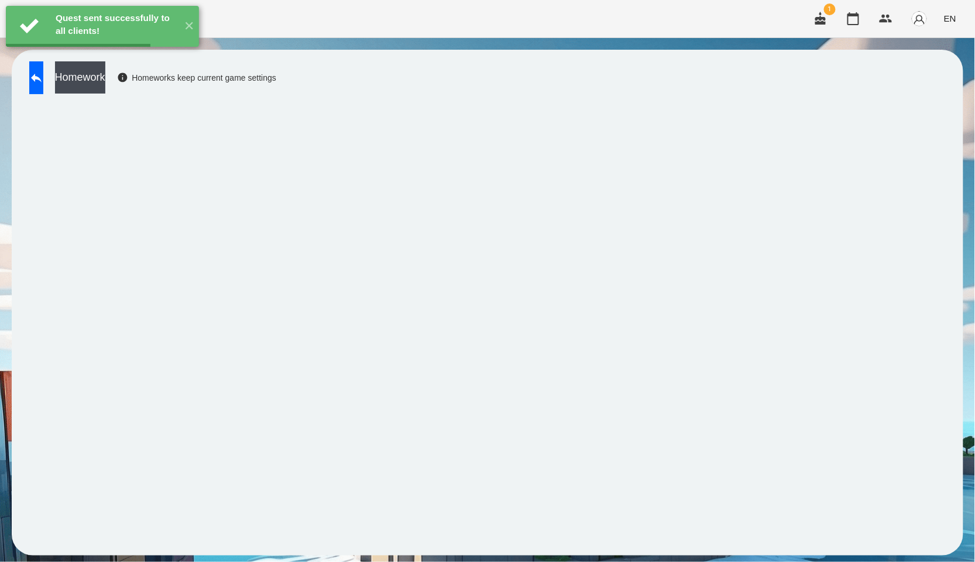
click at [105, 83] on button "Homework" at bounding box center [80, 77] width 50 height 32
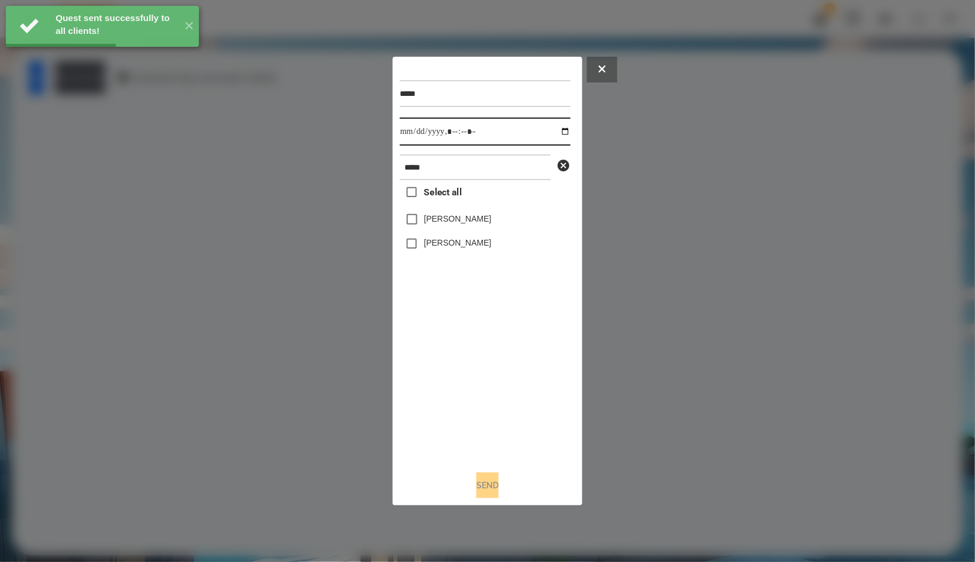
click at [561, 129] on input "datetime-local" at bounding box center [485, 132] width 171 height 28
type input "**********"
click at [548, 464] on div "***** Due date ***** Select all [PERSON_NAME] [PERSON_NAME] Send" at bounding box center [488, 281] width 176 height 435
click at [459, 199] on span "Select all" at bounding box center [442, 192] width 37 height 14
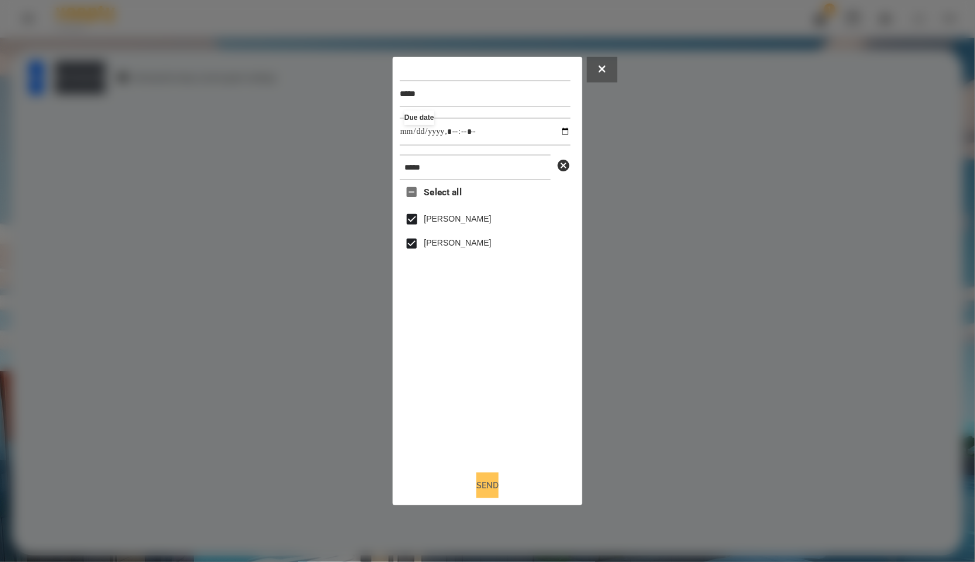
click at [486, 492] on button "Send" at bounding box center [487, 486] width 22 height 26
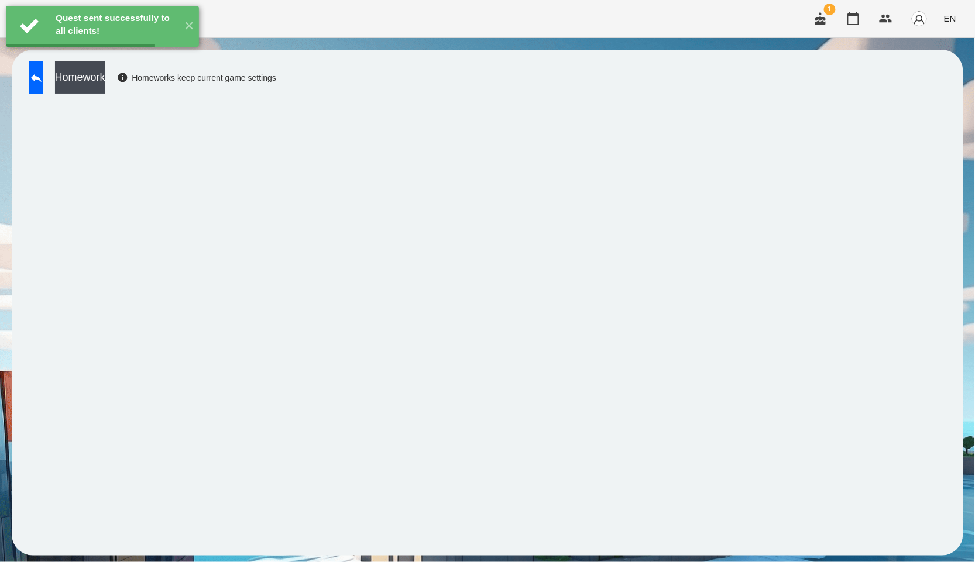
click at [105, 80] on button "Homework" at bounding box center [80, 77] width 50 height 32
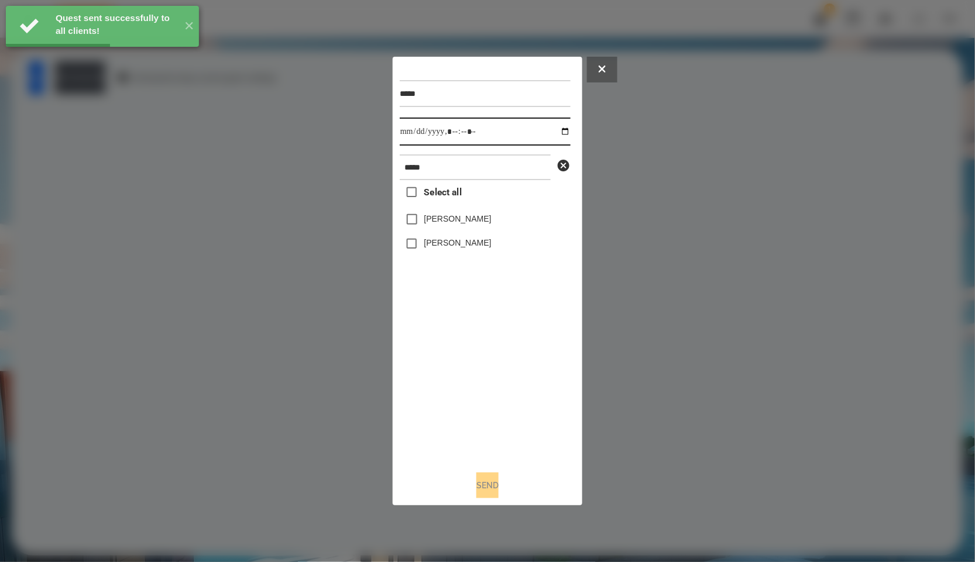
click at [558, 132] on input "datetime-local" at bounding box center [485, 132] width 171 height 28
type input "**********"
drag, startPoint x: 534, startPoint y: 429, endPoint x: 497, endPoint y: 310, distance: 125.1
click at [534, 429] on div "Select all [PERSON_NAME] [PERSON_NAME]" at bounding box center [485, 320] width 171 height 281
click at [442, 190] on span "Select all" at bounding box center [442, 192] width 37 height 14
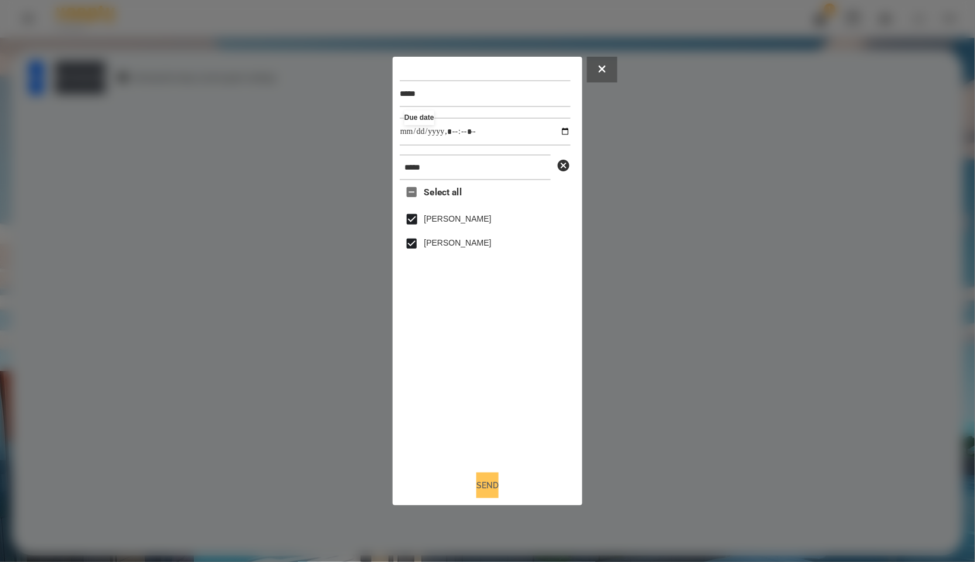
click at [498, 486] on button "Send" at bounding box center [487, 486] width 22 height 26
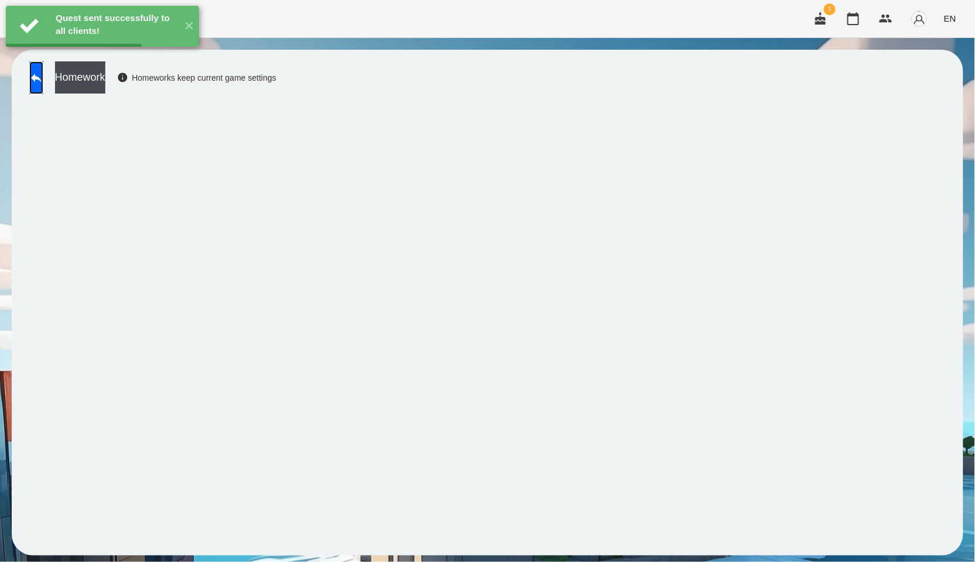
click at [43, 91] on link at bounding box center [36, 77] width 14 height 33
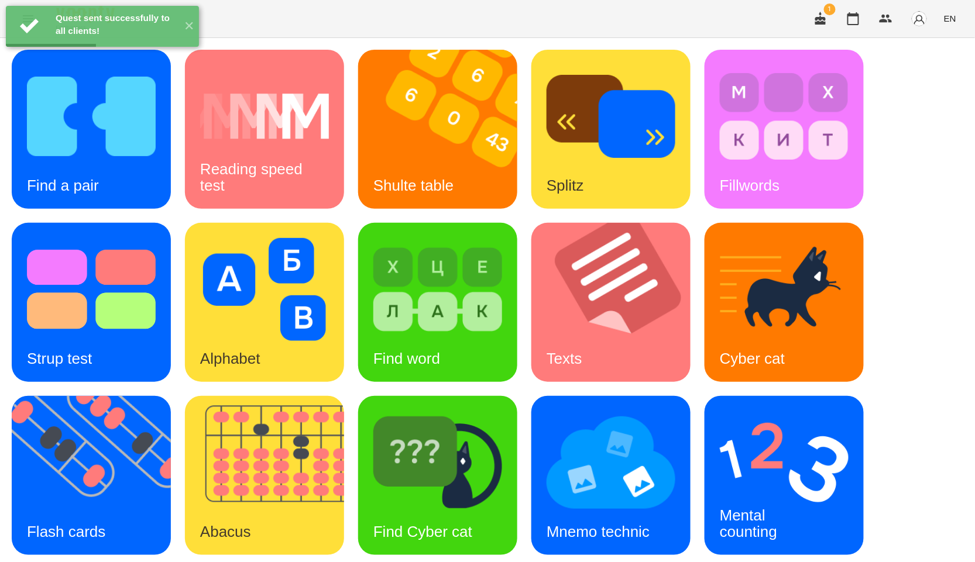
scroll to position [130, 0]
click at [759, 411] on img at bounding box center [784, 462] width 129 height 103
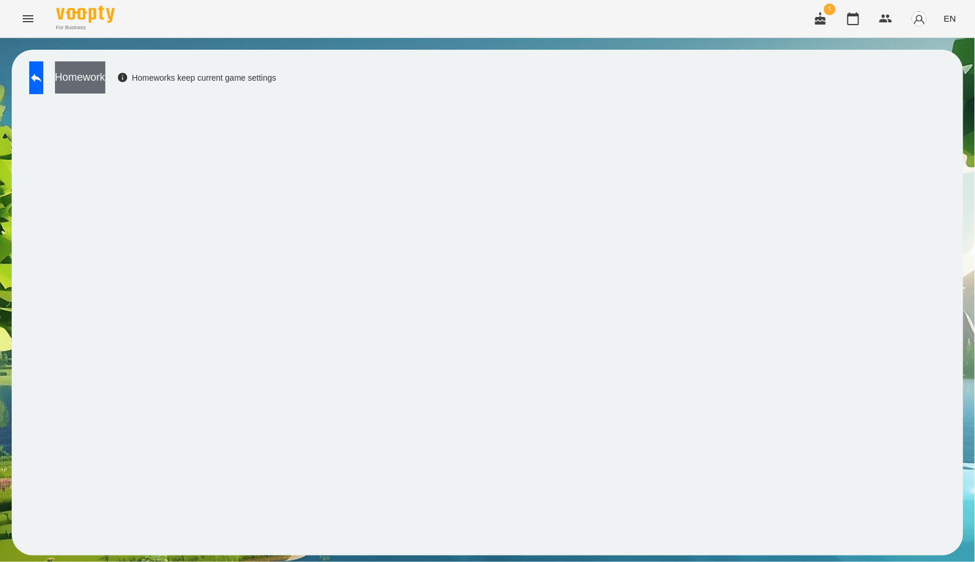
click at [105, 74] on button "Homework" at bounding box center [80, 77] width 50 height 32
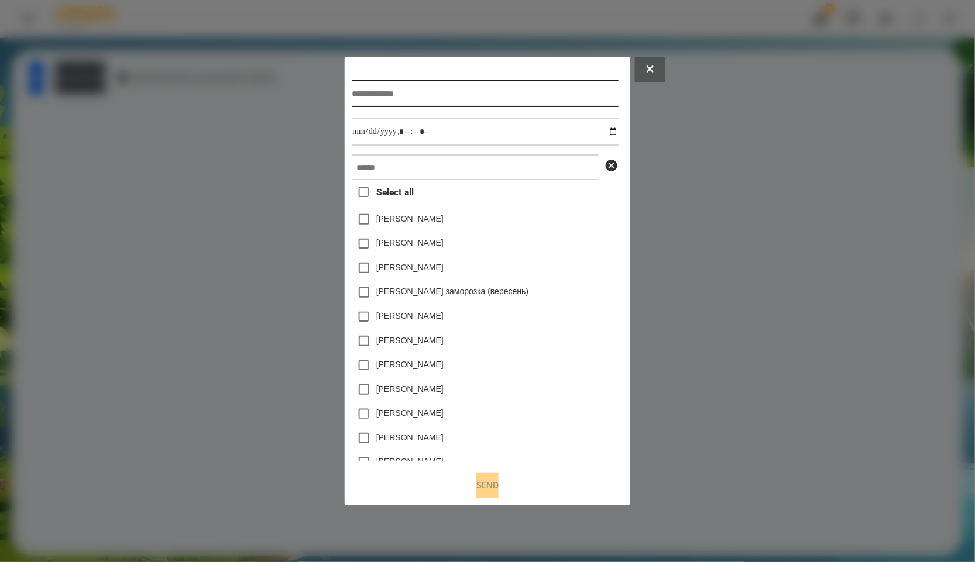
click at [449, 96] on input "text" at bounding box center [485, 93] width 266 height 27
type input "*****"
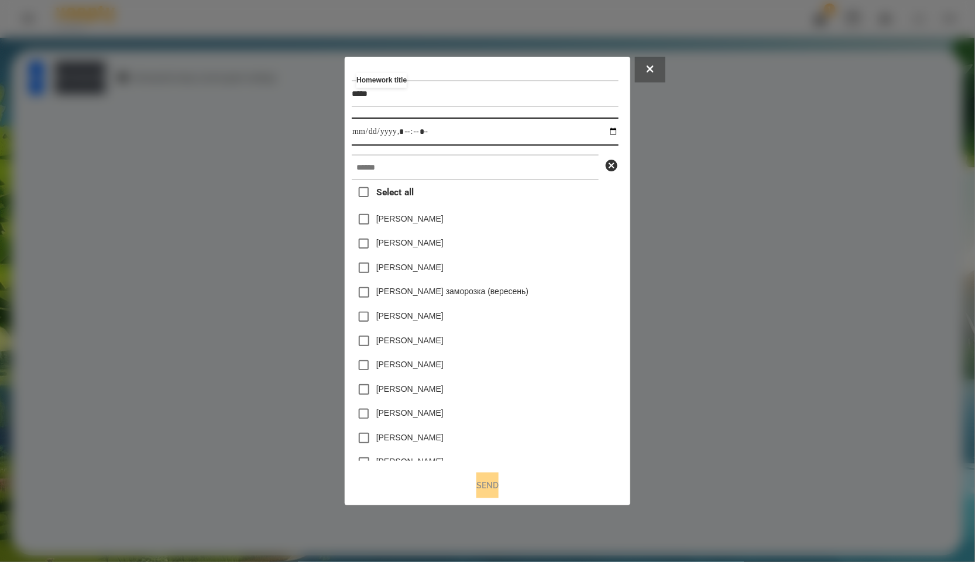
click at [610, 133] on input "datetime-local" at bounding box center [485, 132] width 266 height 28
click at [618, 129] on input "datetime-local" at bounding box center [485, 132] width 266 height 28
type input "**********"
click at [571, 228] on div "[PERSON_NAME]" at bounding box center [485, 219] width 266 height 25
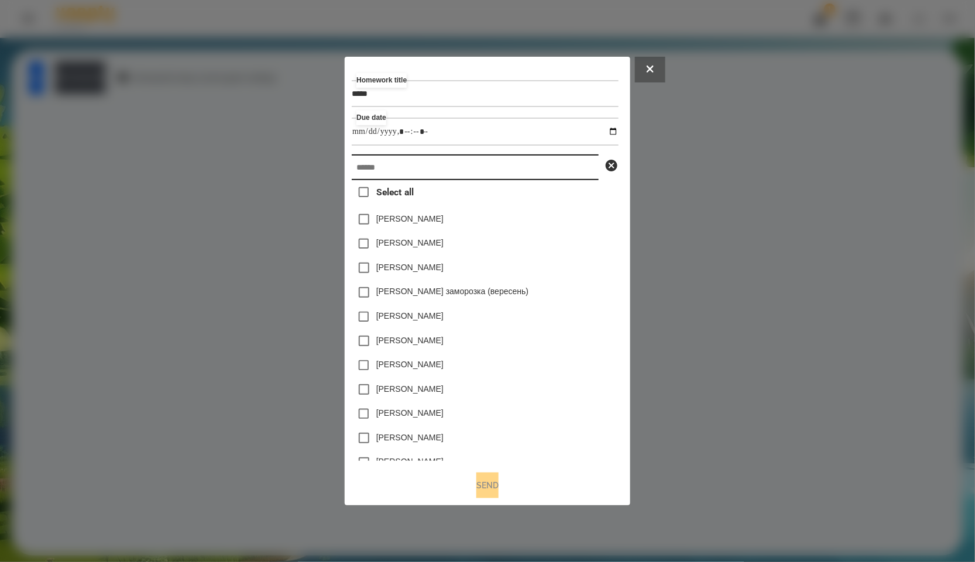
click at [413, 180] on input "text" at bounding box center [475, 167] width 247 height 26
paste input "*****"
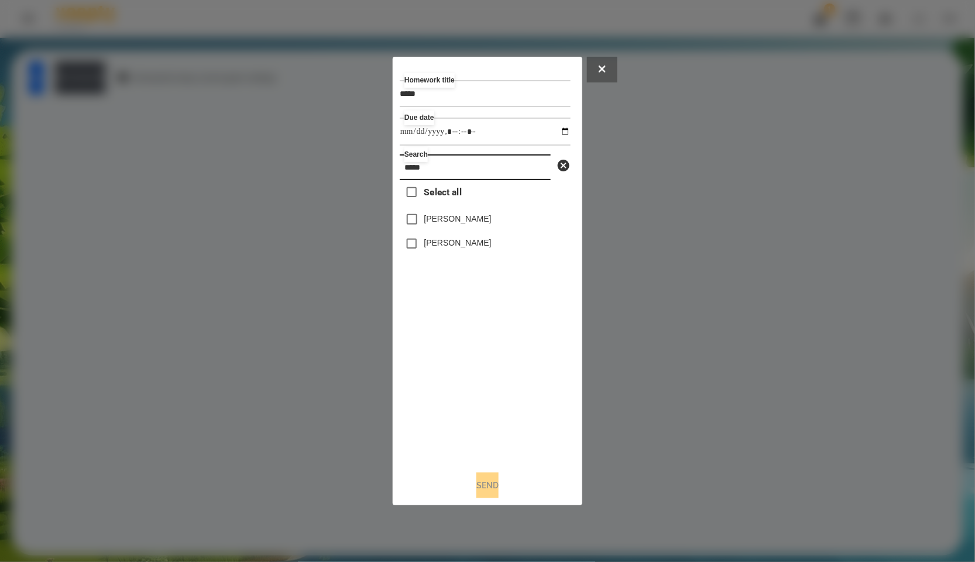
type input "*****"
click at [435, 197] on span "Select all" at bounding box center [442, 192] width 37 height 14
click at [489, 493] on button "Send" at bounding box center [487, 486] width 22 height 26
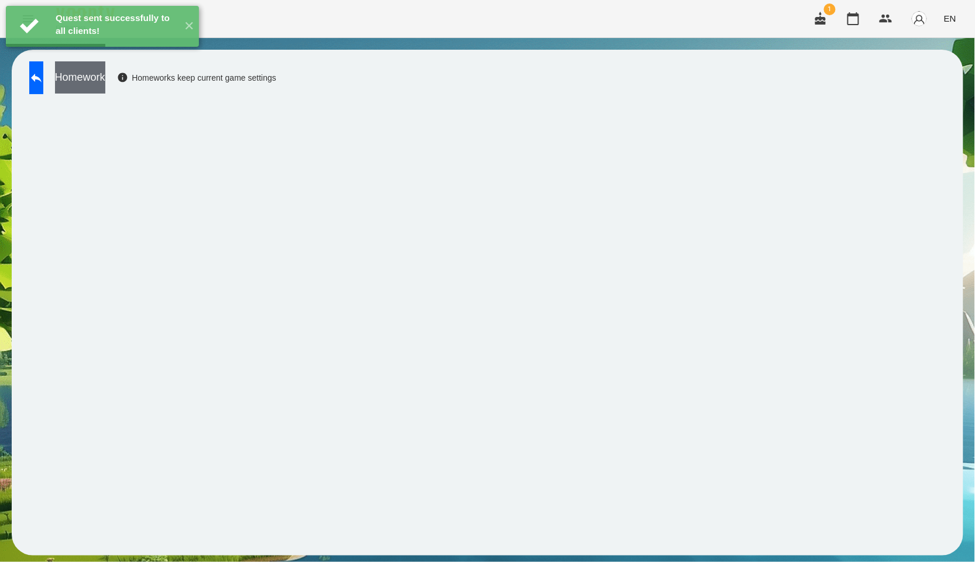
click at [105, 83] on button "Homework" at bounding box center [80, 77] width 50 height 32
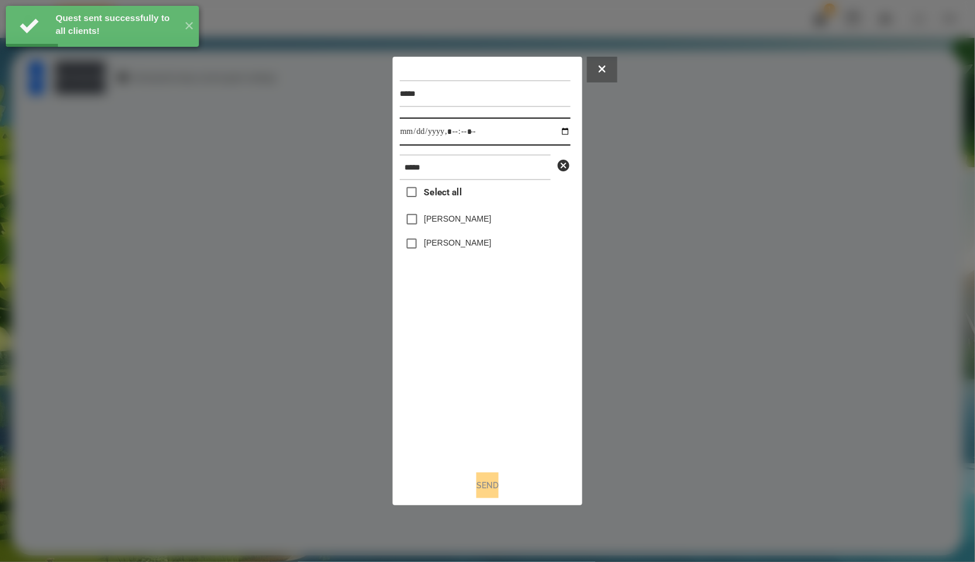
click at [556, 141] on input "datetime-local" at bounding box center [485, 132] width 171 height 28
click at [439, 200] on span "Select all" at bounding box center [442, 192] width 37 height 14
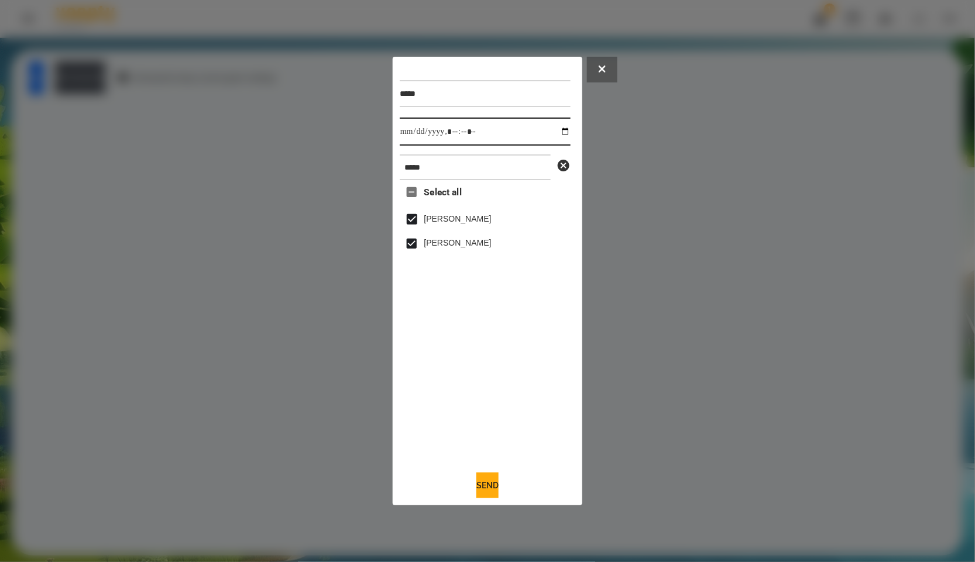
click at [563, 132] on input "datetime-local" at bounding box center [485, 132] width 171 height 28
click at [561, 131] on input "datetime-local" at bounding box center [485, 132] width 171 height 28
type input "**********"
drag, startPoint x: 556, startPoint y: 379, endPoint x: 527, endPoint y: 349, distance: 41.8
click at [556, 379] on div "Select all [PERSON_NAME] [PERSON_NAME]" at bounding box center [485, 320] width 171 height 281
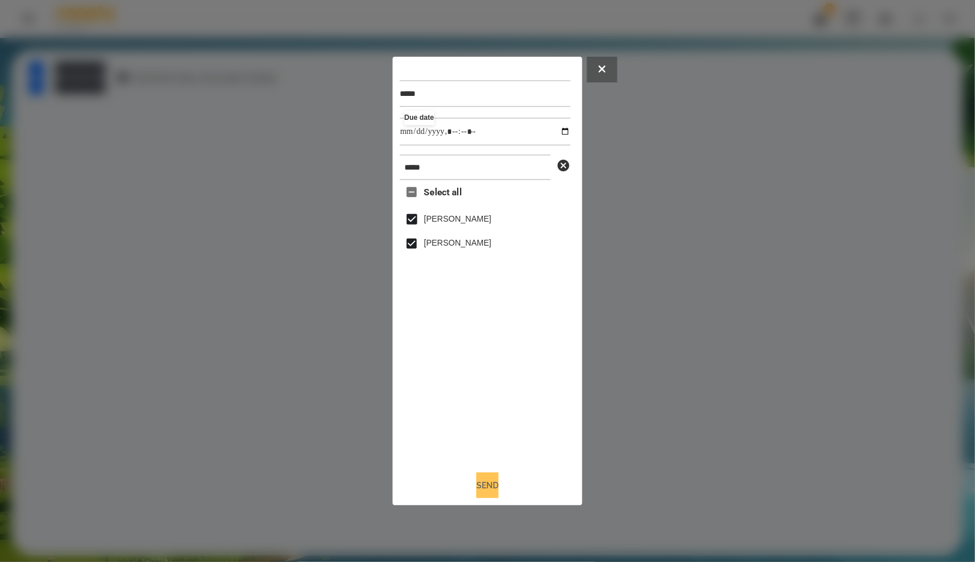
click at [486, 486] on button "Send" at bounding box center [487, 486] width 22 height 26
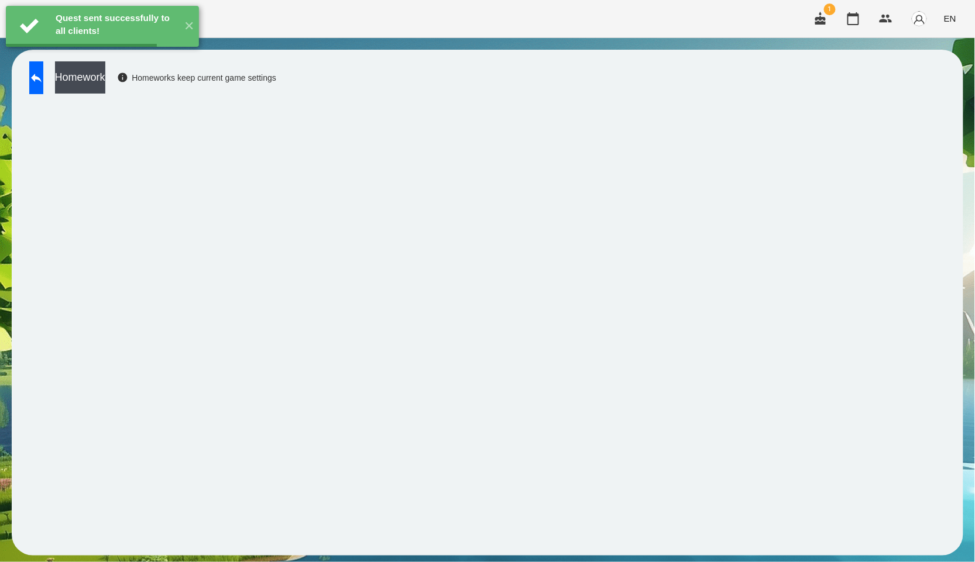
click at [105, 87] on button "Homework" at bounding box center [80, 77] width 50 height 32
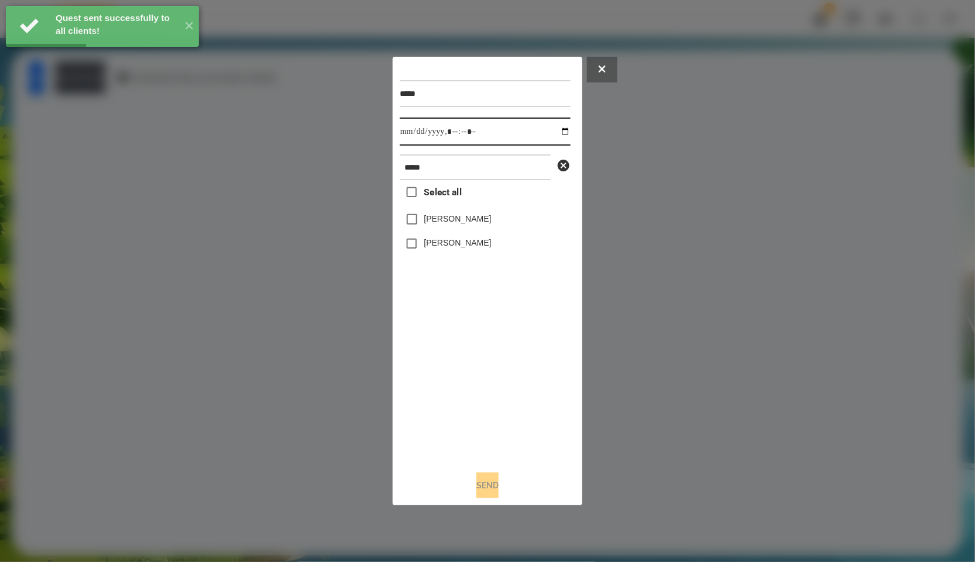
click at [561, 132] on input "datetime-local" at bounding box center [485, 132] width 171 height 28
type input "**********"
drag, startPoint x: 490, startPoint y: 336, endPoint x: 490, endPoint y: 316, distance: 19.9
click at [491, 336] on div "Select all [PERSON_NAME] [PERSON_NAME]" at bounding box center [485, 320] width 171 height 281
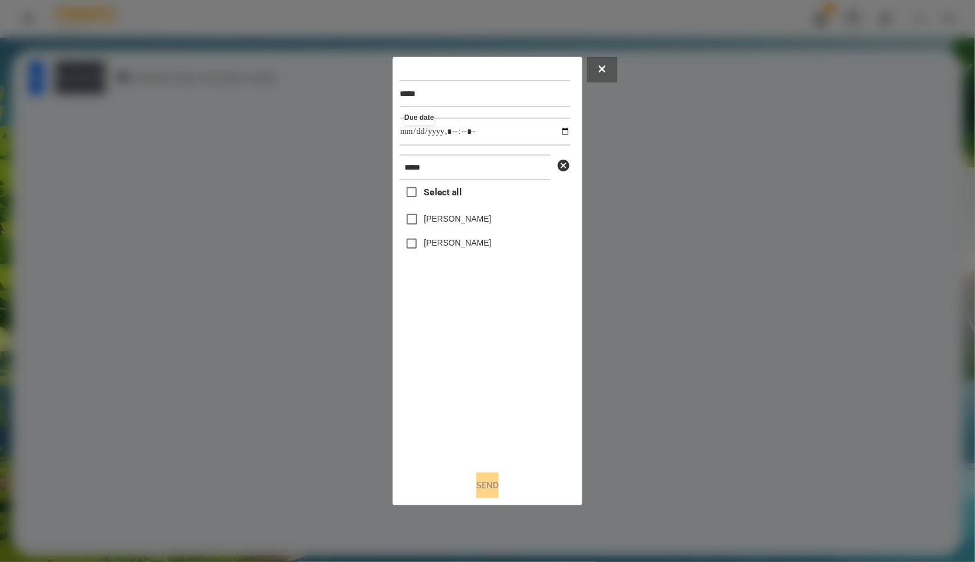
click at [454, 194] on span "Select all" at bounding box center [442, 192] width 37 height 14
click at [499, 495] on button "Send" at bounding box center [487, 486] width 22 height 26
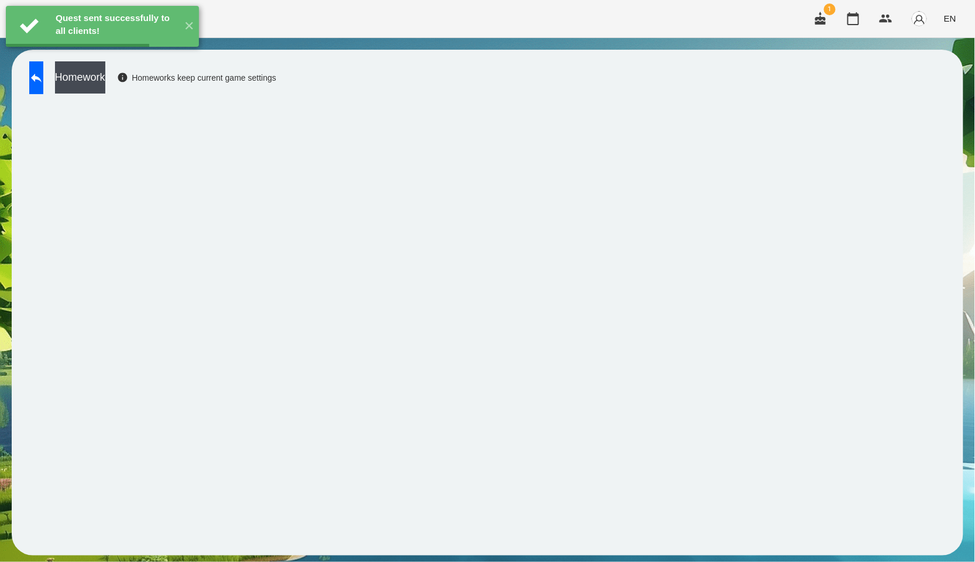
click at [105, 80] on button "Homework" at bounding box center [80, 77] width 50 height 32
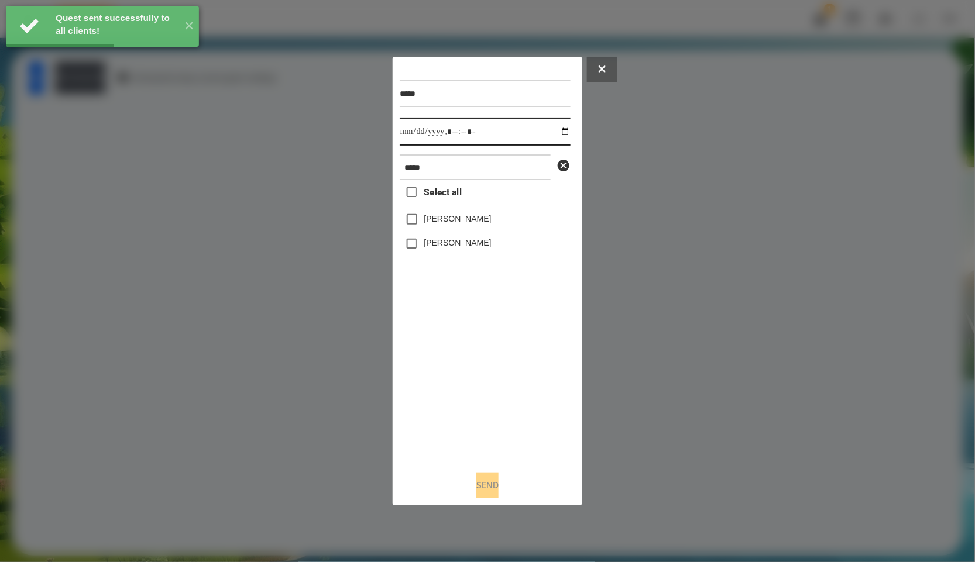
click at [561, 125] on input "datetime-local" at bounding box center [485, 132] width 171 height 28
click at [565, 129] on input "datetime-local" at bounding box center [485, 132] width 171 height 28
click at [557, 132] on input "datetime-local" at bounding box center [485, 132] width 171 height 28
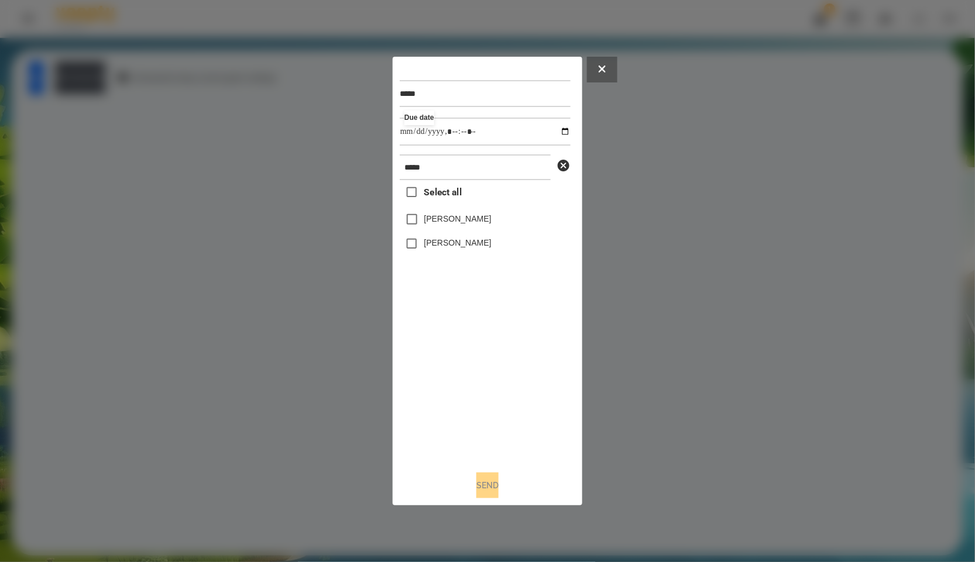
type input "**********"
click at [513, 401] on div "Select all [PERSON_NAME] [PERSON_NAME]" at bounding box center [485, 320] width 171 height 281
click at [455, 197] on span "Select all" at bounding box center [442, 192] width 37 height 14
click at [492, 488] on button "Send" at bounding box center [487, 486] width 22 height 26
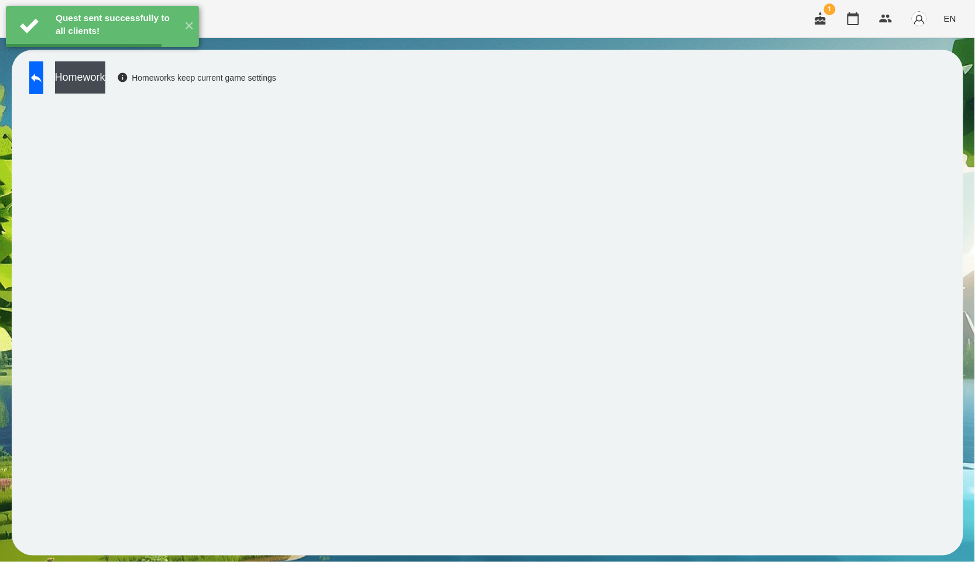
click at [105, 73] on button "Homework" at bounding box center [80, 77] width 50 height 32
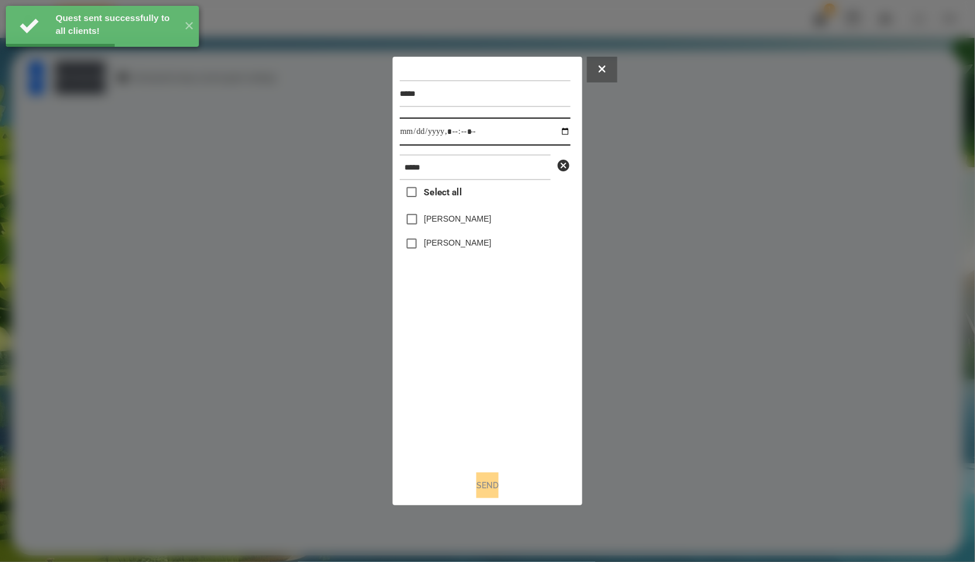
click at [550, 132] on input "datetime-local" at bounding box center [485, 132] width 171 height 28
click at [554, 132] on input "datetime-local" at bounding box center [485, 132] width 171 height 28
type input "**********"
click at [453, 343] on div "Select all [PERSON_NAME] [PERSON_NAME]" at bounding box center [485, 320] width 171 height 281
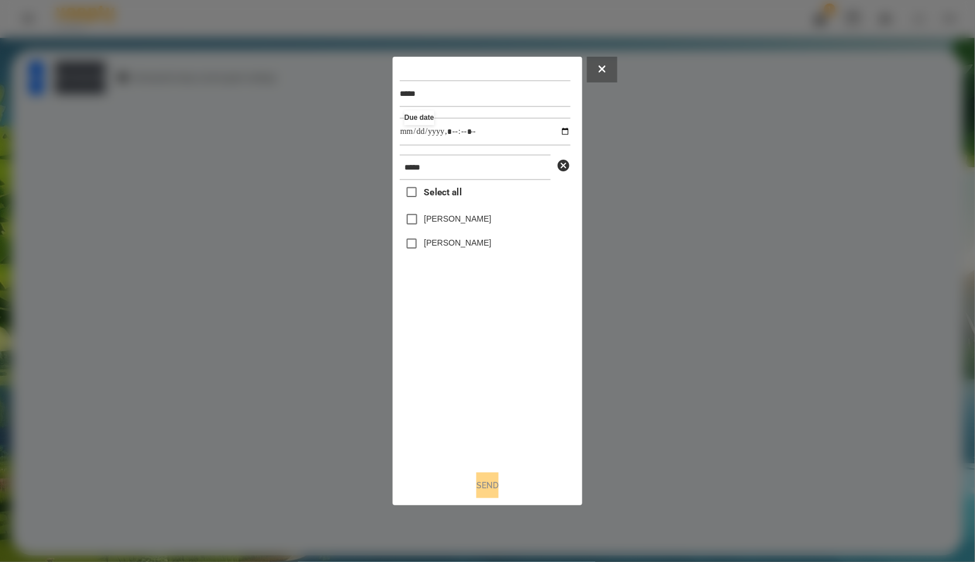
click at [453, 201] on label "Select all" at bounding box center [431, 192] width 62 height 25
click at [497, 472] on div "***** Due date ***** Select all [PERSON_NAME] [PERSON_NAME] Send" at bounding box center [488, 281] width 176 height 435
click at [491, 489] on button "Send" at bounding box center [487, 486] width 22 height 26
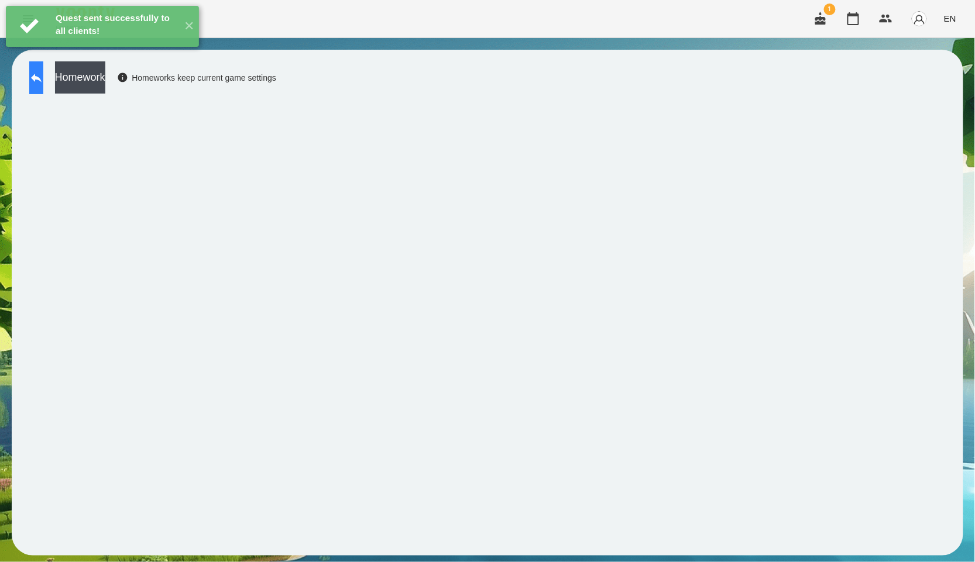
click at [38, 63] on button at bounding box center [36, 77] width 14 height 33
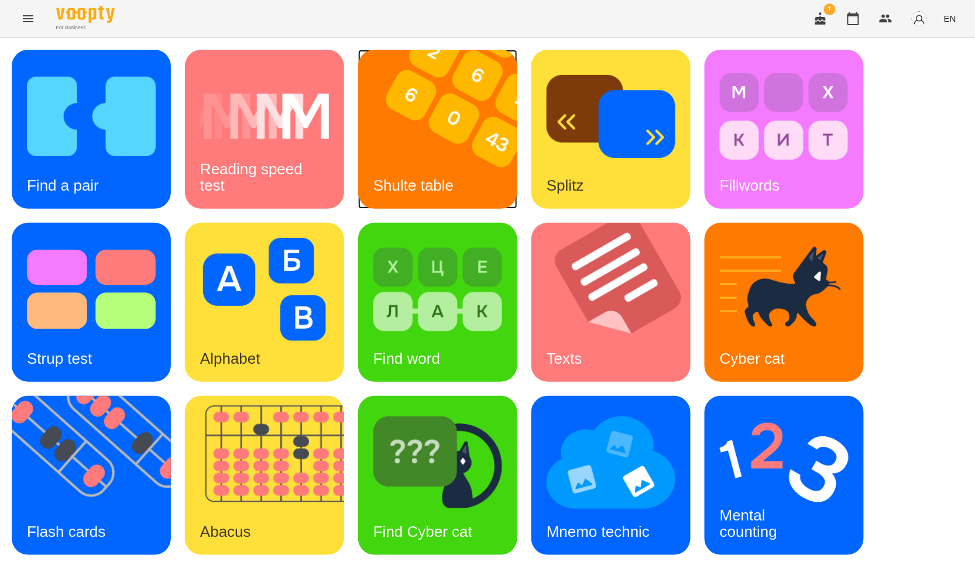
click at [464, 172] on div "Shulte table" at bounding box center [413, 186] width 111 height 46
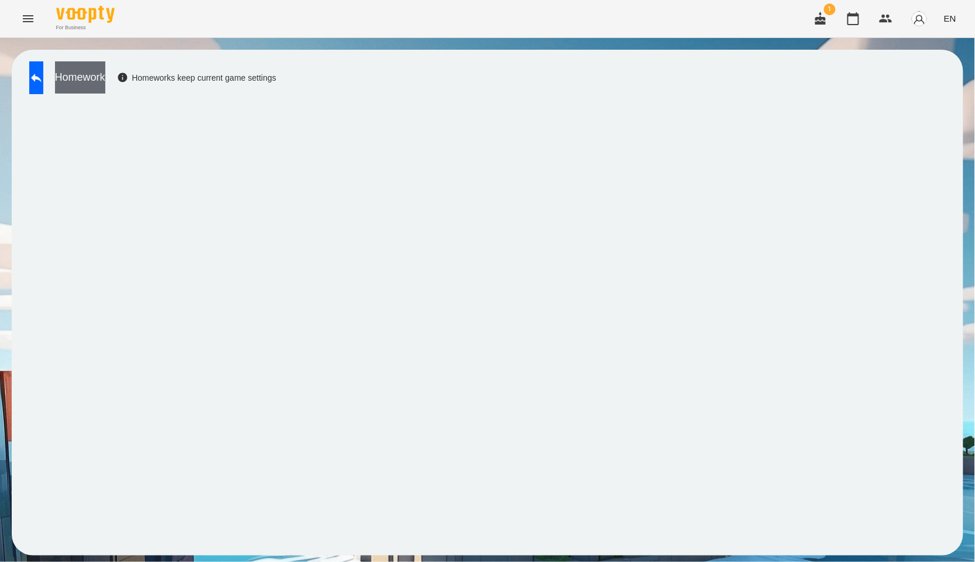
click at [105, 61] on button "Homework" at bounding box center [80, 77] width 50 height 32
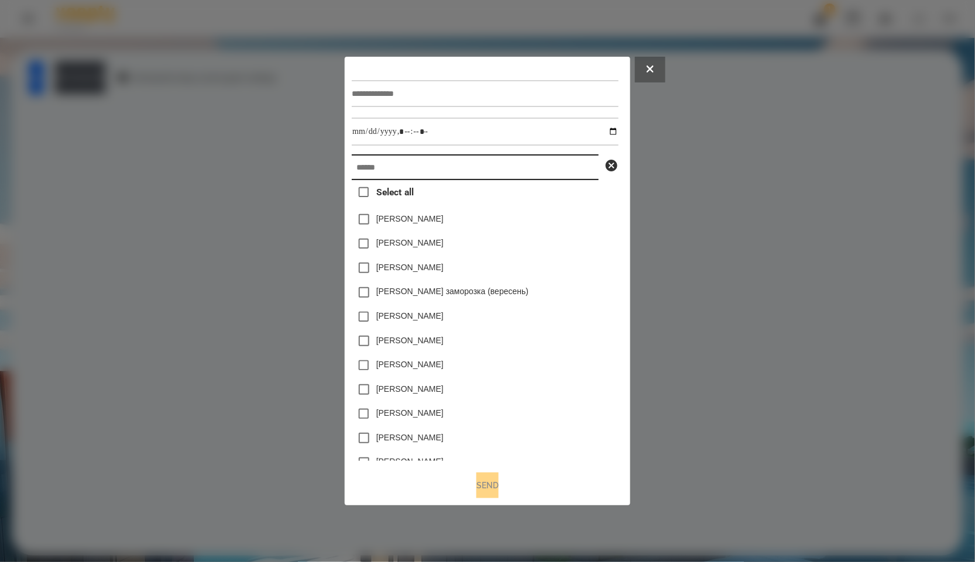
click at [448, 178] on input "text" at bounding box center [475, 167] width 247 height 26
paste input "*****"
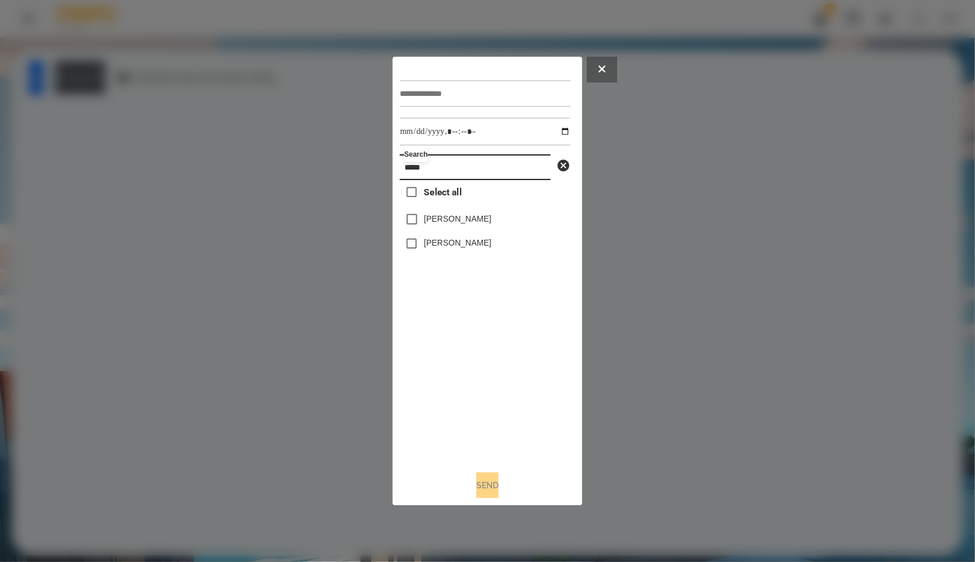
type input "*****"
click at [455, 85] on input "text" at bounding box center [485, 93] width 171 height 27
type input "*****"
click at [473, 222] on label "[PERSON_NAME]" at bounding box center [457, 219] width 67 height 12
click at [442, 246] on label "[PERSON_NAME]" at bounding box center [457, 243] width 67 height 12
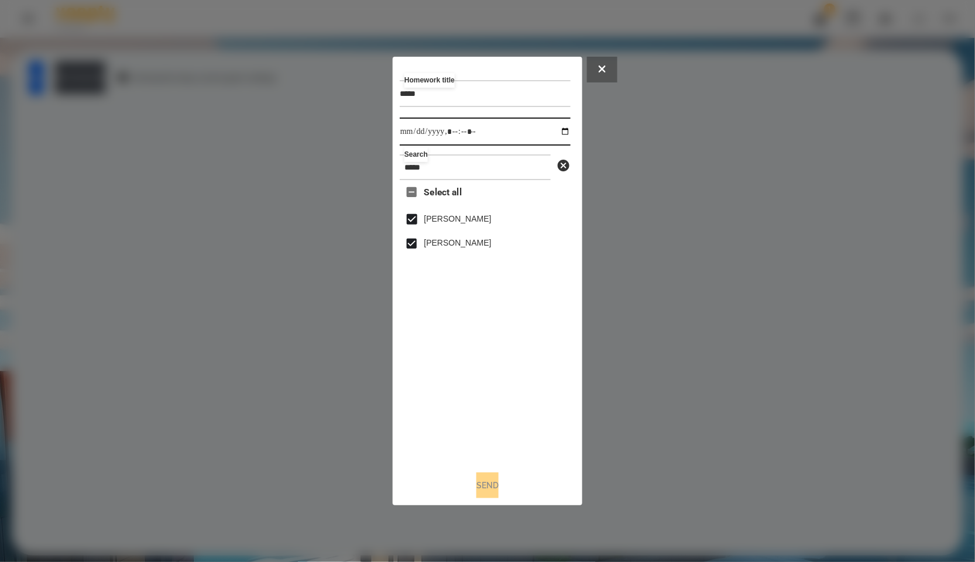
click at [560, 133] on input "datetime-local" at bounding box center [485, 132] width 171 height 28
type input "**********"
click at [460, 370] on div "Select all [PERSON_NAME] [PERSON_NAME]" at bounding box center [485, 320] width 171 height 281
click at [486, 499] on button "Send" at bounding box center [487, 486] width 22 height 26
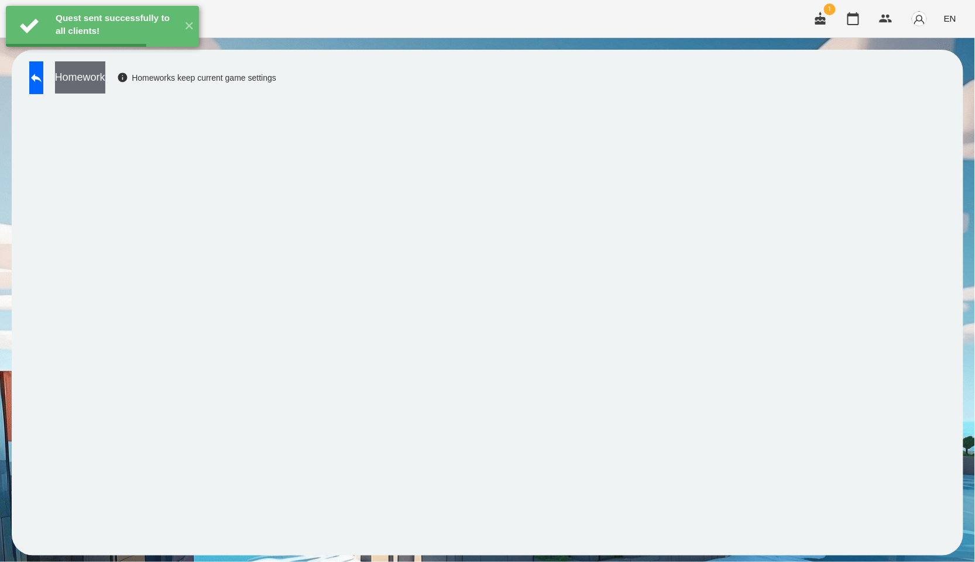
click at [105, 85] on button "Homework" at bounding box center [80, 77] width 50 height 32
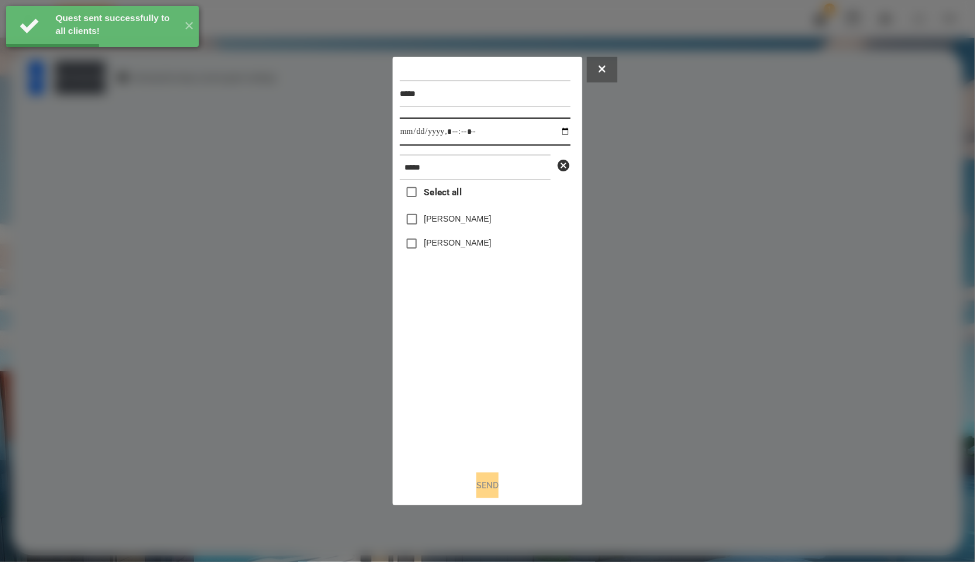
click at [555, 130] on input "datetime-local" at bounding box center [485, 132] width 171 height 28
type input "**********"
click at [477, 320] on div "Select all [PERSON_NAME] [PERSON_NAME]" at bounding box center [485, 320] width 171 height 281
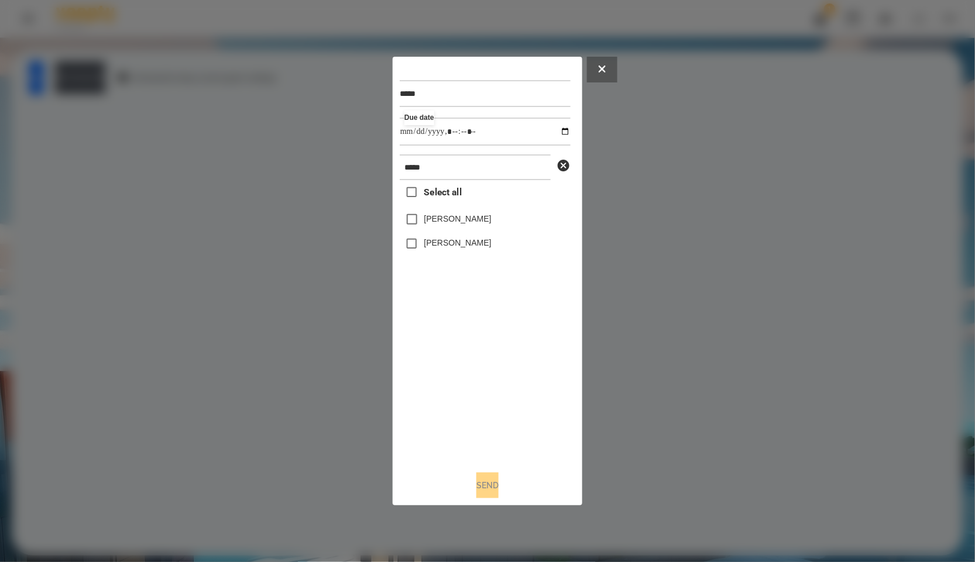
click at [465, 212] on div "[PERSON_NAME]" at bounding box center [485, 219] width 171 height 25
click at [455, 191] on span "Select all" at bounding box center [442, 192] width 37 height 14
click at [476, 479] on button "Send" at bounding box center [487, 486] width 22 height 26
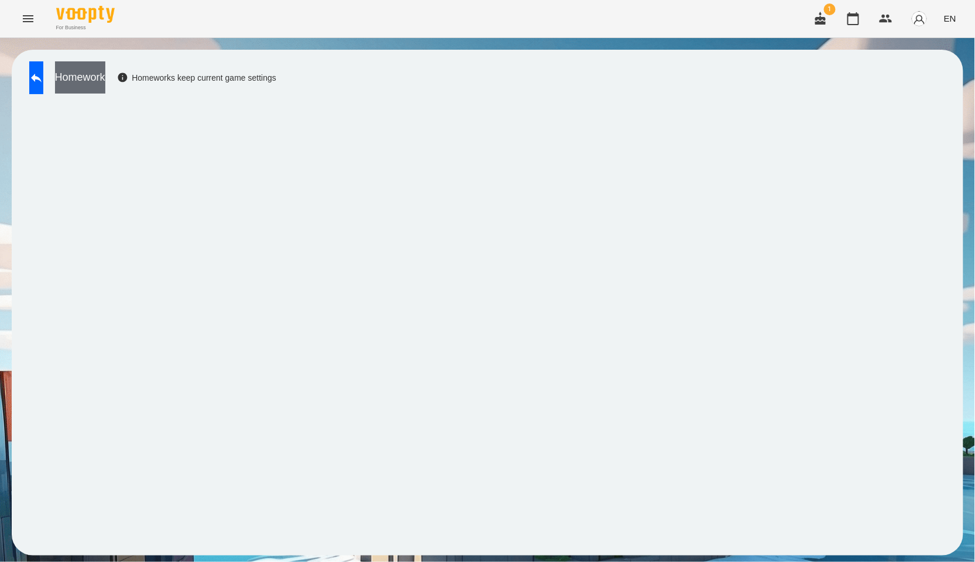
click at [105, 63] on button "Homework" at bounding box center [80, 77] width 50 height 32
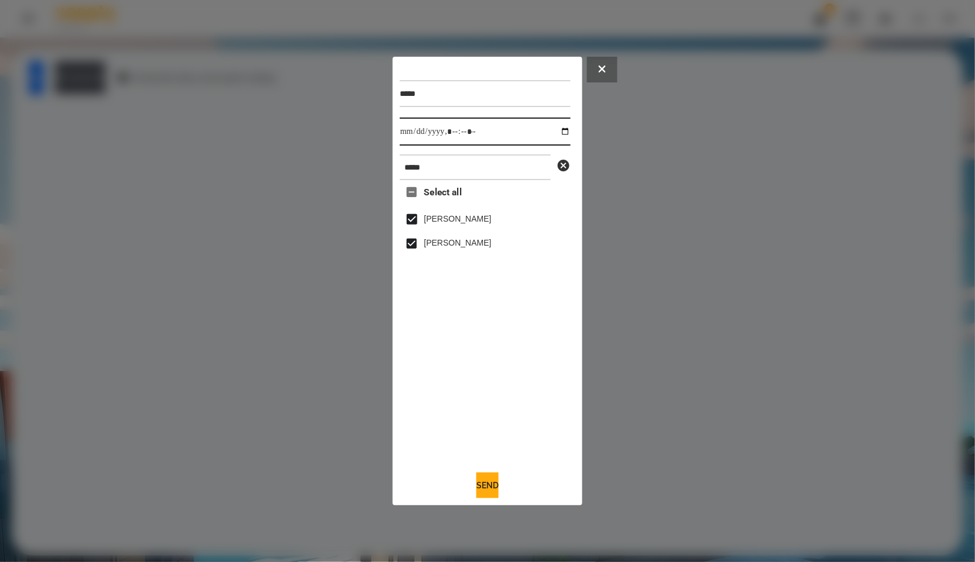
click at [550, 132] on input "datetime-local" at bounding box center [485, 132] width 171 height 28
click at [555, 136] on input "datetime-local" at bounding box center [485, 132] width 171 height 28
type input "**********"
click at [460, 373] on div "Select all [PERSON_NAME] [PERSON_NAME]" at bounding box center [485, 320] width 171 height 281
click at [476, 484] on button "Send" at bounding box center [487, 486] width 22 height 26
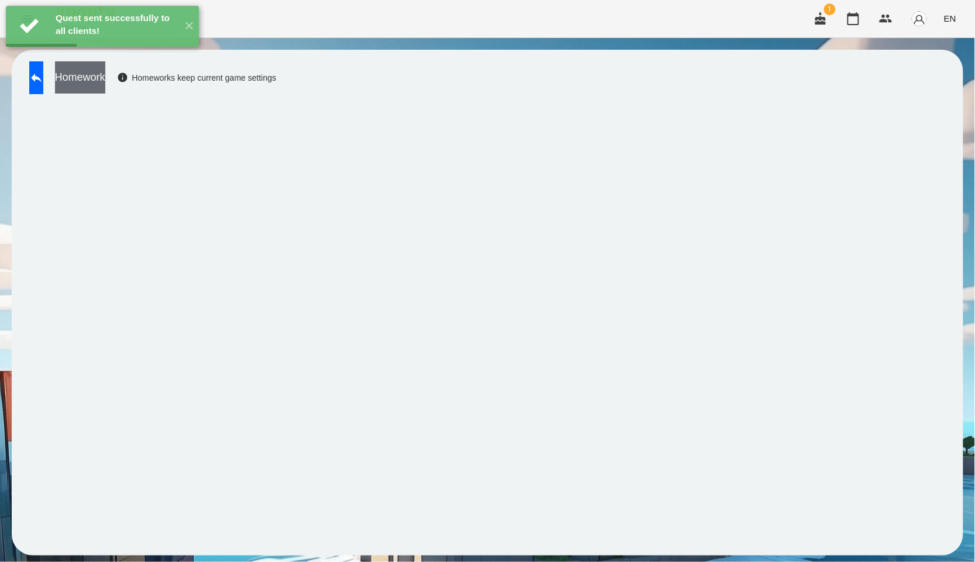
click at [105, 78] on button "Homework" at bounding box center [80, 77] width 50 height 32
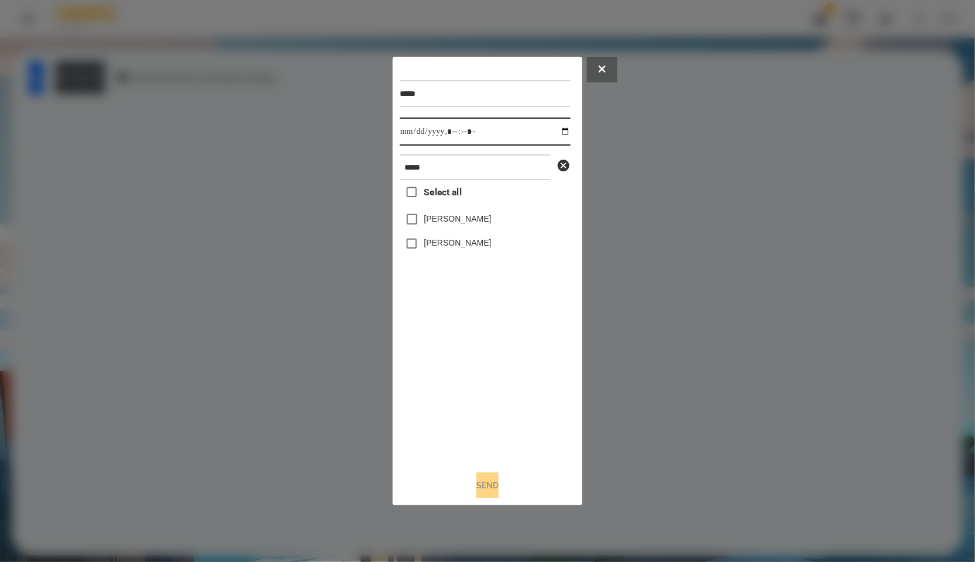
click at [557, 132] on input "datetime-local" at bounding box center [485, 132] width 171 height 28
type input "**********"
click at [524, 460] on div "Select all [PERSON_NAME] [PERSON_NAME]" at bounding box center [485, 320] width 171 height 281
click at [454, 196] on span "Select all" at bounding box center [442, 192] width 37 height 14
click at [487, 498] on button "Send" at bounding box center [487, 486] width 22 height 26
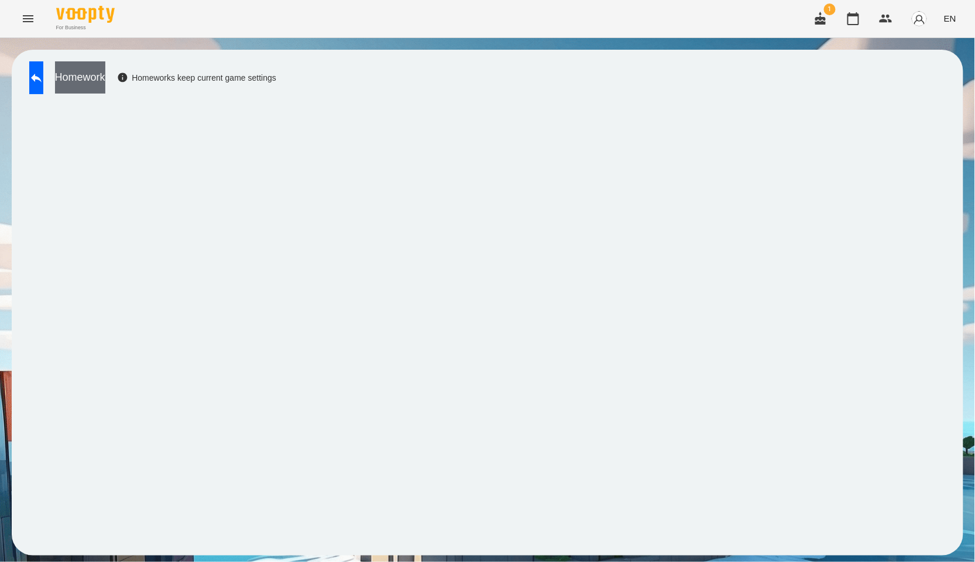
click at [105, 78] on button "Homework" at bounding box center [80, 77] width 50 height 32
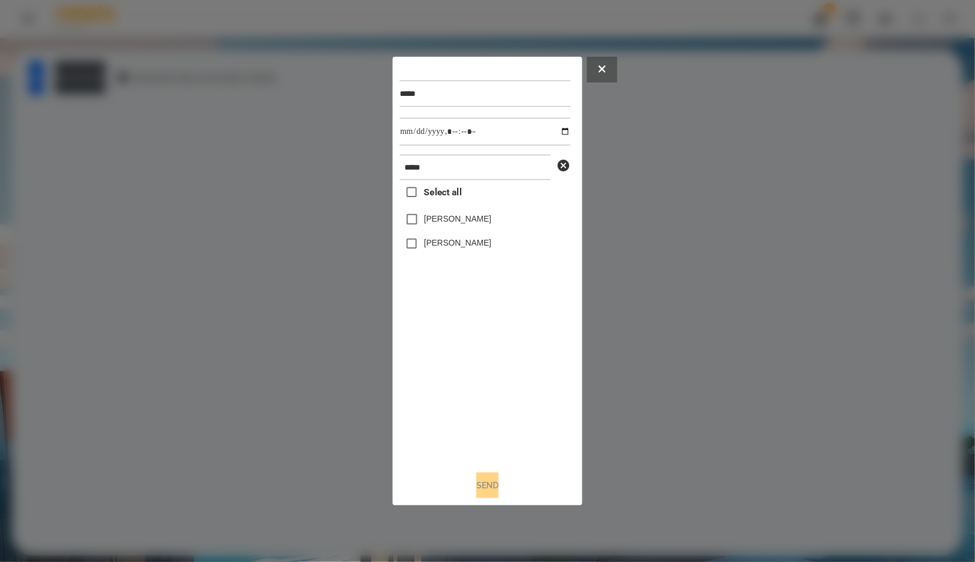
click at [468, 198] on div "Select all [PERSON_NAME] [PERSON_NAME]" at bounding box center [485, 320] width 171 height 281
click at [453, 196] on span "Select all" at bounding box center [442, 192] width 37 height 14
click at [556, 132] on input "datetime-local" at bounding box center [485, 132] width 171 height 28
type input "**********"
click at [513, 382] on div "Select all [PERSON_NAME] [PERSON_NAME]" at bounding box center [485, 320] width 171 height 281
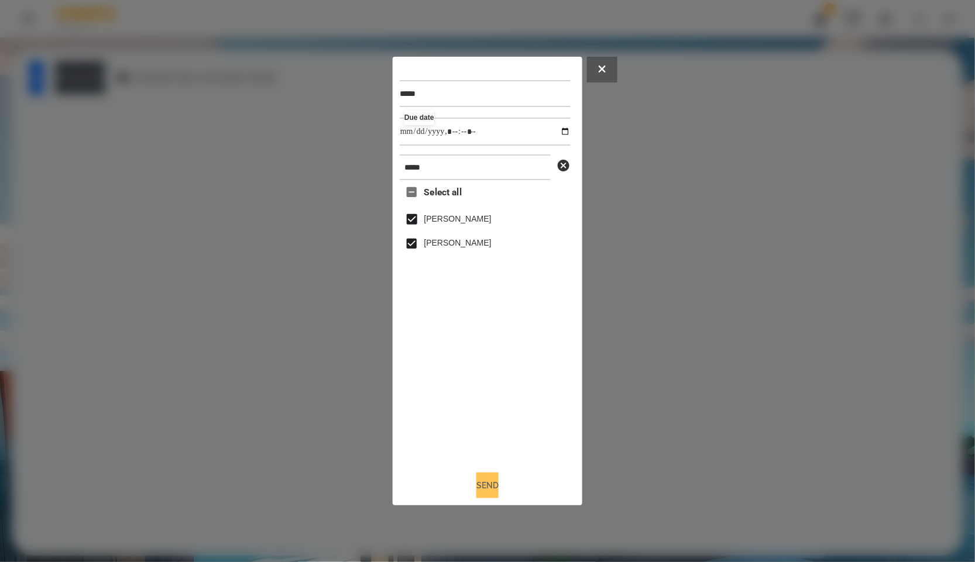
click at [495, 486] on button "Send" at bounding box center [487, 486] width 22 height 26
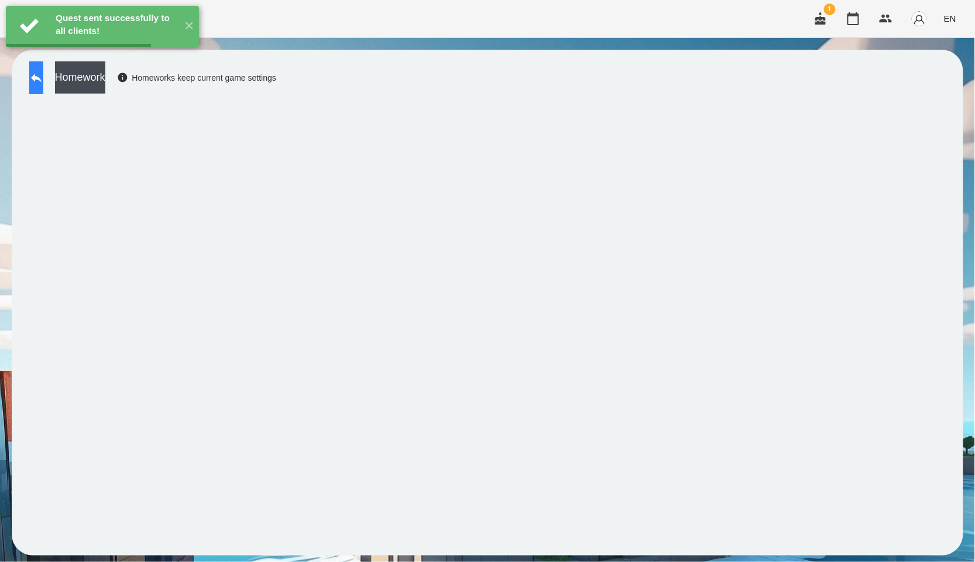
click at [42, 80] on icon at bounding box center [36, 78] width 11 height 9
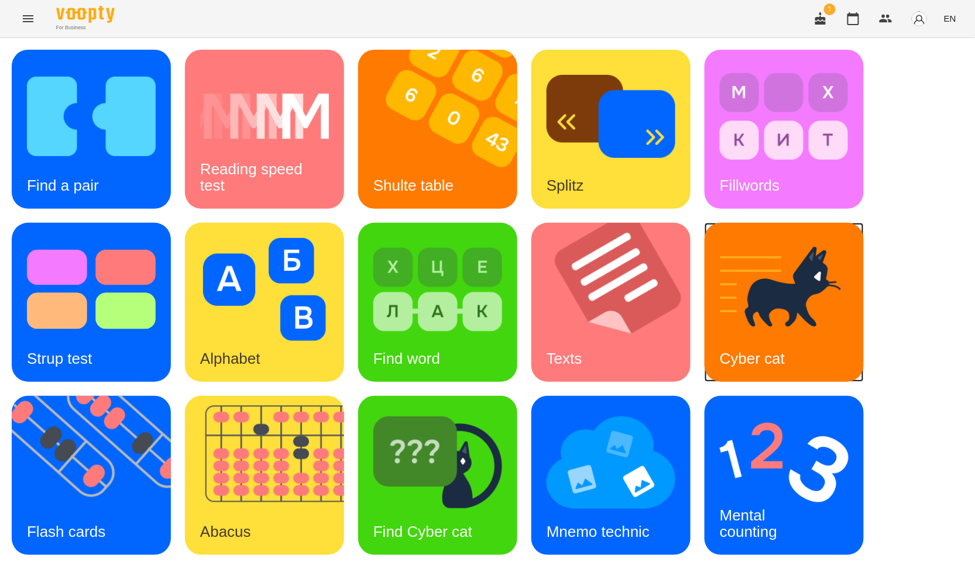
click at [752, 311] on img at bounding box center [784, 289] width 129 height 103
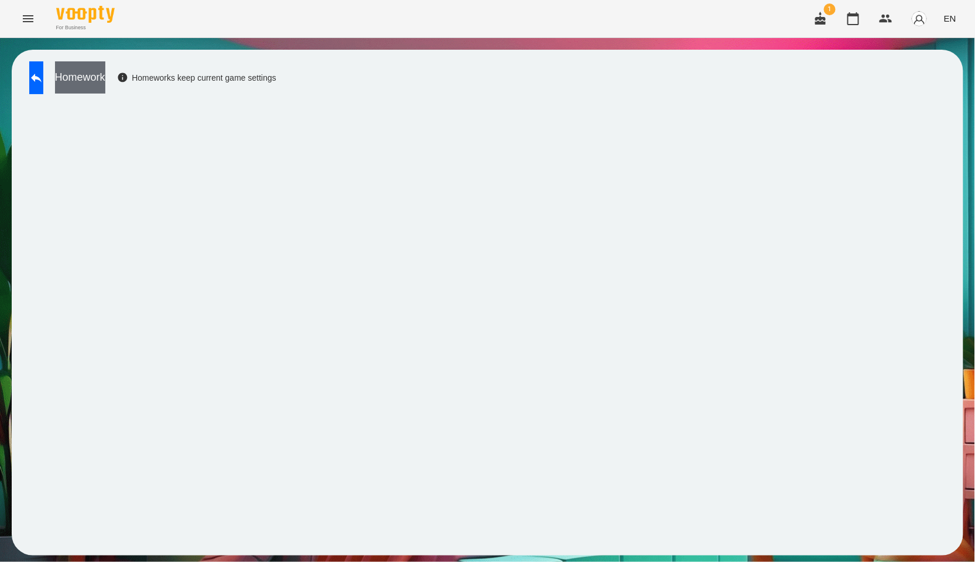
click at [105, 69] on button "Homework" at bounding box center [80, 77] width 50 height 32
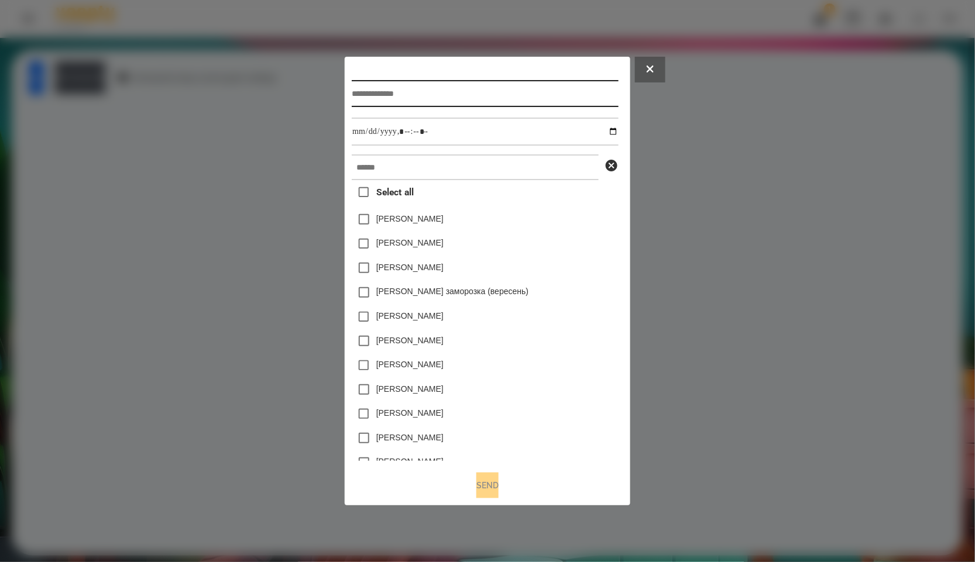
click at [403, 104] on input "text" at bounding box center [485, 93] width 266 height 27
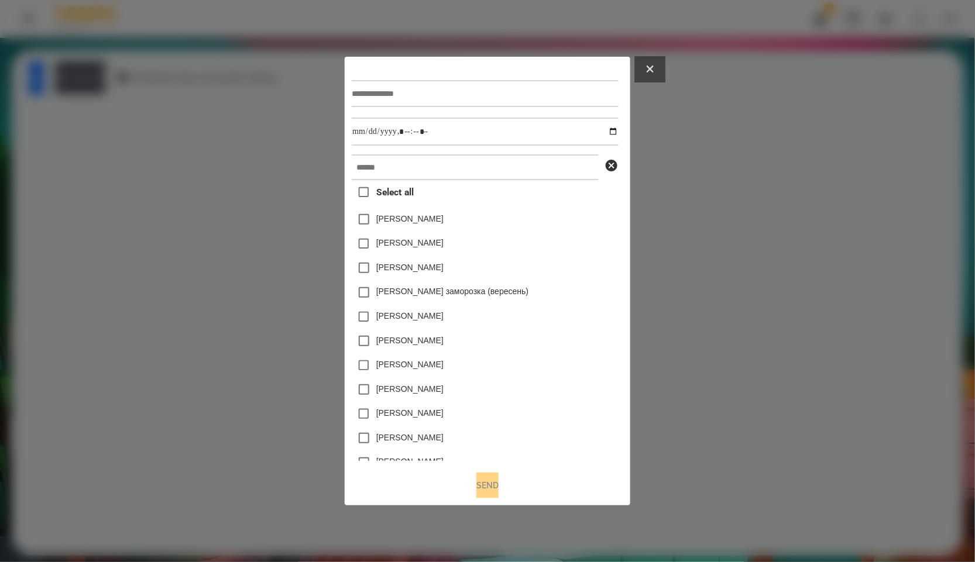
click at [659, 57] on button at bounding box center [650, 70] width 30 height 26
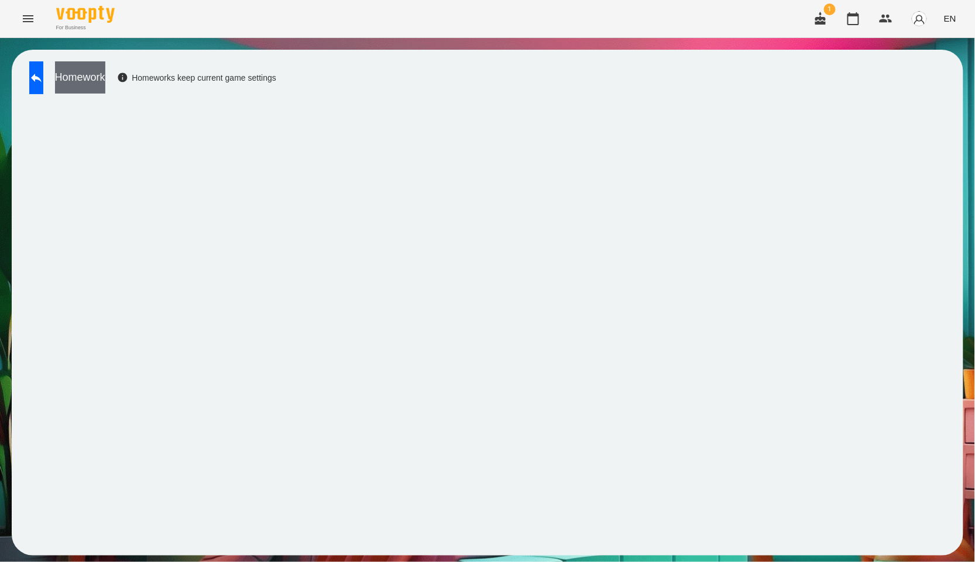
click at [105, 78] on button "Homework" at bounding box center [80, 77] width 50 height 32
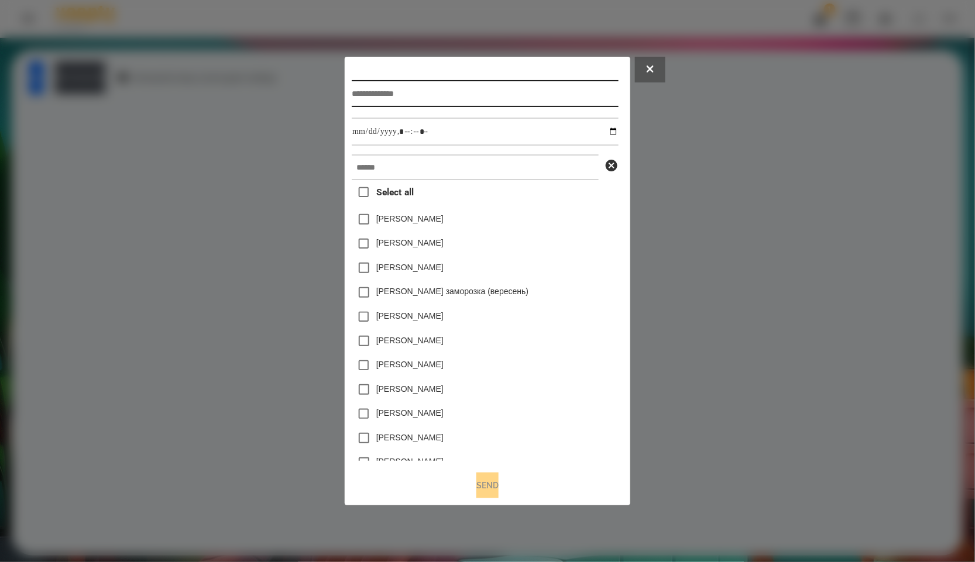
click at [411, 89] on input "text" at bounding box center [485, 93] width 266 height 27
type input "*****"
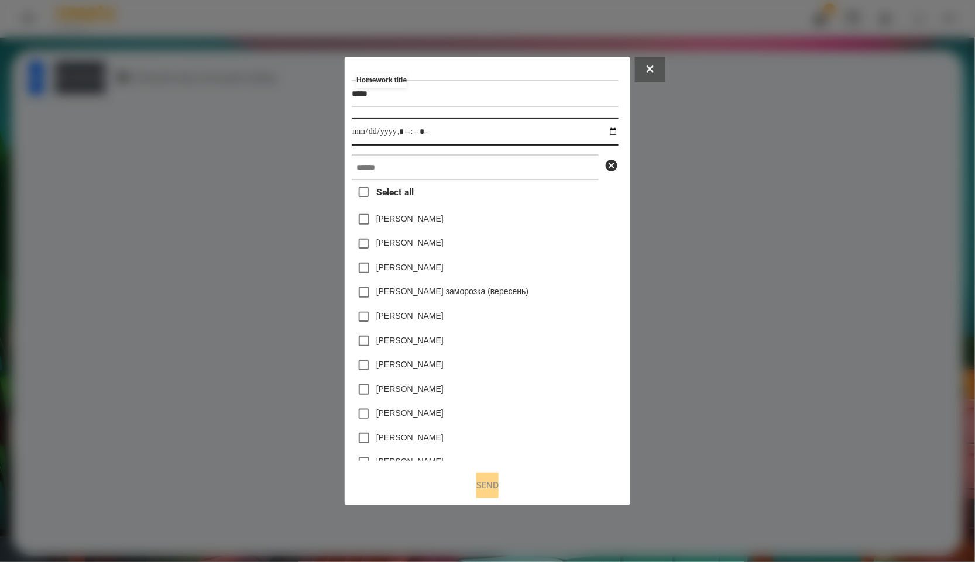
click at [618, 135] on input "datetime-local" at bounding box center [485, 132] width 266 height 28
type input "**********"
click at [572, 262] on div "[PERSON_NAME]" at bounding box center [485, 268] width 266 height 25
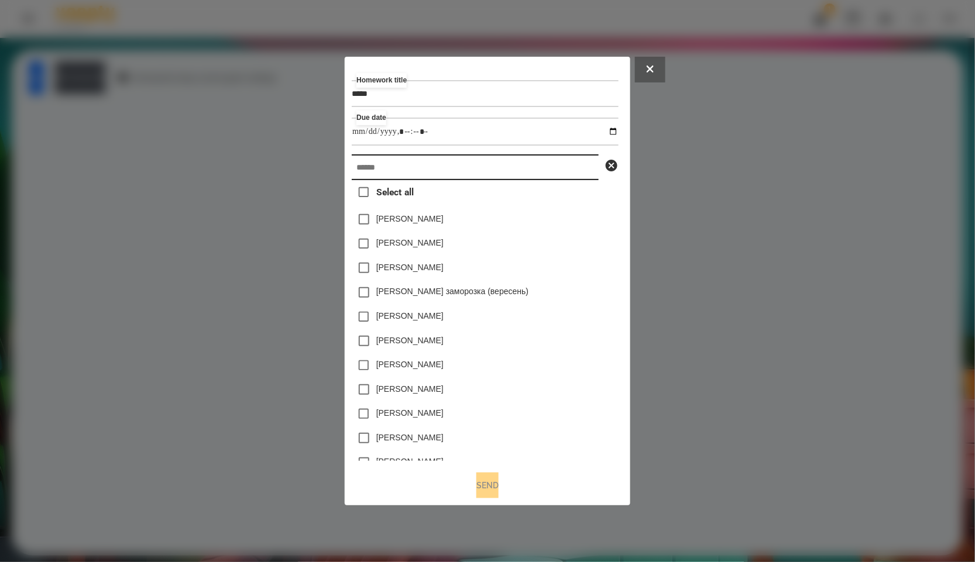
click at [427, 180] on input "text" at bounding box center [475, 167] width 247 height 26
paste input "*****"
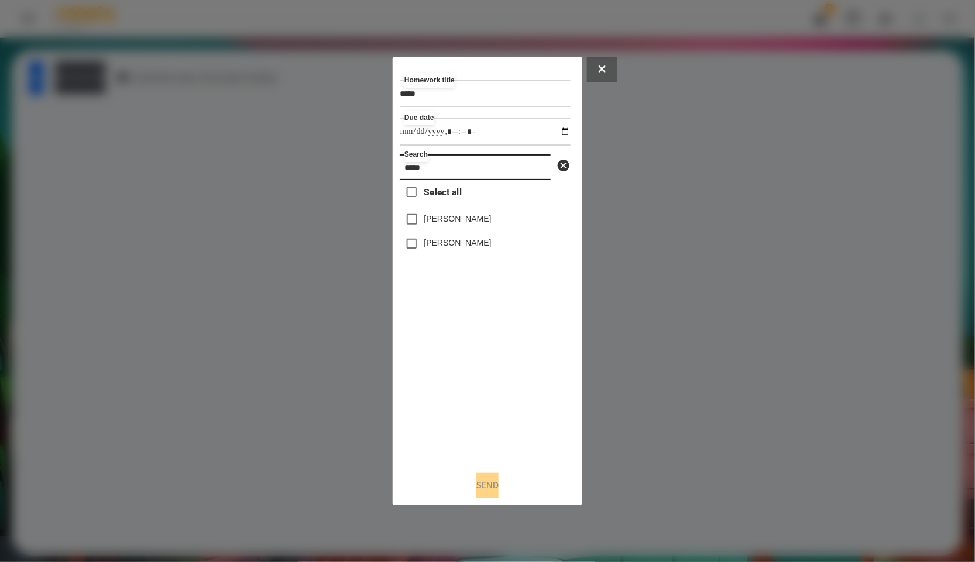
type input "*****"
click at [449, 202] on label "Select all" at bounding box center [431, 192] width 62 height 25
click at [476, 482] on button "Send" at bounding box center [487, 486] width 22 height 26
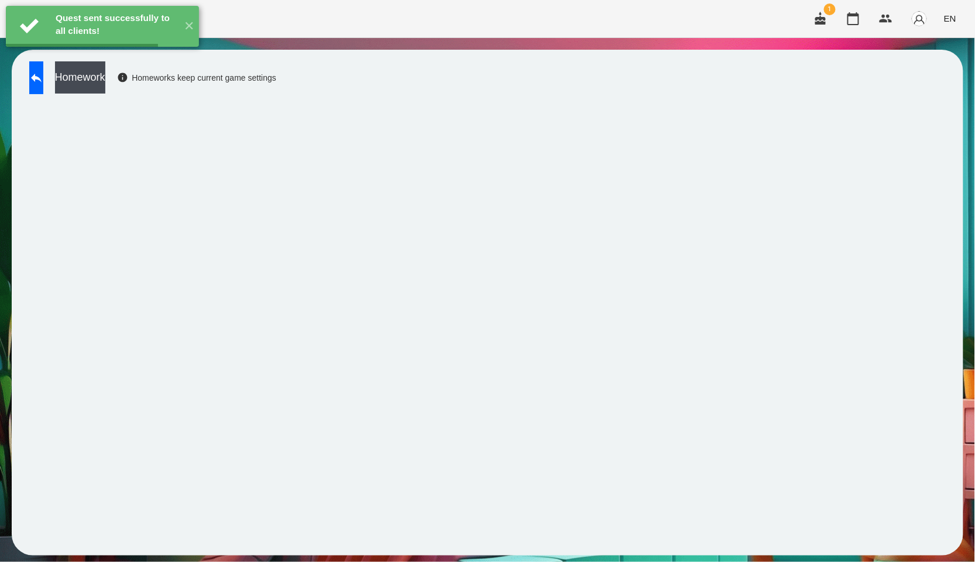
click at [105, 81] on button "Homework" at bounding box center [80, 77] width 50 height 32
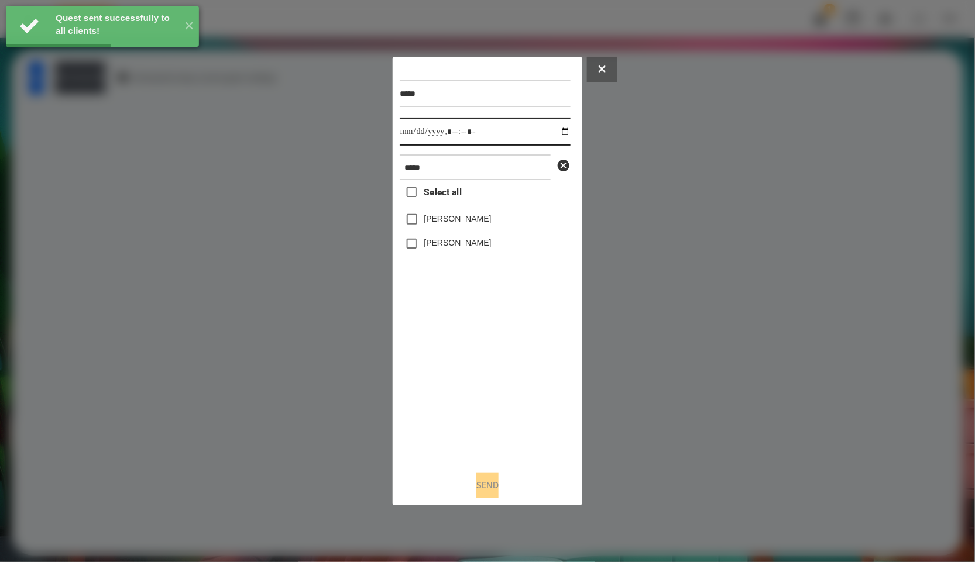
click at [554, 126] on input "datetime-local" at bounding box center [485, 132] width 171 height 28
type input "**********"
click at [486, 379] on div "Select all [PERSON_NAME] [PERSON_NAME]" at bounding box center [485, 320] width 171 height 281
click at [445, 200] on span "Select all" at bounding box center [442, 192] width 37 height 14
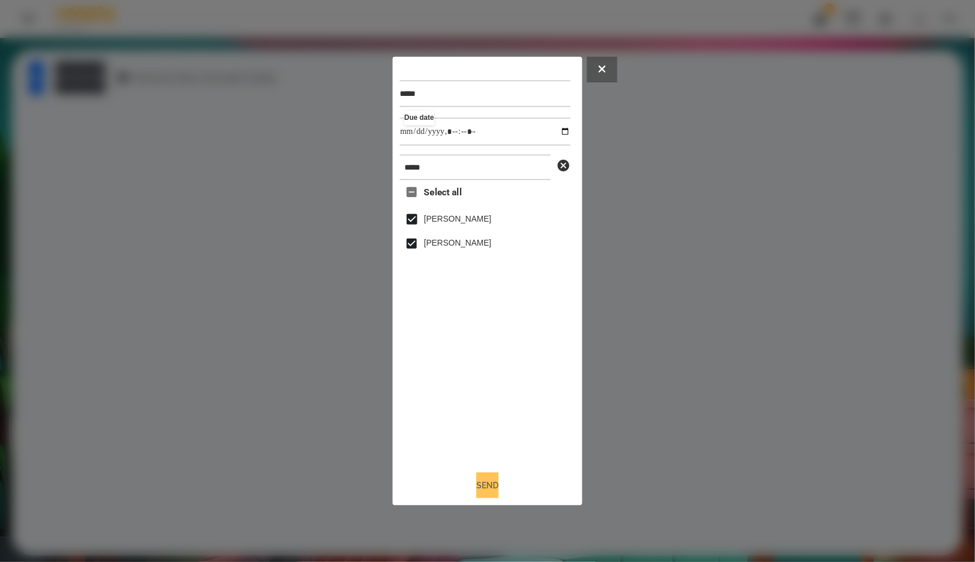
click at [486, 498] on button "Send" at bounding box center [487, 486] width 22 height 26
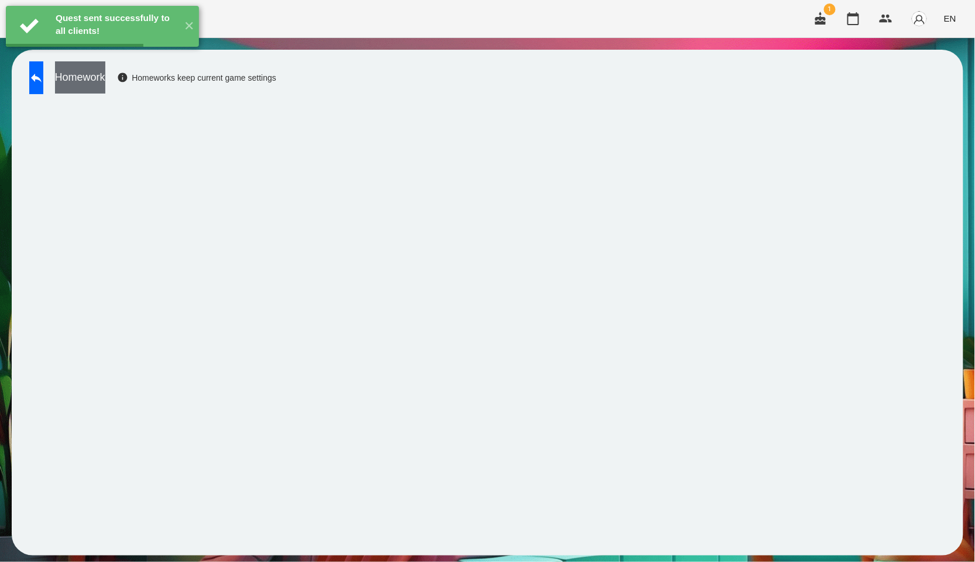
click at [105, 70] on button "Homework" at bounding box center [80, 77] width 50 height 32
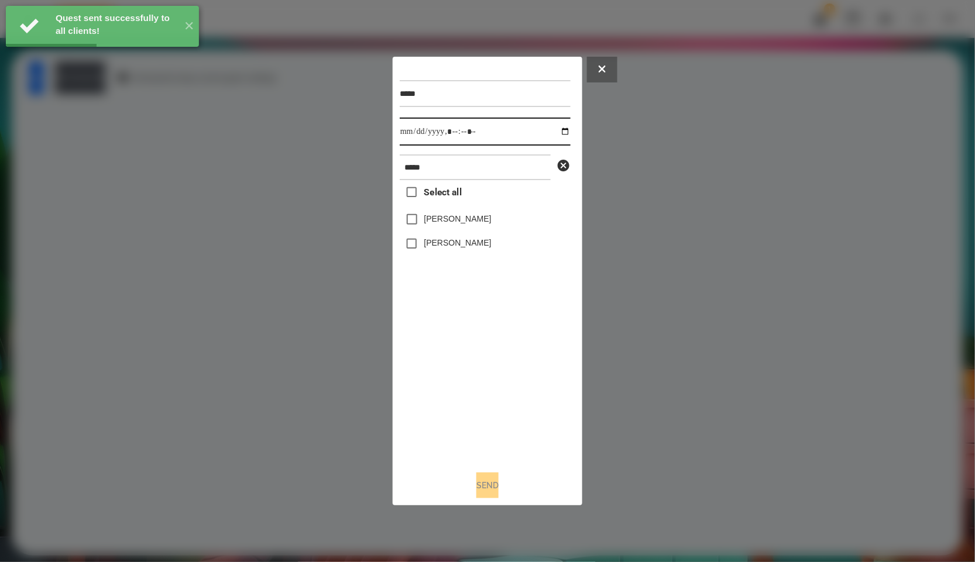
click at [551, 136] on input "datetime-local" at bounding box center [485, 132] width 171 height 28
type input "**********"
click at [504, 353] on div "Select all [PERSON_NAME] [PERSON_NAME]" at bounding box center [485, 320] width 171 height 281
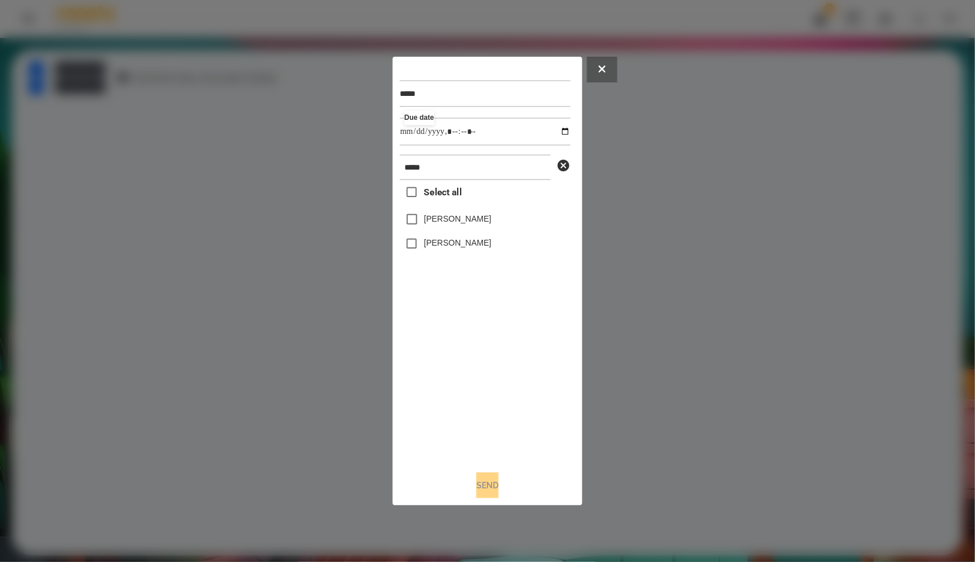
click at [462, 202] on label "Select all" at bounding box center [431, 192] width 62 height 25
click at [482, 492] on button "Send" at bounding box center [487, 486] width 22 height 26
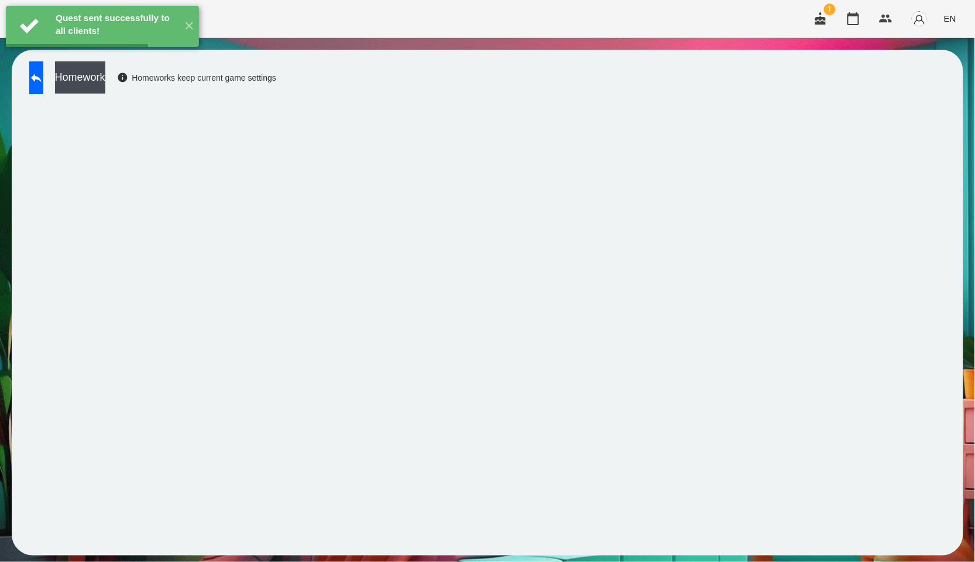
click at [105, 87] on button "Homework" at bounding box center [80, 77] width 50 height 32
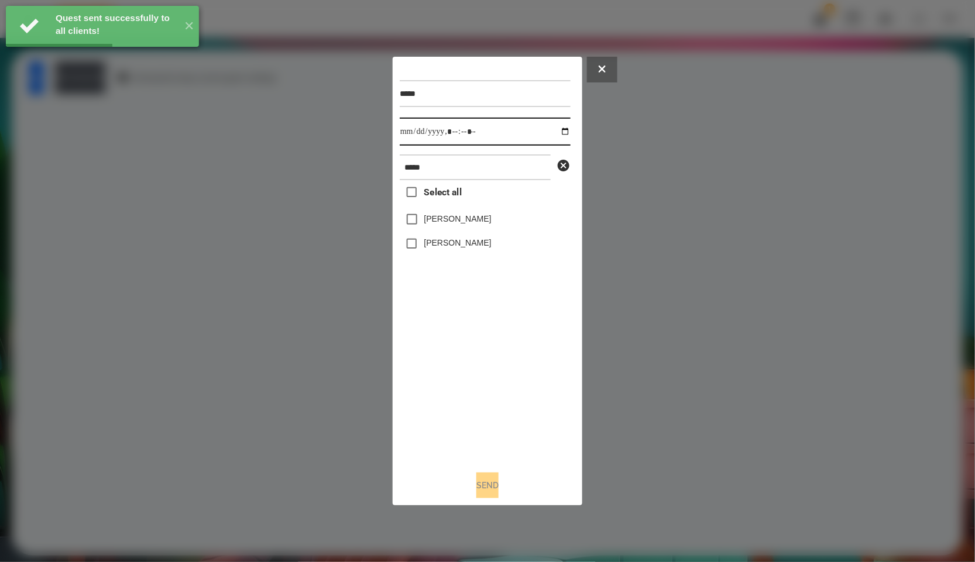
click at [555, 129] on input "datetime-local" at bounding box center [485, 132] width 171 height 28
type input "**********"
drag, startPoint x: 524, startPoint y: 424, endPoint x: 488, endPoint y: 314, distance: 115.6
click at [524, 424] on div "Select all [PERSON_NAME] [PERSON_NAME]" at bounding box center [485, 320] width 171 height 281
click at [457, 197] on span "Select all" at bounding box center [442, 192] width 37 height 14
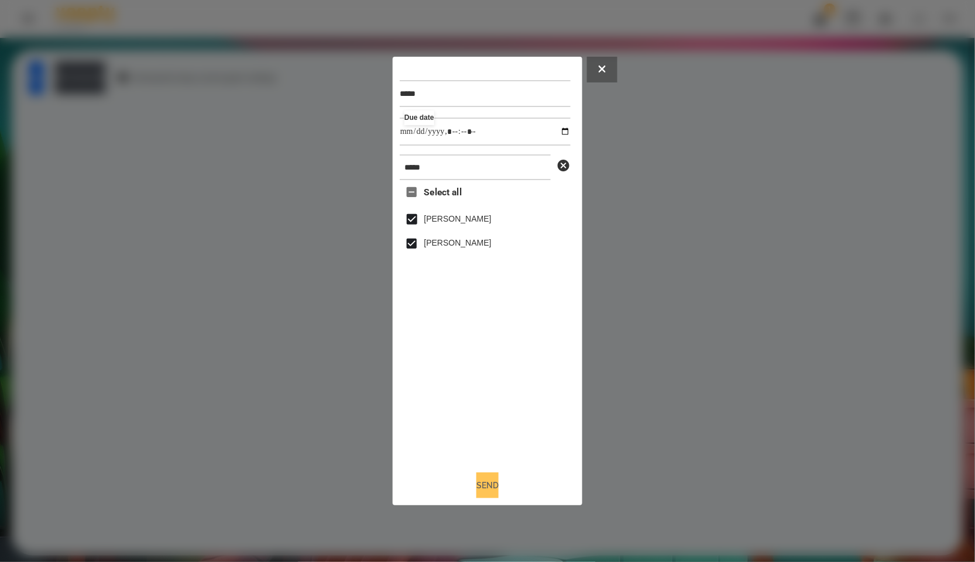
click at [486, 482] on button "Send" at bounding box center [487, 486] width 22 height 26
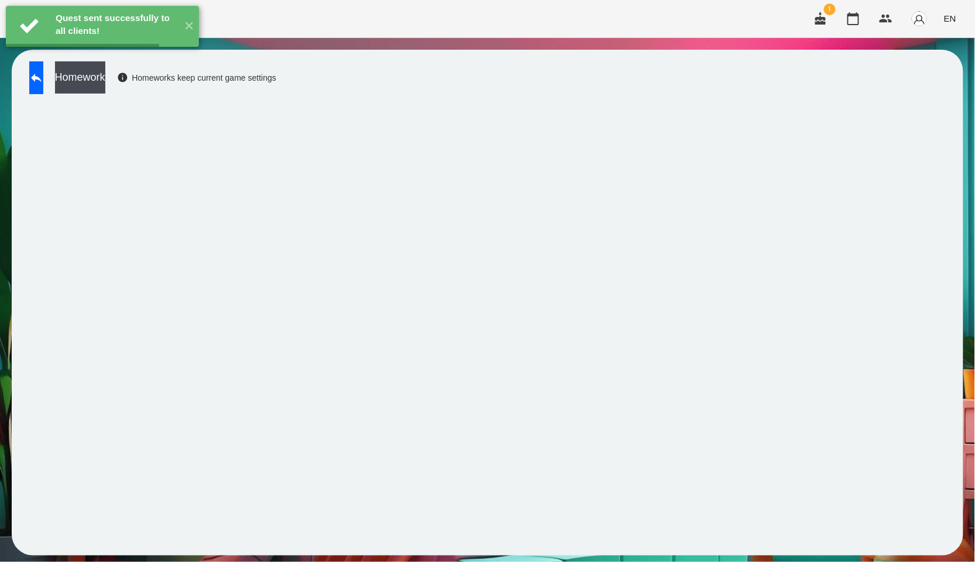
click at [105, 87] on button "Homework" at bounding box center [80, 77] width 50 height 32
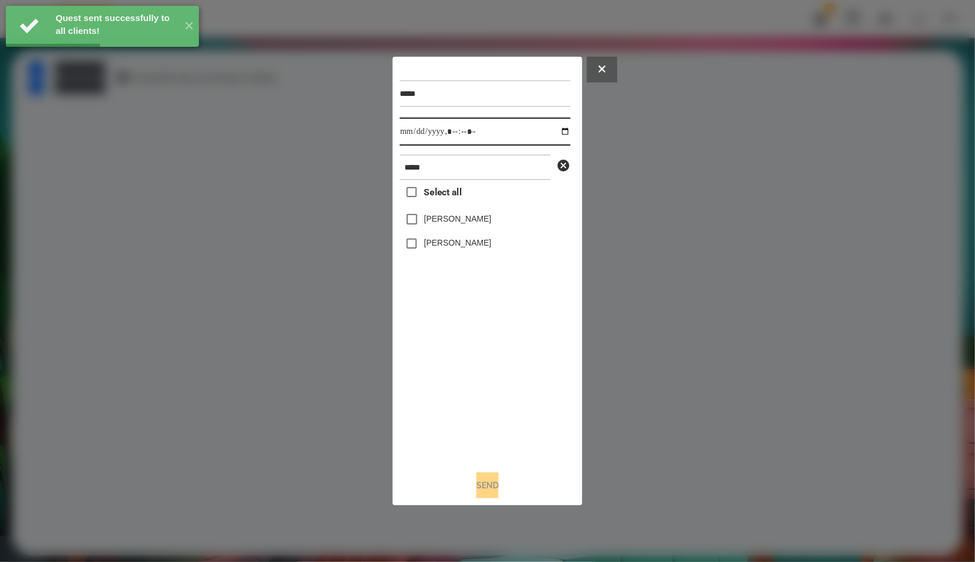
click at [553, 129] on input "datetime-local" at bounding box center [485, 132] width 171 height 28
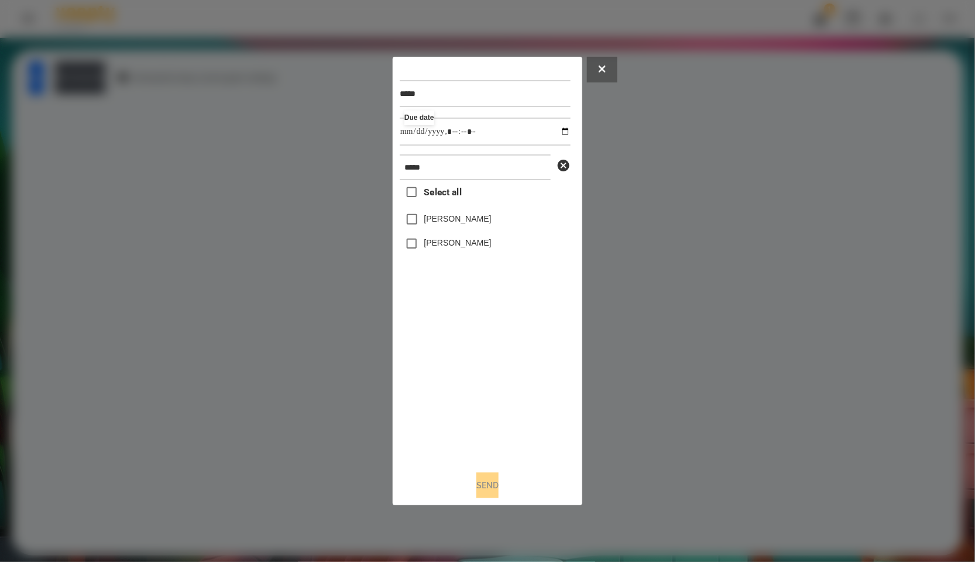
type input "**********"
click at [517, 338] on div "Select all [PERSON_NAME] [PERSON_NAME]" at bounding box center [485, 320] width 171 height 281
click at [447, 191] on span "Select all" at bounding box center [442, 192] width 37 height 14
click at [486, 490] on button "Send" at bounding box center [487, 486] width 22 height 26
